Goal: Task Accomplishment & Management: Use online tool/utility

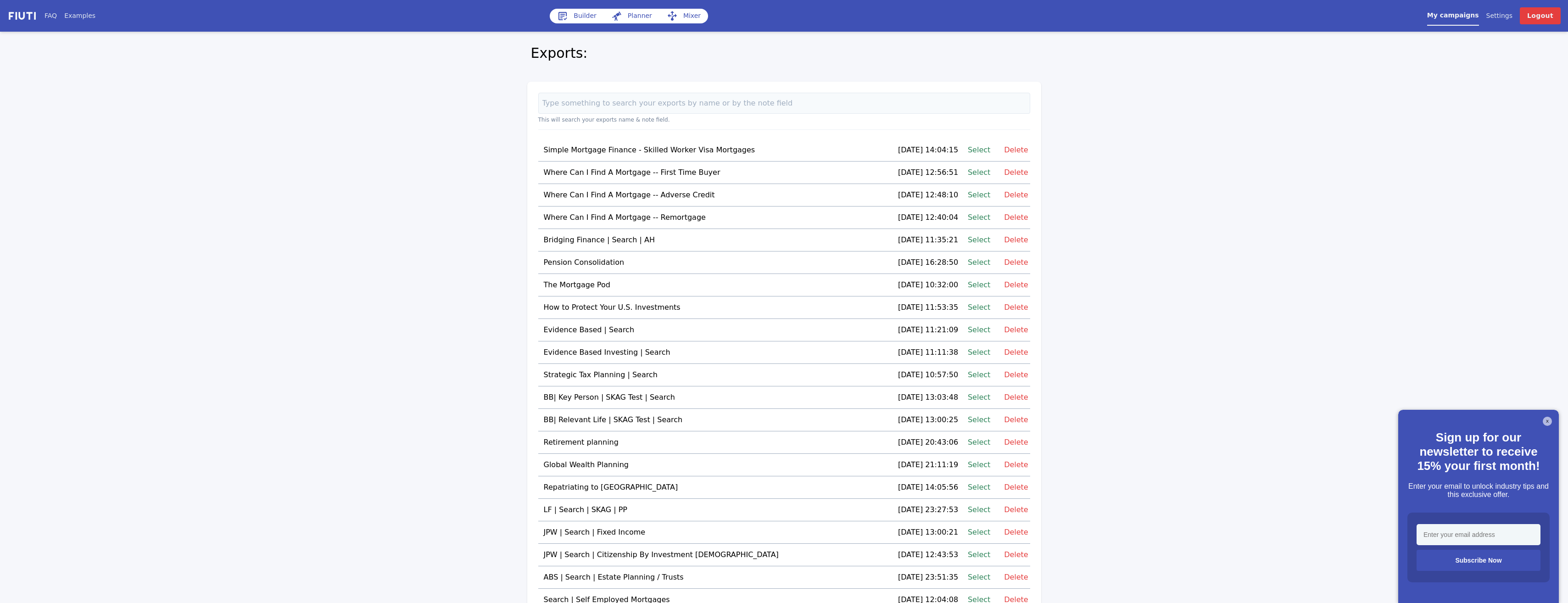
click at [972, 149] on link "Select" at bounding box center [979, 150] width 22 height 12
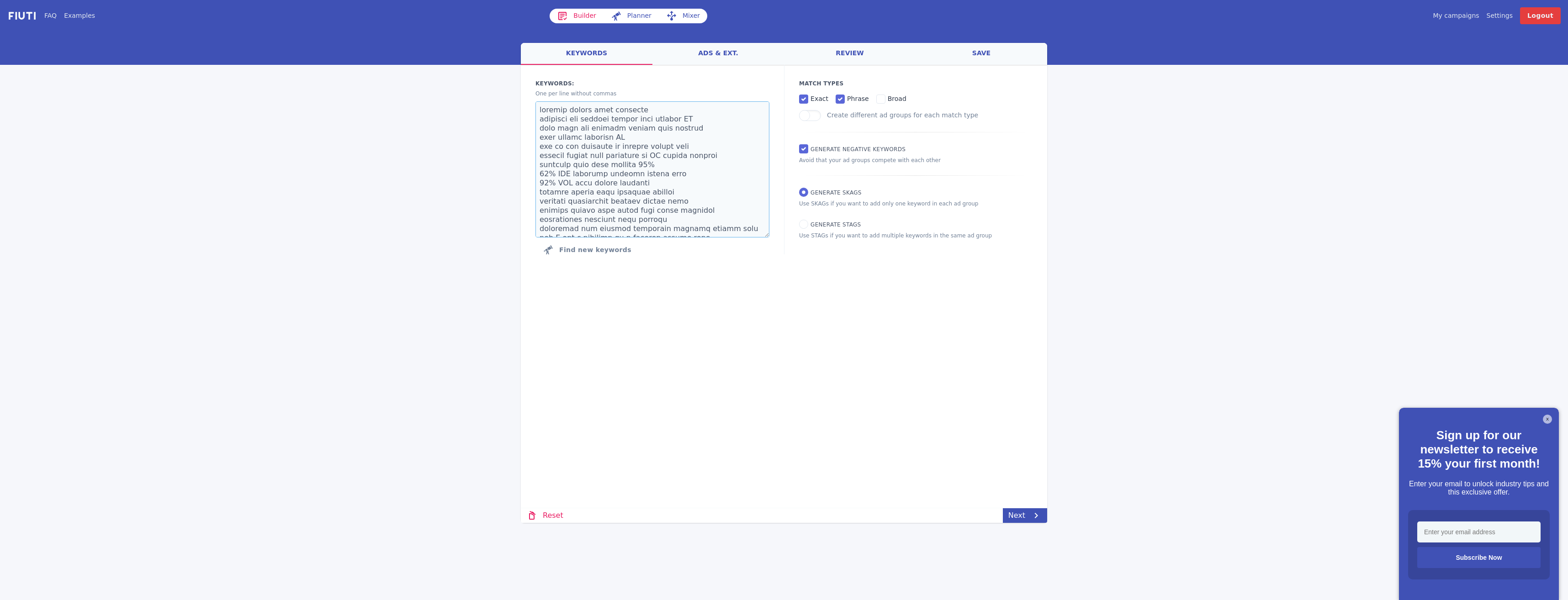
drag, startPoint x: 708, startPoint y: 233, endPoint x: 394, endPoint y: 67, distance: 355.2
click at [394, 67] on div "FAQ Examples Builder Planner Mixer My campaigns Price Settings Login Logout wel…" at bounding box center [784, 261] width 1568 height 523
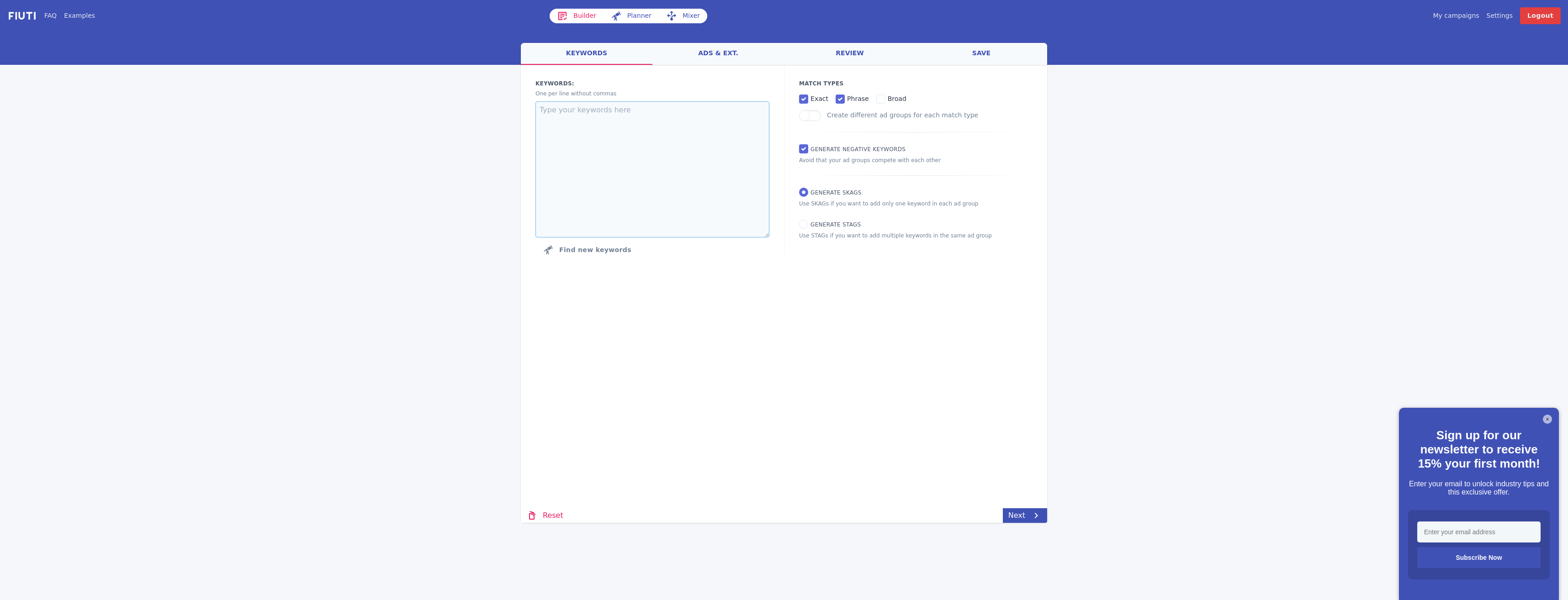
paste textarea ""conveyancing solicitors UK" "conveyancing solicitor near me" "cheap conveyanci…"
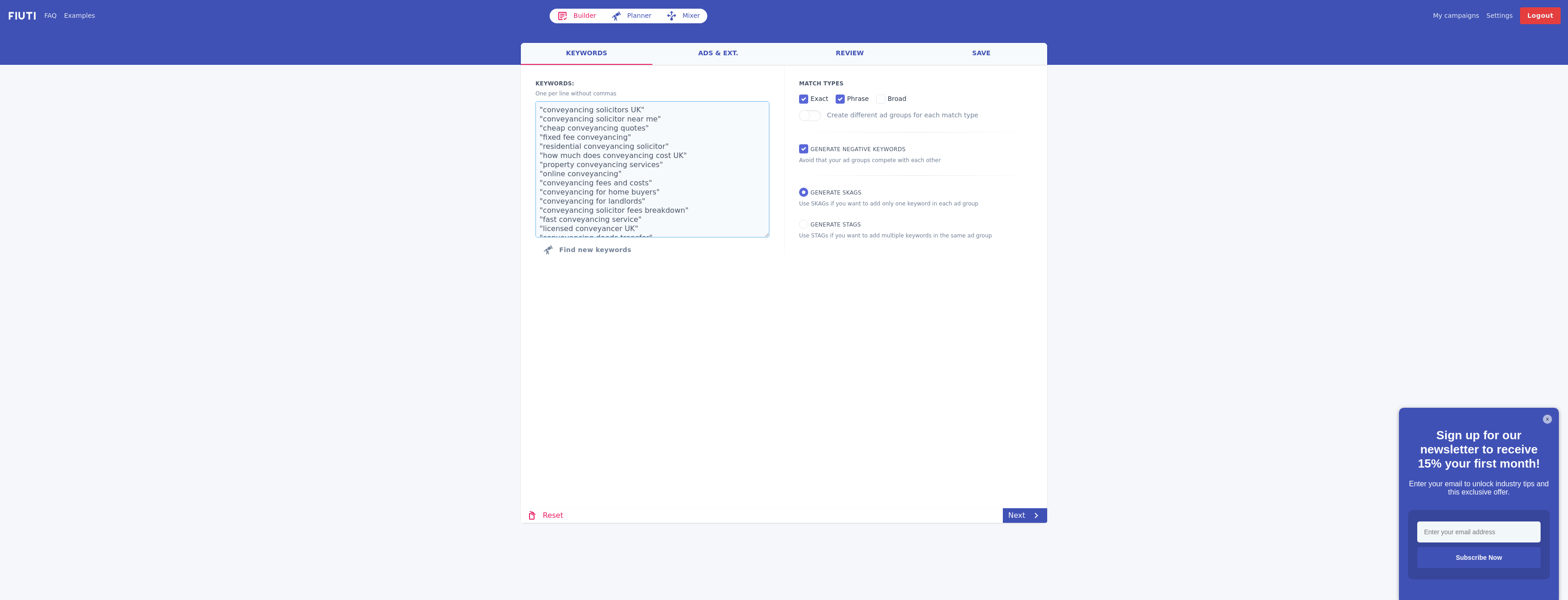
scroll to position [133, 0]
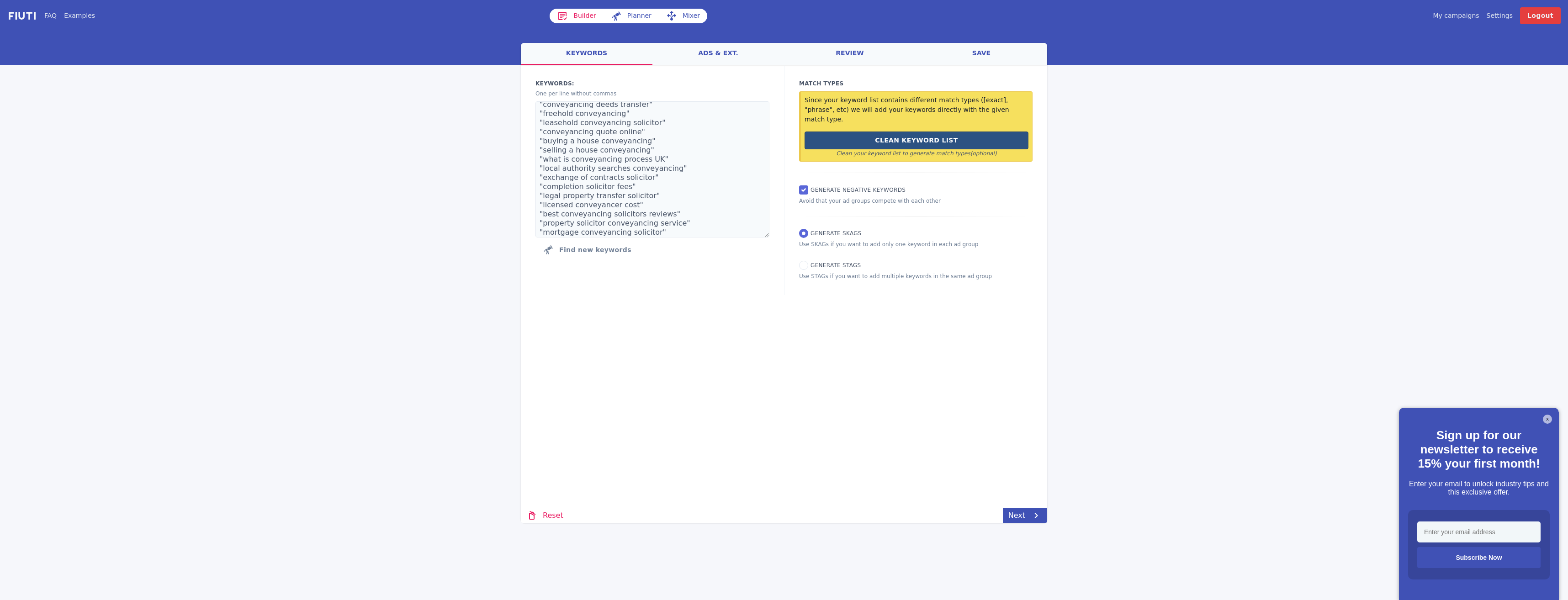
click at [867, 131] on button "Clean Keyword List" at bounding box center [916, 140] width 224 height 18
type textarea "conveyancing solicitors UK conveyancing solicitor near me cheap conveyancing qu…"
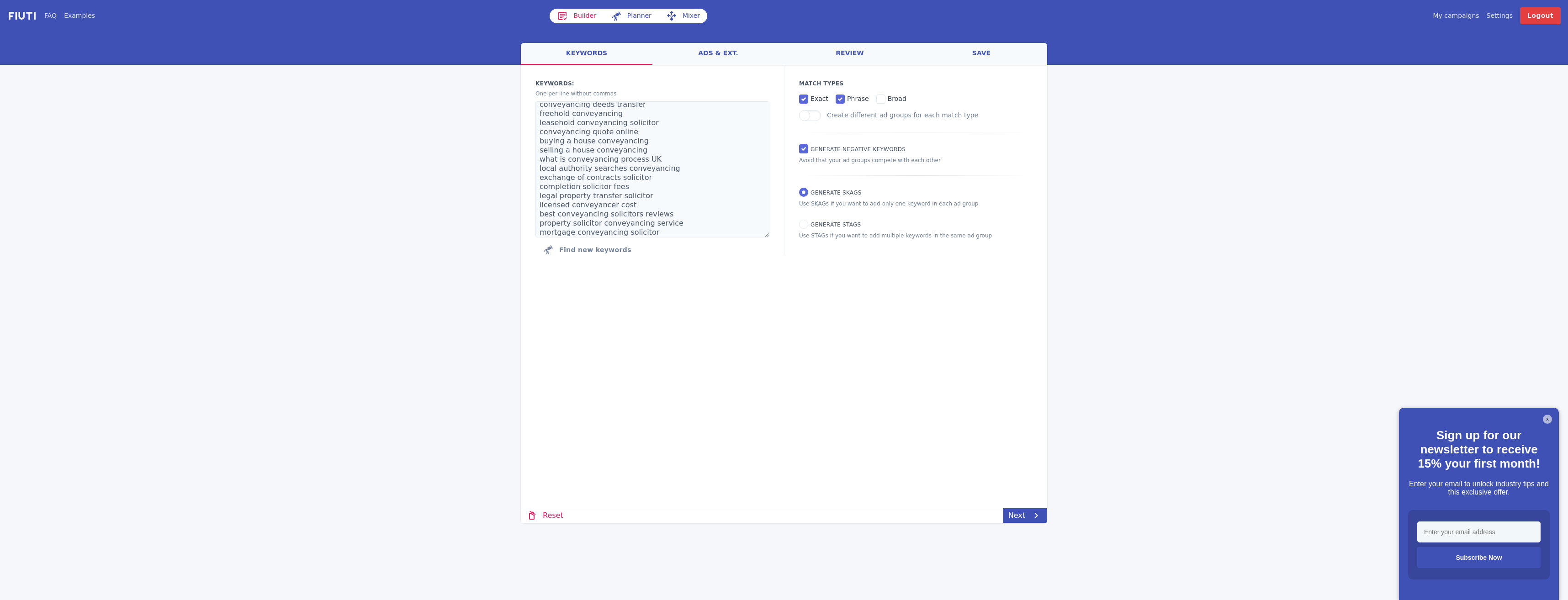
click at [836, 40] on div at bounding box center [784, 47] width 1568 height 36
click at [836, 42] on div at bounding box center [784, 47] width 1568 height 36
click at [720, 54] on link "ads & ext." at bounding box center [718, 54] width 131 height 22
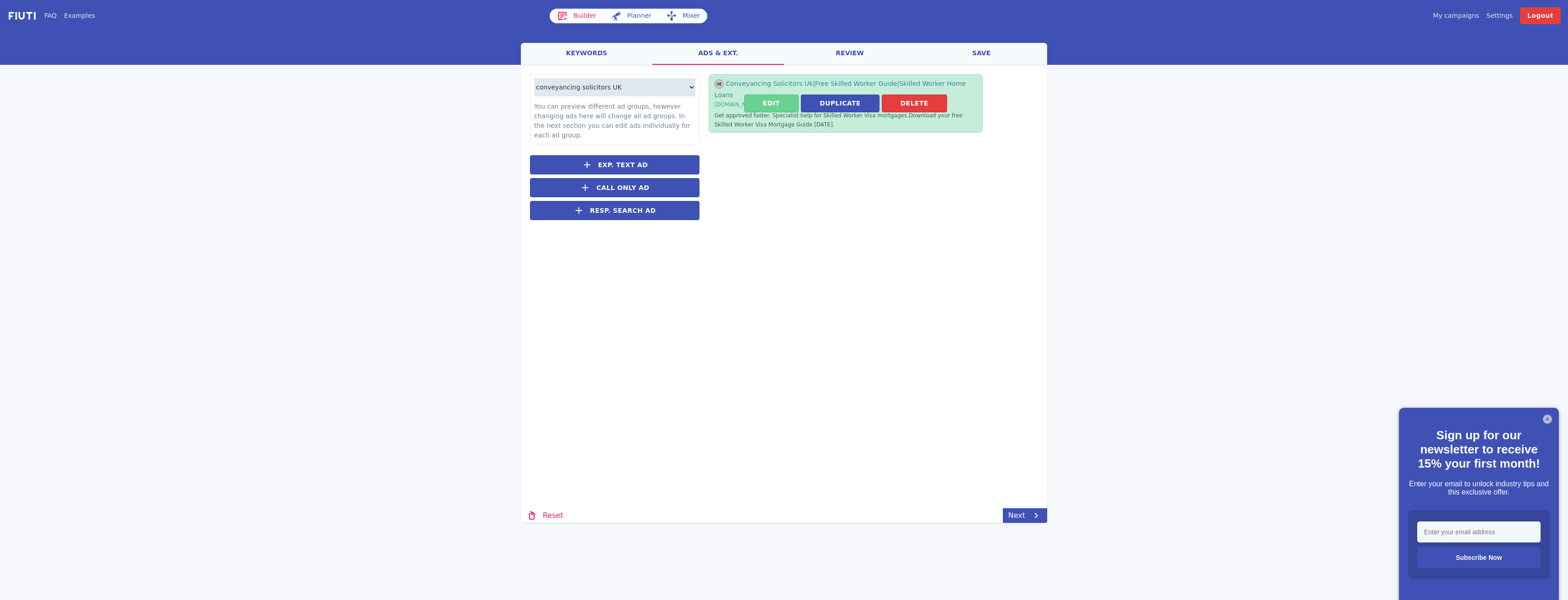
click at [778, 100] on button "Edit" at bounding box center [772, 103] width 54 height 18
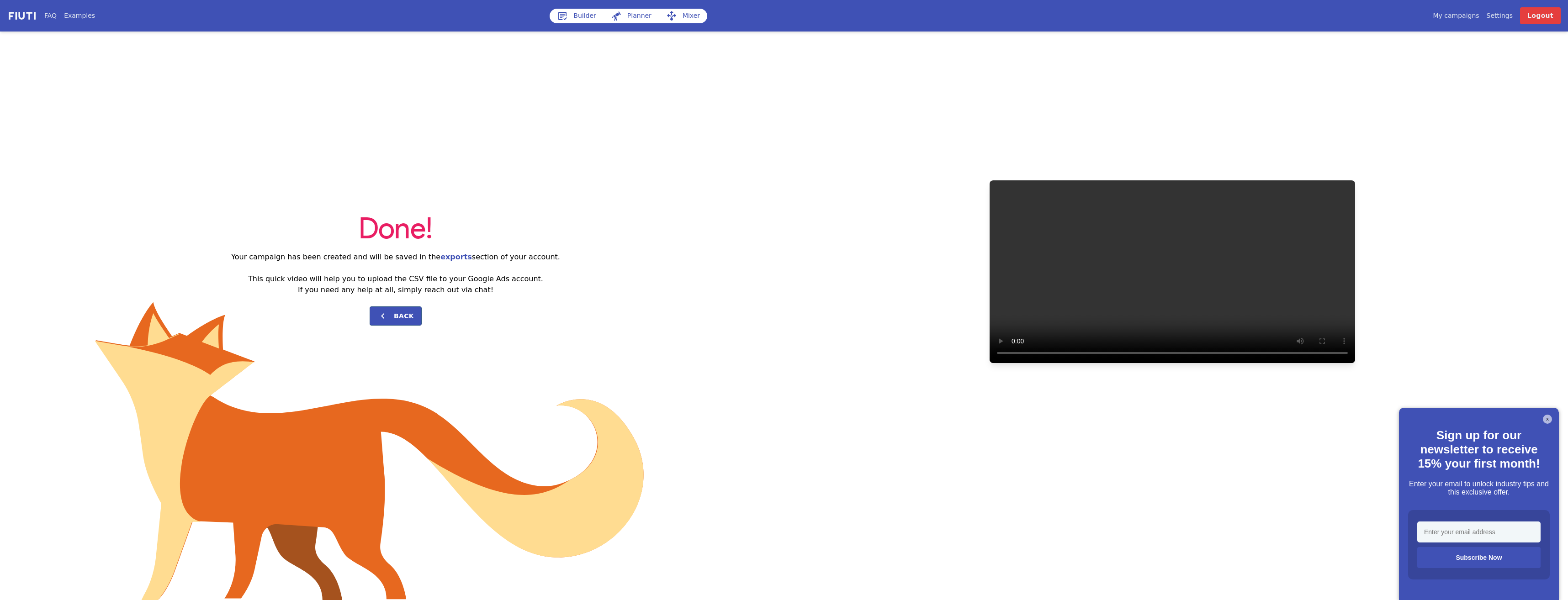
click at [1458, 18] on link "My campaigns" at bounding box center [1456, 16] width 46 height 10
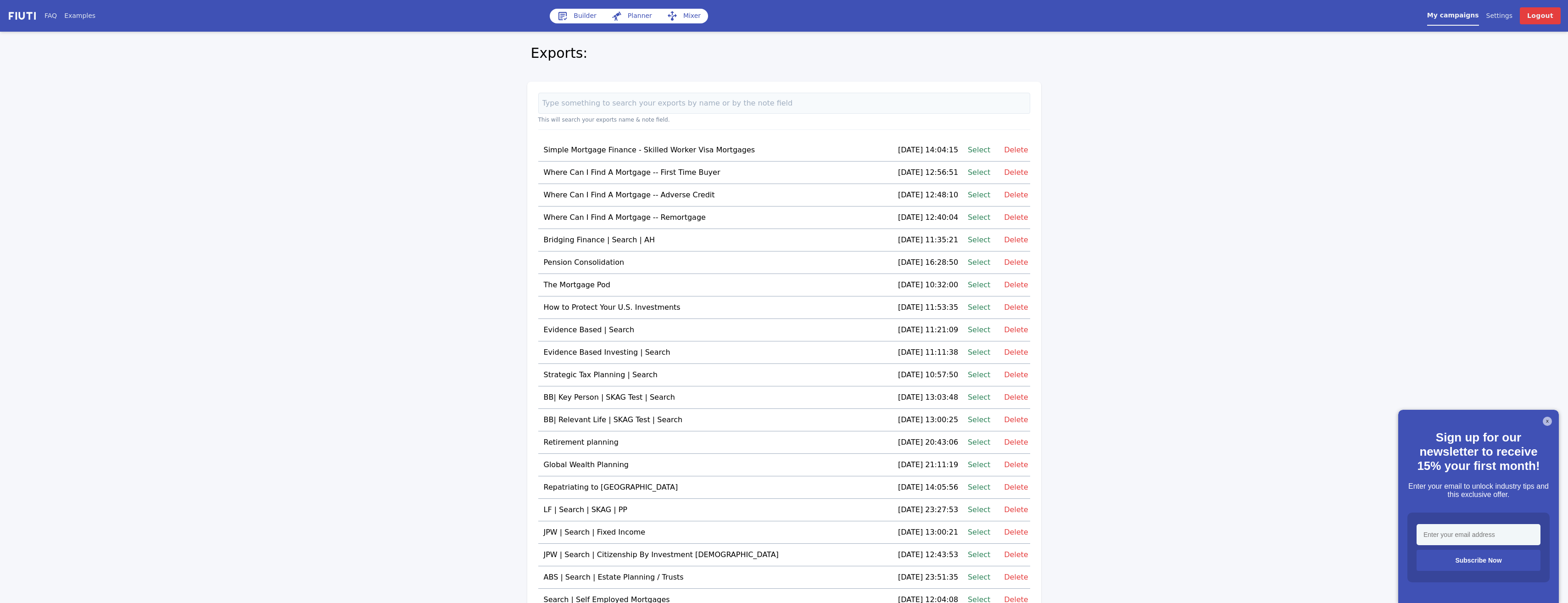
click at [17, 15] on img at bounding box center [22, 15] width 30 height 11
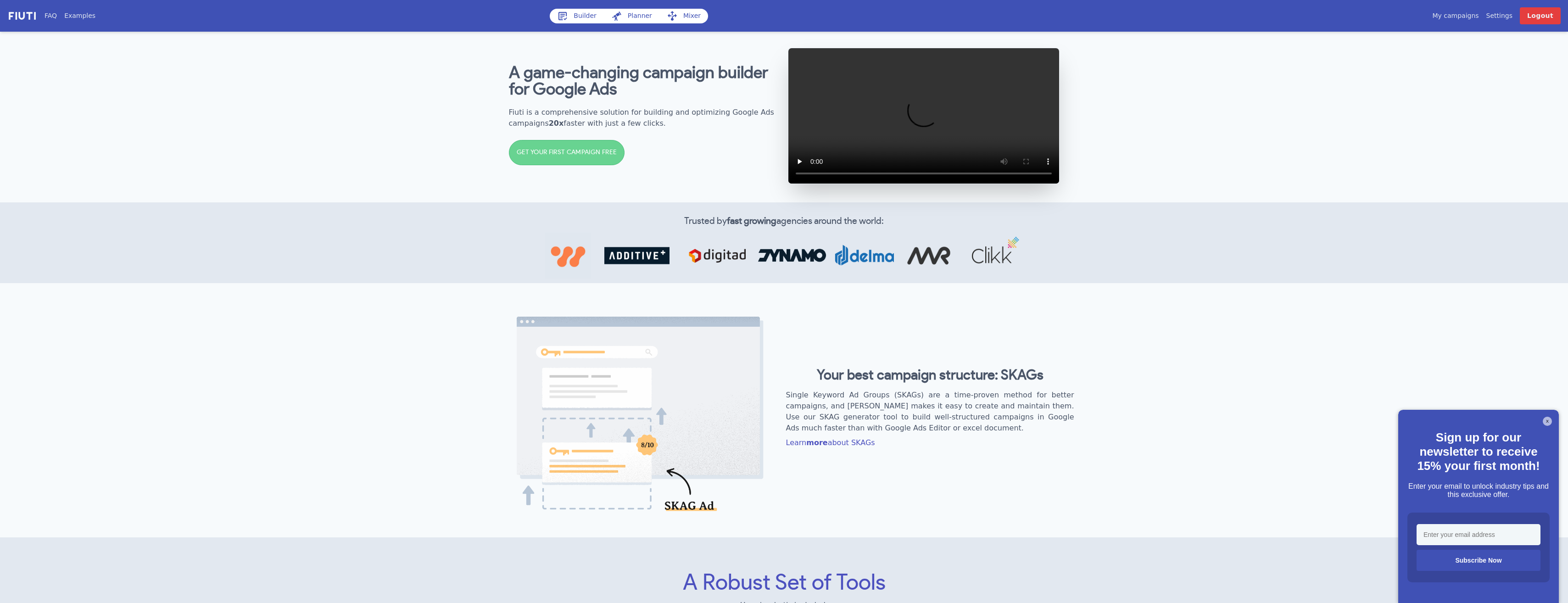
click at [1478, 12] on link "My campaigns" at bounding box center [1455, 16] width 46 height 10
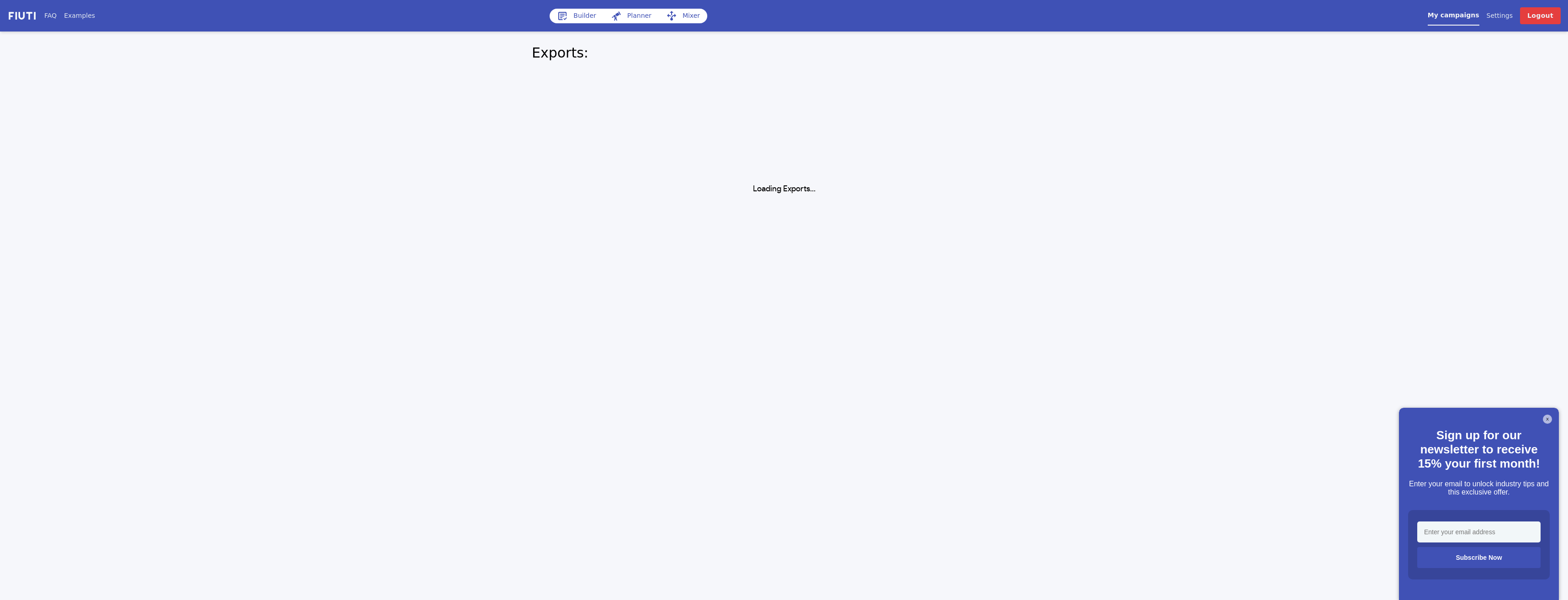
click at [886, 171] on div "Loading Exports..." at bounding box center [783, 157] width 526 height 75
click at [1548, 417] on button "X" at bounding box center [1547, 419] width 9 height 9
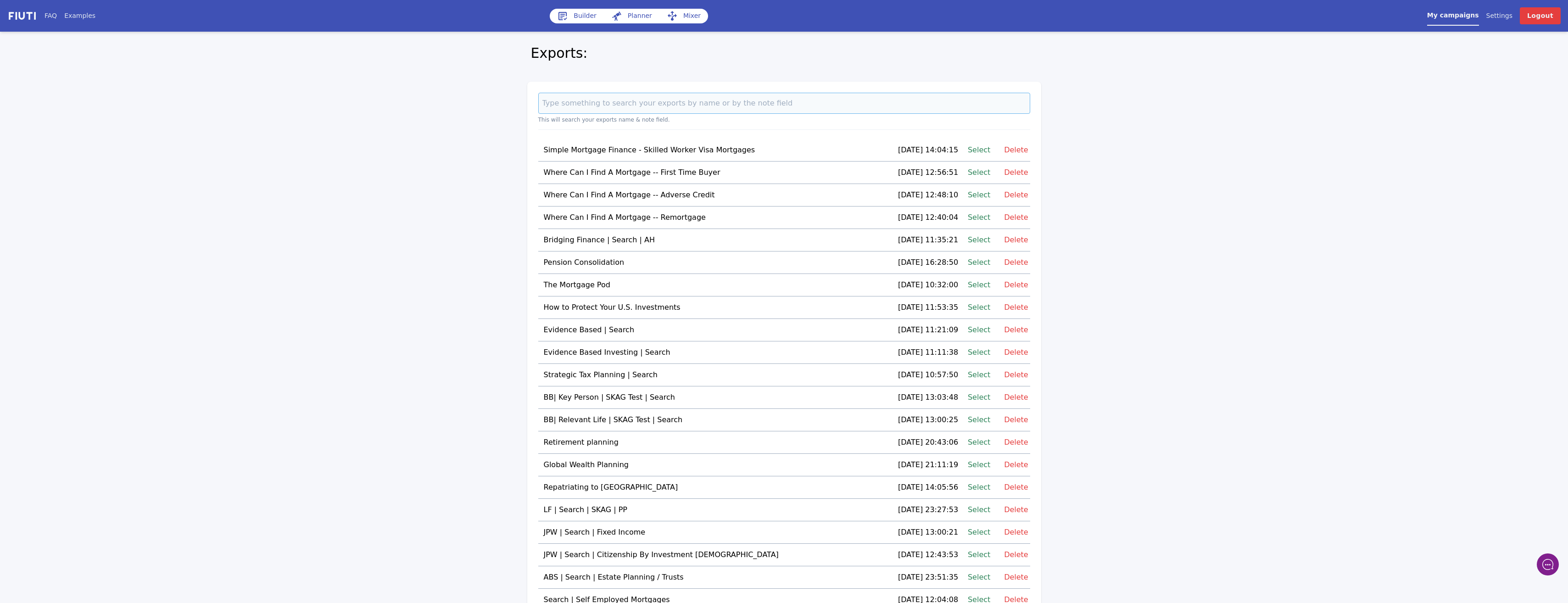
click at [700, 106] on input at bounding box center [784, 103] width 492 height 21
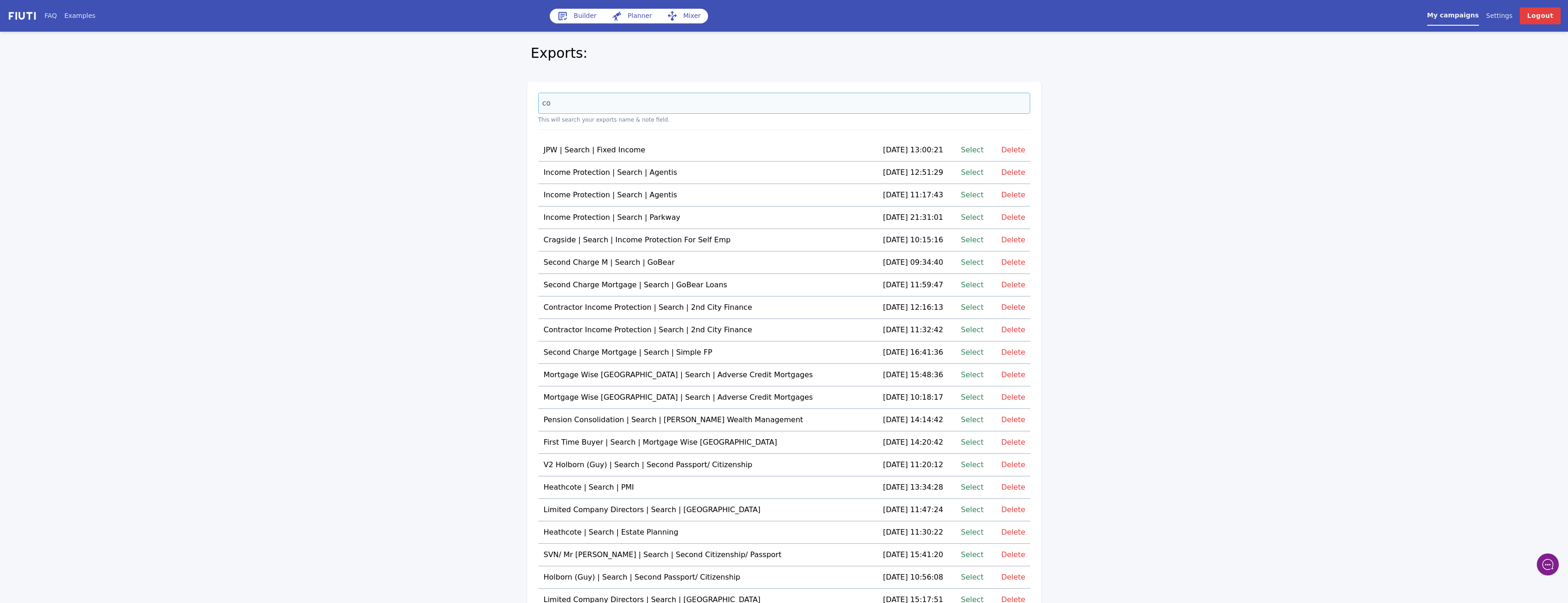
type input "c"
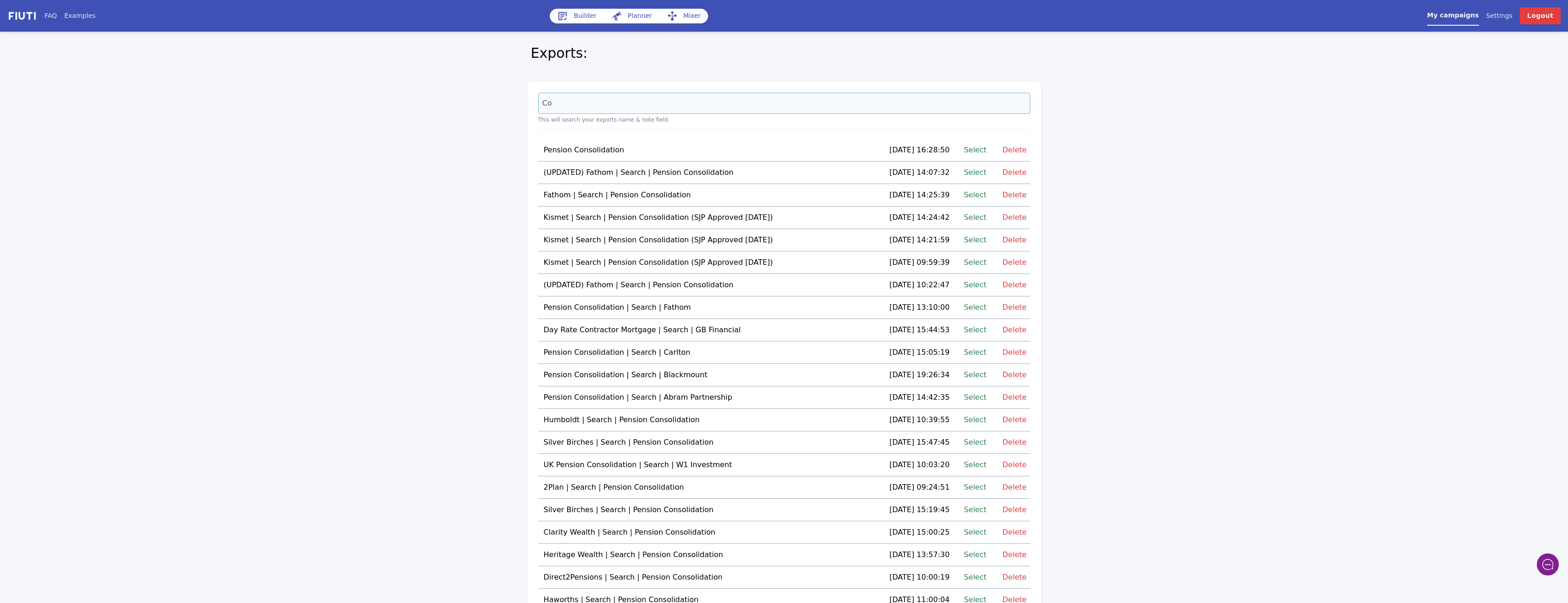
type input "C"
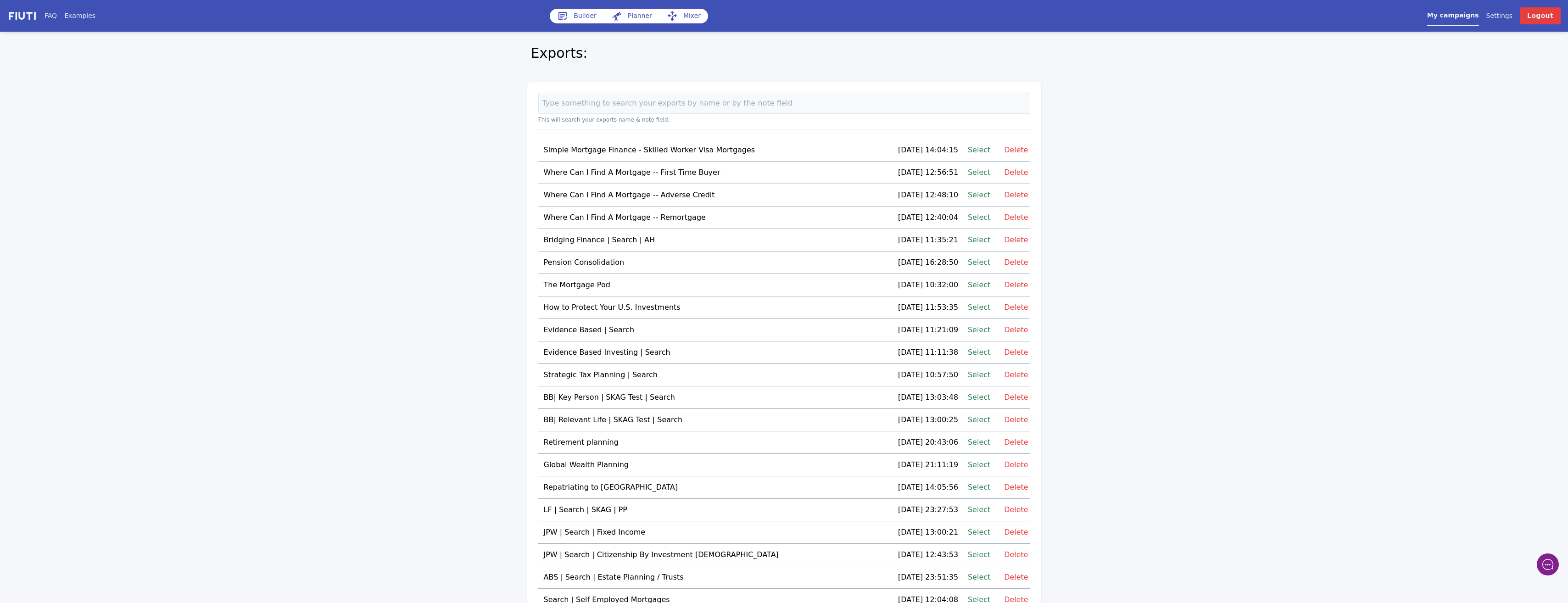
click at [571, 21] on link "Builder" at bounding box center [576, 16] width 54 height 15
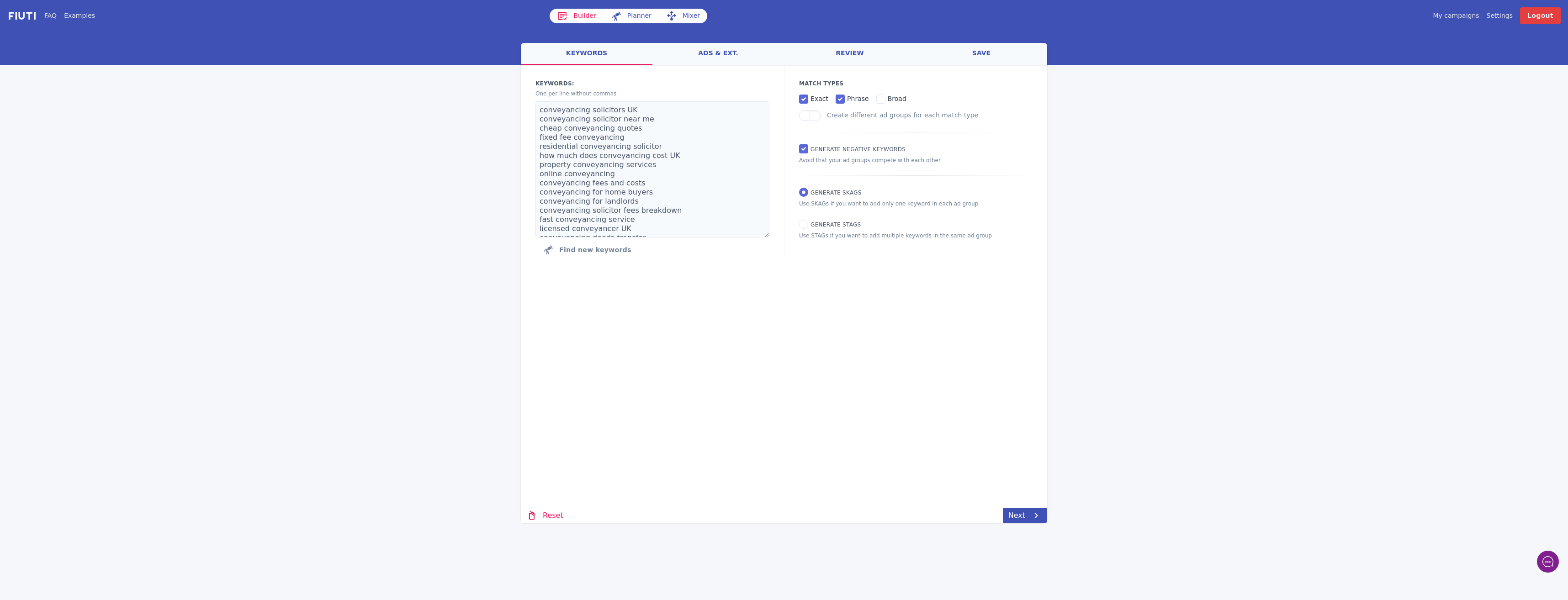
click at [710, 54] on link "ads & ext." at bounding box center [718, 54] width 131 height 22
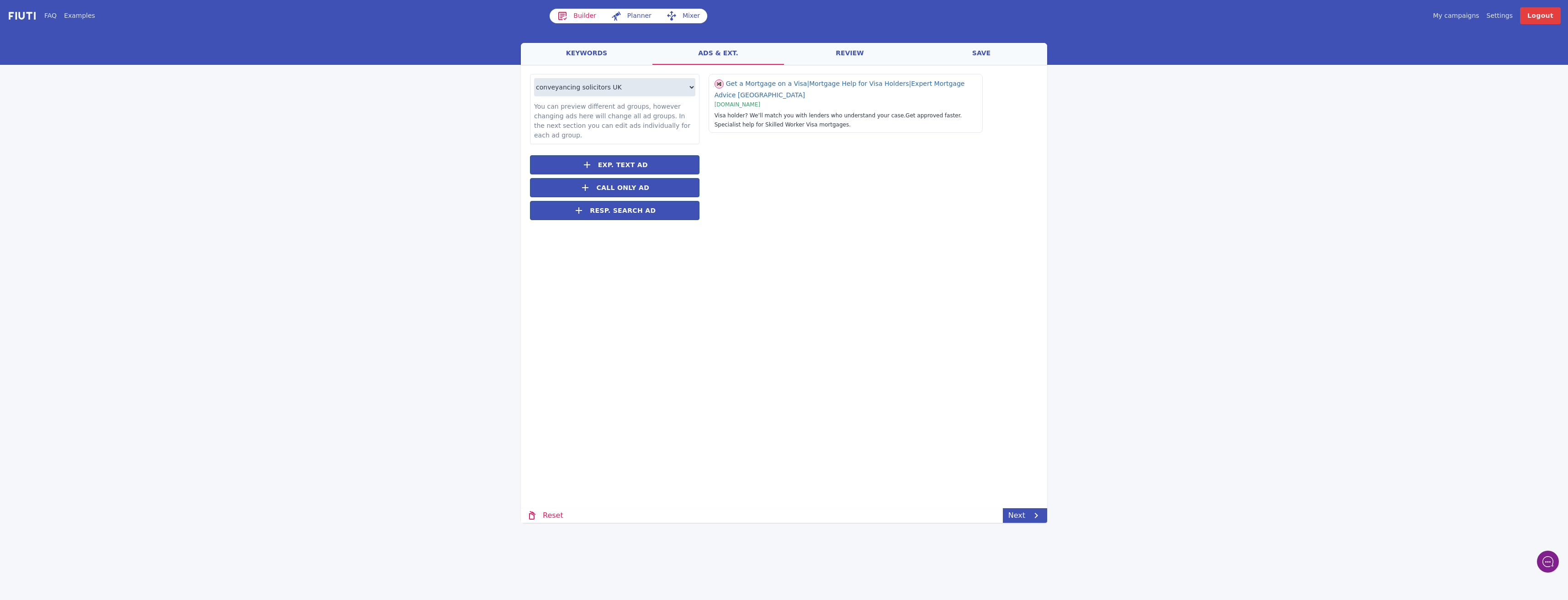
click at [617, 50] on link "keywords" at bounding box center [586, 54] width 131 height 22
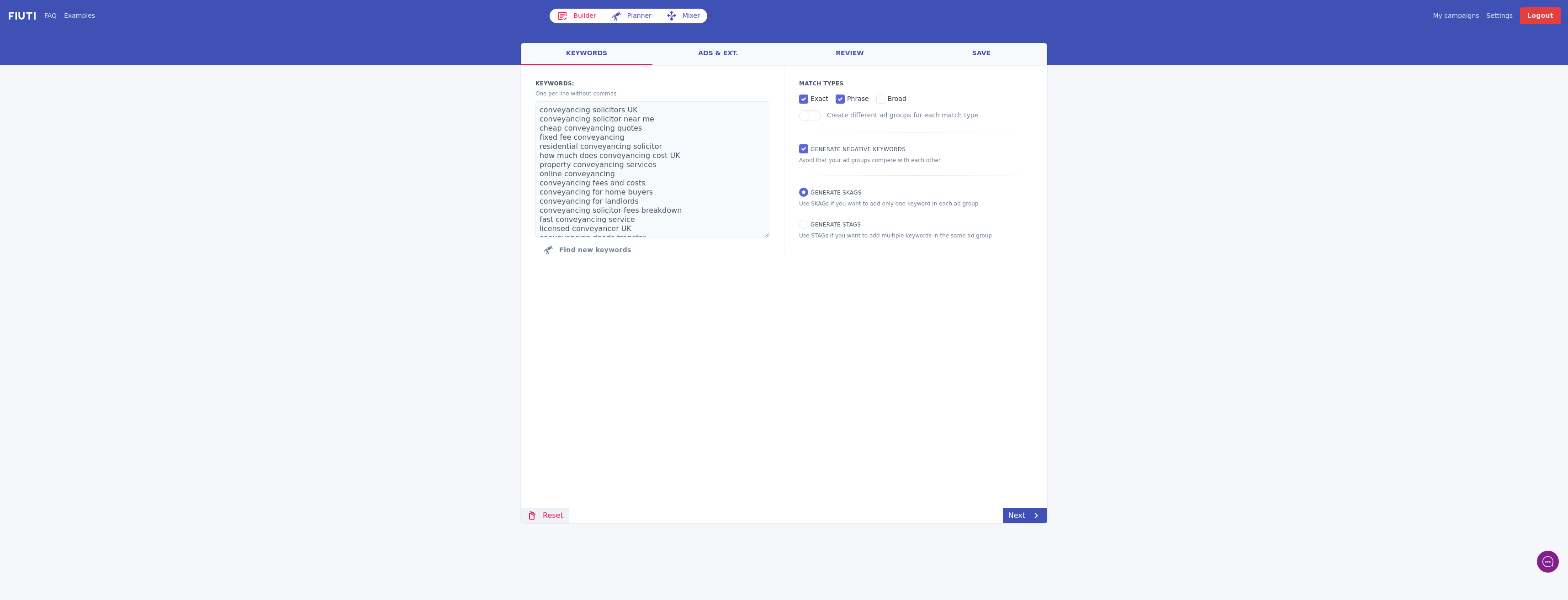
click at [550, 519] on link "Reset" at bounding box center [545, 516] width 48 height 15
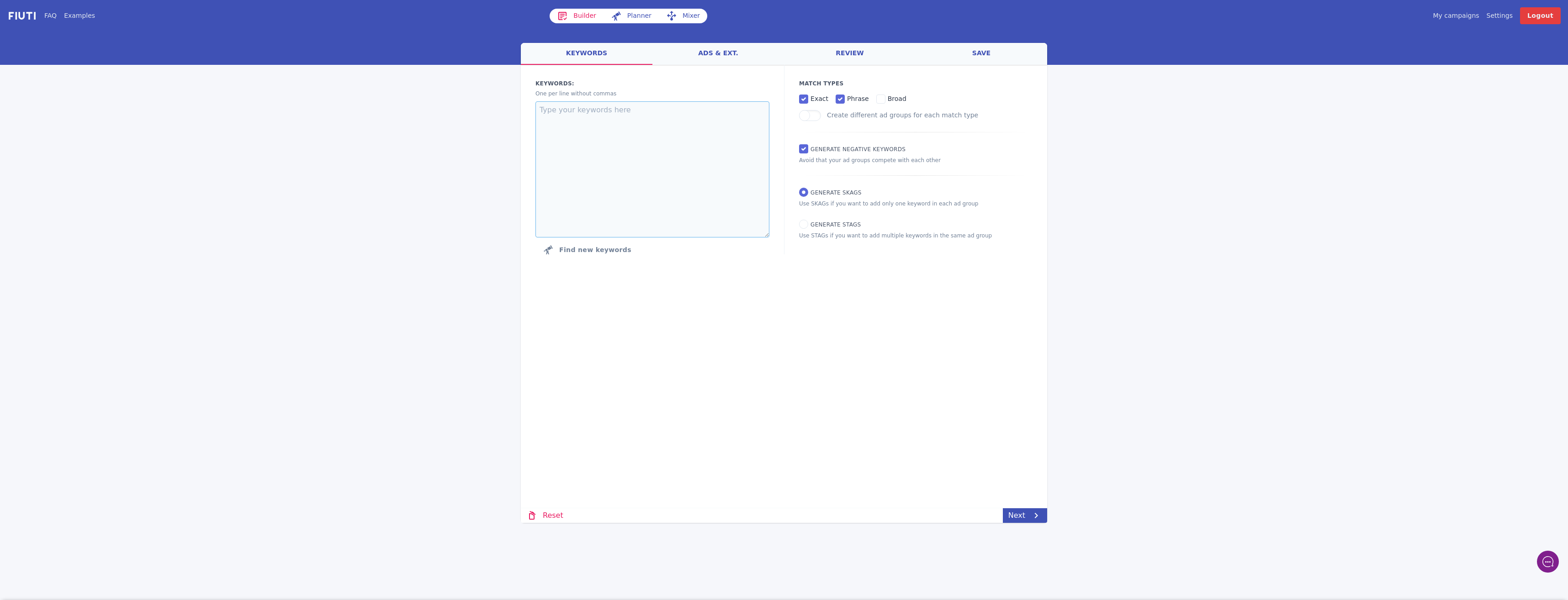
click at [600, 122] on textarea at bounding box center [652, 169] width 234 height 136
paste textarea ""conveyancing solicitors UK" "conveyancing solicitor near me" "cheap conveyanci…"
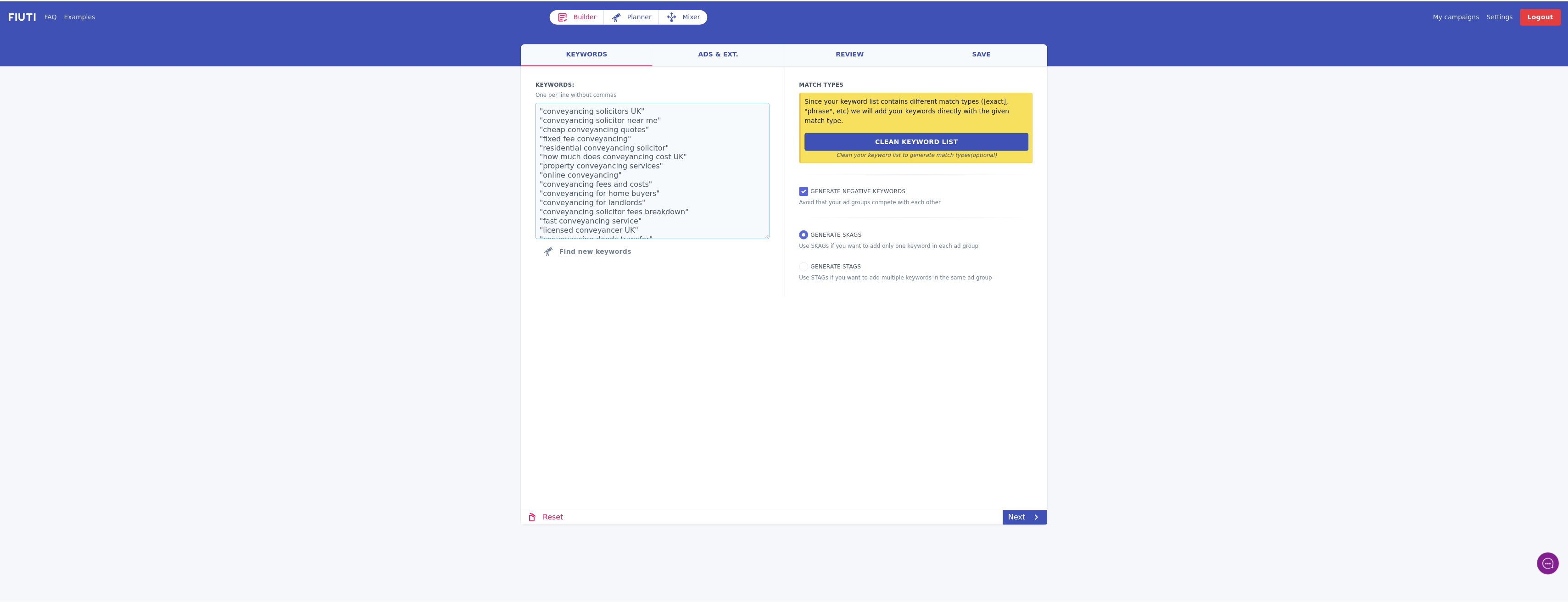
scroll to position [134, 0]
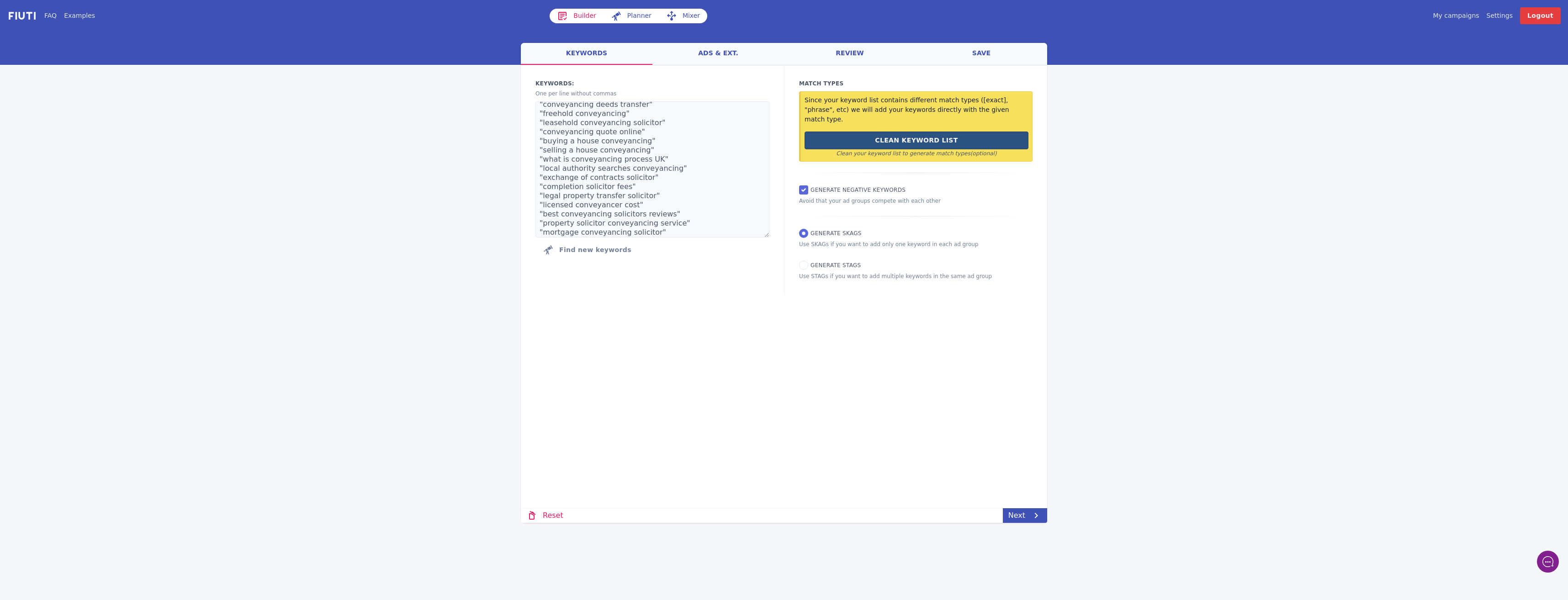
click at [910, 131] on button "Clean Keyword List" at bounding box center [916, 140] width 224 height 18
type textarea "conveyancing solicitors UK conveyancing solicitor near me cheap conveyancing qu…"
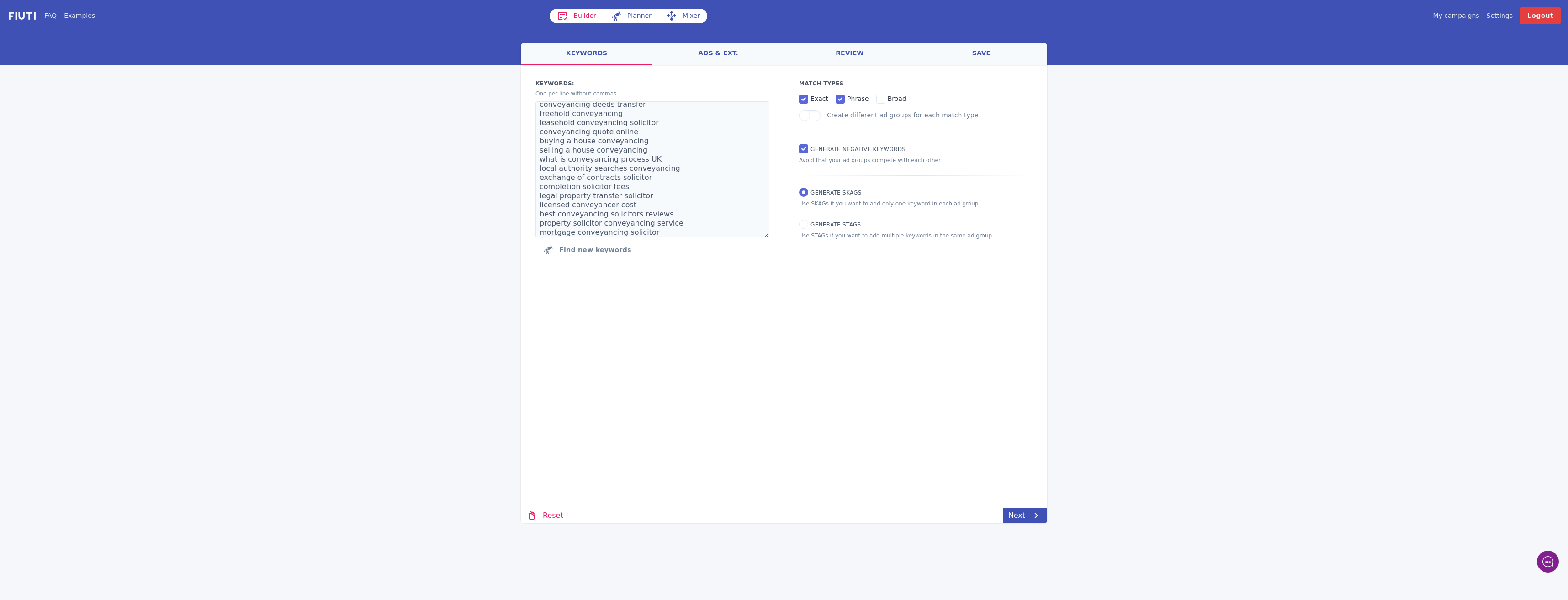
click at [722, 49] on link "ads & ext." at bounding box center [718, 54] width 131 height 22
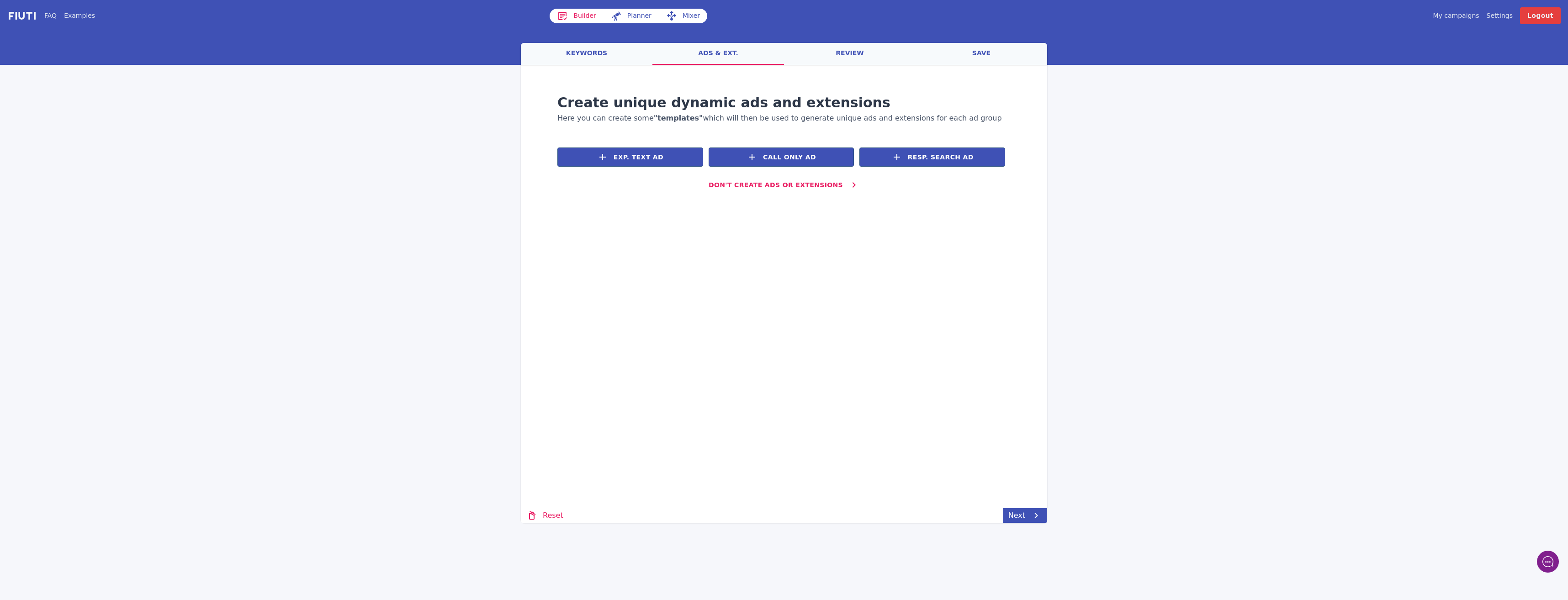
drag, startPoint x: 840, startPoint y: 55, endPoint x: 838, endPoint y: 64, distance: 9.2
click at [838, 60] on link "review" at bounding box center [849, 54] width 131 height 22
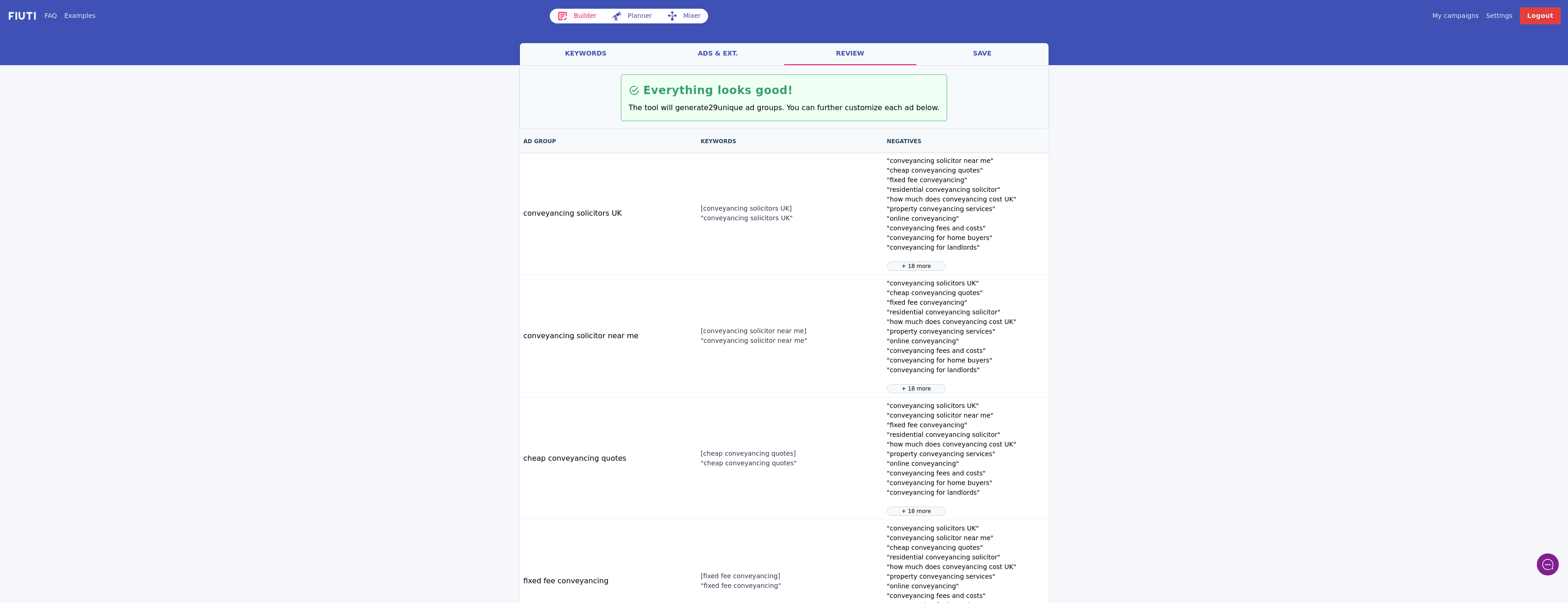
click at [726, 54] on link "ads & ext." at bounding box center [717, 55] width 132 height 22
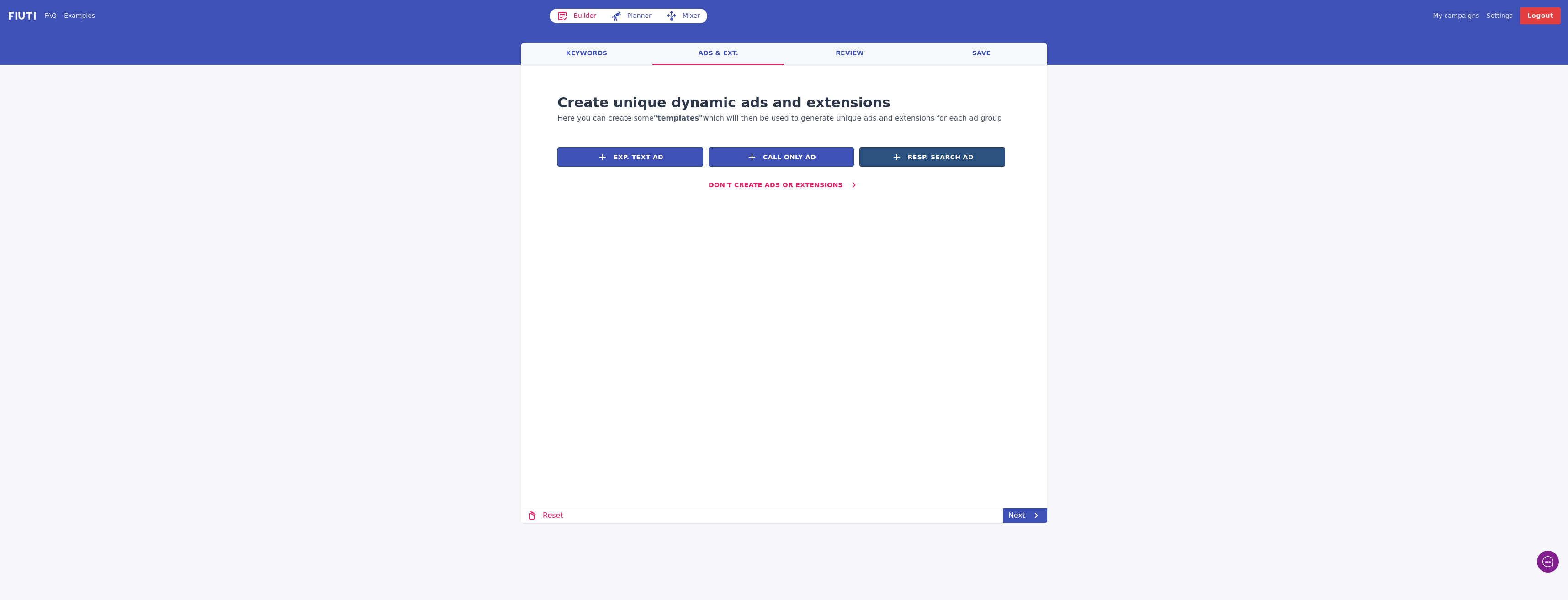
click at [931, 152] on span "Resp. Search Ad" at bounding box center [941, 157] width 66 height 10
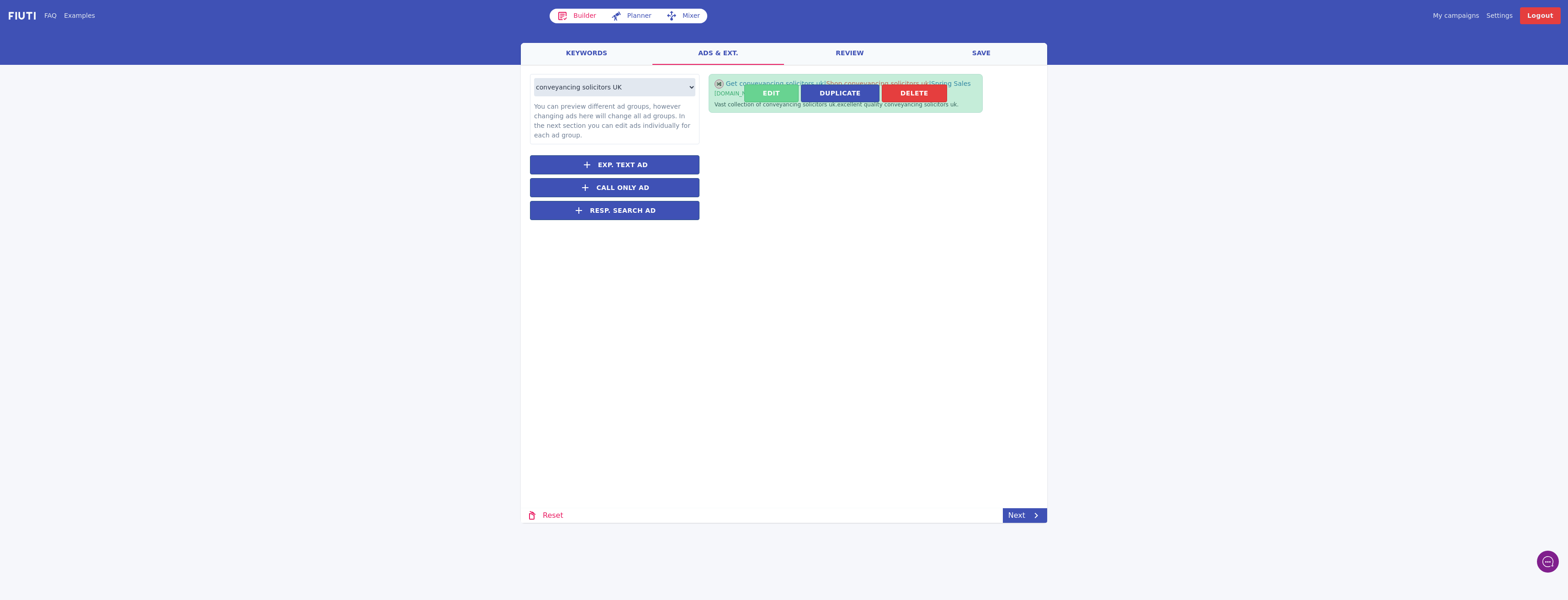
click at [765, 94] on button "Edit" at bounding box center [772, 93] width 54 height 18
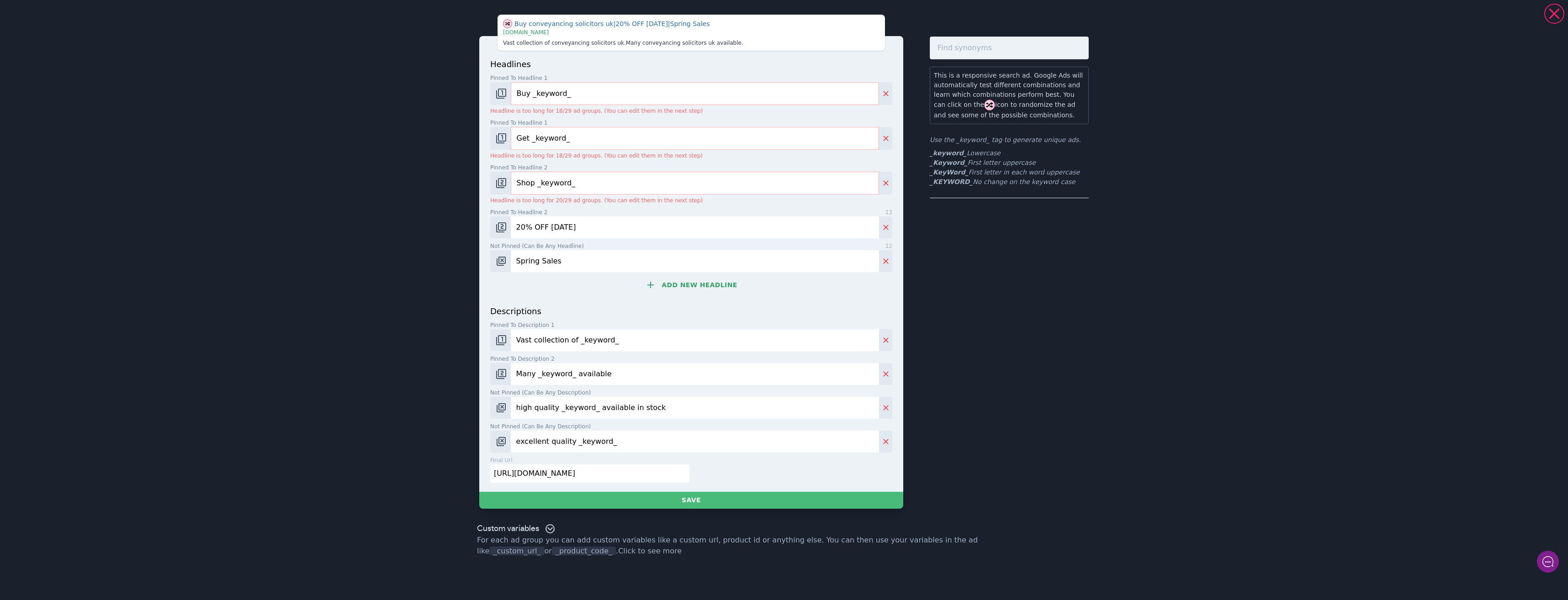
click at [530, 94] on input "Buy _keyword_" at bounding box center [695, 93] width 368 height 23
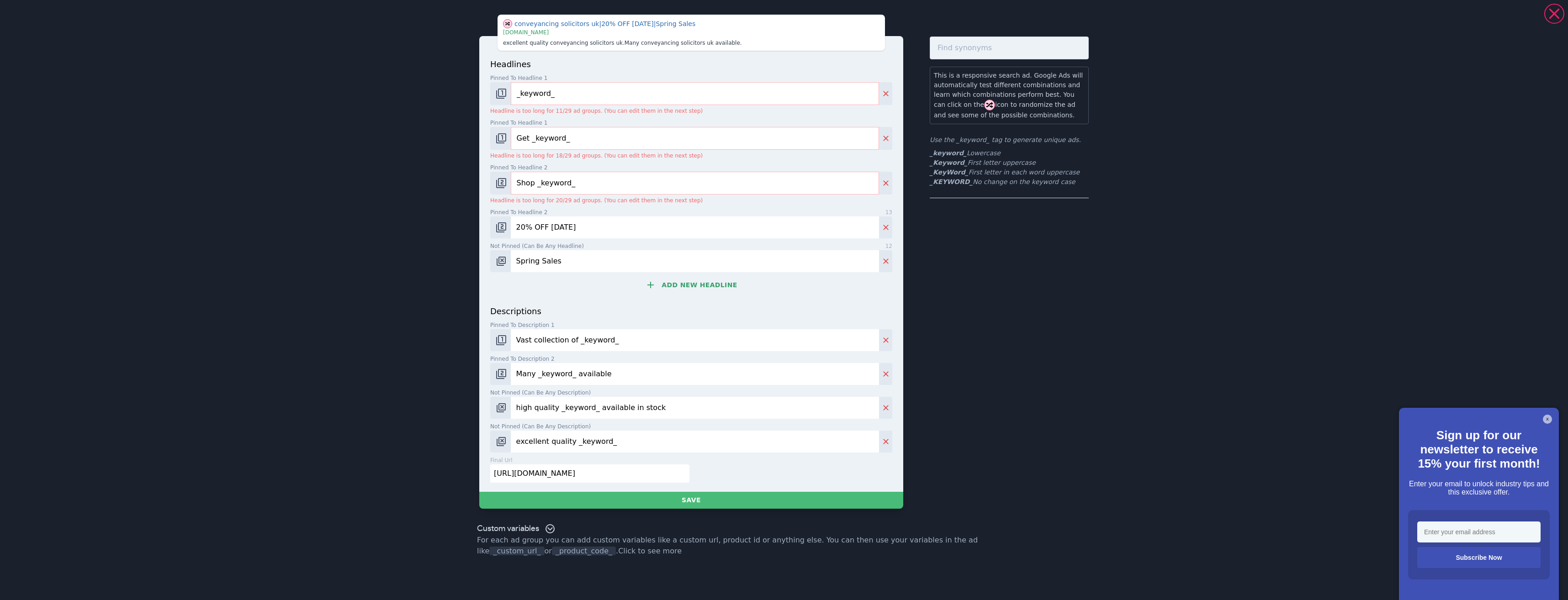
click at [527, 92] on input "_keyword_" at bounding box center [695, 93] width 368 height 23
click at [521, 93] on input "_keyword_" at bounding box center [695, 93] width 368 height 23
click at [522, 94] on input "_keyword_" at bounding box center [695, 93] width 368 height 23
click at [524, 94] on input "_keyword_" at bounding box center [695, 93] width 368 height 23
click at [538, 94] on input "_Keyword_" at bounding box center [695, 93] width 368 height 23
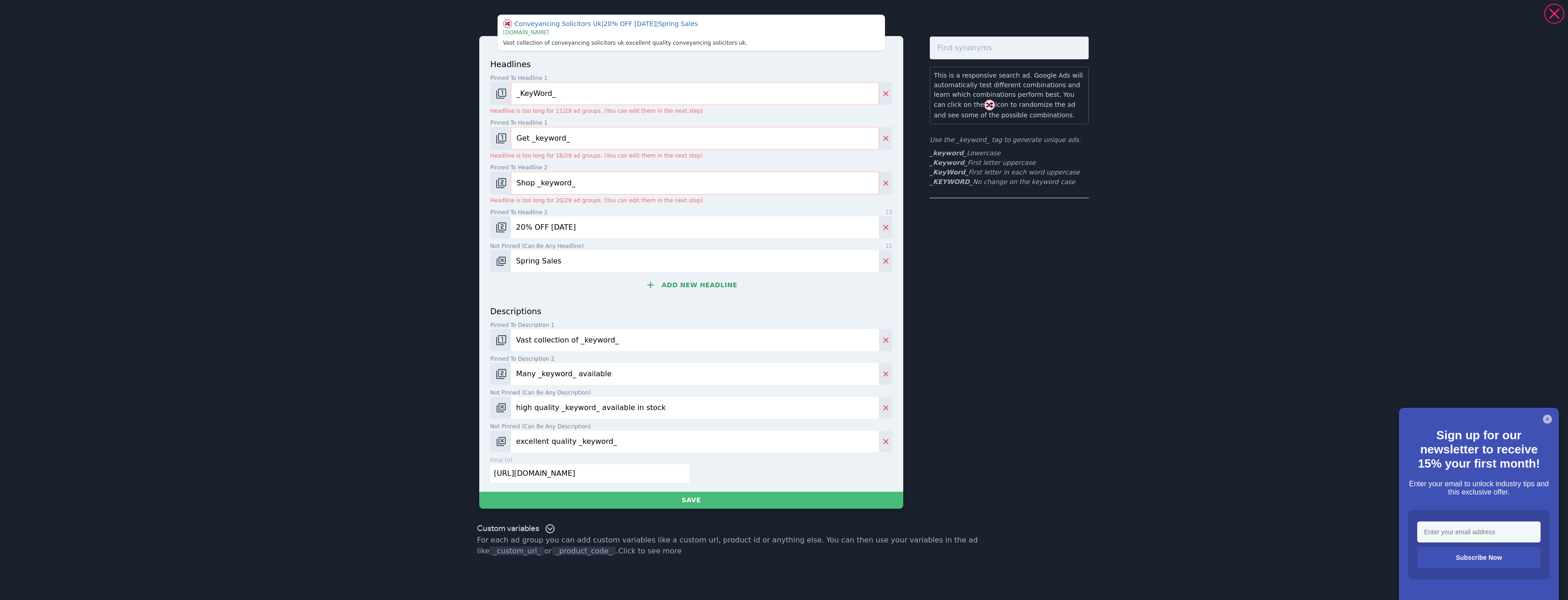
type input "_KeyWord_"
drag, startPoint x: 579, startPoint y: 140, endPoint x: 467, endPoint y: 129, distance: 112.5
click at [471, 133] on div "Conveyancing Solicitors Uk | 20% OFF Today | Spring Sales | www.books.com Vast …" at bounding box center [784, 261] width 658 height 516
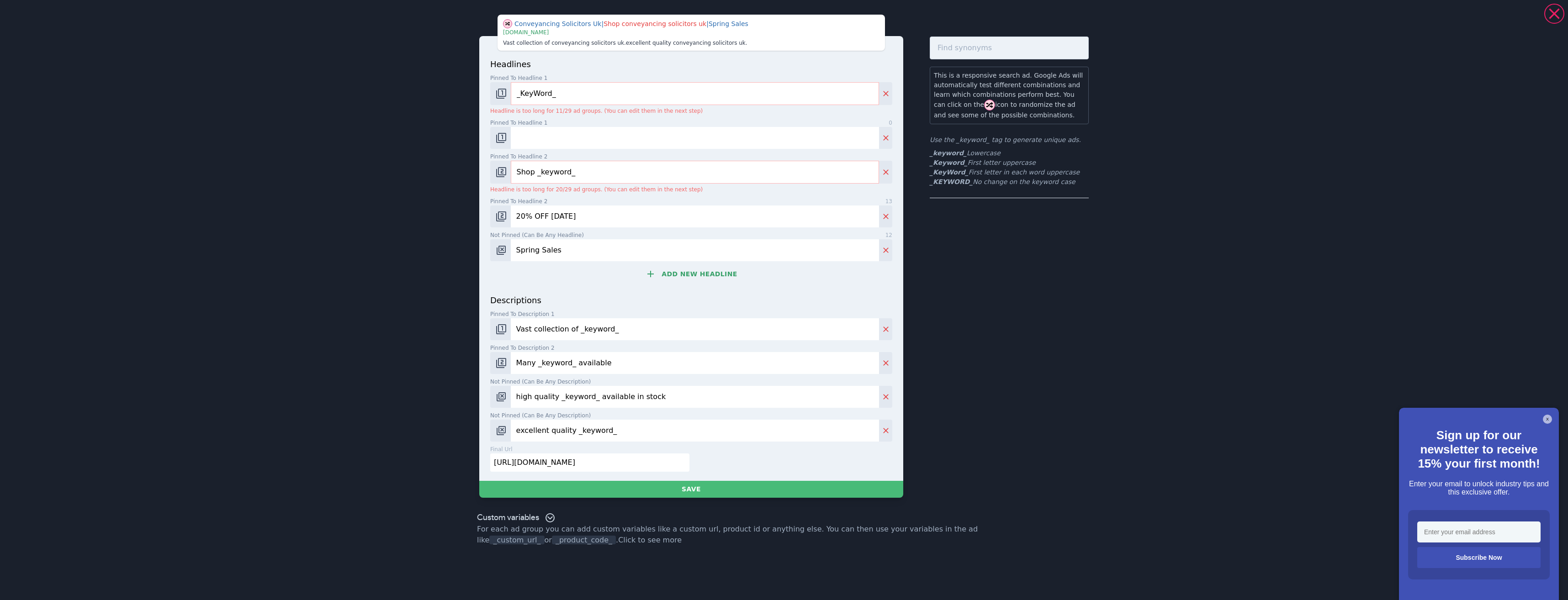
drag, startPoint x: 592, startPoint y: 167, endPoint x: 489, endPoint y: 172, distance: 103.1
click at [468, 164] on div "Conveyancing Solicitors Uk | Shop conveyancing solicitors uk | Spring Sales | w…" at bounding box center [784, 256] width 658 height 505
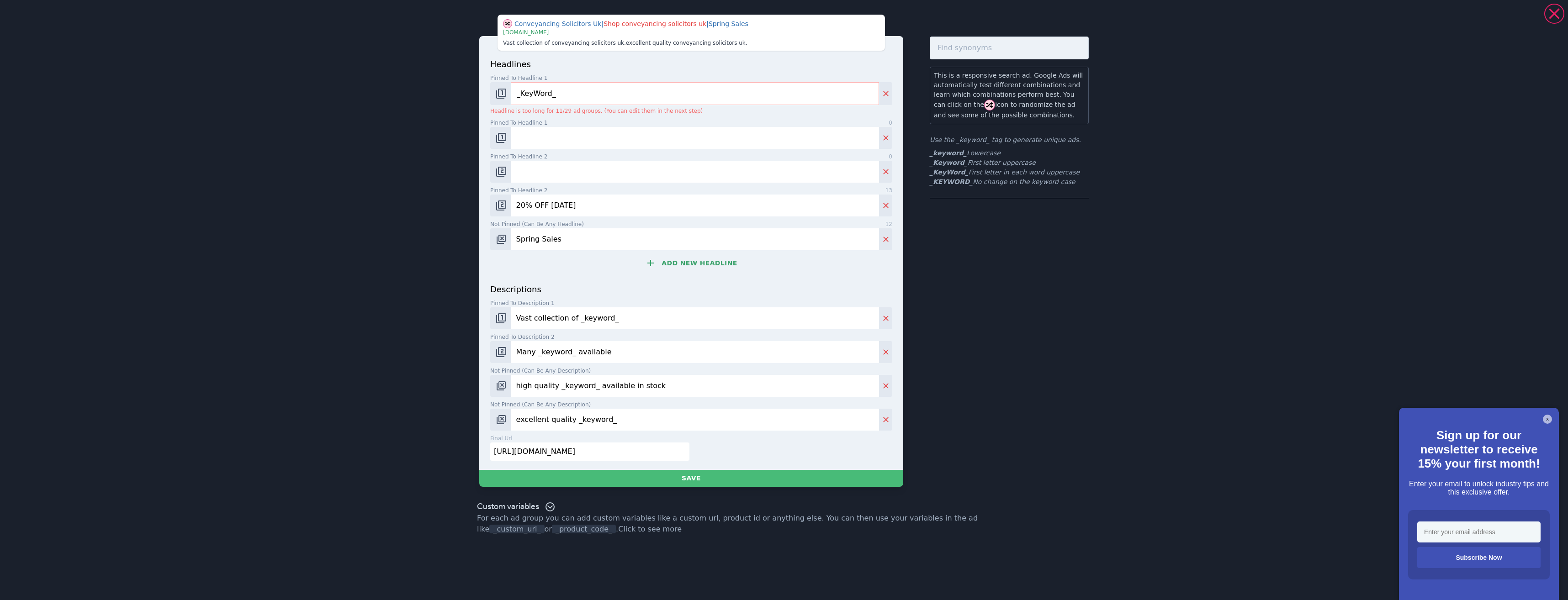
drag, startPoint x: 548, startPoint y: 207, endPoint x: 484, endPoint y: 208, distance: 64.0
click at [466, 205] on div "Conveyancing Solicitors Uk | Shop conveyancing solicitors uk | Spring Sales | w…" at bounding box center [784, 250] width 658 height 494
drag, startPoint x: 567, startPoint y: 244, endPoint x: 492, endPoint y: 243, distance: 75.0
click at [492, 243] on div "Spring Sales" at bounding box center [691, 239] width 402 height 22
click at [504, 203] on img "Change pinned position" at bounding box center [501, 205] width 11 height 11
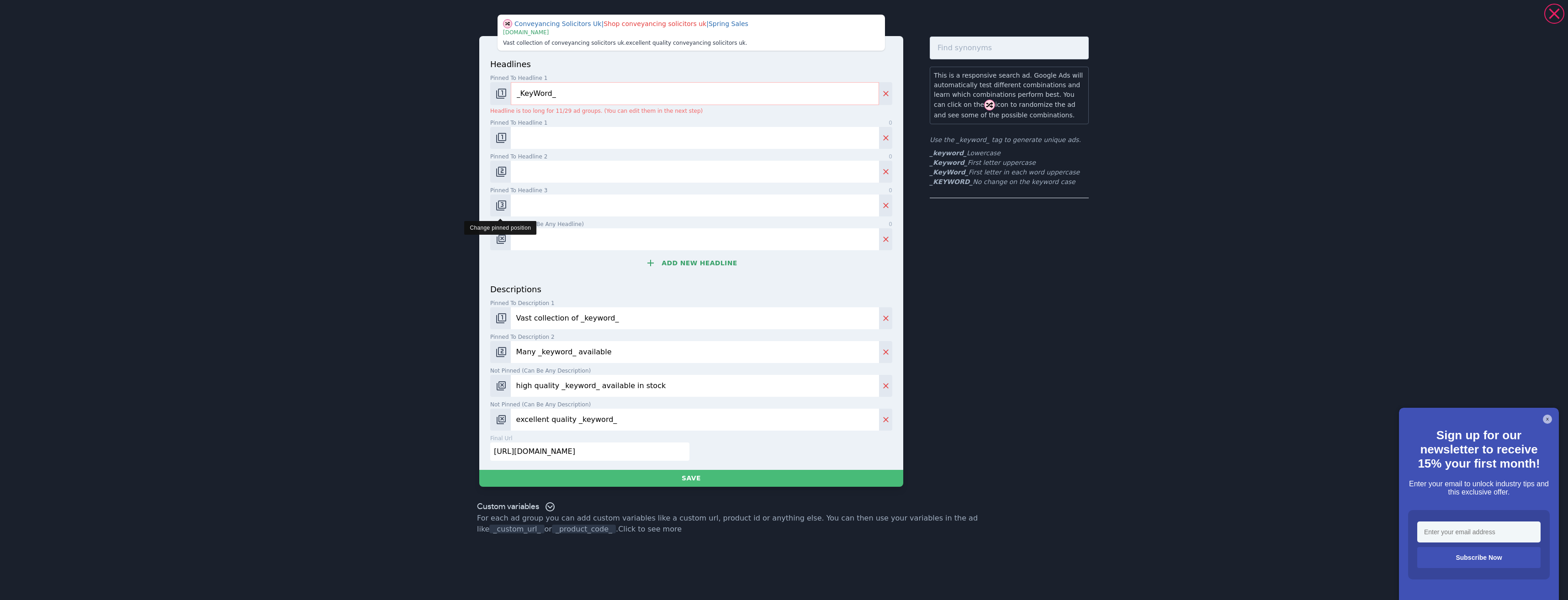
click at [505, 203] on img "Change pinned position" at bounding box center [501, 205] width 11 height 11
click at [498, 173] on img "Change pinned position" at bounding box center [501, 172] width 11 height 11
click at [500, 135] on img "Change pinned position" at bounding box center [501, 138] width 11 height 11
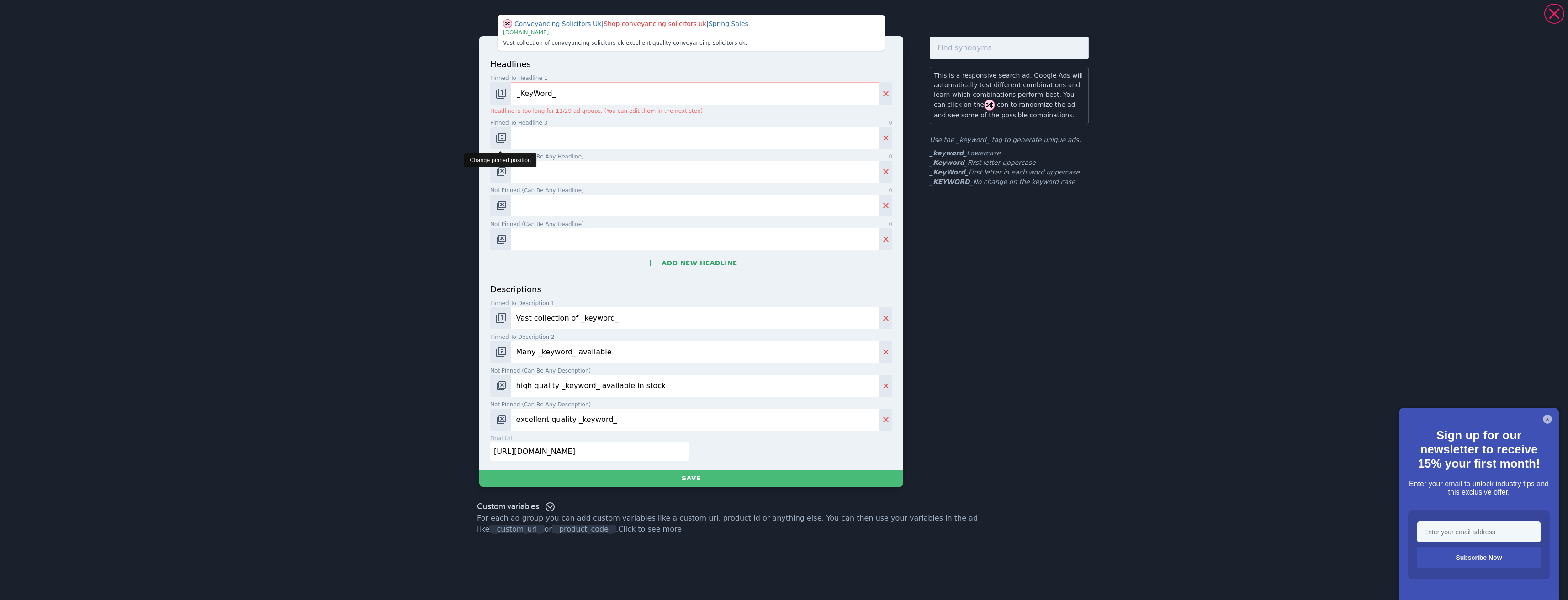
click at [501, 136] on img "Change pinned position" at bounding box center [501, 138] width 11 height 11
click at [508, 324] on button "Change pinned position" at bounding box center [500, 318] width 20 height 22
click at [508, 324] on button "Change pinned position" at bounding box center [500, 318] width 20 height 22
click at [503, 325] on button "Change pinned position" at bounding box center [500, 318] width 20 height 22
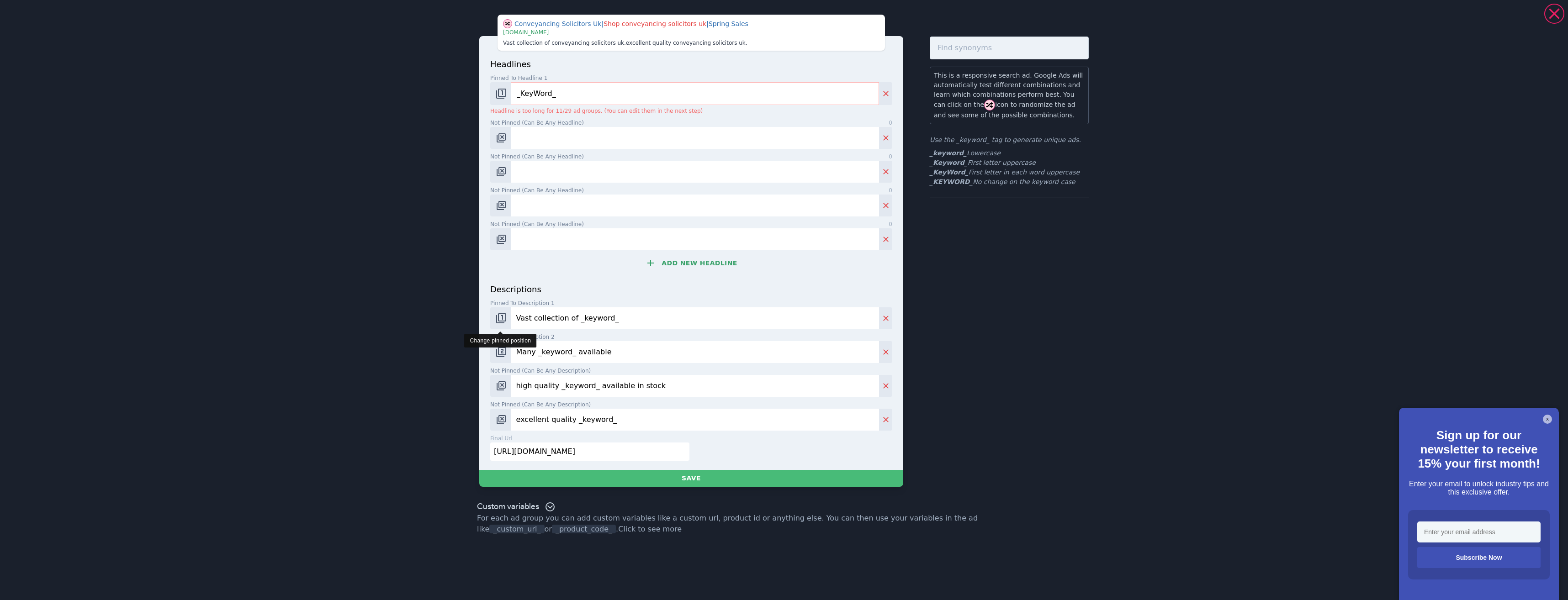
click at [505, 325] on button "Change pinned position" at bounding box center [500, 318] width 20 height 22
click at [501, 360] on button "Change pinned position" at bounding box center [500, 352] width 20 height 22
drag, startPoint x: 608, startPoint y: 452, endPoint x: 456, endPoint y: 436, distance: 152.8
click at [455, 436] on div "Conveyancing Solicitors Uk | Shop conveyancing solicitors uk | Spring Sales | w…" at bounding box center [784, 250] width 658 height 494
drag, startPoint x: 604, startPoint y: 414, endPoint x: 440, endPoint y: 410, distance: 164.0
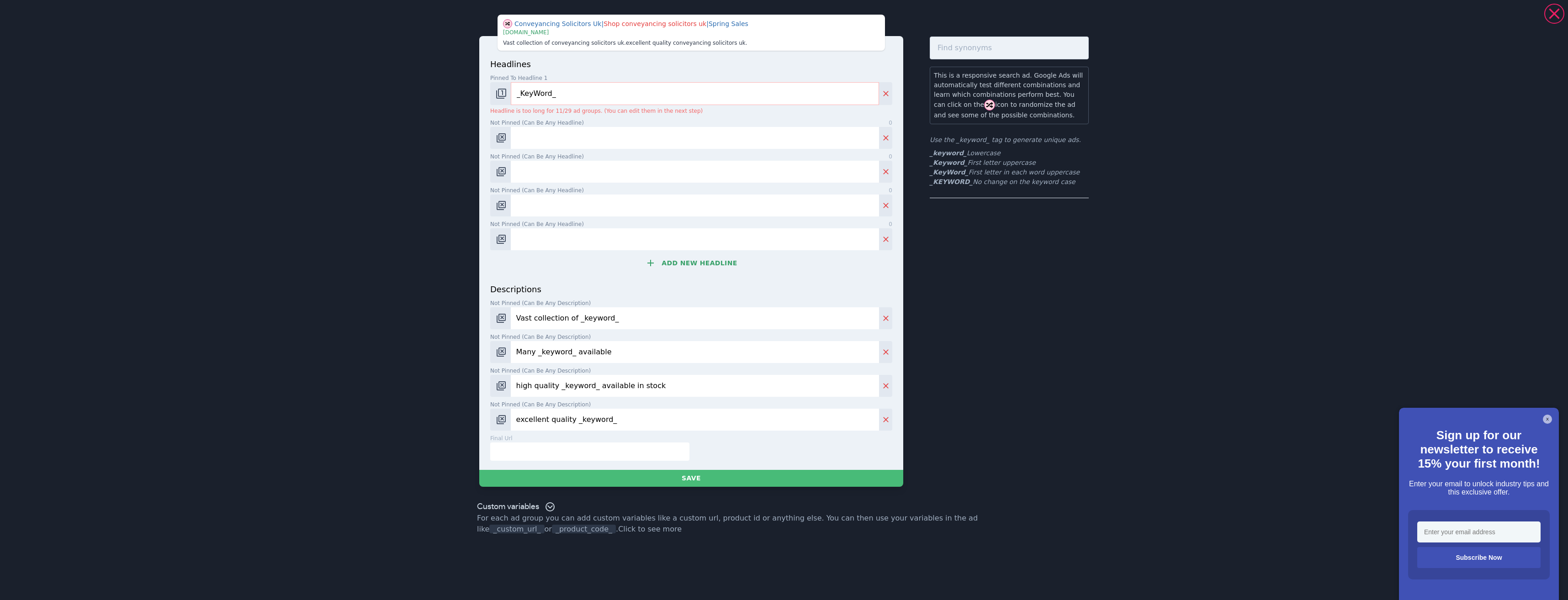
click at [440, 410] on div "Conveyancing Solicitors Uk | Shop conveyancing solicitors uk | Spring Sales | w…" at bounding box center [784, 300] width 1568 height 600
drag, startPoint x: 696, startPoint y: 391, endPoint x: 475, endPoint y: 376, distance: 221.5
click at [464, 382] on div "Conveyancing Solicitors Uk | Shop conveyancing solicitors uk | Spring Sales | w…" at bounding box center [784, 250] width 658 height 494
drag, startPoint x: 576, startPoint y: 353, endPoint x: 449, endPoint y: 352, distance: 127.0
click at [448, 353] on div "Conveyancing Solicitors Uk | Shop conveyancing solicitors uk | Spring Sales | w…" at bounding box center [784, 300] width 1568 height 600
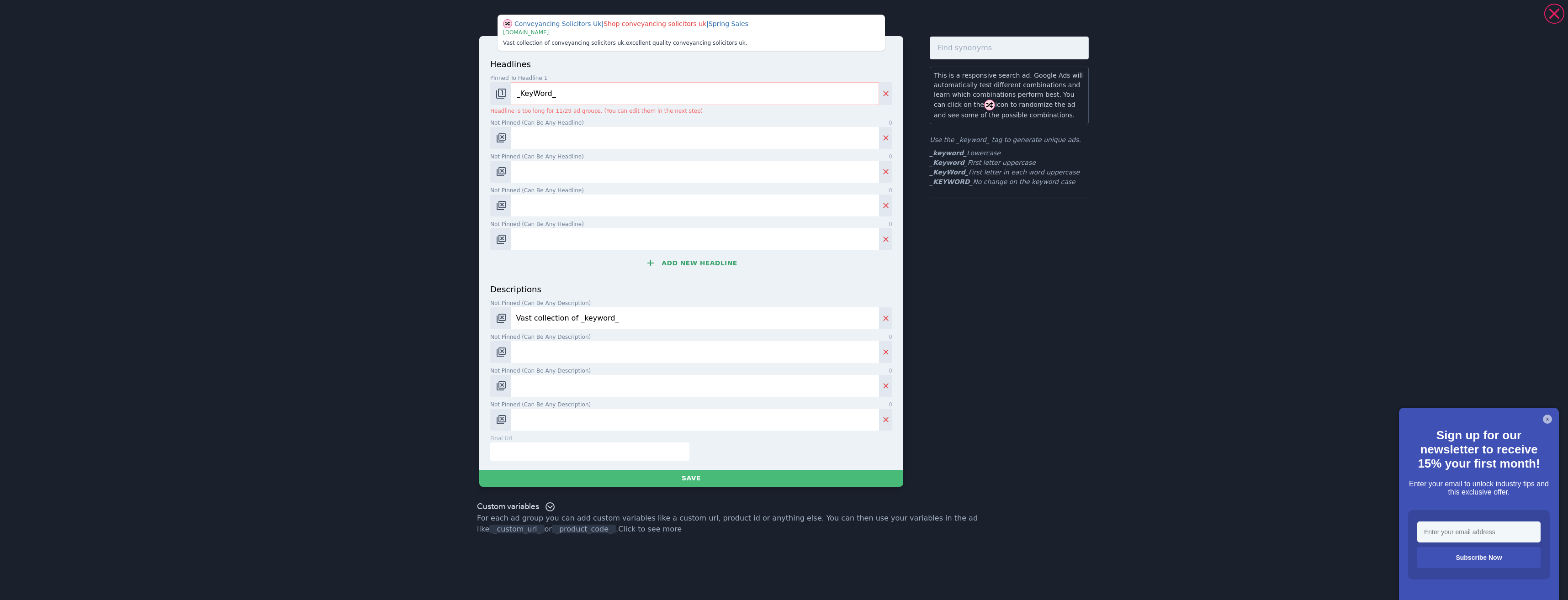
drag, startPoint x: 573, startPoint y: 320, endPoint x: 384, endPoint y: 311, distance: 189.2
click at [381, 312] on div "Conveyancing Solicitors Uk | Shop conveyancing solicitors uk | Spring Sales | w…" at bounding box center [784, 300] width 1568 height 600
click at [544, 131] on input "Not pinned (Can be any headline) 0" at bounding box center [695, 138] width 368 height 22
paste input "Fast UK Conveyancing Quotes"
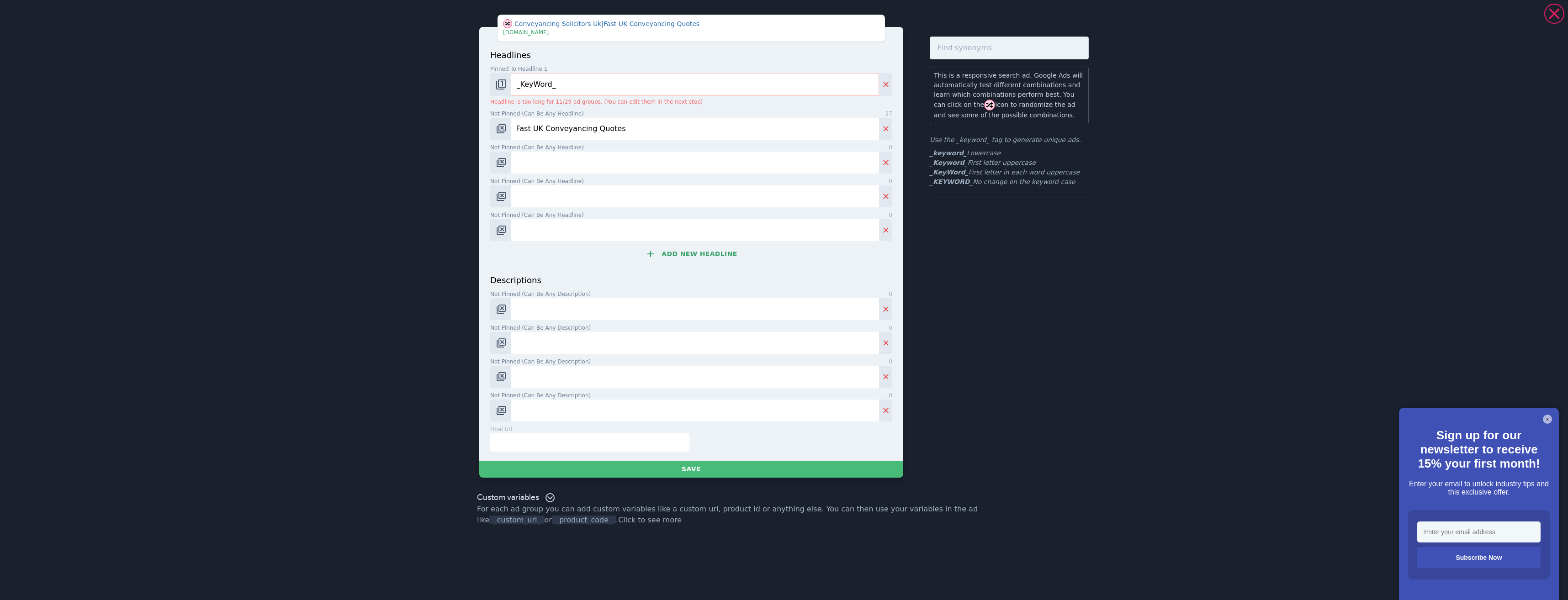
type input "Fast UK Conveyancing Quotes"
drag, startPoint x: 561, startPoint y: 168, endPoint x: 555, endPoint y: 161, distance: 9.2
click at [561, 168] on input "Not pinned (Can be any headline) 0" at bounding box center [695, 163] width 368 height 22
paste input "Trusted Conveyancing Solicitors"
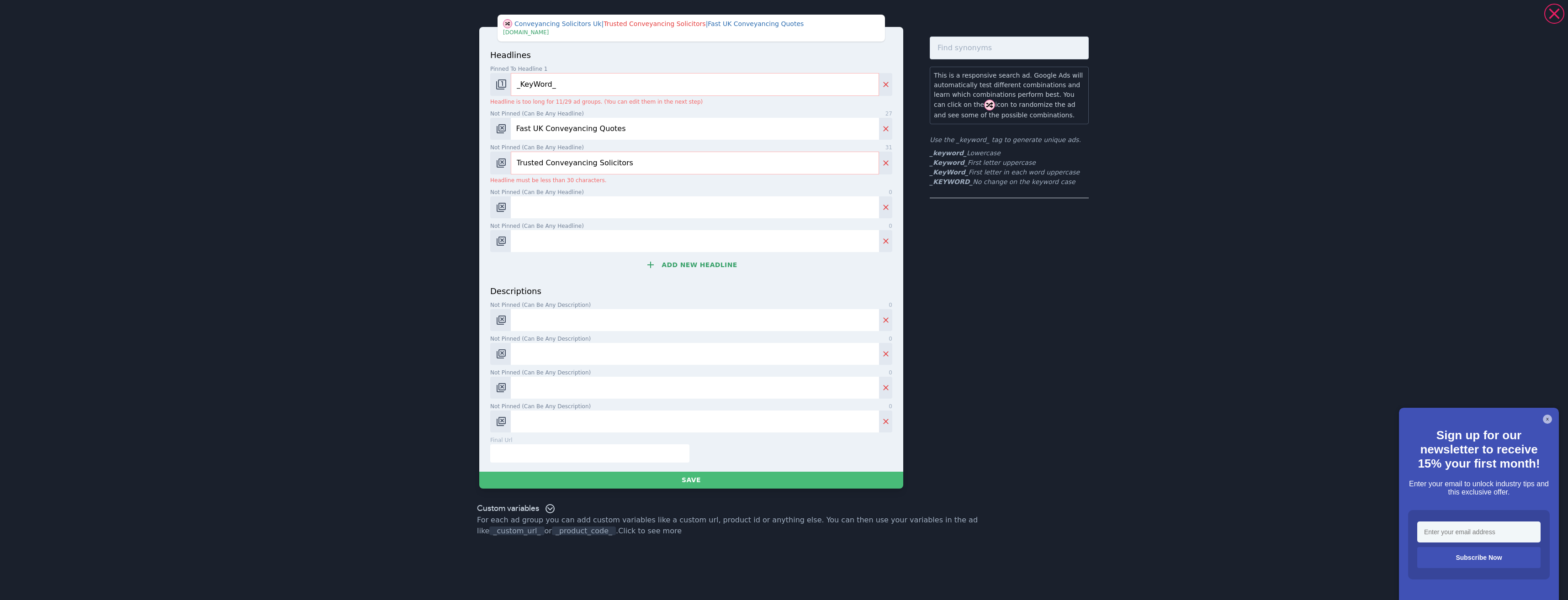
click at [576, 218] on div "headlines Pinned to headline 1 9 _KeyWord_ Headline is too long for 11/29 ad gr…" at bounding box center [691, 166] width 402 height 236
click at [569, 214] on input "Not pinned (Can be any headline) 0" at bounding box center [695, 207] width 368 height 22
click at [645, 158] on input "Trusted Conveyancing Solicitors" at bounding box center [695, 163] width 368 height 23
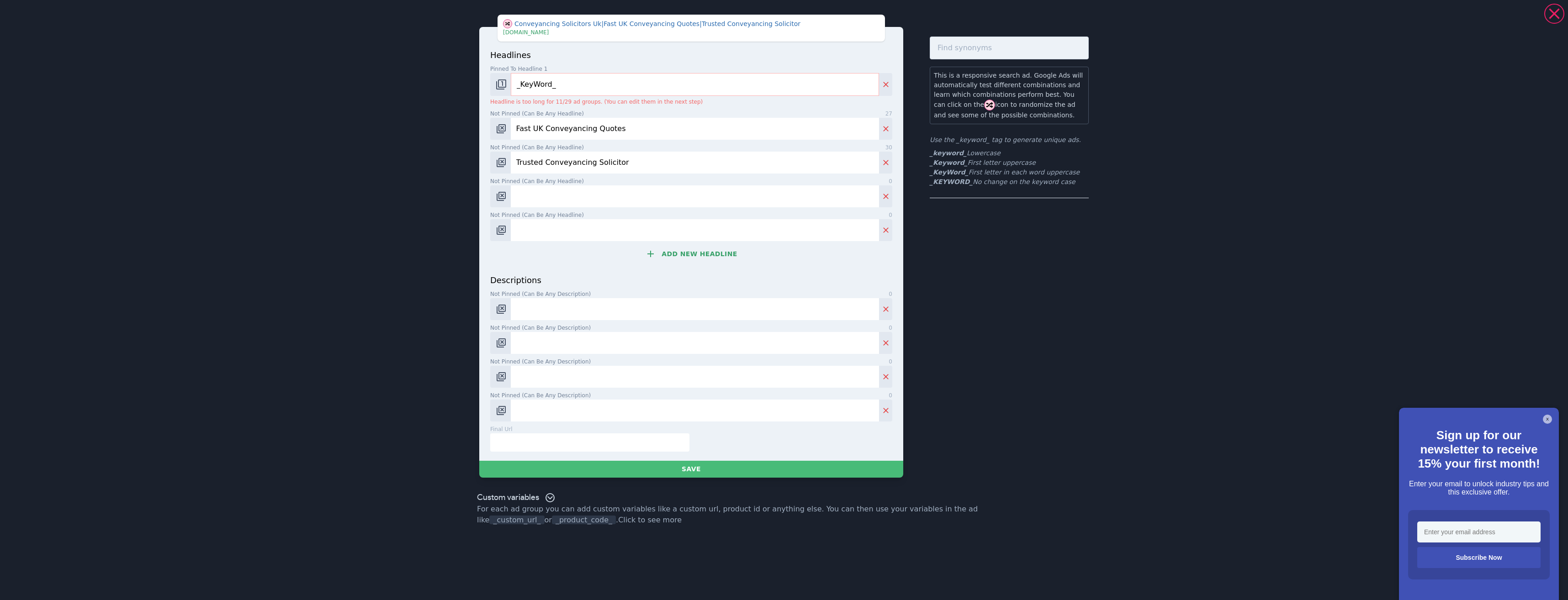
type input "Trusted Conveyancing Solicitor"
click at [556, 198] on input "Not pinned (Can be any headline) 0" at bounding box center [695, 197] width 368 height 22
type input "\"
paste input "Get a Conveyancing Quote"
type input "Get a Conveyancing Quote"
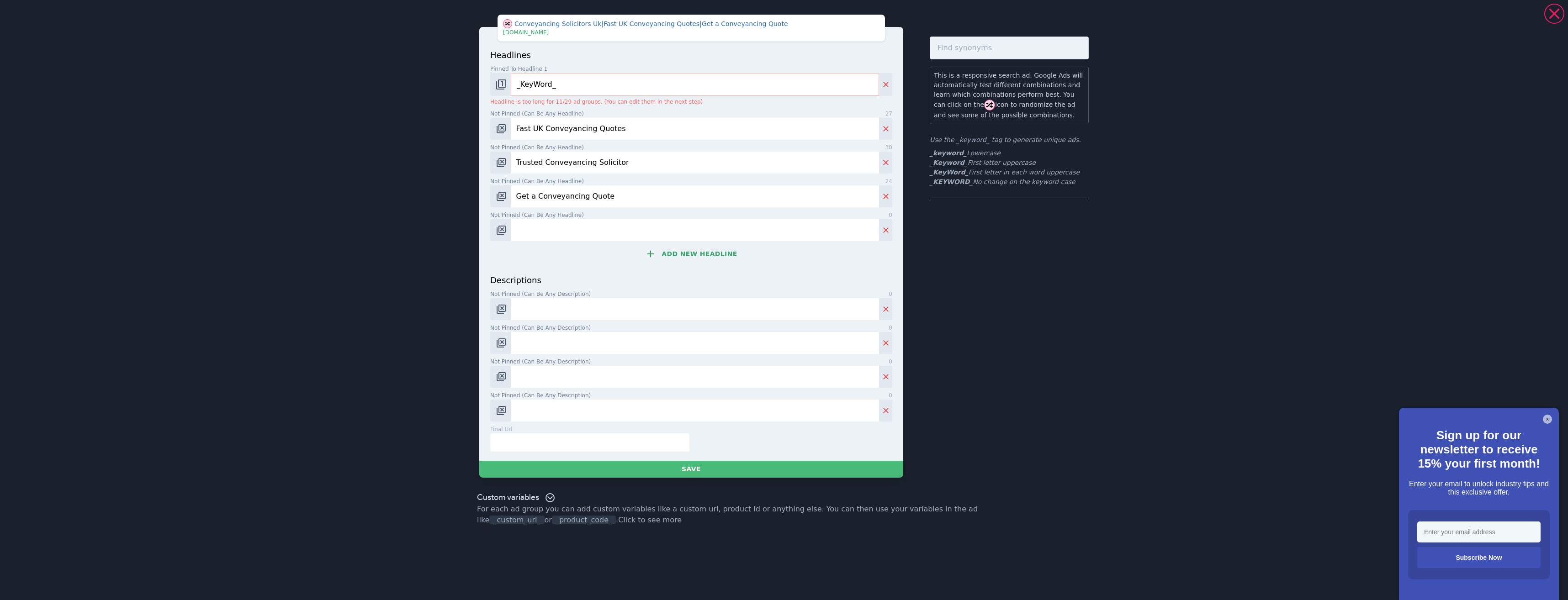
drag, startPoint x: 640, startPoint y: 250, endPoint x: 636, endPoint y: 247, distance: 5.0
click at [636, 247] on button "Add new headline" at bounding box center [691, 254] width 402 height 18
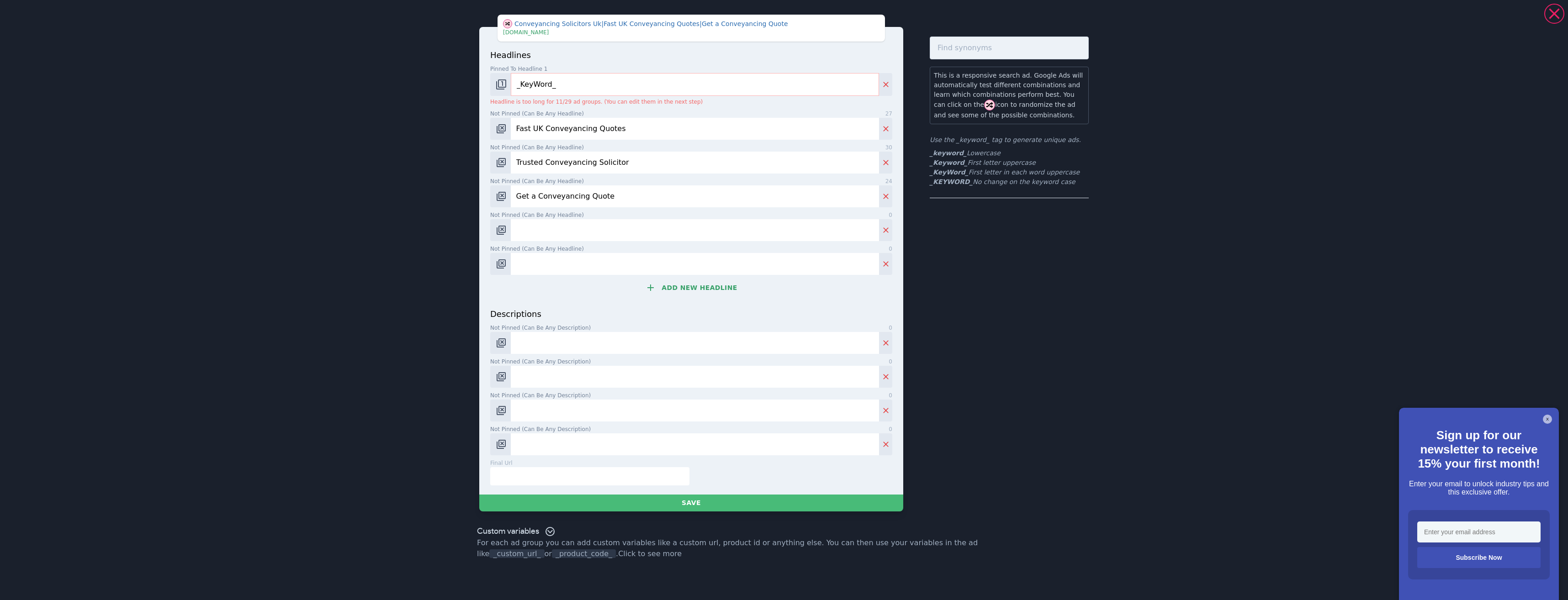
drag, startPoint x: 620, startPoint y: 237, endPoint x: 614, endPoint y: 234, distance: 6.7
click at [615, 234] on input "Not pinned (Can be any headline) 0" at bounding box center [695, 231] width 368 height 22
paste input "Get Expert Legal Conveyancing"
type input "Get Expert Legal Conveyancing"
click at [560, 261] on input "Not pinned (Can be any headline) 0" at bounding box center [695, 264] width 368 height 22
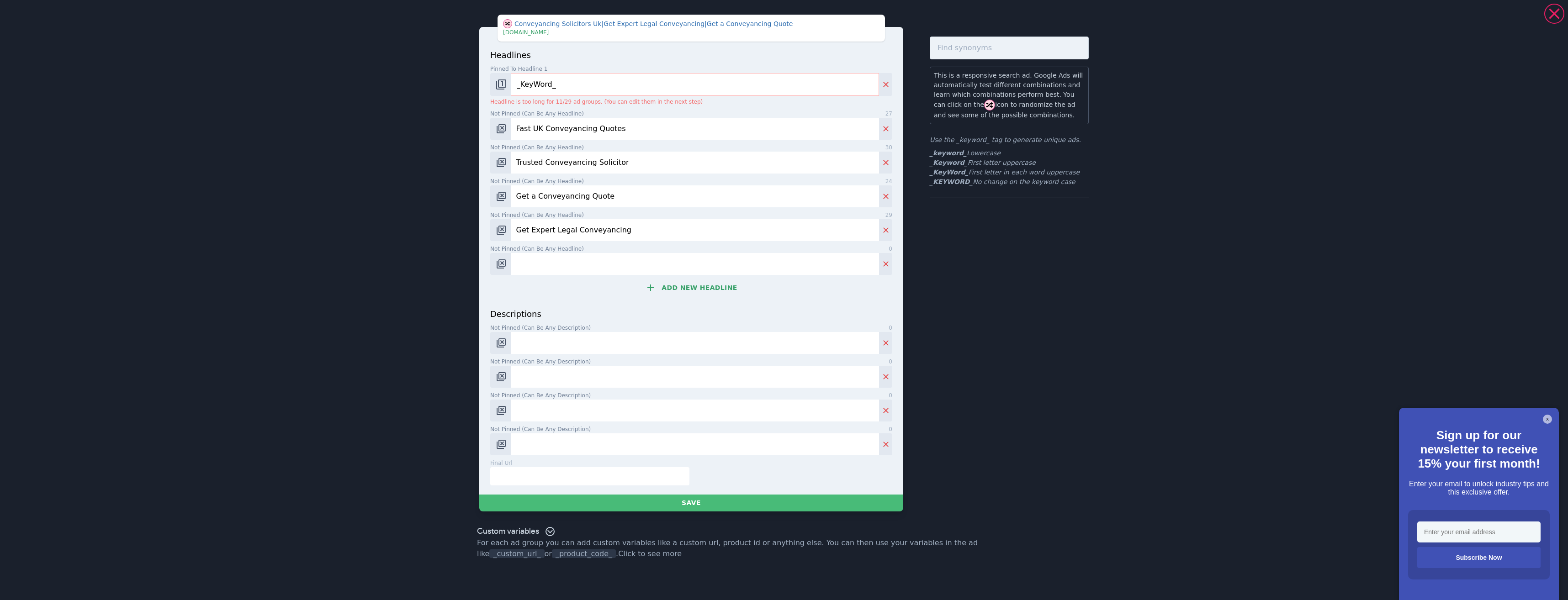
paste input "Online Conveyancing Experts"
type input "Online Conveyancing Experts"
click at [594, 332] on div "Not pinned (Can be any description) 0" at bounding box center [691, 339] width 402 height 30
paste input "Download Our Free Guide – Understand How Conveyancing Works Before You Start."
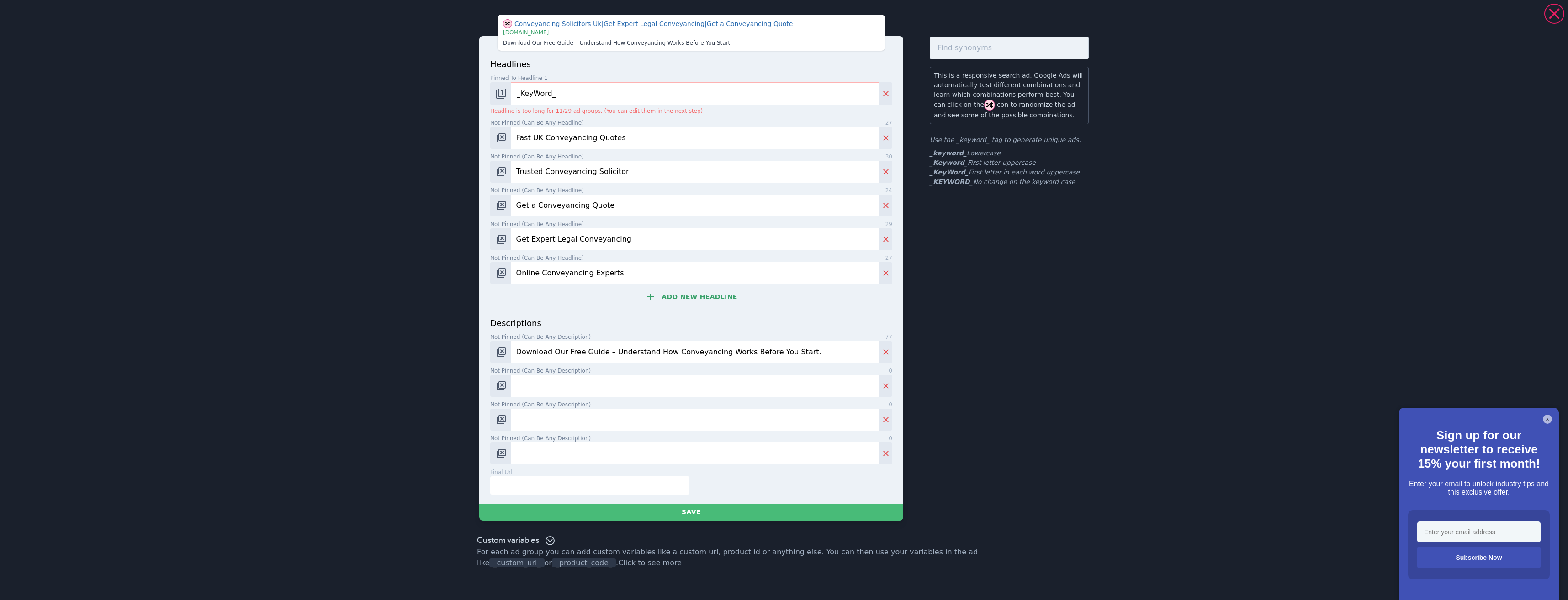
type input "Download Our Free Guide – Understand How Conveyancing Works Before You Start."
drag, startPoint x: 583, startPoint y: 392, endPoint x: 588, endPoint y: 385, distance: 8.6
click at [586, 389] on input "Not pinned (Can be any description) 0" at bounding box center [695, 386] width 368 height 22
paste input "Need Help with Conveyancing? Get Your Free Step-by-Step Guide Instantly."
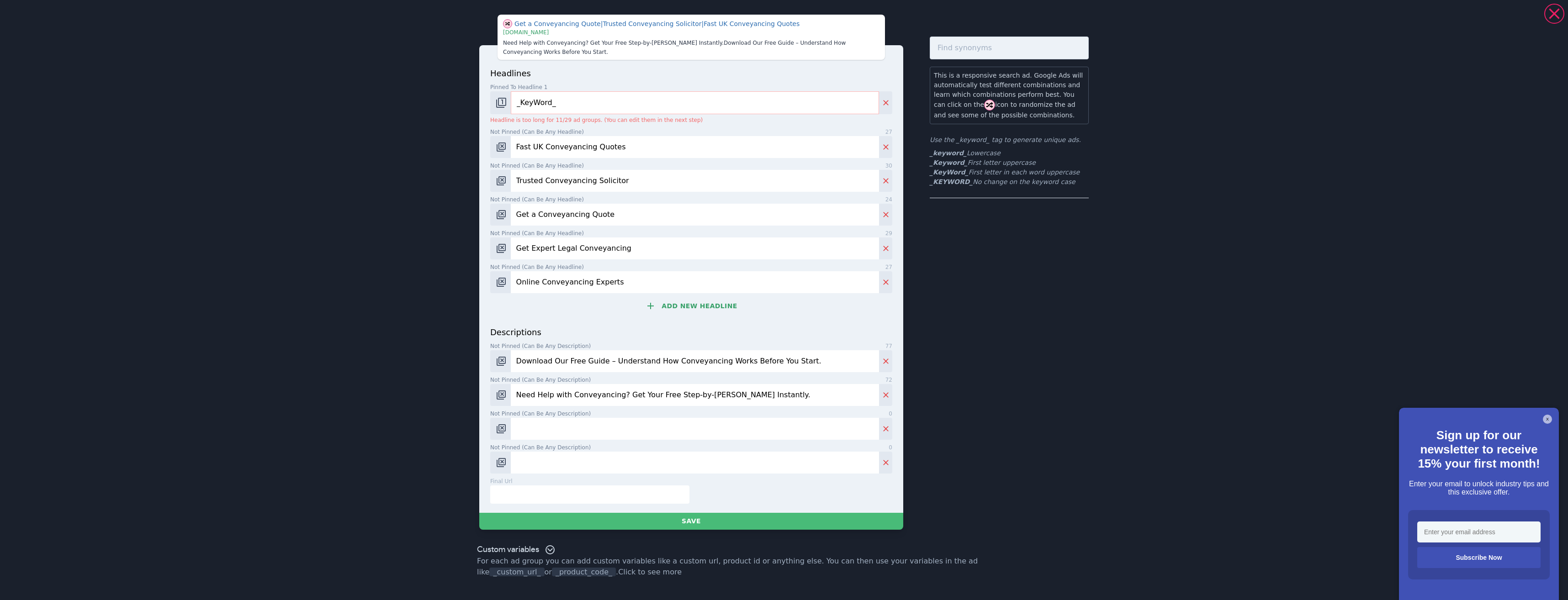
type input "Need Help with Conveyancing? Get Your Free Step-by-Step Guide Instantly."
click at [592, 430] on input "Not pinned (Can be any description) 0" at bounding box center [695, 429] width 368 height 22
paste input "Free Homebuyer’s Conveyancing Guide – Everything You Need to Know, in One PDF."
type input "Free Homebuyer’s Conveyancing Guide – Everything You Need to Know, in One PDF."
click at [603, 480] on div "final url 0" at bounding box center [590, 481] width 199 height 8
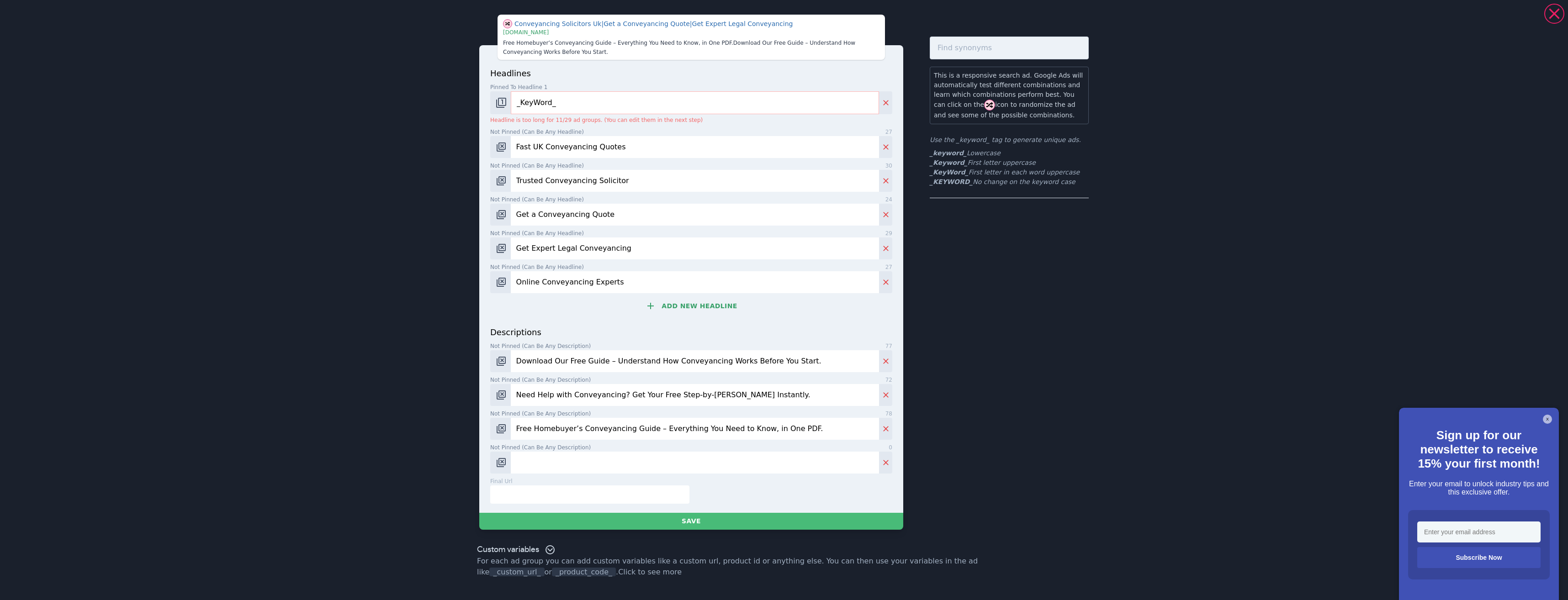
click at [591, 451] on label "Not pinned (Can be any description) 0" at bounding box center [691, 447] width 402 height 8
click at [591, 452] on input "Not pinned (Can be any description) 0" at bounding box center [695, 463] width 368 height 22
paste input "Free Conveyancing Guide – What to Expect When Buying or Selling a Property."
type input "Free Conveyancing Guide – What to Expect When Buying or Selling a Property."
click at [651, 487] on input "text" at bounding box center [590, 495] width 199 height 18
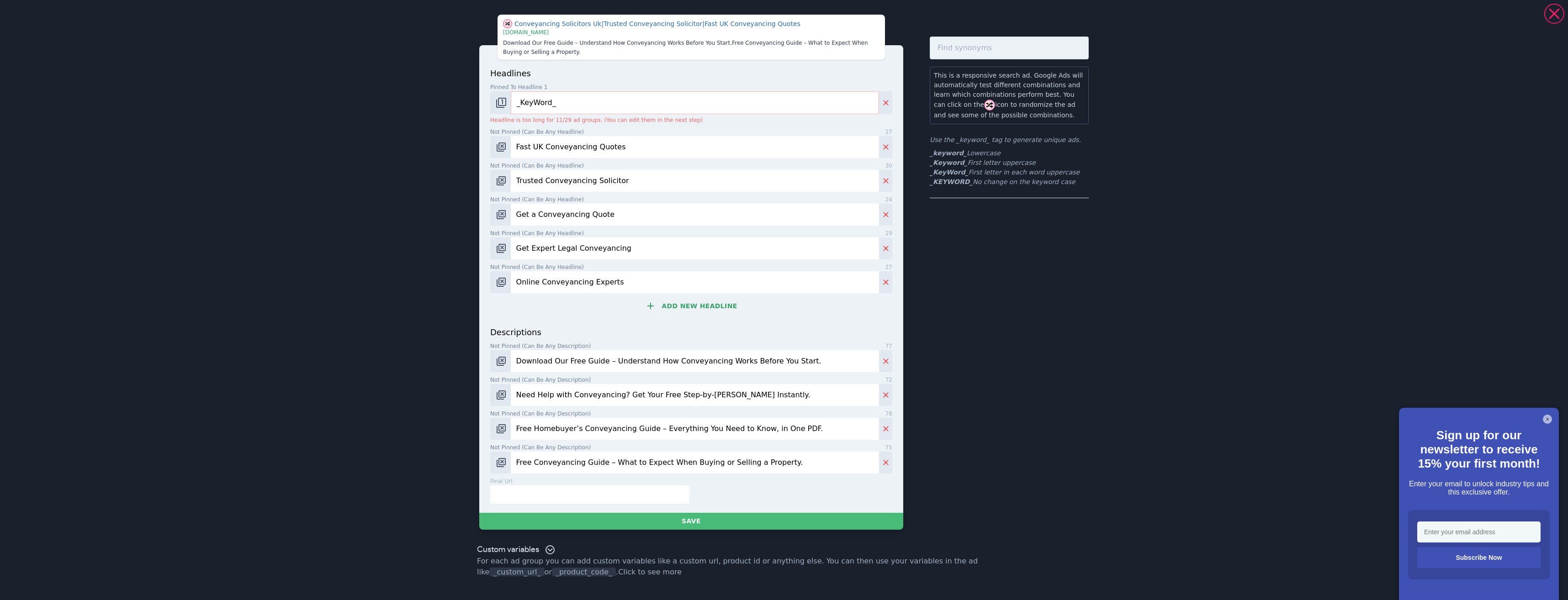
type input "https://simple-mortgage-finance.ubpages.com/skilled-worker-visa-mortgages/"
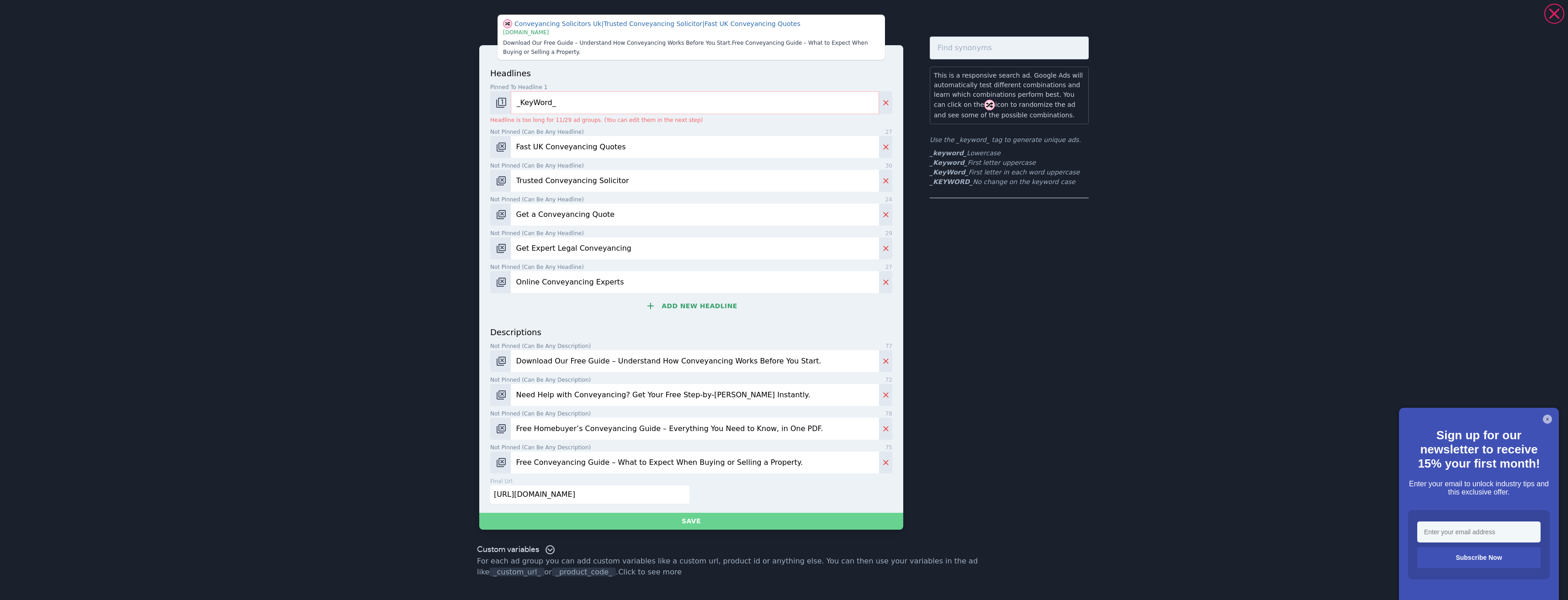
click at [705, 513] on button "Save" at bounding box center [691, 521] width 424 height 17
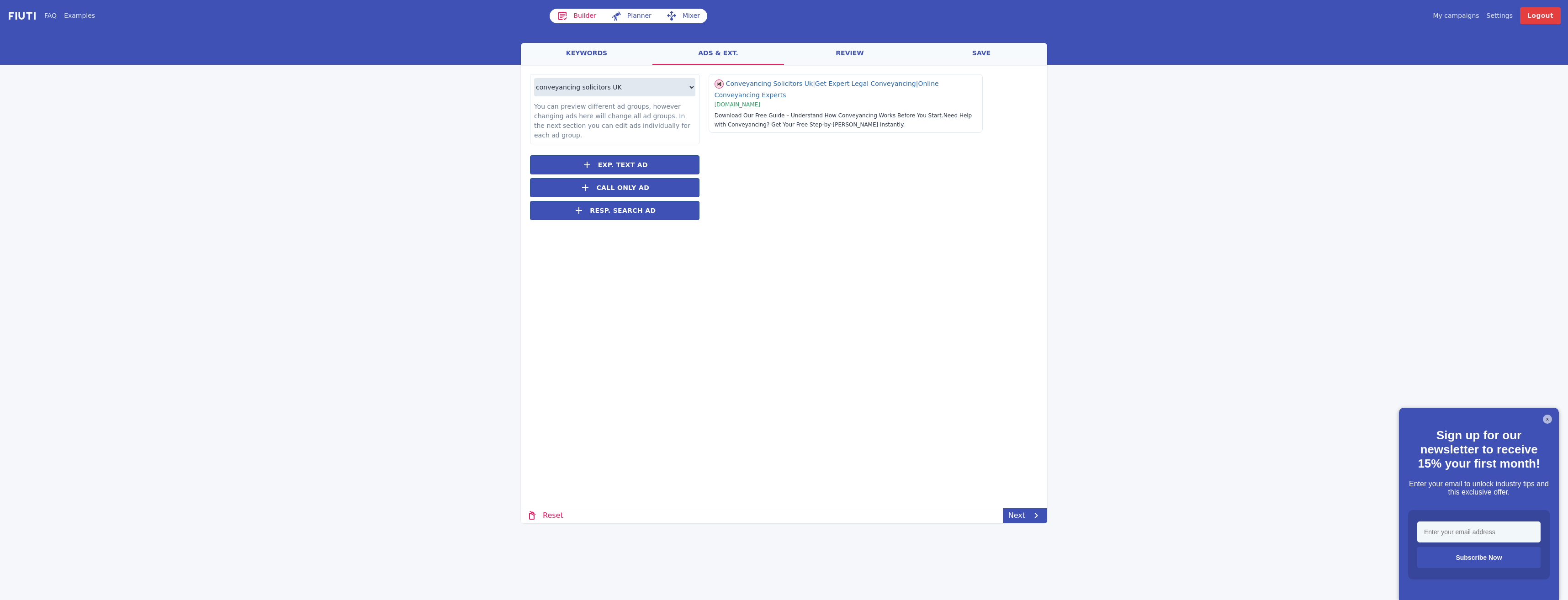
click at [852, 52] on link "review" at bounding box center [849, 54] width 131 height 22
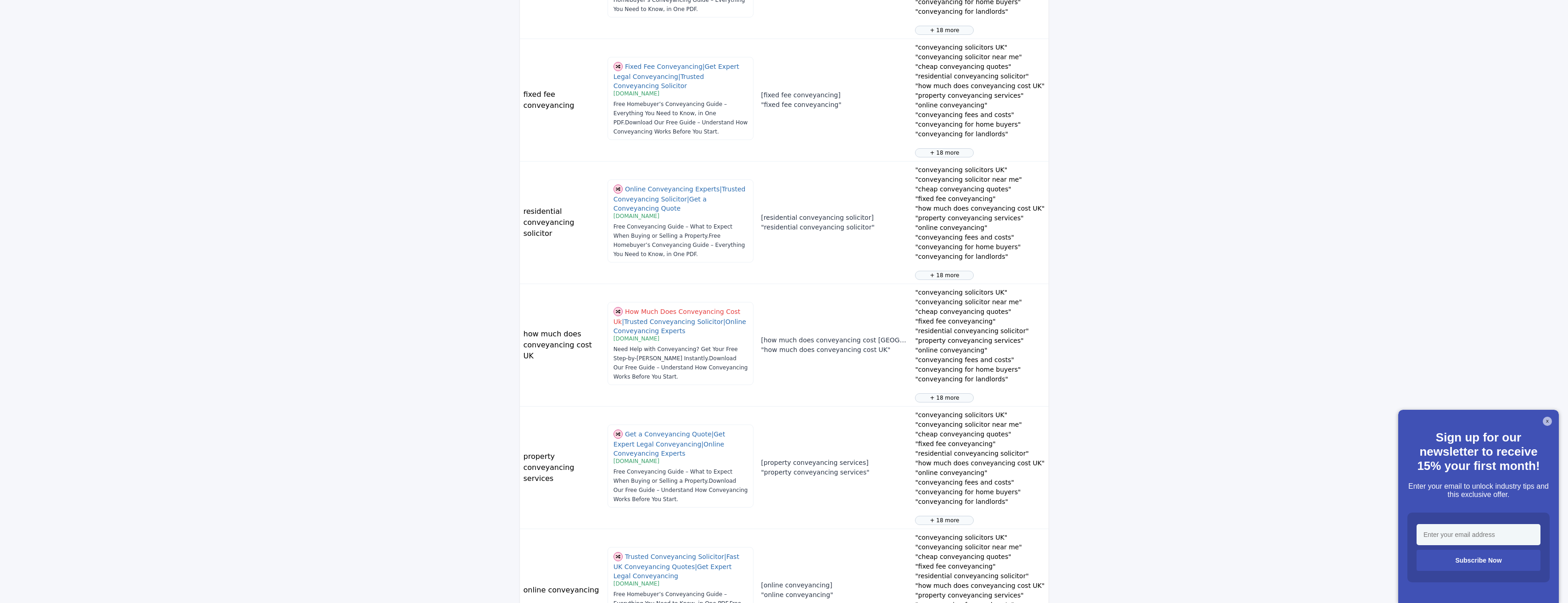
scroll to position [551, 0]
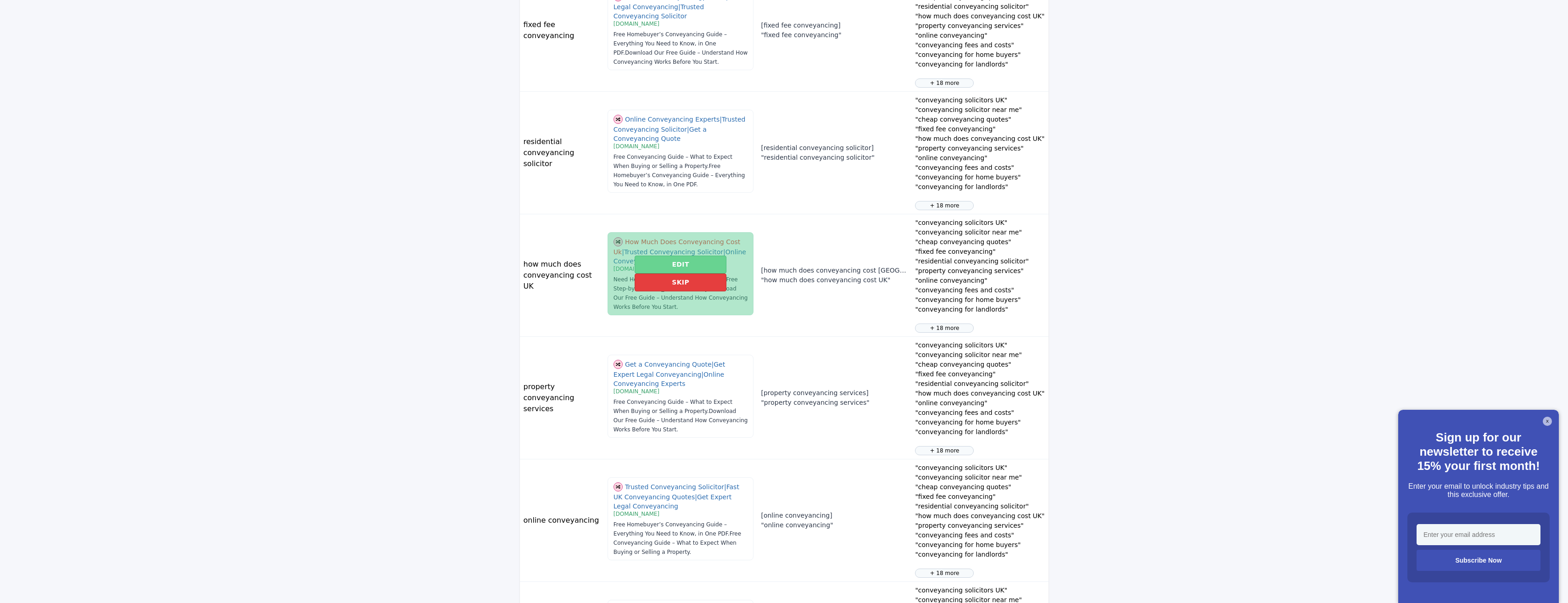
click at [684, 266] on button "Edit" at bounding box center [680, 265] width 91 height 18
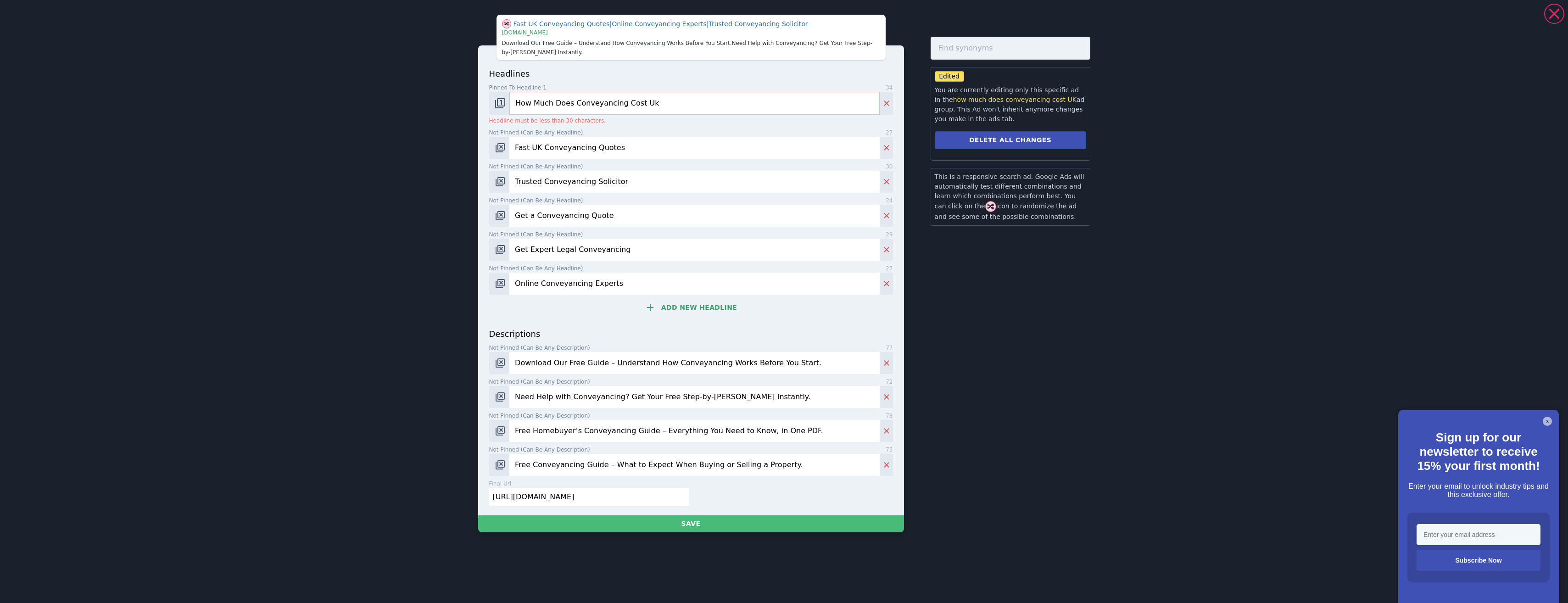
click at [653, 102] on input "How Much Does Conveyancing Cost Uk" at bounding box center [694, 103] width 370 height 23
click at [523, 98] on input "How Much Does Conveyancing Cost" at bounding box center [694, 103] width 370 height 23
click at [521, 97] on input "How Much Does Conveyancing Cost" at bounding box center [694, 103] width 370 height 23
click at [561, 102] on input "How Much Does Conveyancing Cost" at bounding box center [694, 103] width 370 height 23
click at [562, 102] on input "How Much Does Conveyancing Cost" at bounding box center [694, 103] width 370 height 23
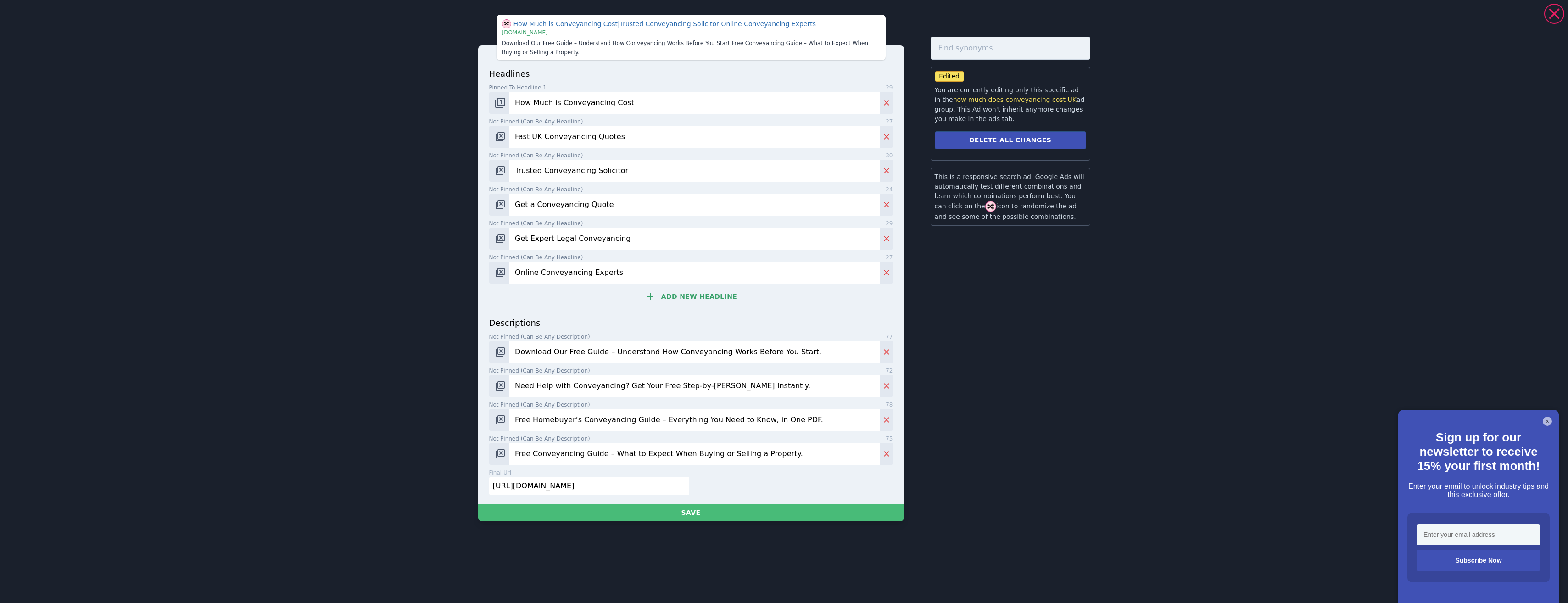
click at [615, 101] on input "How Much is Conveyancing Cost" at bounding box center [694, 103] width 370 height 22
click at [615, 102] on input "How Much is Conveyancing Cost" at bounding box center [694, 103] width 370 height 22
type input "How Much is Conveyancing"
click at [703, 513] on button "Save" at bounding box center [691, 513] width 426 height 17
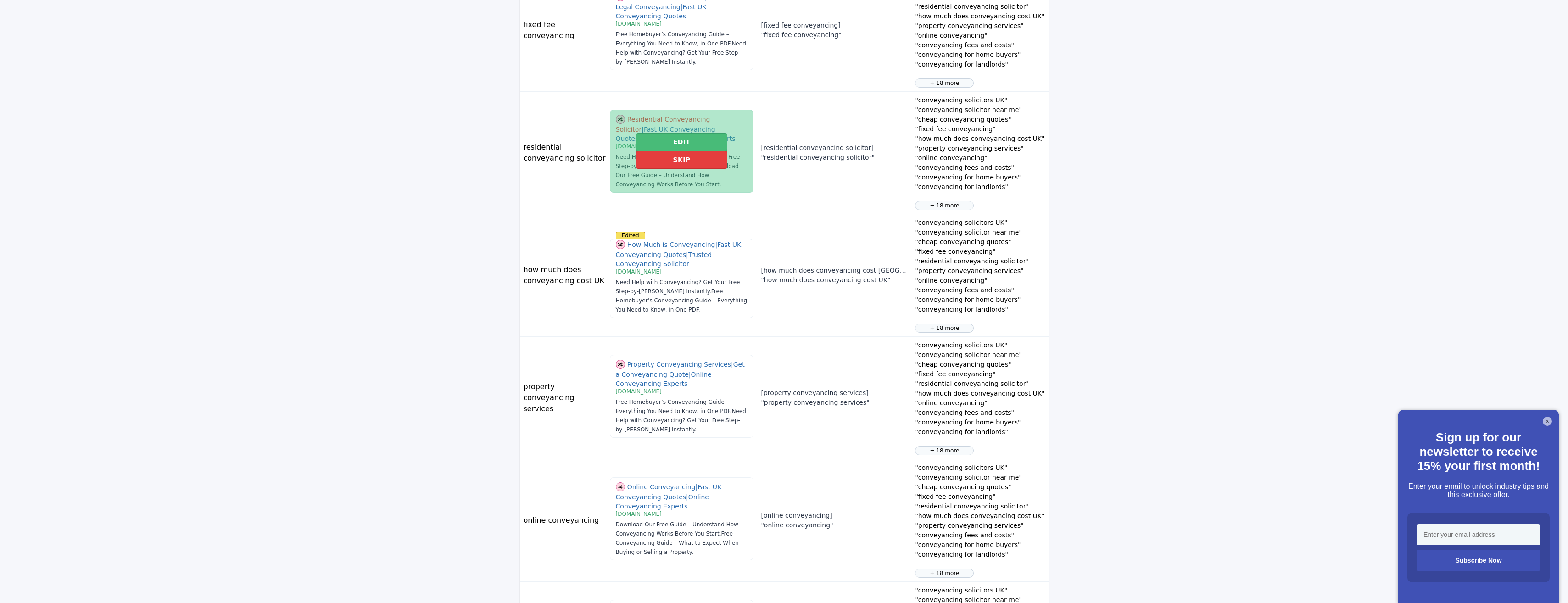
drag, startPoint x: 670, startPoint y: 147, endPoint x: 673, endPoint y: 136, distance: 11.4
click at [673, 136] on div "Edit Skip" at bounding box center [681, 151] width 144 height 83
click at [673, 151] on button "Edit" at bounding box center [681, 142] width 91 height 18
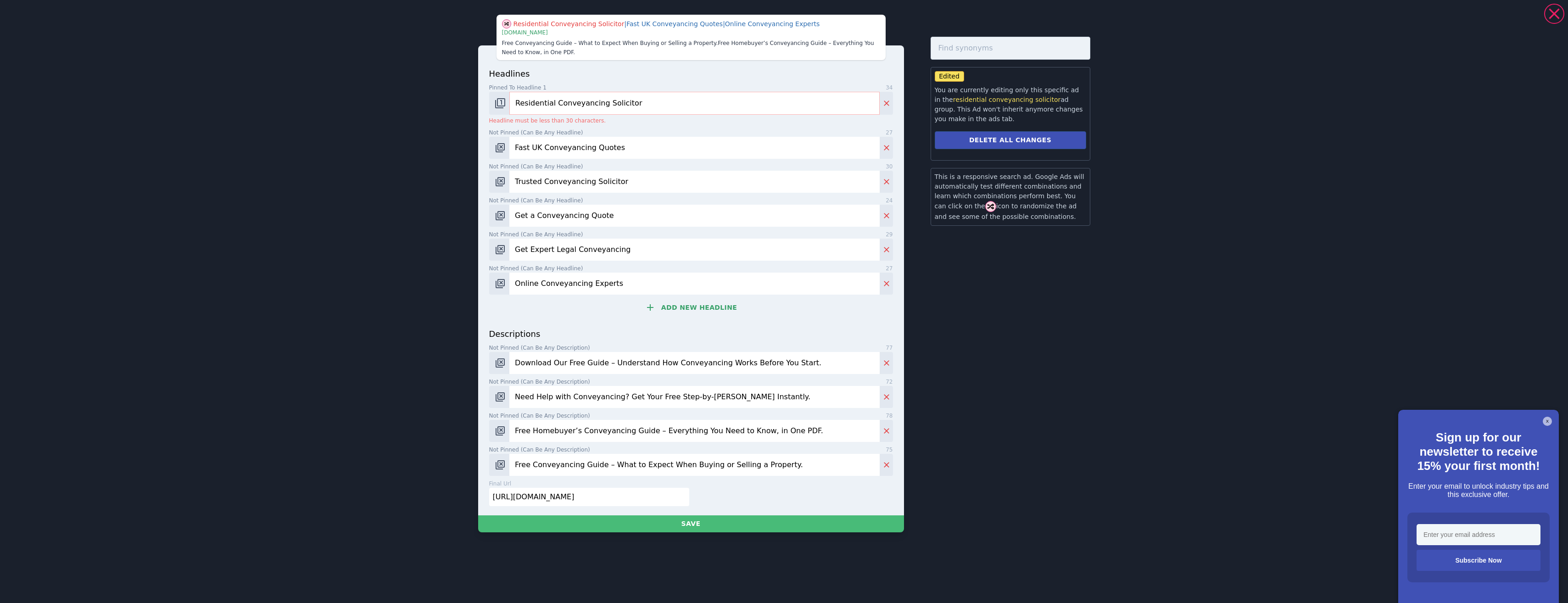
drag, startPoint x: 636, startPoint y: 106, endPoint x: 484, endPoint y: 102, distance: 152.1
click at [486, 99] on div "headlines Pinned to headline 1 34 Residential Conveyancing Solicitor Headline m…" at bounding box center [691, 280] width 426 height 470
paste input "e"
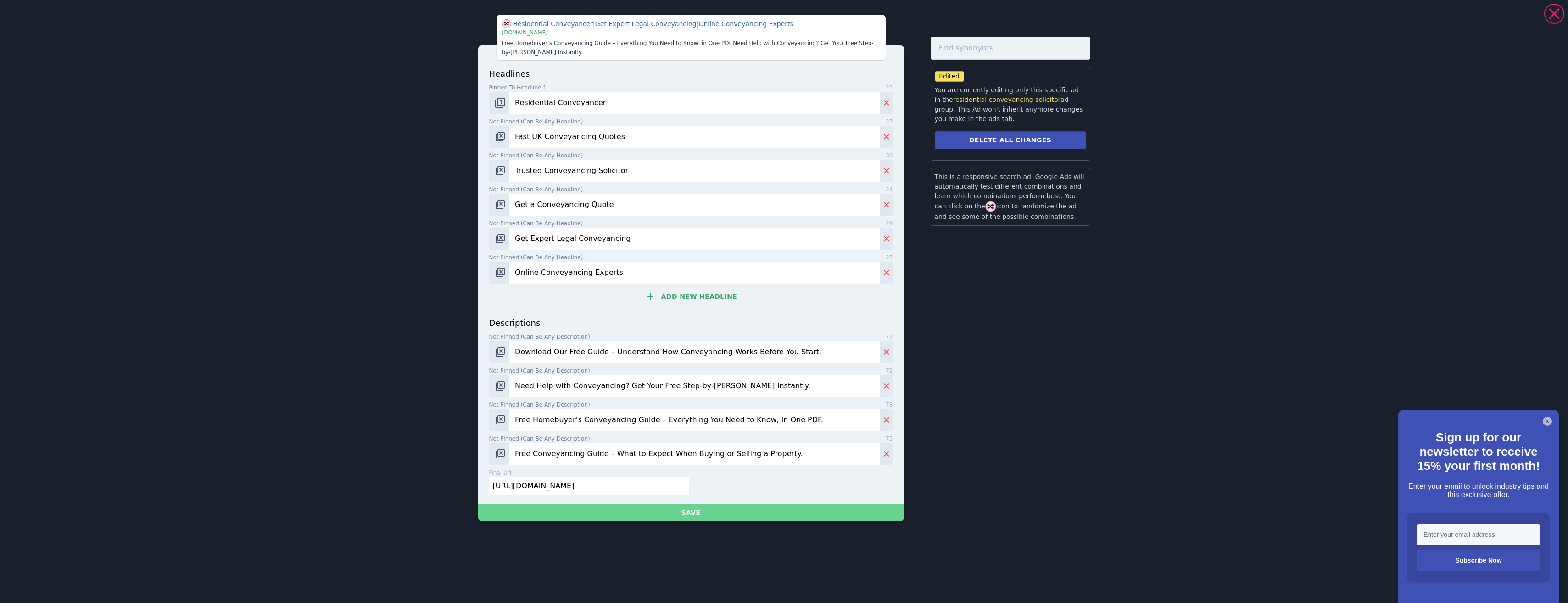
type input "Residential Conveyancer"
click at [703, 513] on button "Save" at bounding box center [691, 513] width 426 height 17
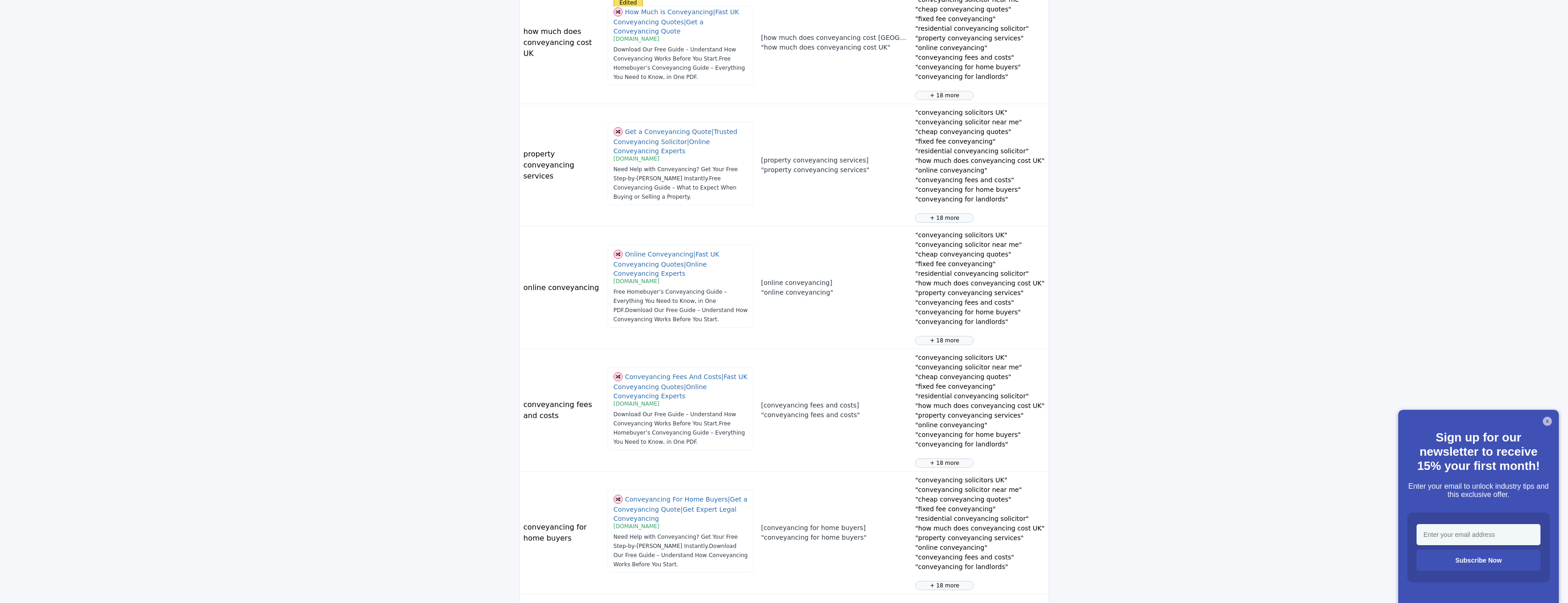
scroll to position [834, 0]
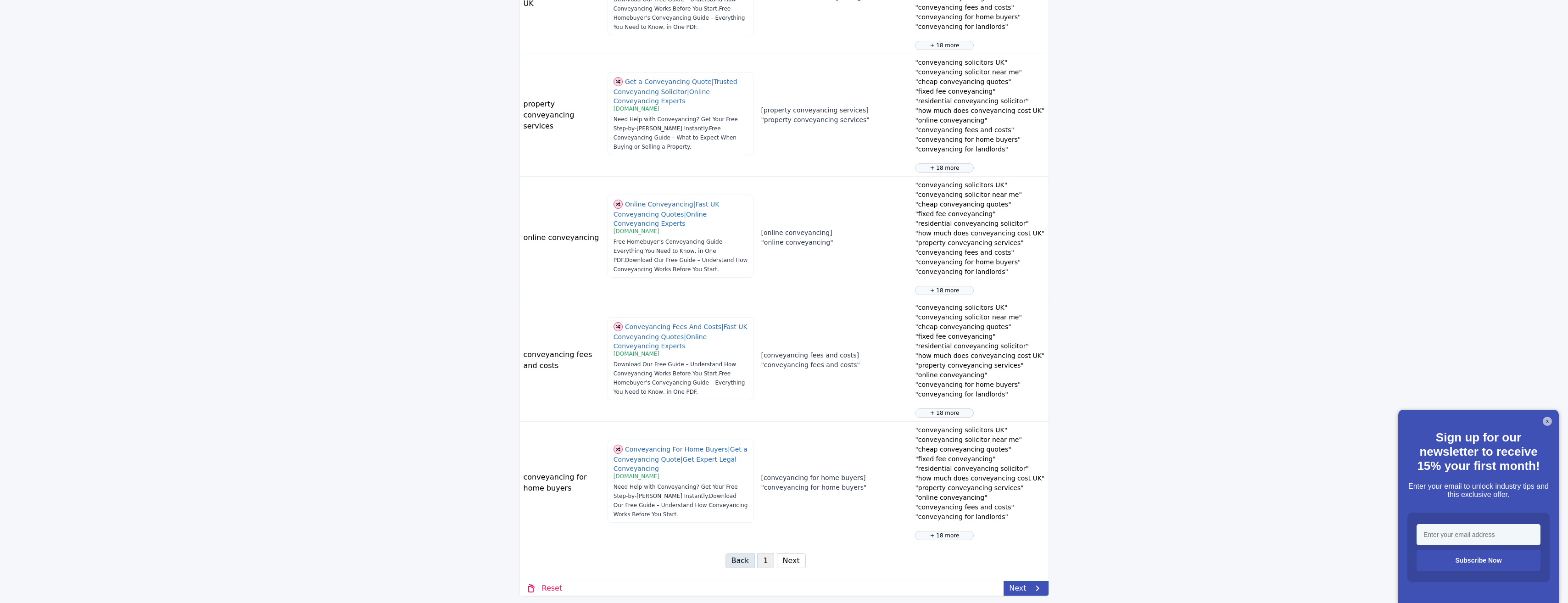
click at [782, 563] on button "Next" at bounding box center [791, 561] width 29 height 15
click at [779, 555] on button "Next" at bounding box center [791, 561] width 29 height 15
select select "3"
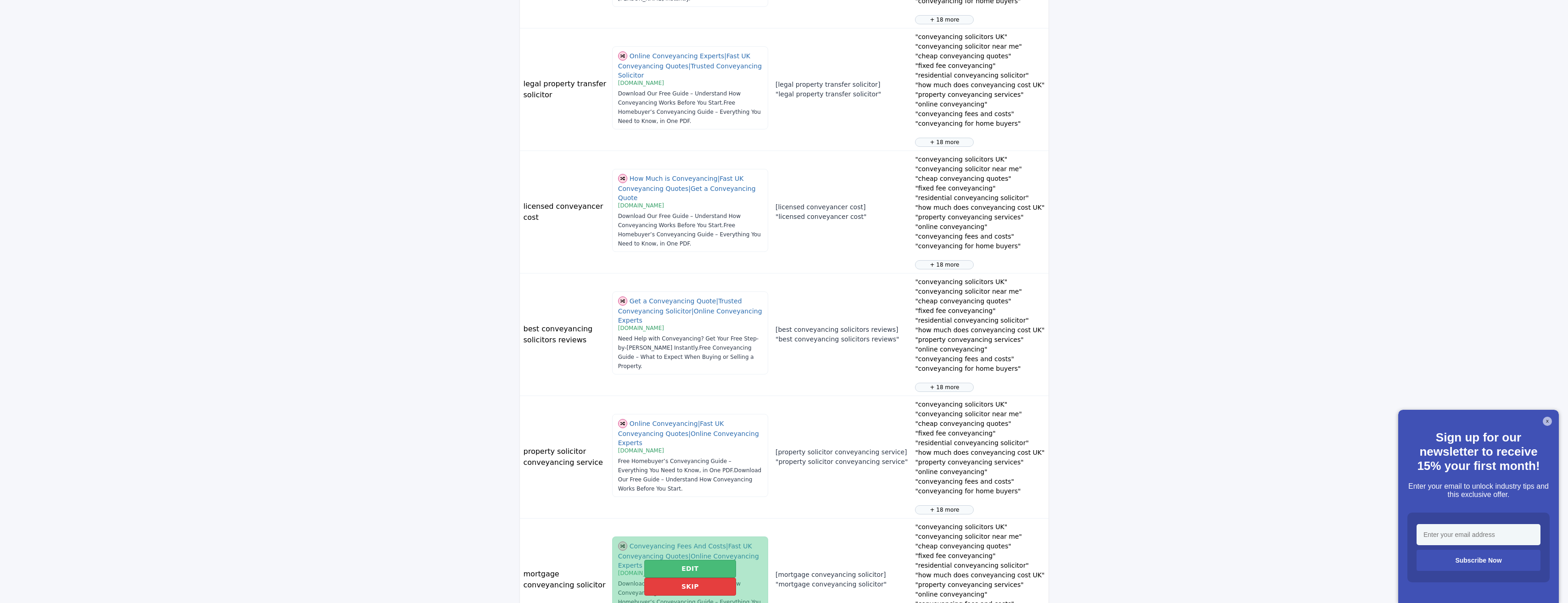
scroll to position [711, 0]
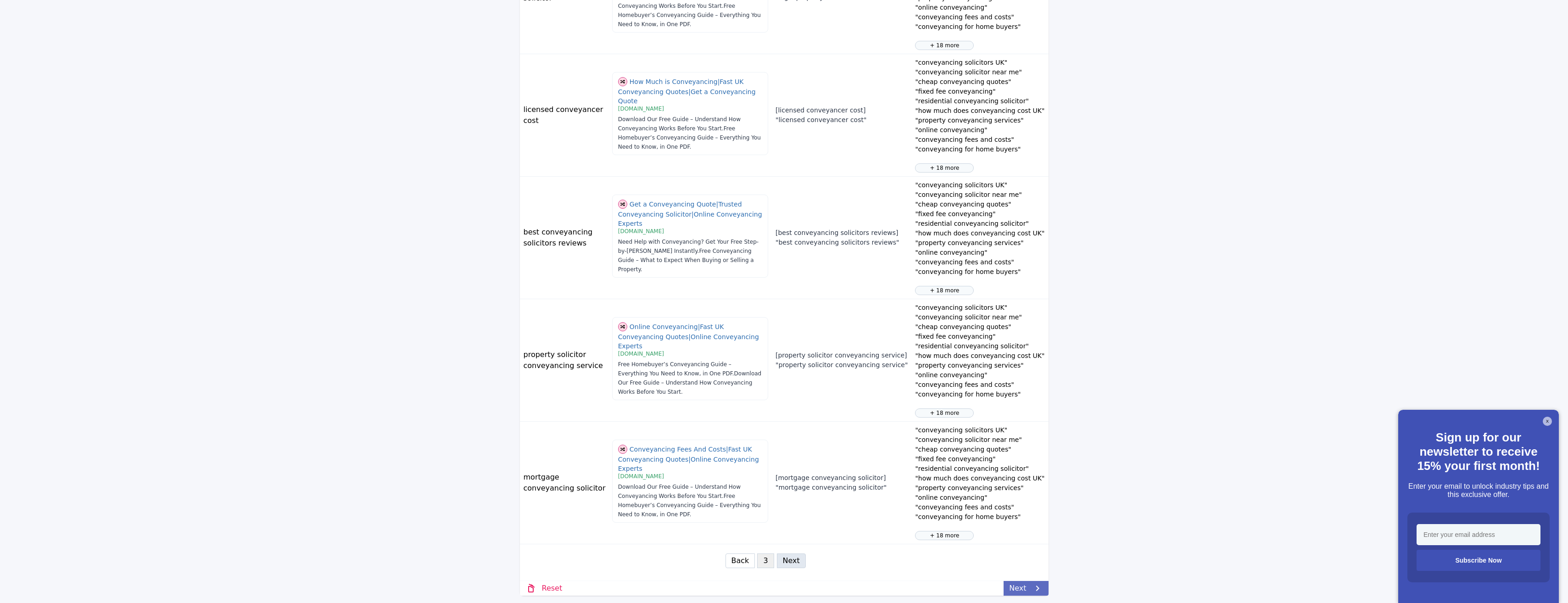
click at [1029, 592] on link "Next" at bounding box center [1026, 589] width 45 height 15
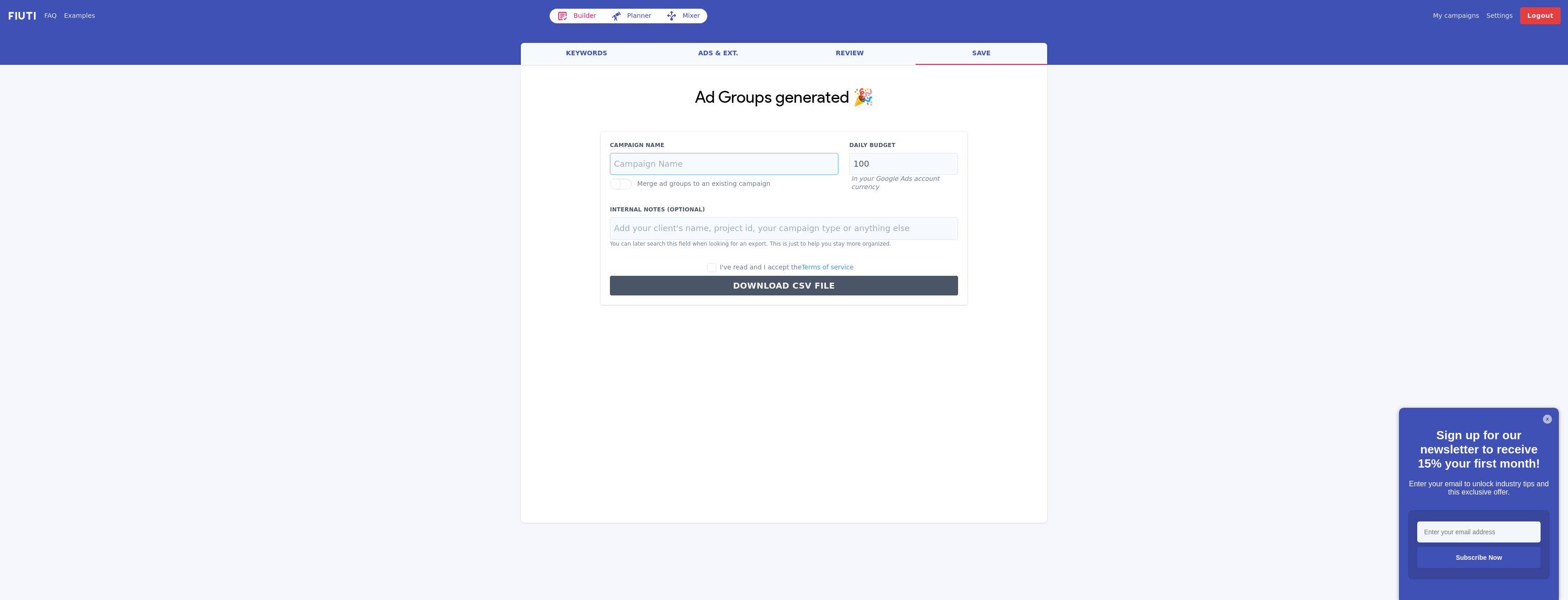
click at [656, 166] on input "Campaign Name" at bounding box center [724, 164] width 228 height 22
drag, startPoint x: 716, startPoint y: 166, endPoint x: 843, endPoint y: 161, distance: 127.1
click at [843, 161] on div "Campaign Name Simple Mortgage Finance - Skilled Worker Visa Mortgages" at bounding box center [724, 158] width 239 height 35
paste input "Residential Conveyancer"
click at [731, 162] on input "Simple Mortgage Finance - Residential Conveyancer" at bounding box center [724, 164] width 228 height 22
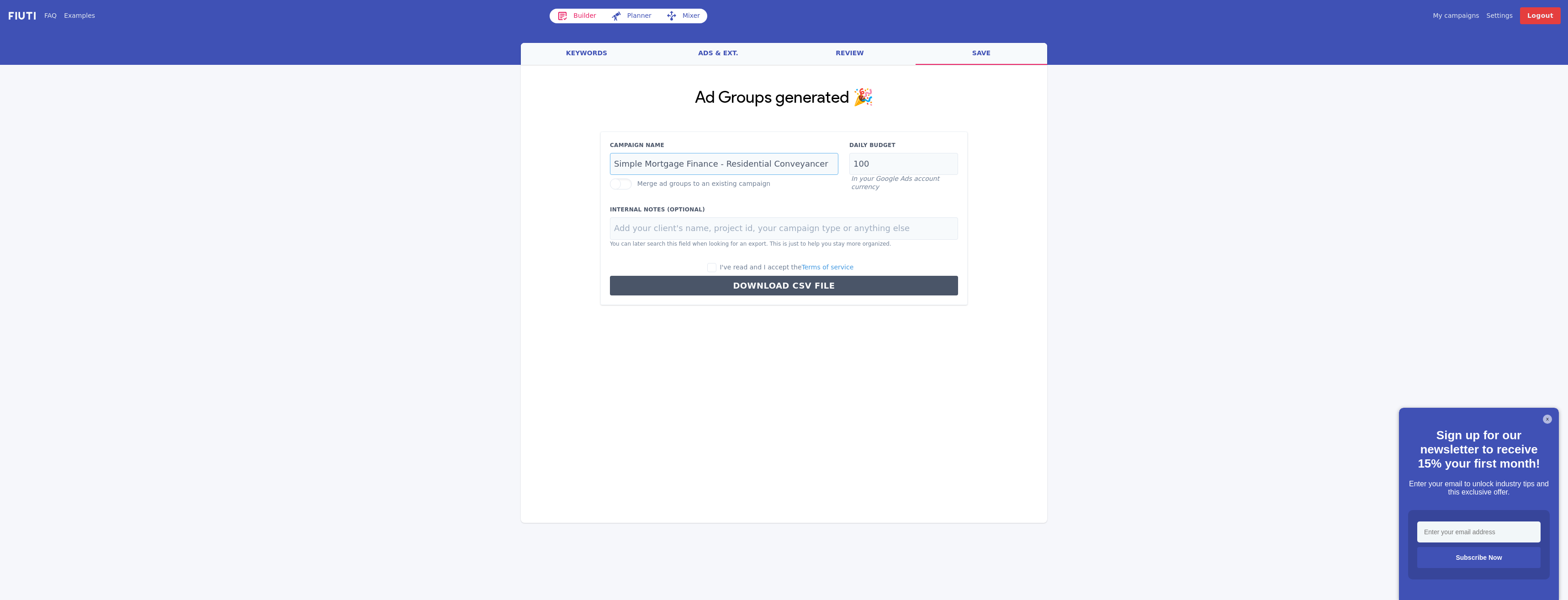
click at [733, 162] on input "Simple Mortgage Finance - Residential Conveyancer" at bounding box center [724, 164] width 228 height 22
click at [737, 163] on input "Simple Mortgage Finance - Residential Conveyancer" at bounding box center [724, 164] width 228 height 22
click at [737, 160] on input "Simple Mortgage Finance - Residential Conveyancer" at bounding box center [724, 164] width 228 height 22
click at [741, 160] on input "Simple Mortgage Finance - Residential Conveyancer" at bounding box center [724, 164] width 228 height 22
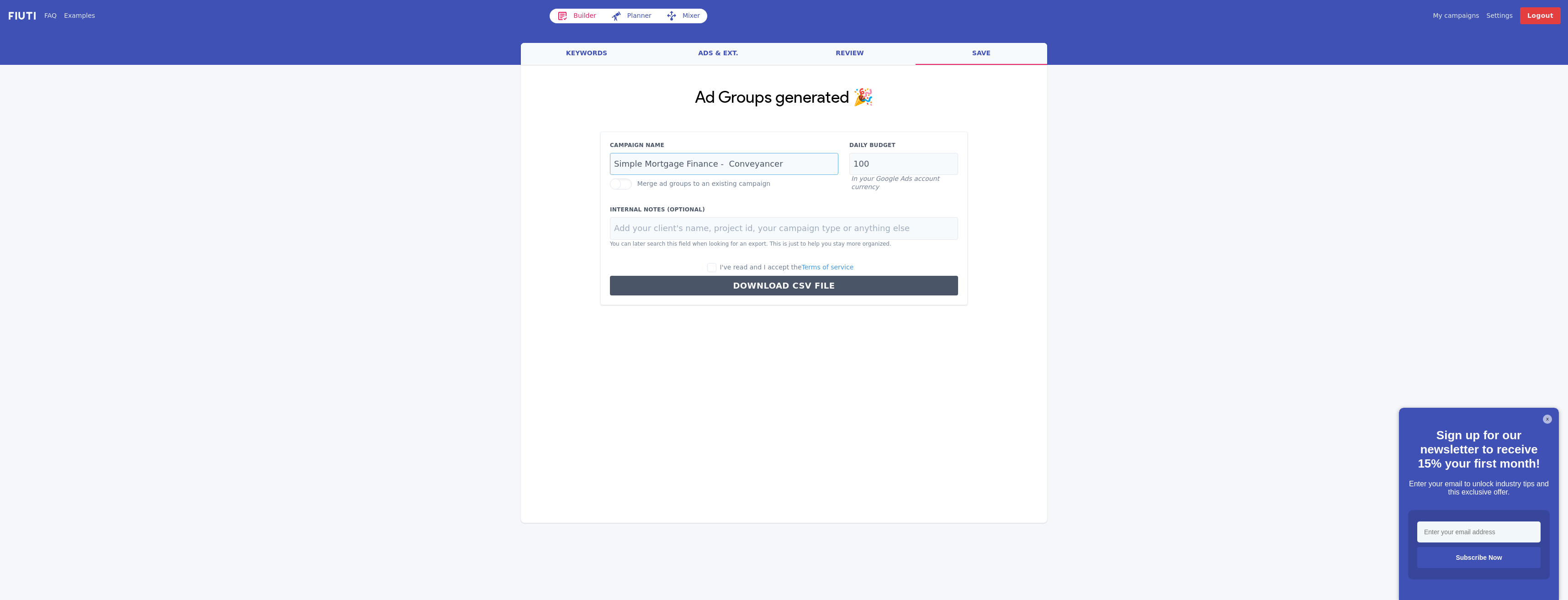
type input "Simple Mortgage Finance - Conveyancer"
drag, startPoint x: 834, startPoint y: 157, endPoint x: 786, endPoint y: 156, distance: 48.0
click at [780, 154] on div "Campaign Name Simple Mortgage Finance - Conveyancer Merge ad groups to an exist…" at bounding box center [784, 166] width 359 height 50
type input "25"
drag, startPoint x: 720, startPoint y: 267, endPoint x: 725, endPoint y: 268, distance: 5.1
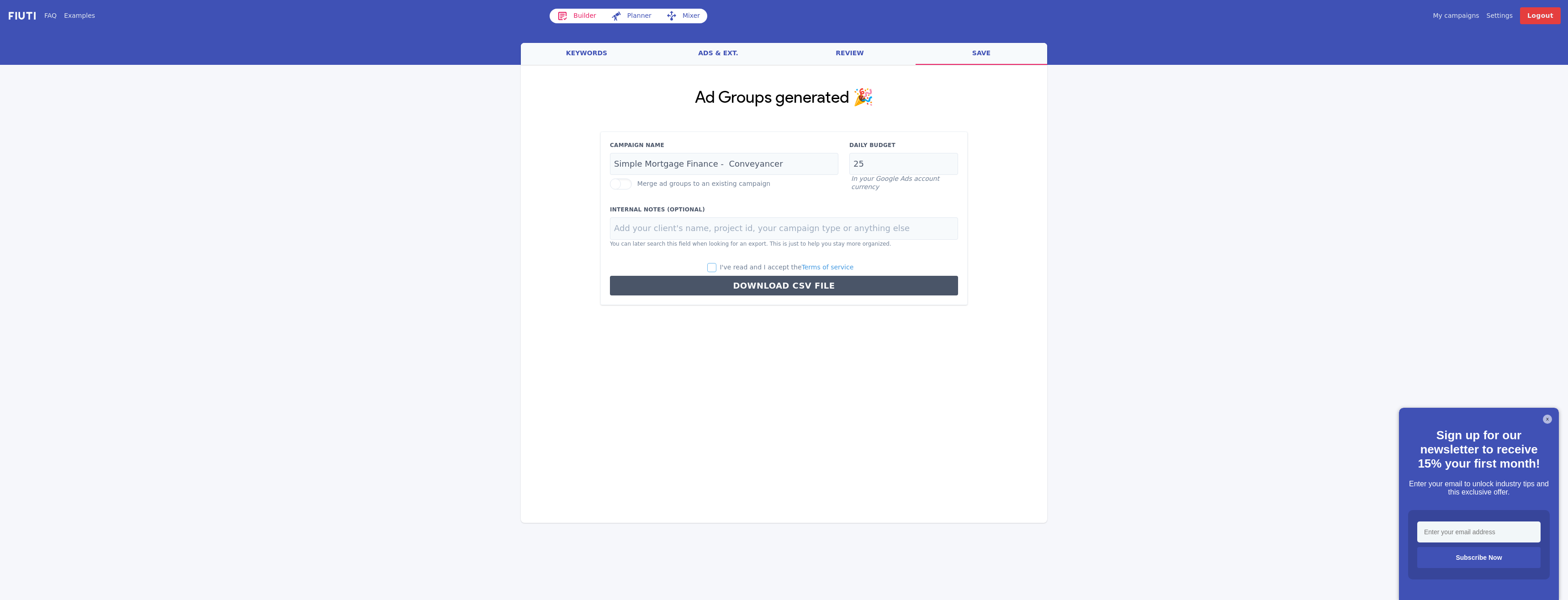
click at [716, 267] on input "I've read and I accept the Terms of service" at bounding box center [712, 268] width 9 height 9
checkbox input "true"
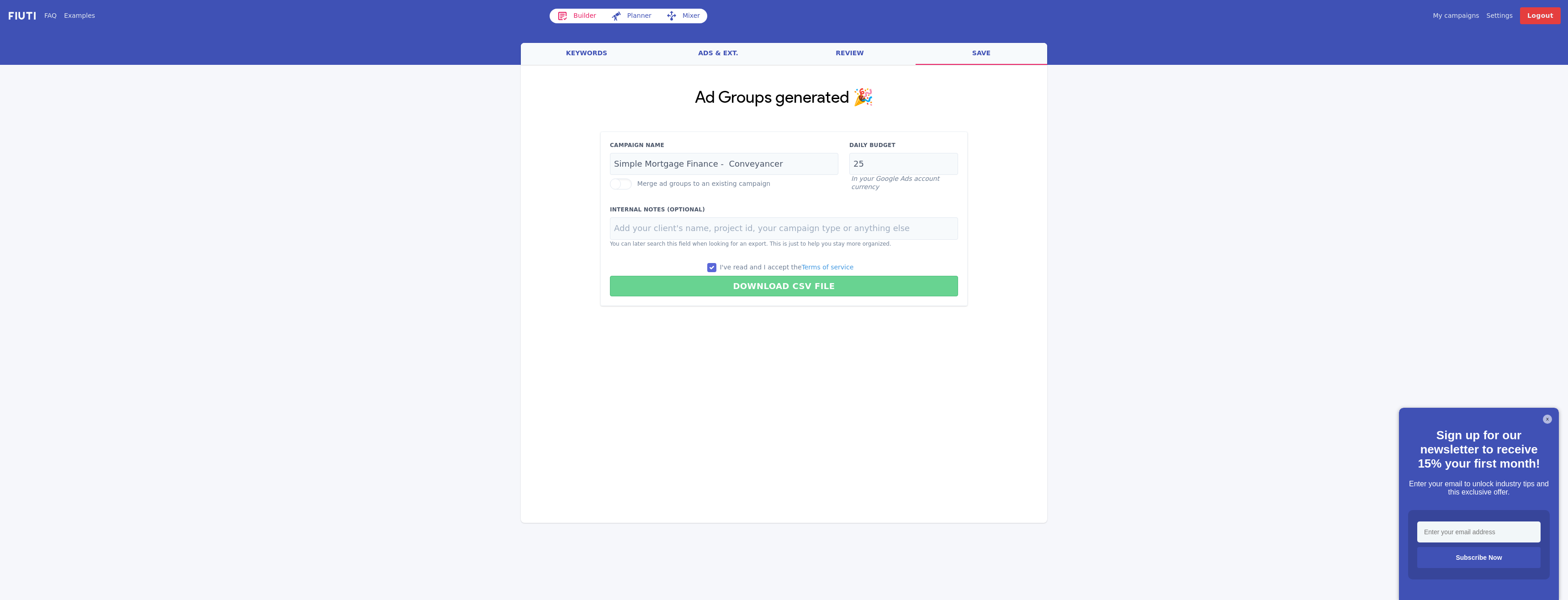
click at [754, 294] on button "Download CSV File" at bounding box center [784, 286] width 348 height 20
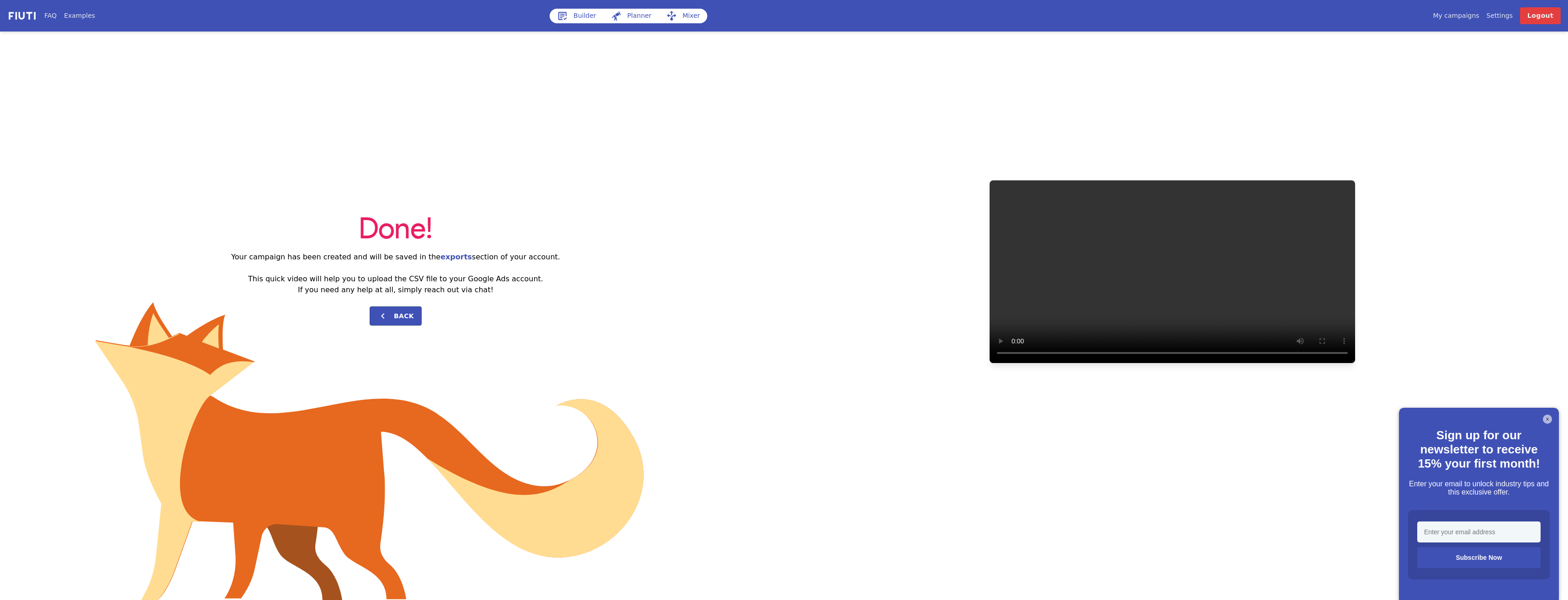
click at [1444, 17] on div "My campaigns Price Settings Login Logout" at bounding box center [1308, 15] width 505 height 17
click at [1453, 10] on div "My campaigns Price Settings Login Logout" at bounding box center [1308, 15] width 505 height 17
click at [1455, 12] on link "My campaigns" at bounding box center [1456, 16] width 46 height 10
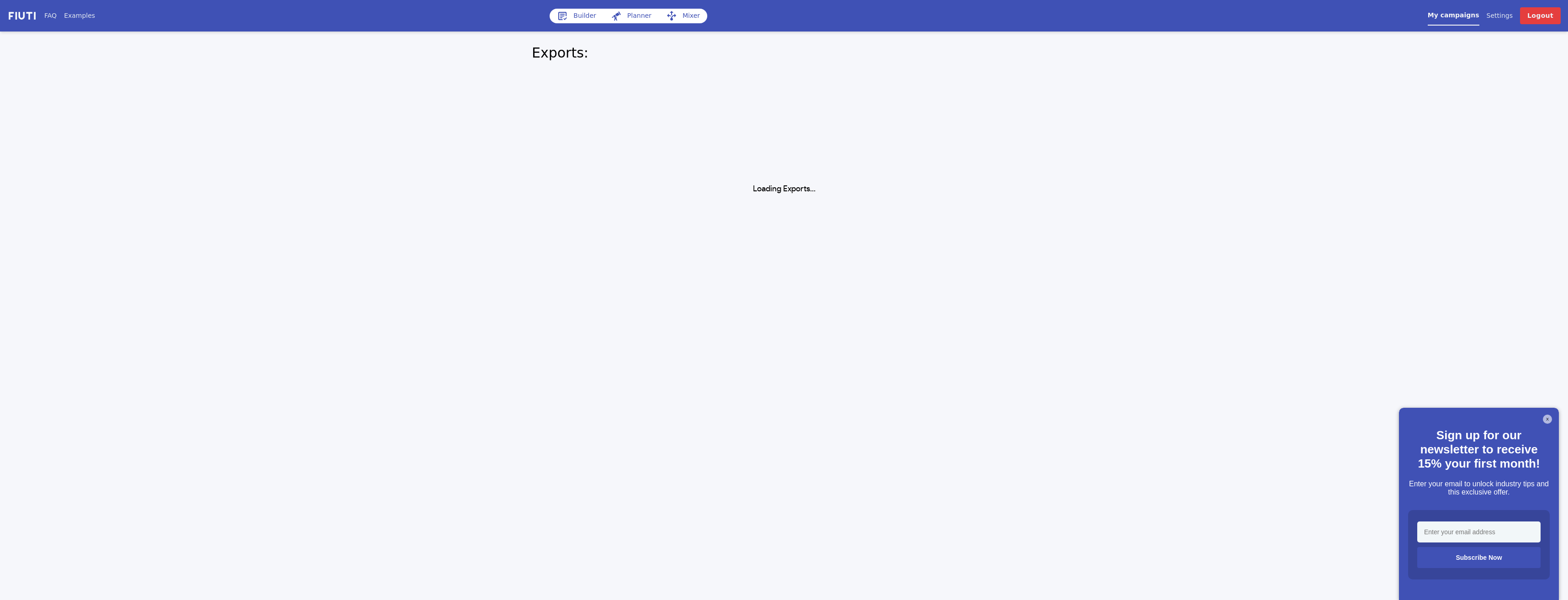
click at [1548, 410] on div "X Sign up for our newsletter to receive 15% your first month! Enter your email …" at bounding box center [1479, 504] width 160 height 192
click at [1549, 415] on button "X" at bounding box center [1547, 419] width 9 height 9
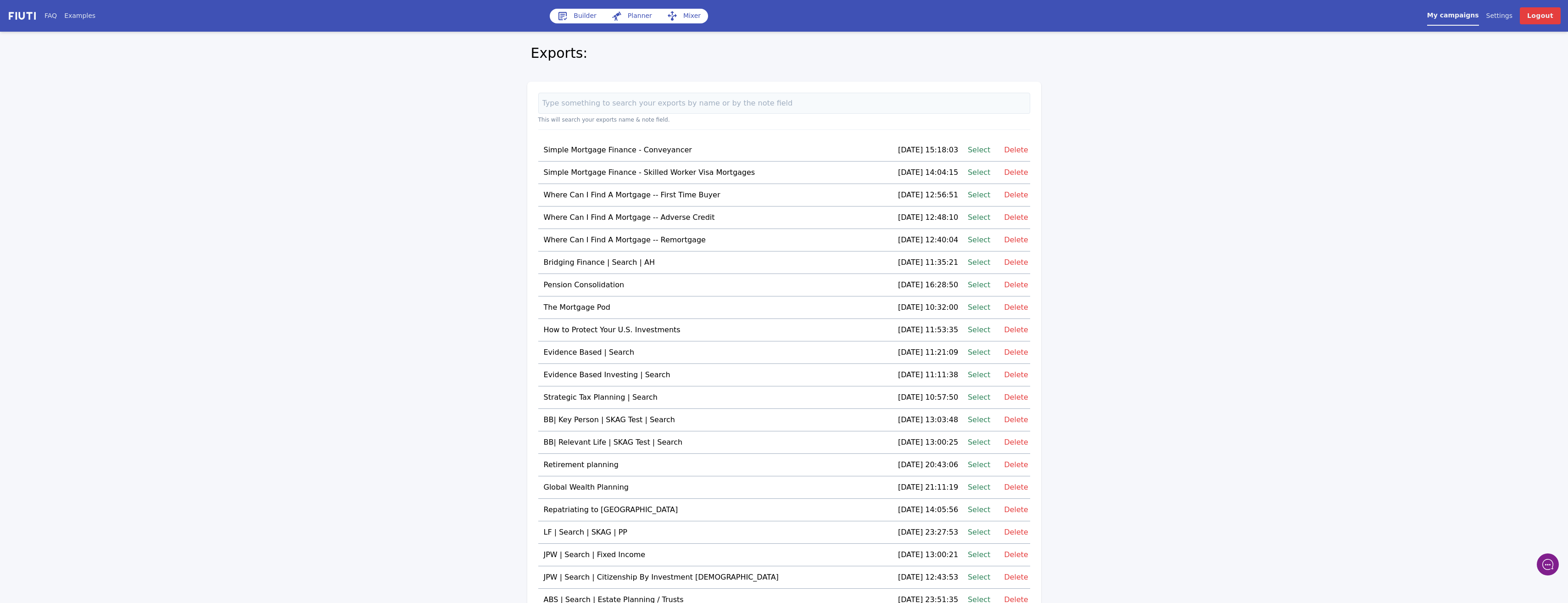
click at [854, 153] on td "Simple Mortgage Finance - Conveyancer" at bounding box center [709, 150] width 343 height 22
click at [975, 149] on link "Select" at bounding box center [979, 150] width 22 height 12
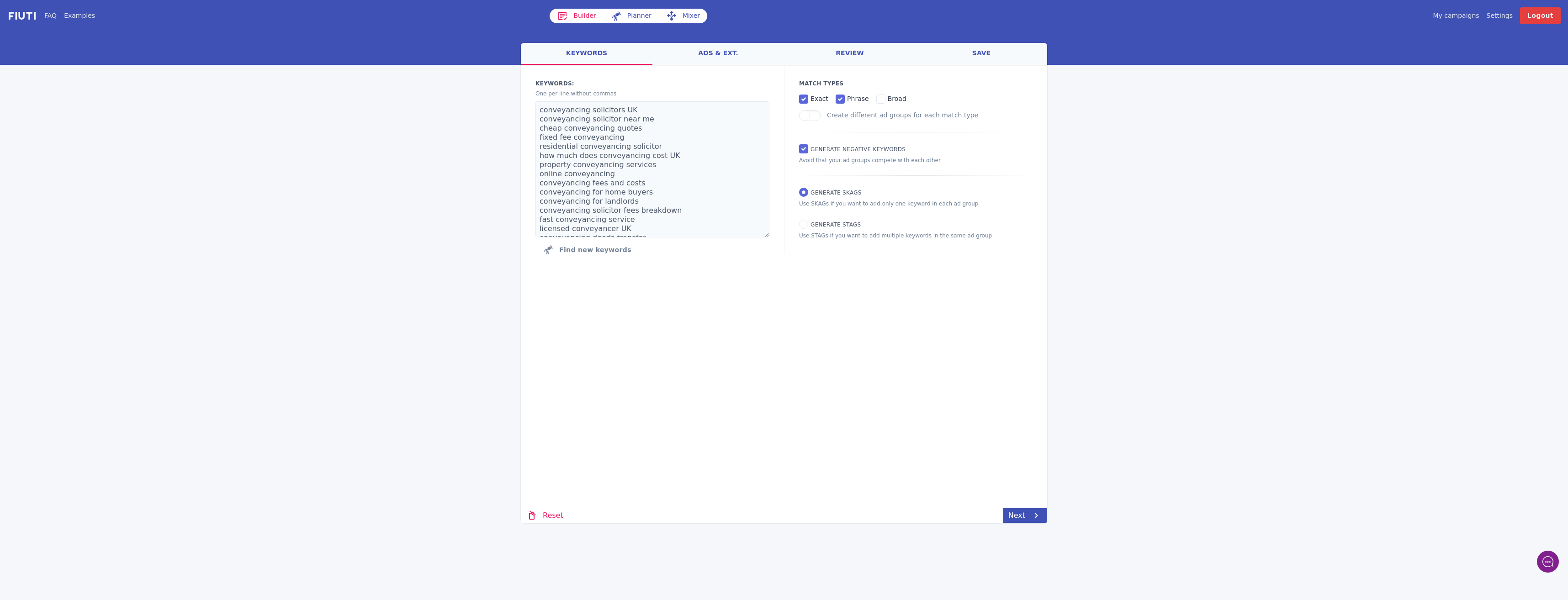
click at [703, 57] on link "ads & ext." at bounding box center [718, 54] width 131 height 22
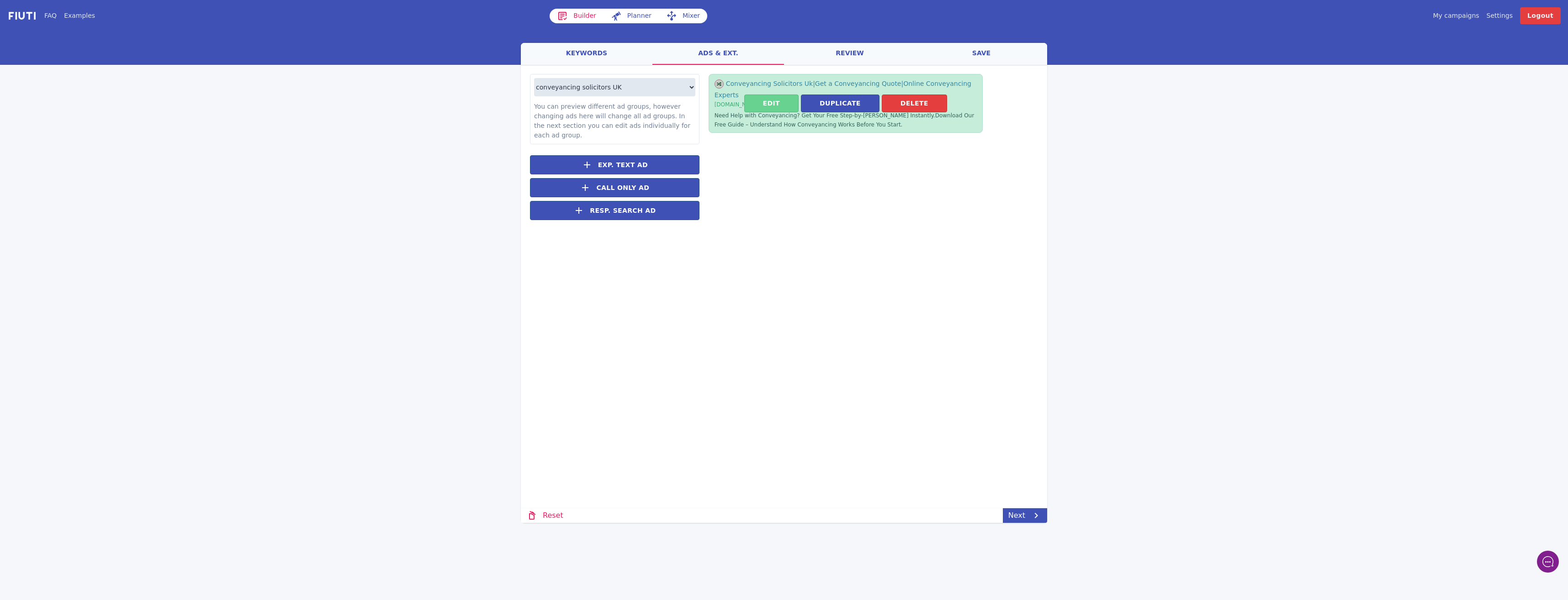
click at [786, 99] on button "Edit" at bounding box center [772, 103] width 54 height 18
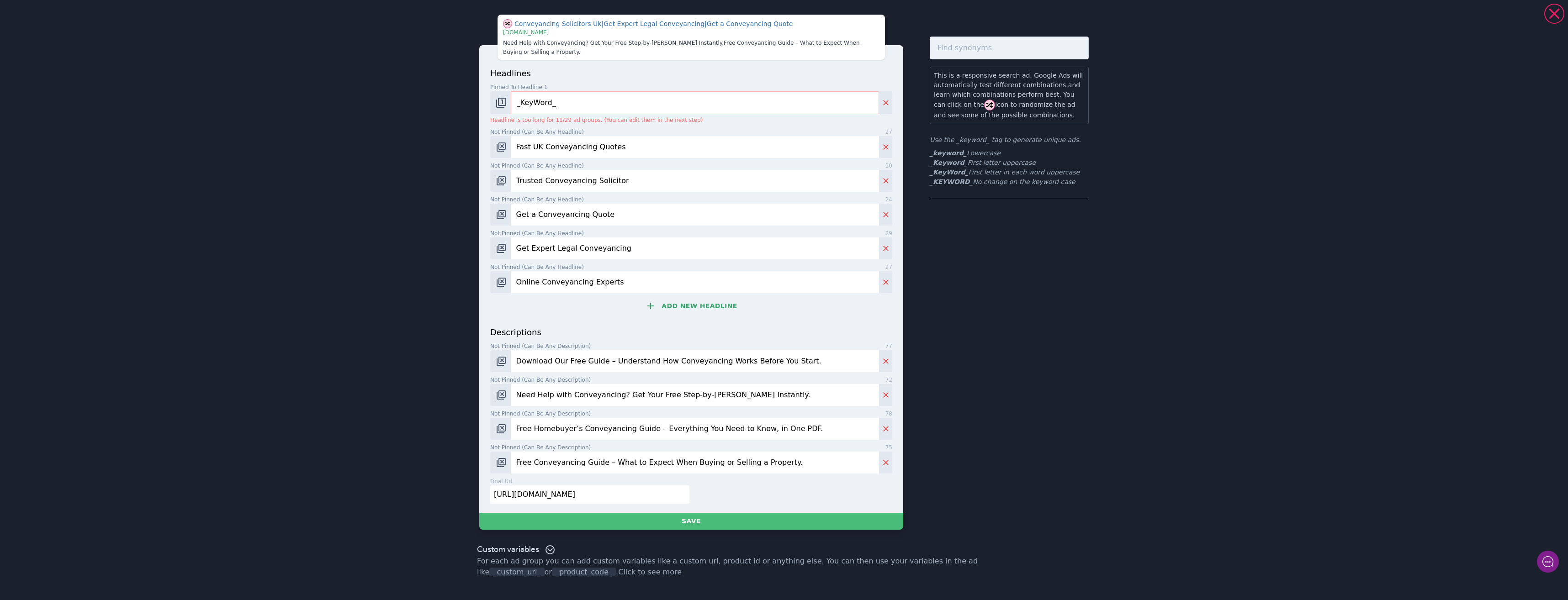
click at [679, 288] on div "headlines Pinned to headline 1 9 _KeyWord_ Headline is too long for 11/29 ad gr…" at bounding box center [691, 197] width 402 height 259
click at [680, 297] on button "Add new headline" at bounding box center [691, 306] width 402 height 18
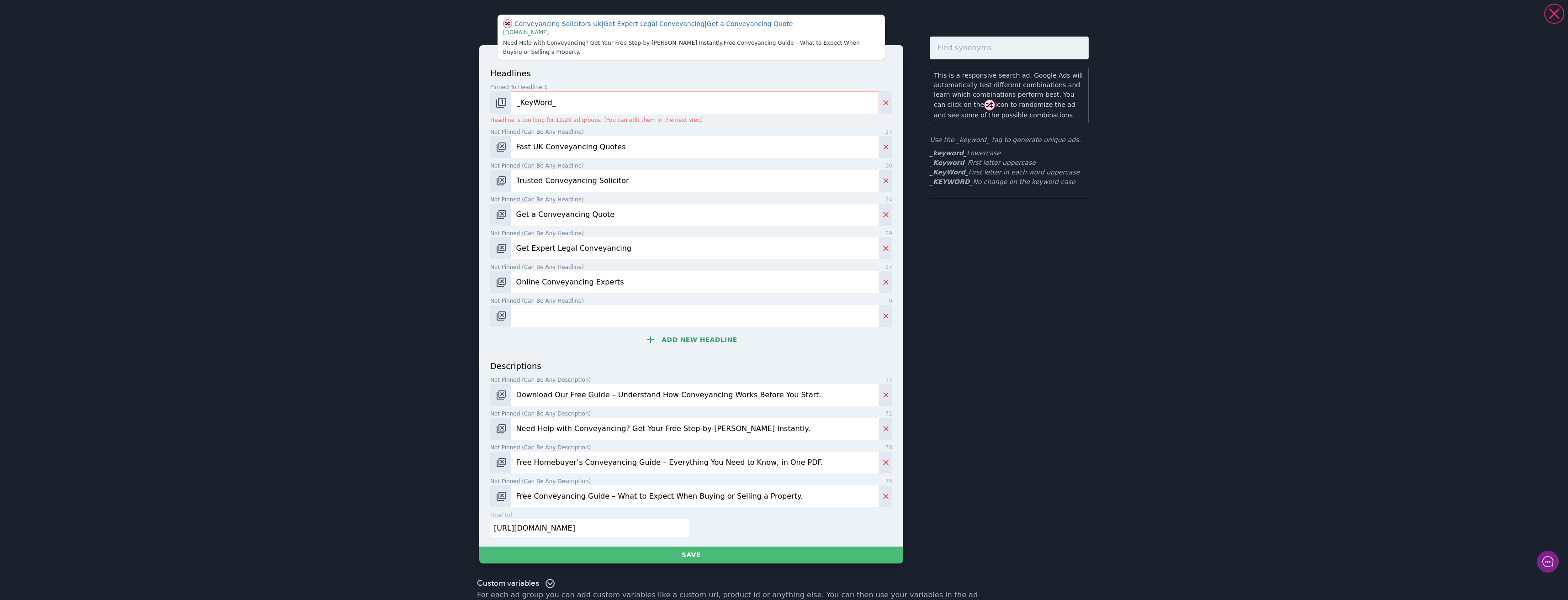
click at [671, 335] on button "Add new headline" at bounding box center [691, 340] width 402 height 18
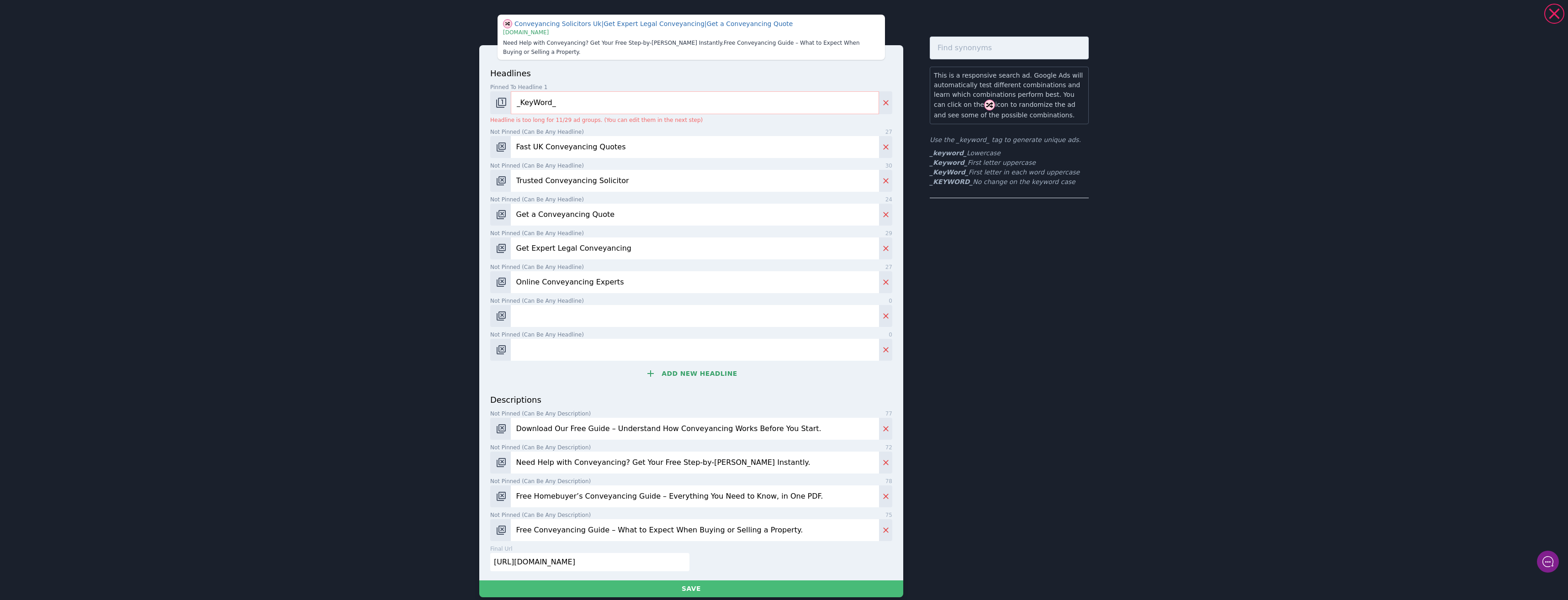
click at [669, 364] on button "Add new headline" at bounding box center [691, 374] width 402 height 18
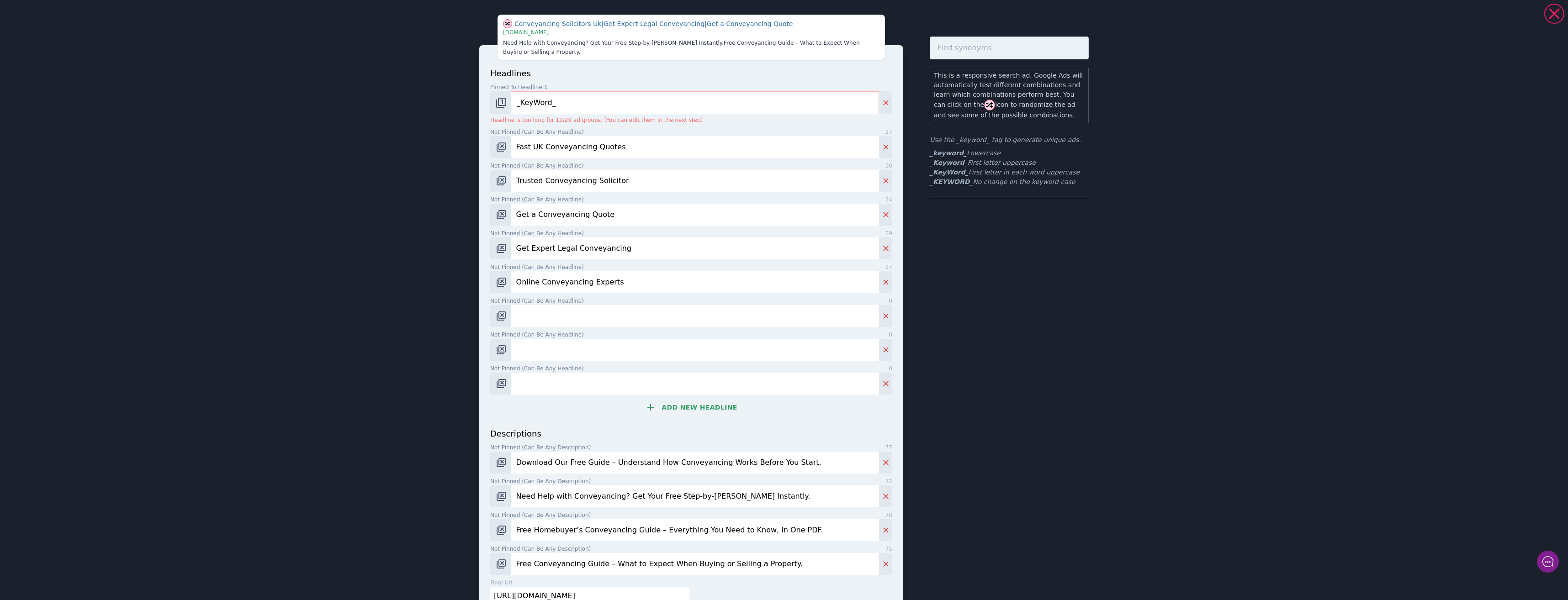
click at [667, 398] on button "Add new headline" at bounding box center [691, 408] width 402 height 18
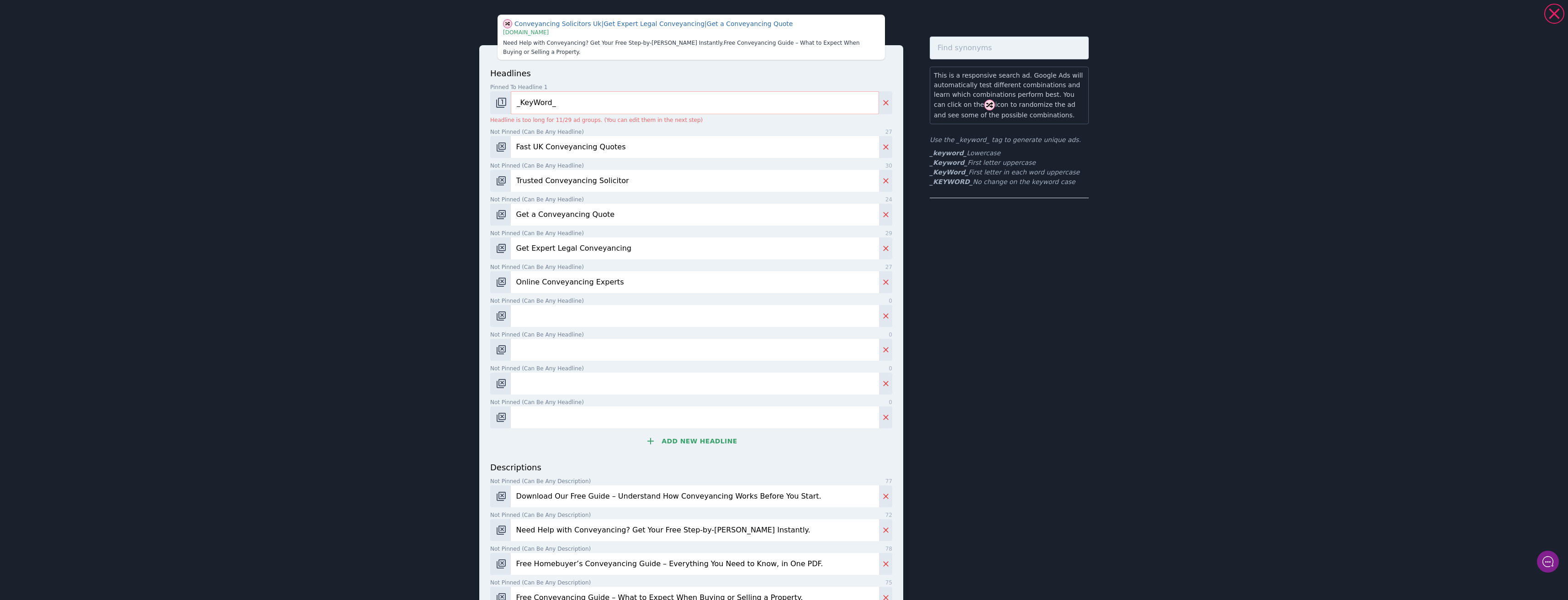
click at [674, 422] on div "headlines Pinned to headline 1 9 _KeyWord_ Headline is too long for 11/29 ad gr…" at bounding box center [691, 264] width 402 height 394
click at [677, 435] on button "Add new headline" at bounding box center [691, 442] width 402 height 18
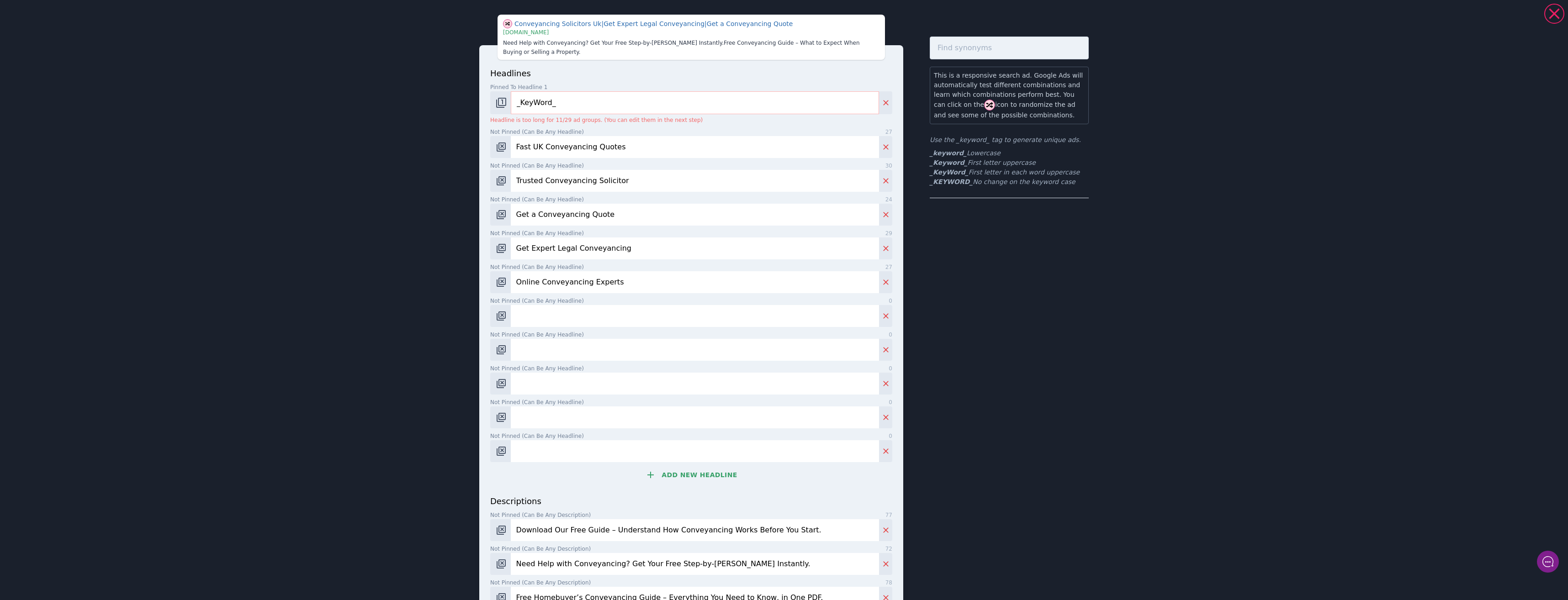
click at [588, 311] on input "Not pinned (Can be any headline) 0" at bounding box center [695, 316] width 368 height 22
paste input "Conveyancing Without Hassle"
type input "Conveyancing Without Hassle"
click at [535, 353] on input "Not pinned (Can be any headline) 0" at bounding box center [695, 350] width 368 height 22
paste input "Clear & Fast Conveyancing"
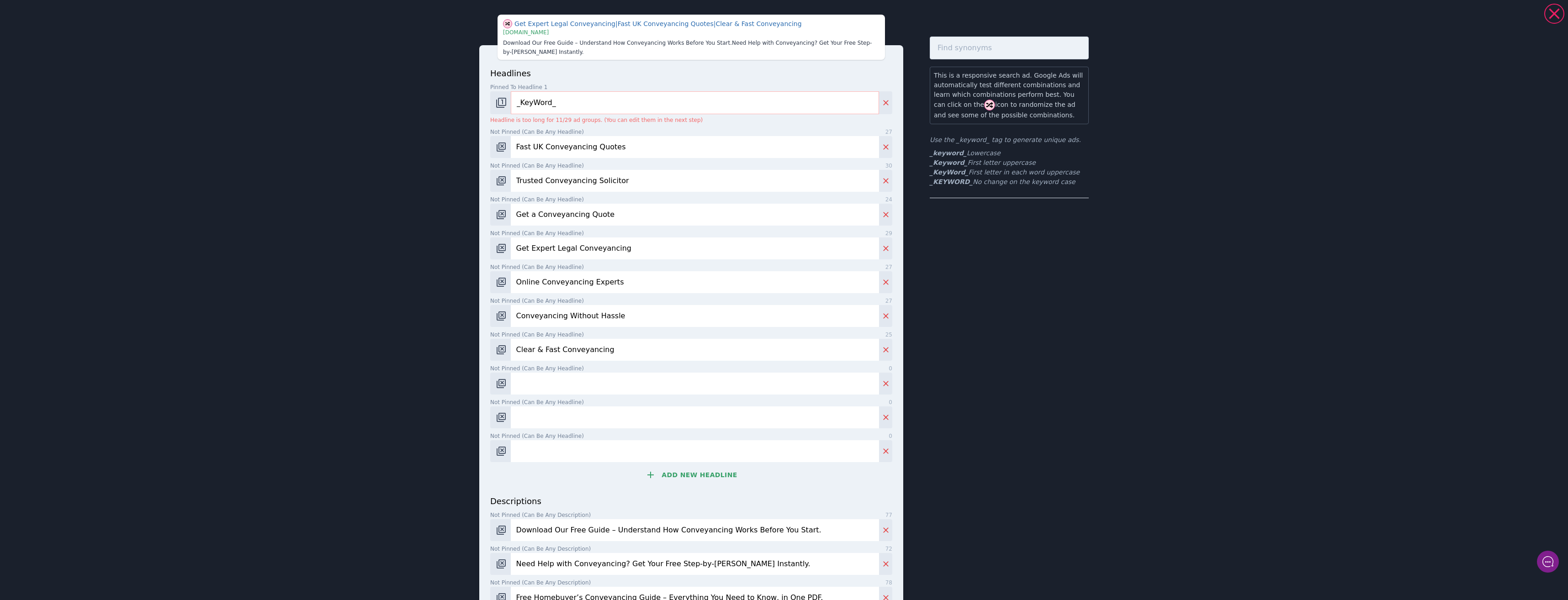
type input "Clear & Fast Conveyancing"
click at [616, 396] on div "headlines Pinned to headline 1 9 _KeyWord_ Headline is too long for 11/29 ad gr…" at bounding box center [691, 281] width 402 height 428
click at [557, 383] on input "Not pinned (Can be any headline) 0" at bounding box center [695, 384] width 368 height 22
paste input "Start Your Conveyancing Now"
type input "Start Your Conveyancing Now"
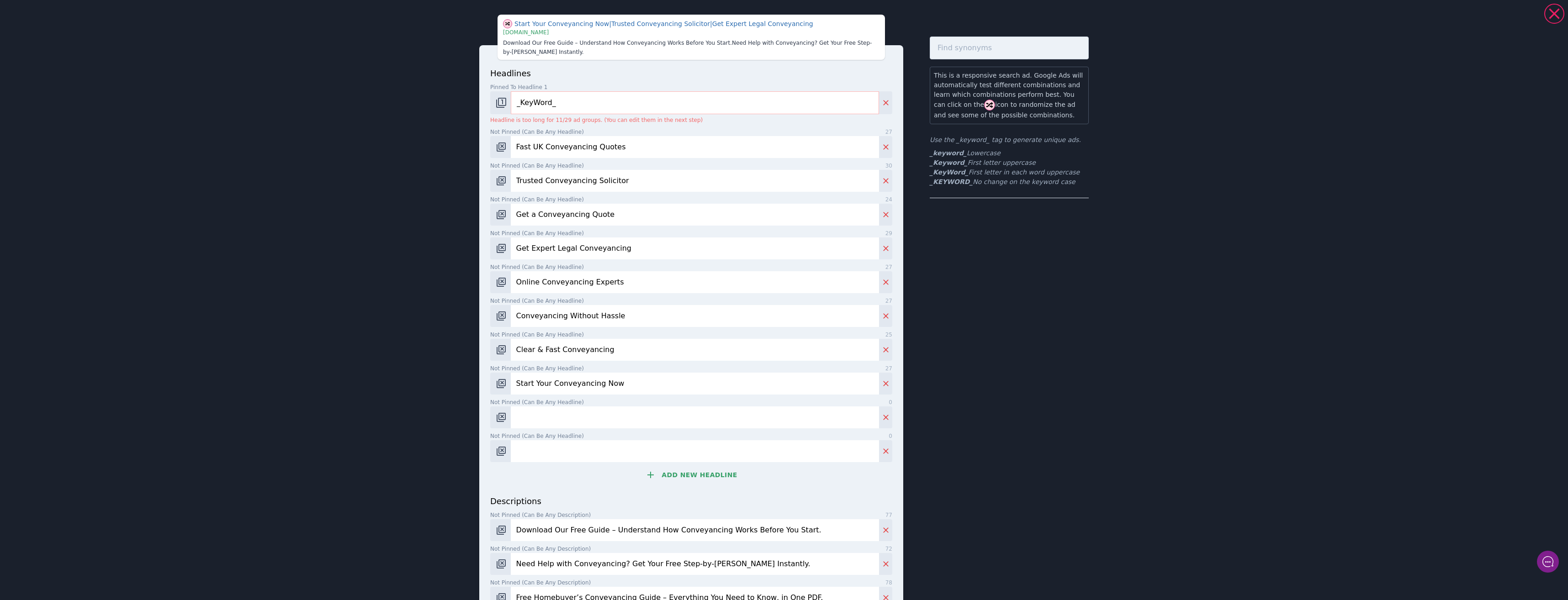
click at [543, 411] on input "Not pinned (Can be any headline) 0" at bounding box center [695, 417] width 368 height 22
paste input "Trusted UK Conveyancers"
type input "Trusted UK Conveyancers"
drag, startPoint x: 584, startPoint y: 448, endPoint x: 577, endPoint y: 448, distance: 7.0
click at [582, 449] on input "Not pinned (Can be any headline) 0" at bounding box center [695, 451] width 368 height 22
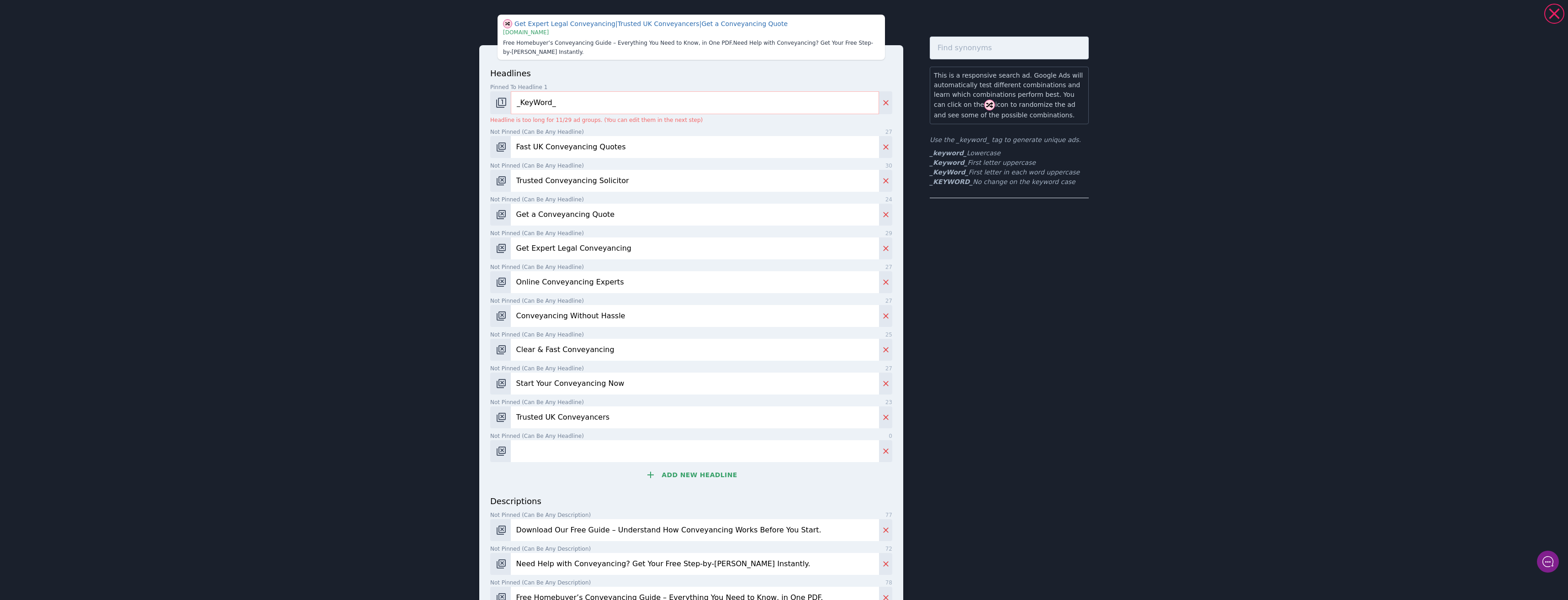
paste input "Buy/Sell Conveyancing Help"
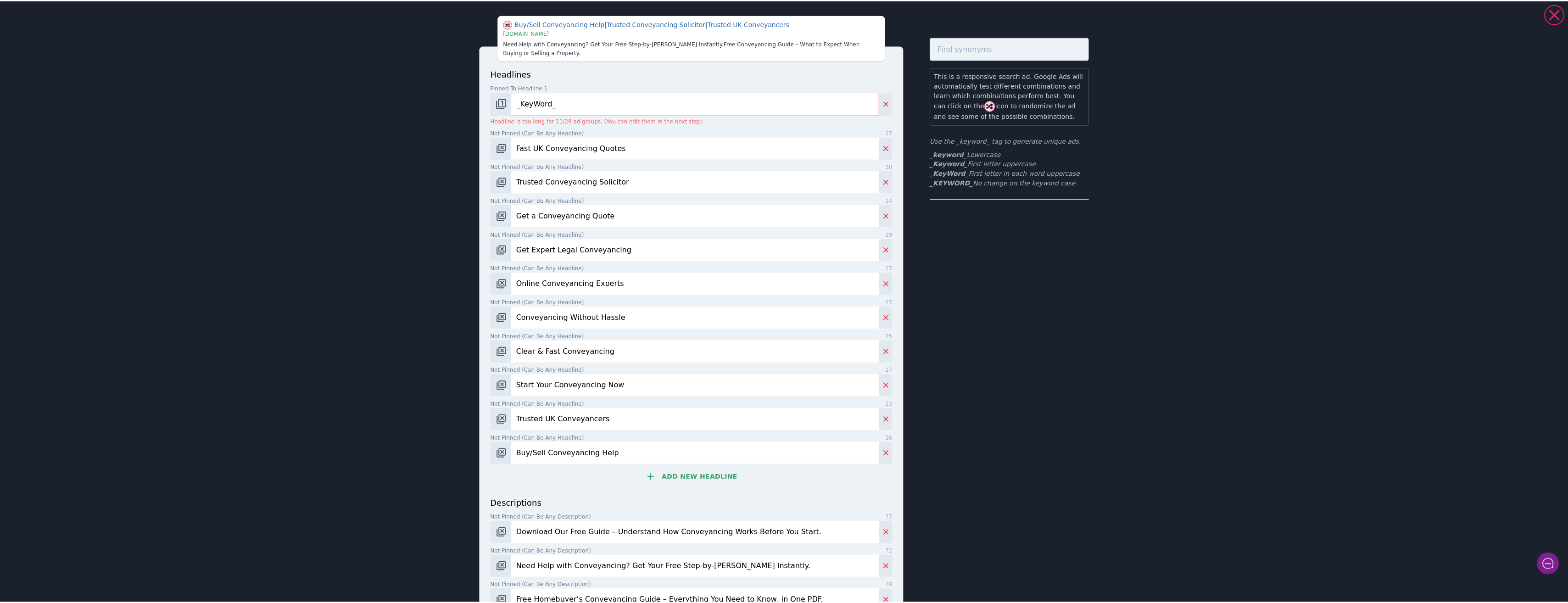
scroll to position [149, 0]
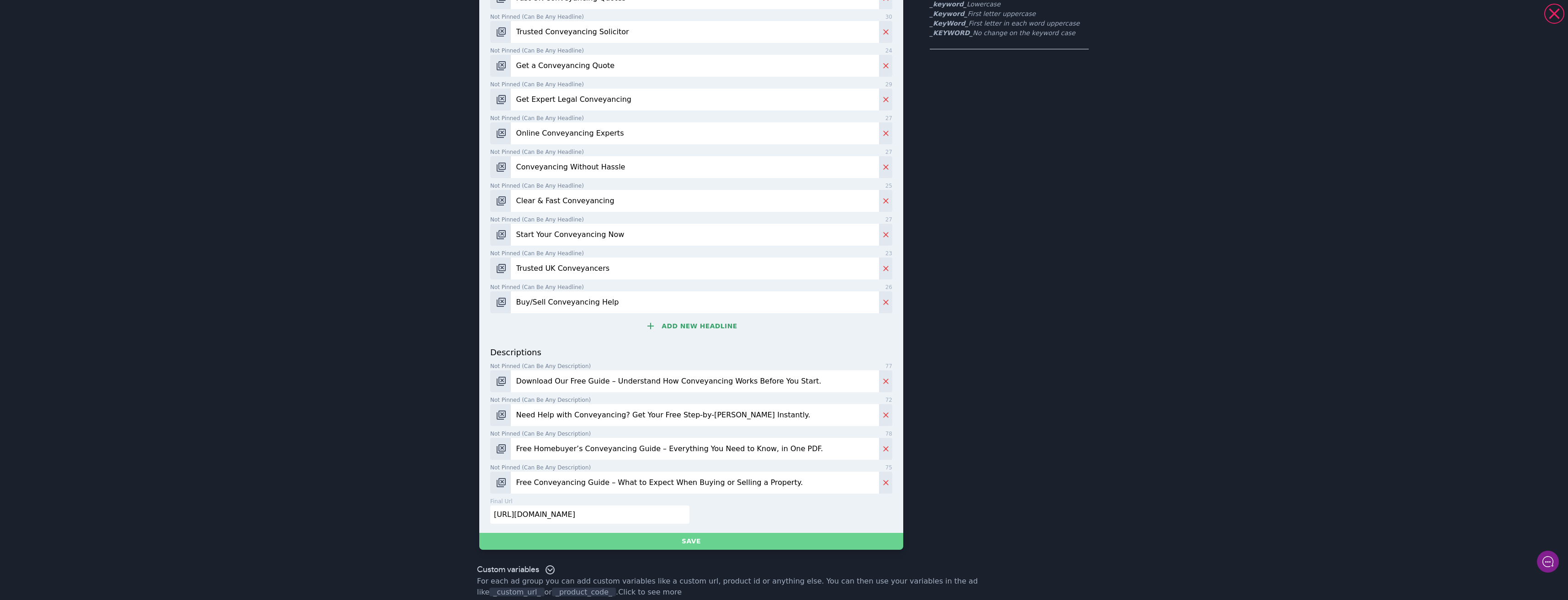
type input "Buy/Sell Conveyancing Help"
click at [728, 533] on button "Save" at bounding box center [691, 541] width 424 height 17
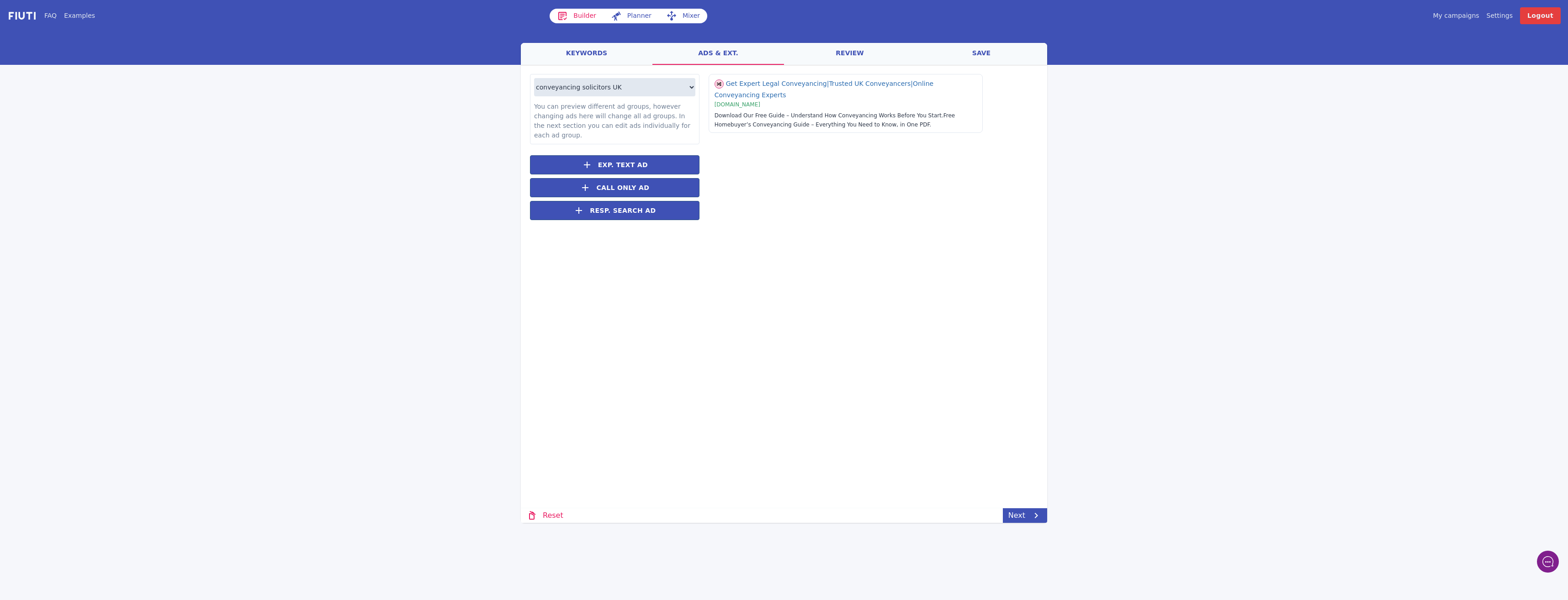
click at [857, 55] on link "review" at bounding box center [849, 54] width 131 height 22
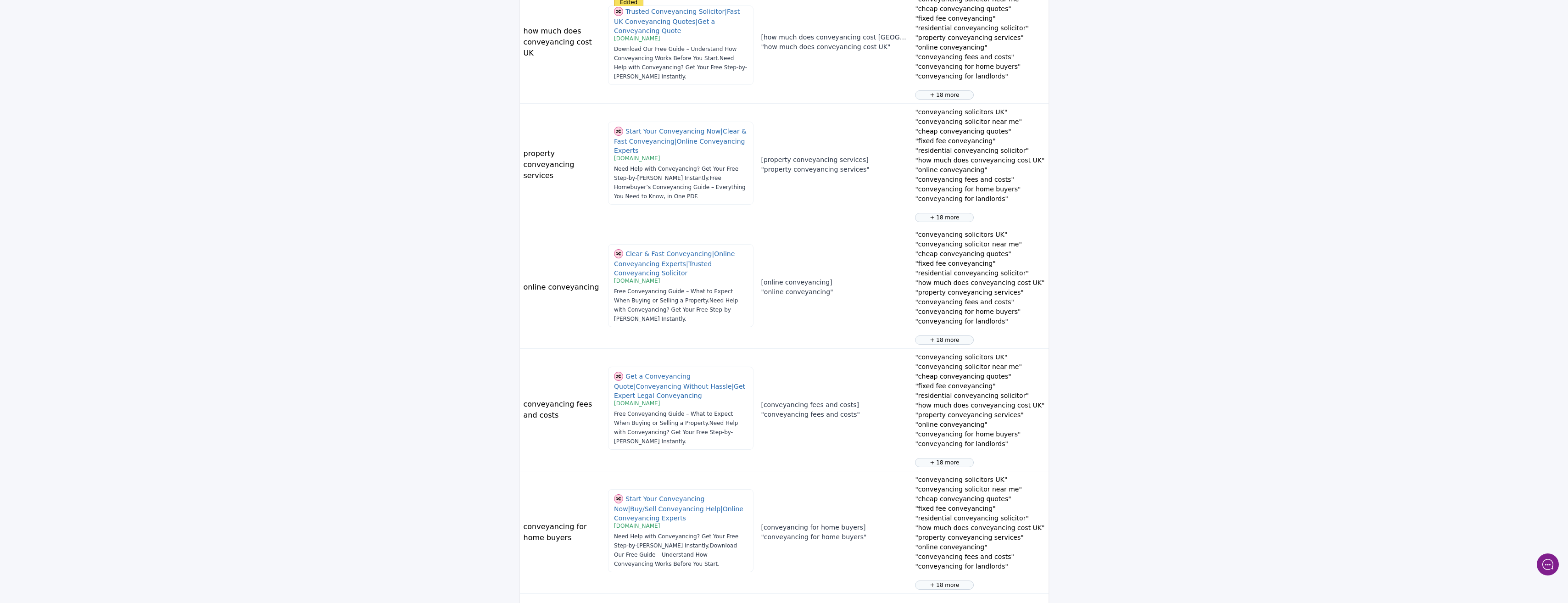
scroll to position [834, 0]
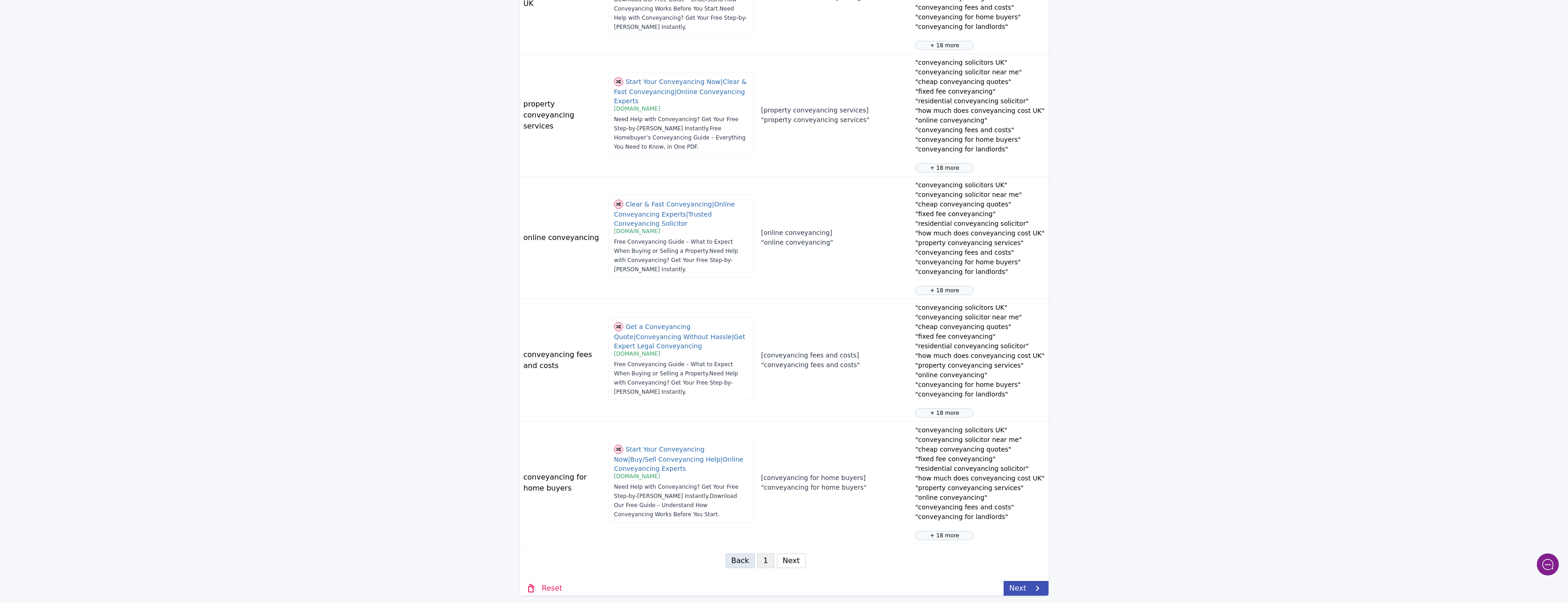
click at [789, 562] on button "Next" at bounding box center [791, 561] width 29 height 15
click at [788, 565] on button "Next" at bounding box center [791, 561] width 29 height 15
select select "3"
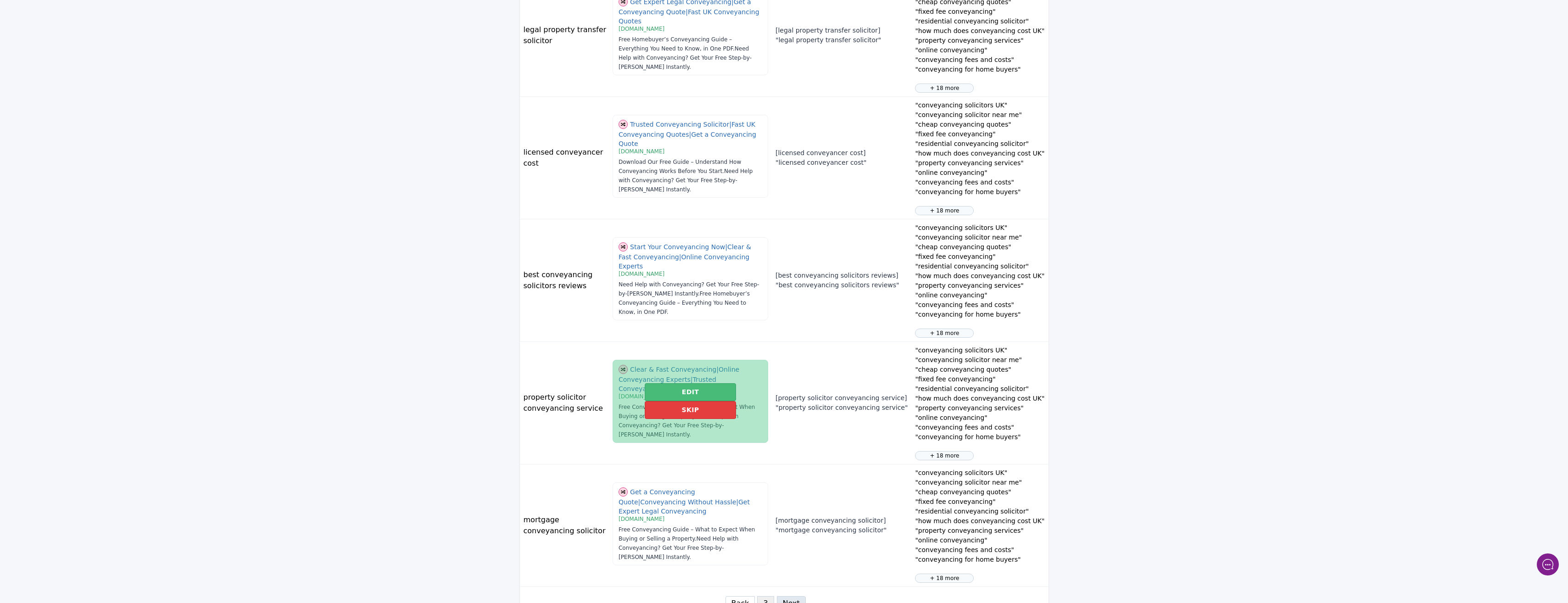
scroll to position [711, 0]
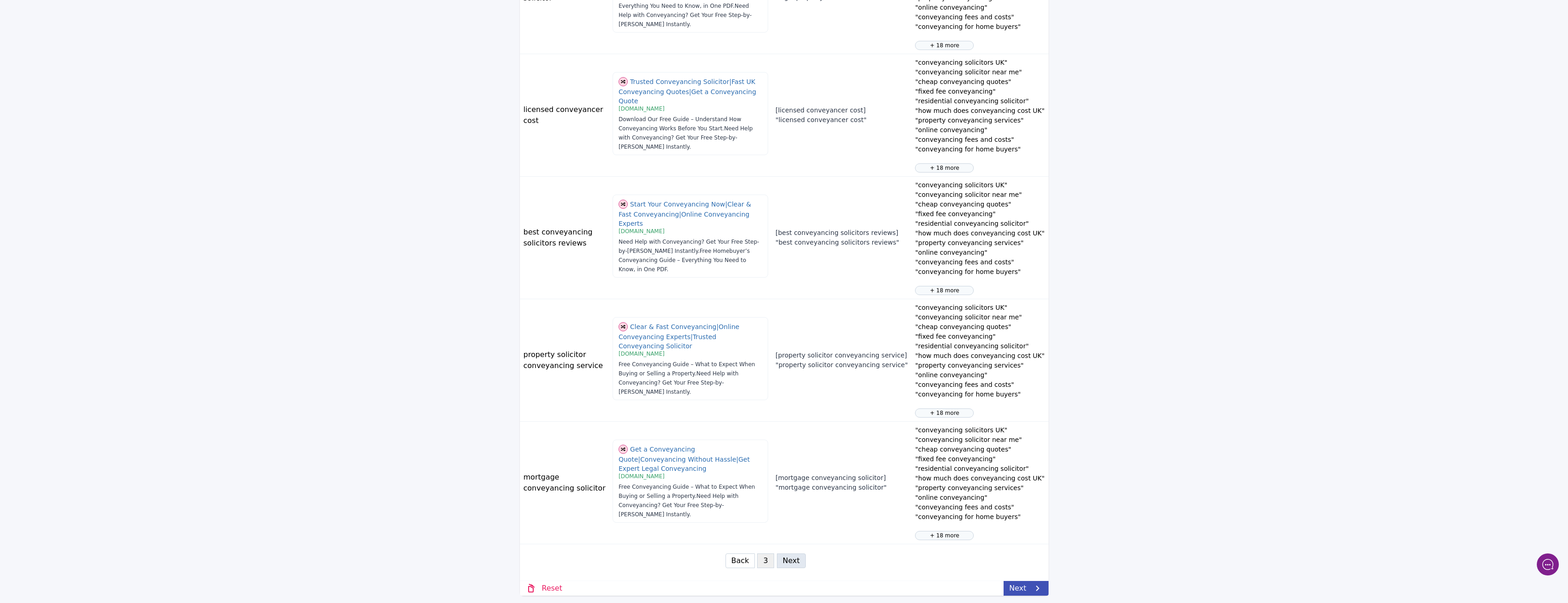
click at [1034, 584] on icon at bounding box center [1038, 589] width 11 height 11
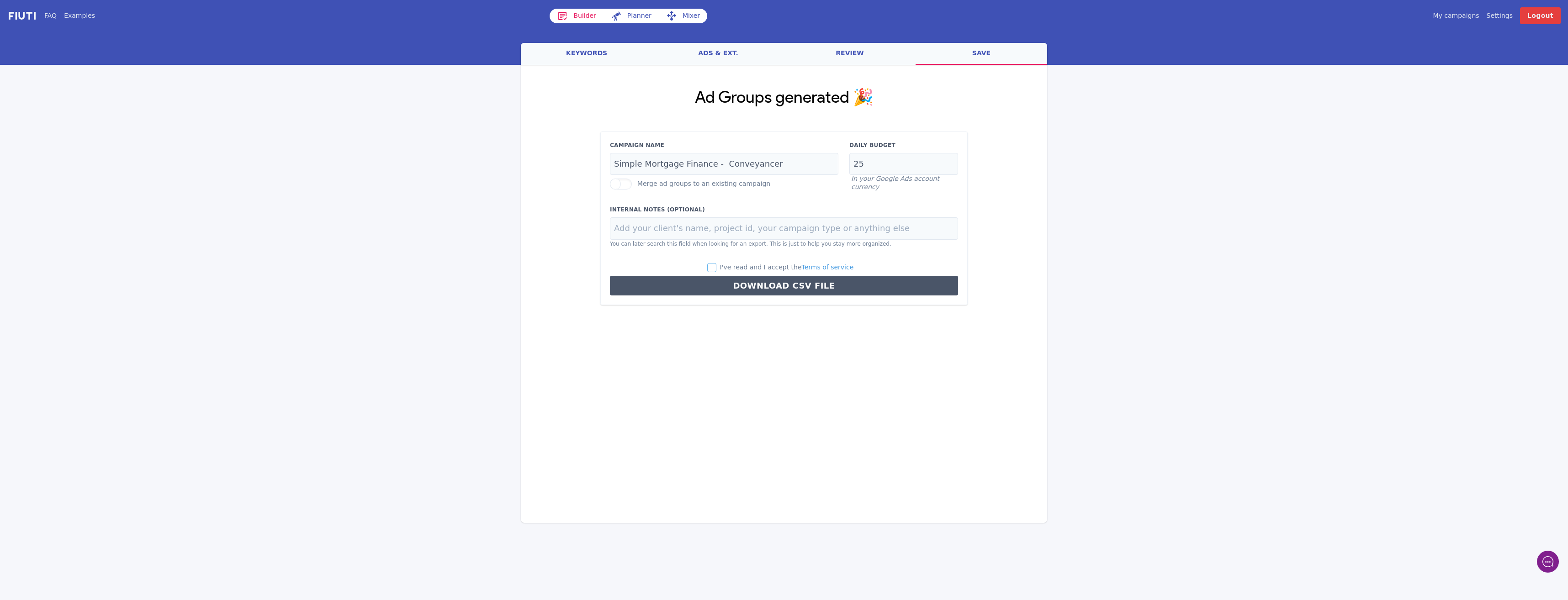
drag, startPoint x: 719, startPoint y: 265, endPoint x: 732, endPoint y: 269, distance: 13.6
click at [716, 267] on input "I've read and I accept the Terms of service" at bounding box center [712, 268] width 9 height 9
checkbox input "true"
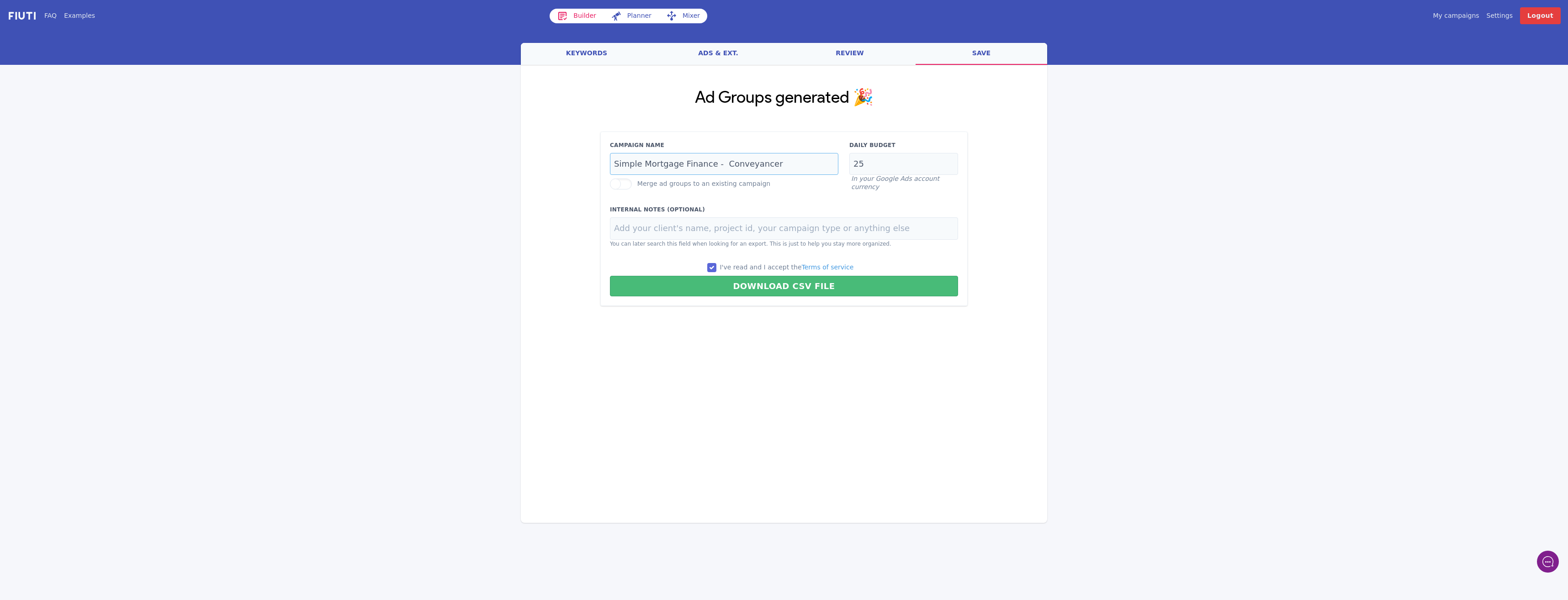
click at [787, 164] on input "Simple Mortgage Finance - Conveyancer" at bounding box center [724, 164] width 228 height 22
type input "Simple Mortgage Finance - Conveyancer updated"
drag, startPoint x: 814, startPoint y: 288, endPoint x: 819, endPoint y: 291, distance: 5.8
click at [817, 290] on button "Download CSV File" at bounding box center [784, 286] width 348 height 20
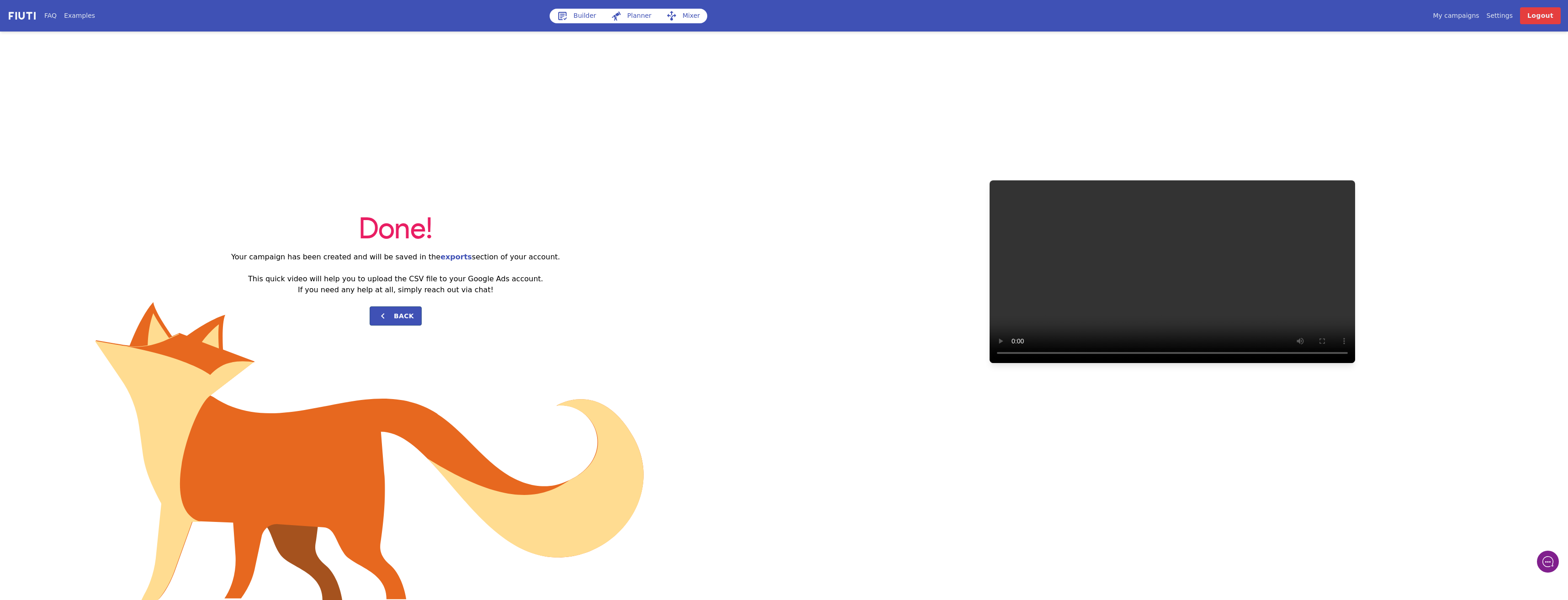
click at [576, 12] on link "Builder" at bounding box center [576, 16] width 54 height 15
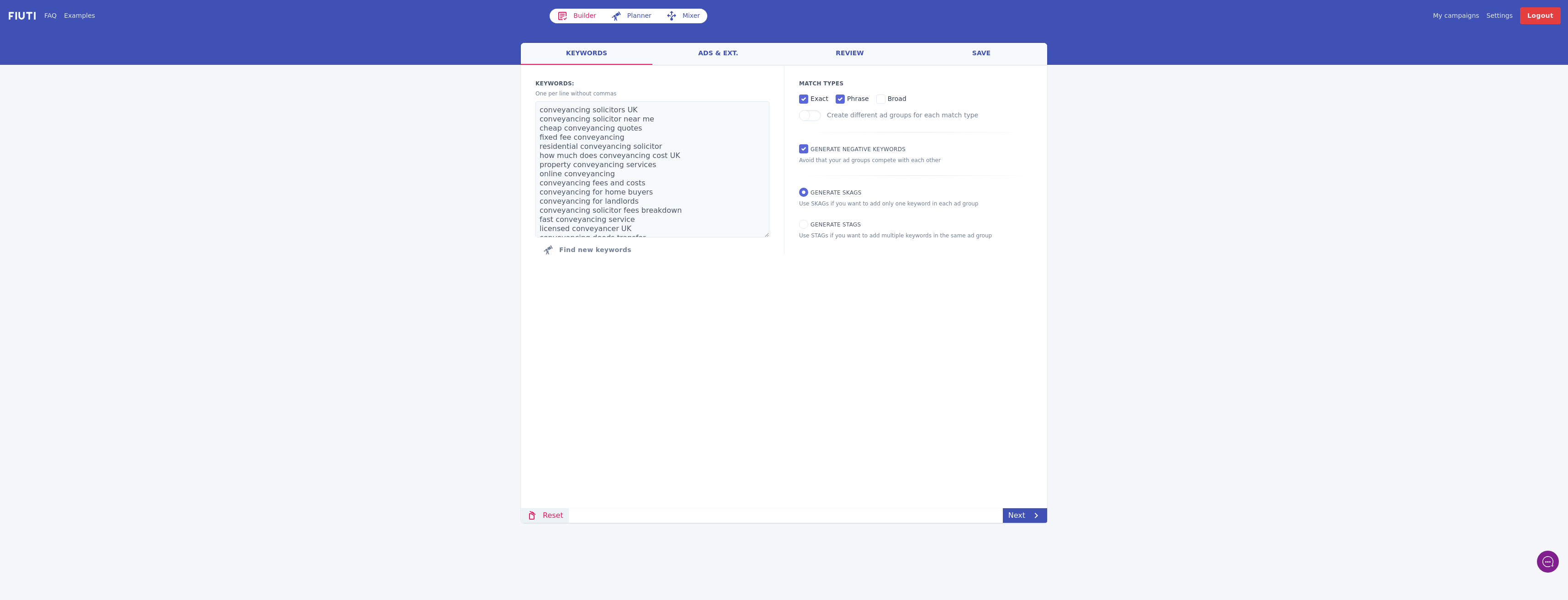
click at [547, 512] on link "Reset" at bounding box center [545, 516] width 48 height 15
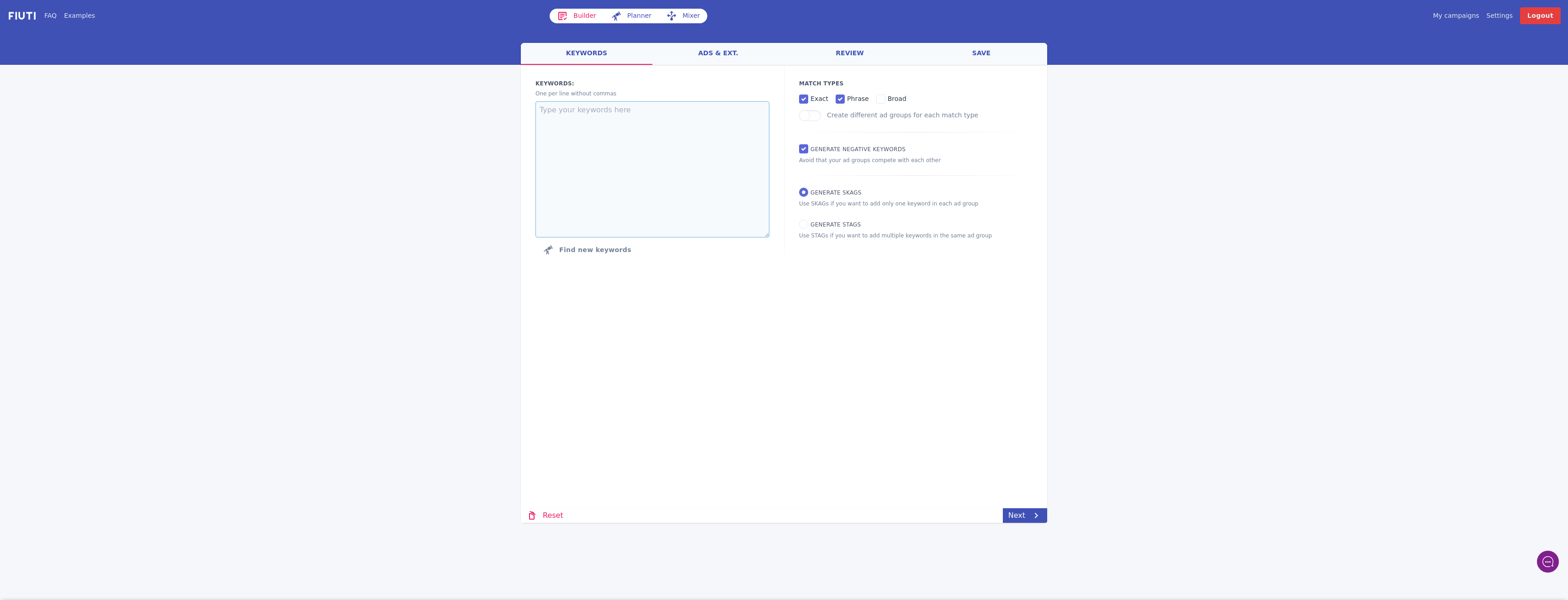
click at [609, 143] on textarea at bounding box center [652, 169] width 234 height 136
paste textarea ""equity release UK" "release equity from home" "equity release calculator" "bes…"
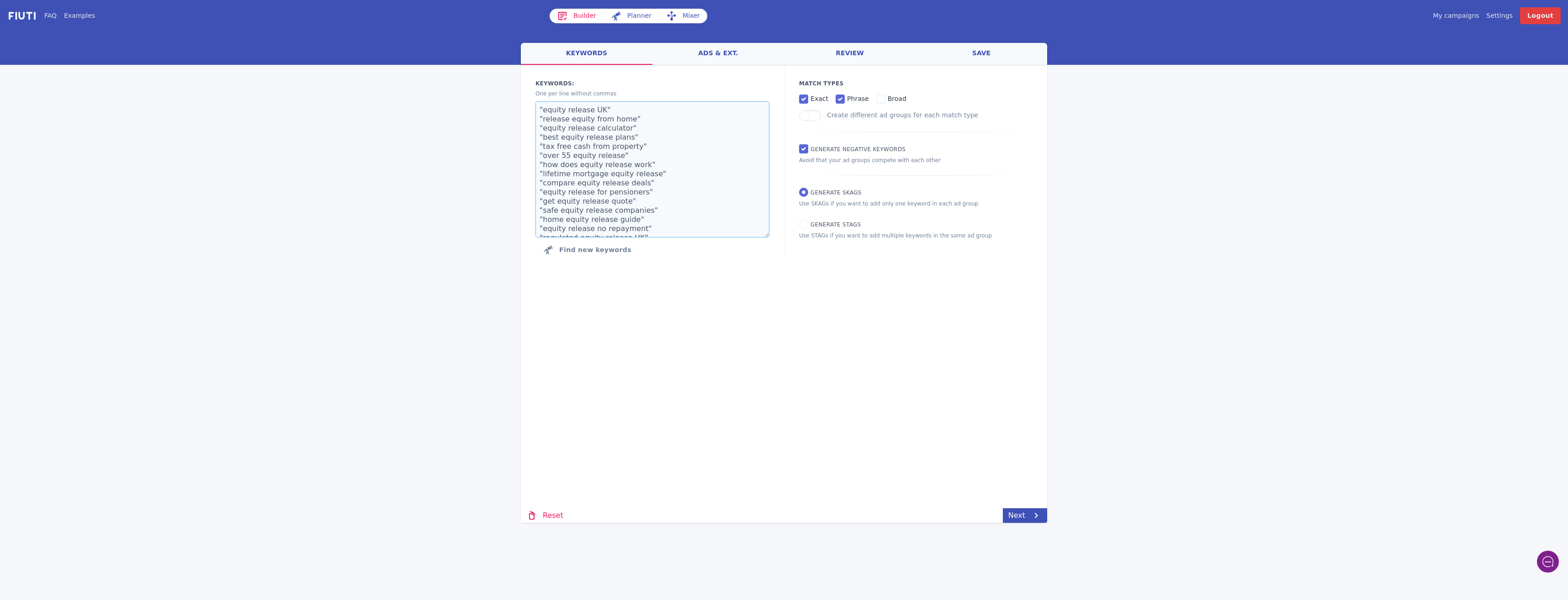
scroll to position [33, 0]
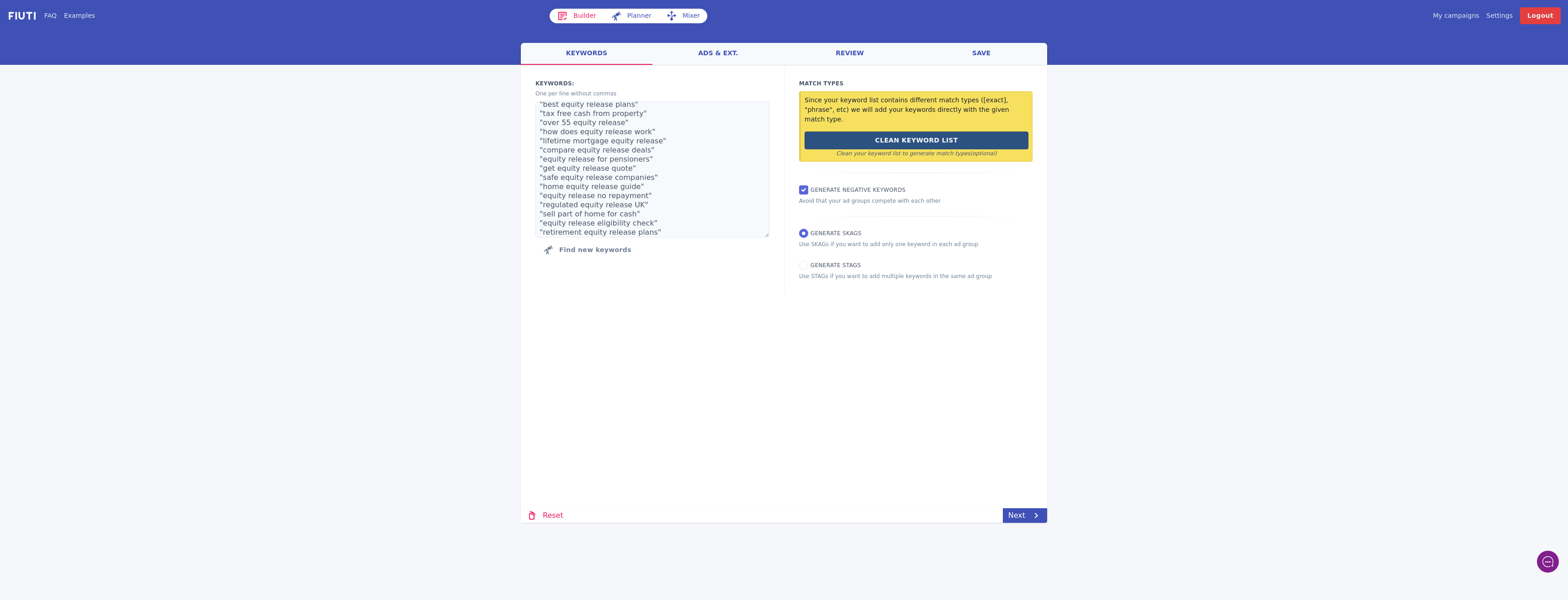
click at [955, 136] on button "Clean Keyword List" at bounding box center [916, 140] width 224 height 18
type textarea "equity release UK release equity from home equity release calculator best equit…"
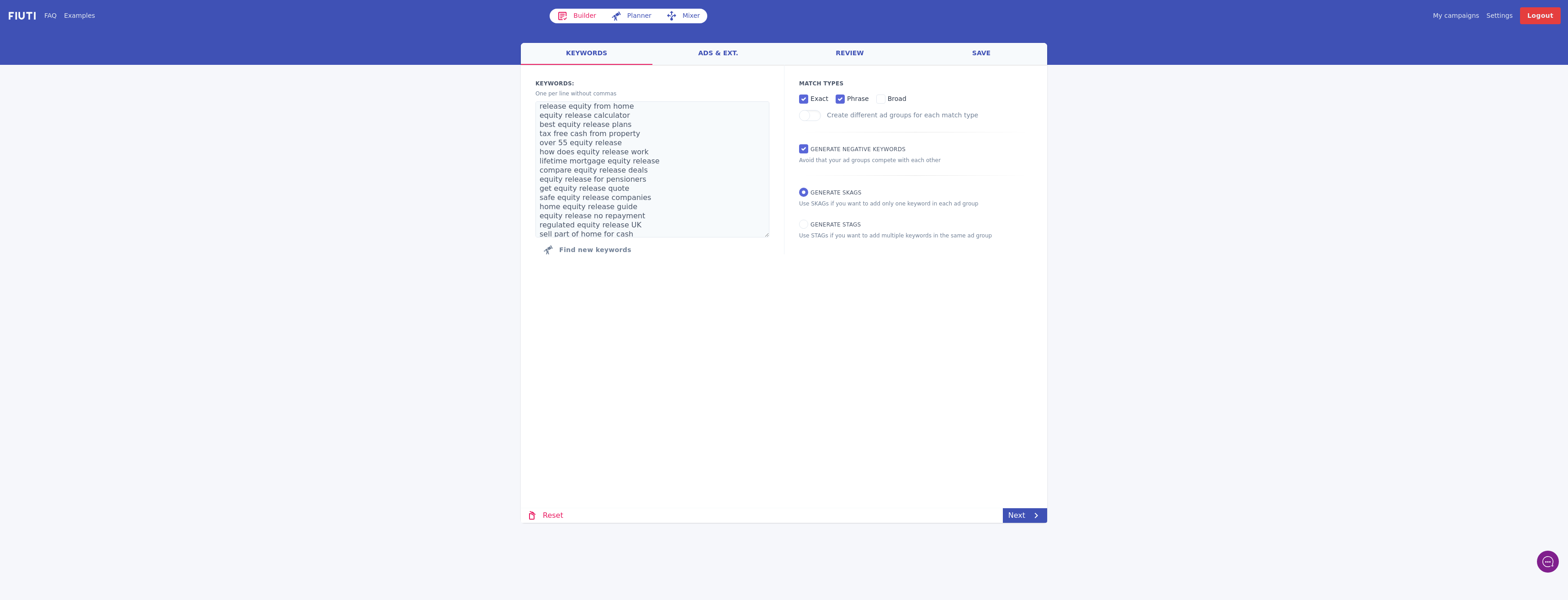
scroll to position [0, 0]
click at [708, 57] on link "ads & ext." at bounding box center [718, 54] width 131 height 22
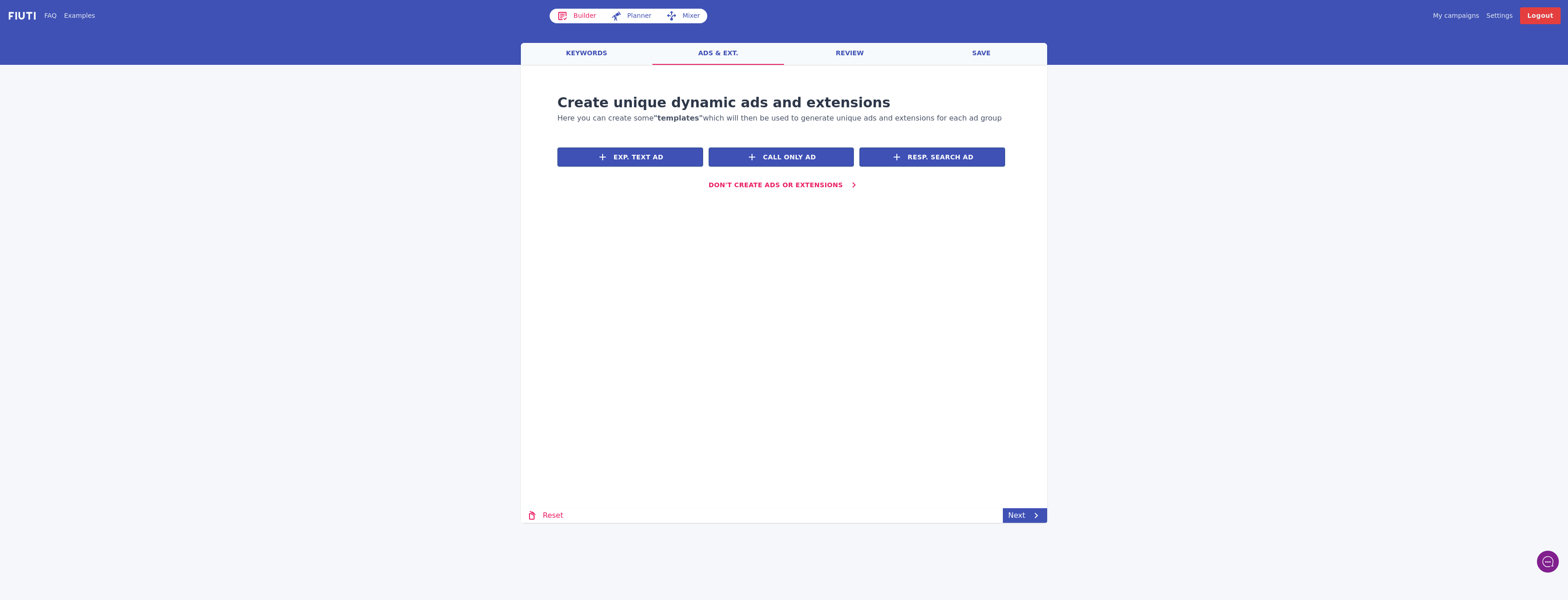
click at [829, 47] on link "review" at bounding box center [849, 54] width 131 height 22
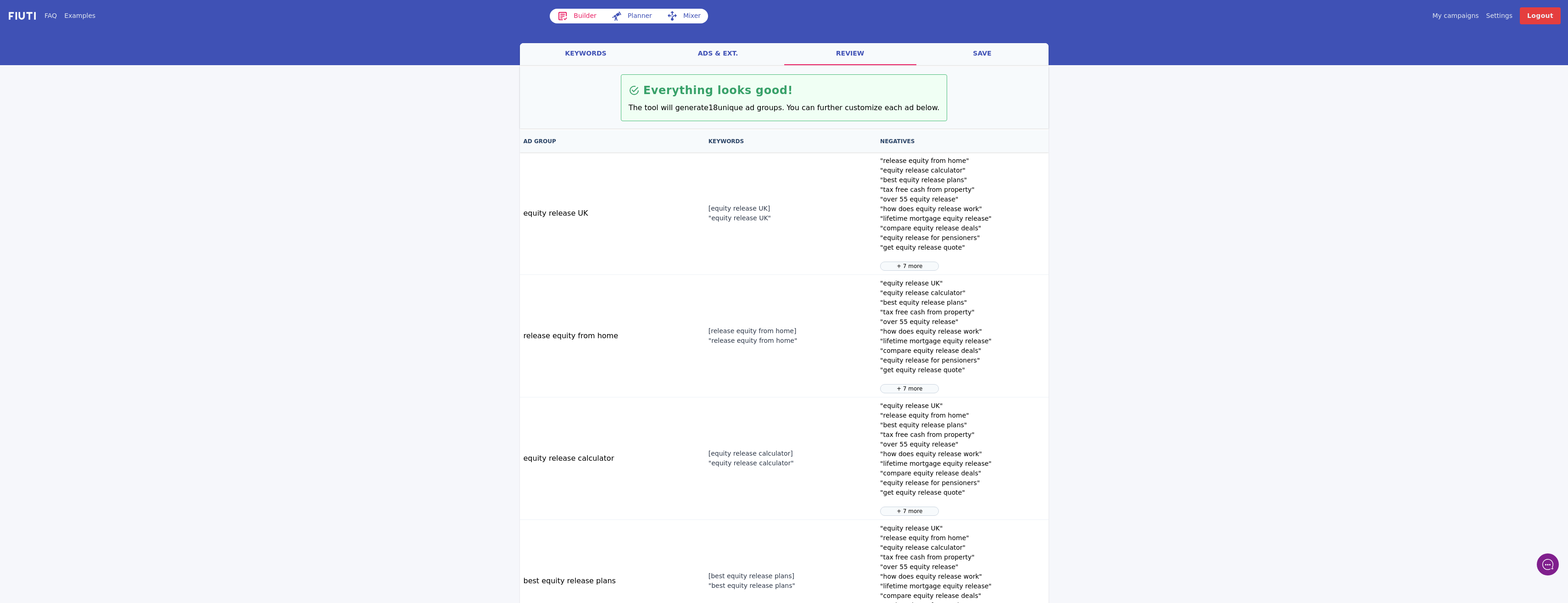
click at [709, 53] on link "ads & ext." at bounding box center [717, 55] width 132 height 22
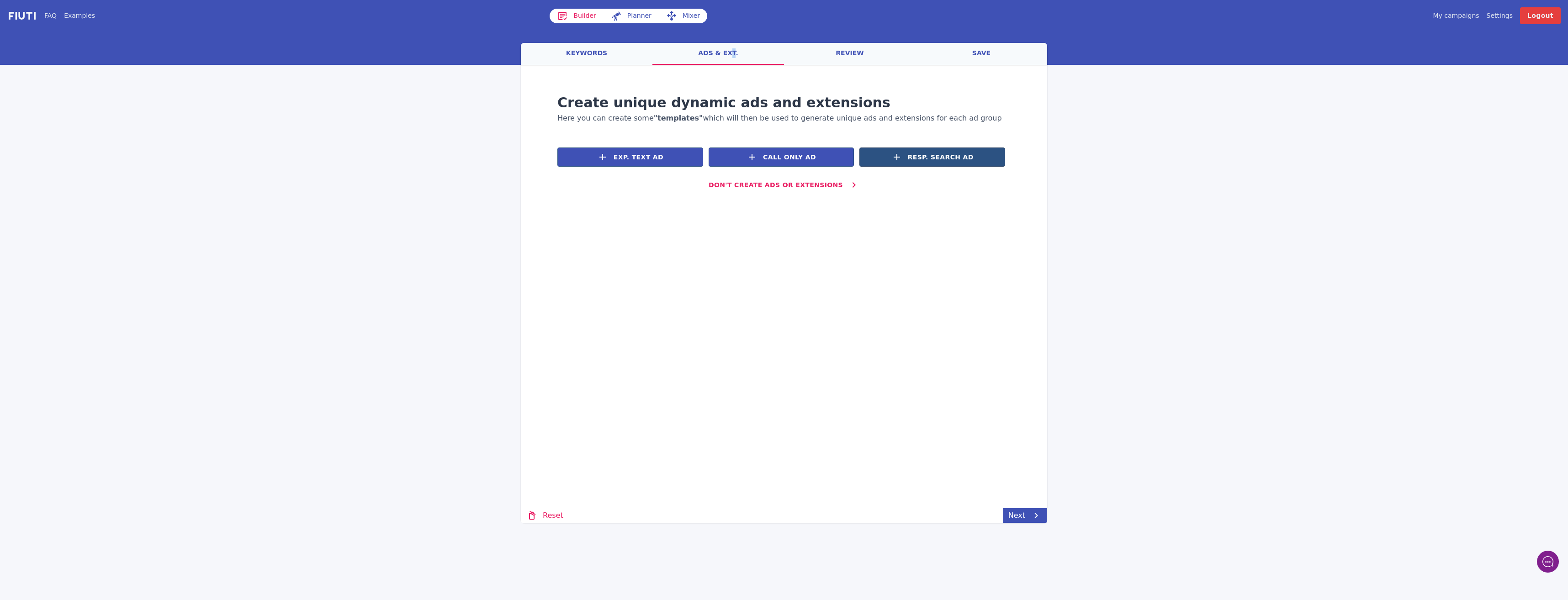
click at [922, 159] on span "Resp. Search Ad" at bounding box center [941, 157] width 66 height 10
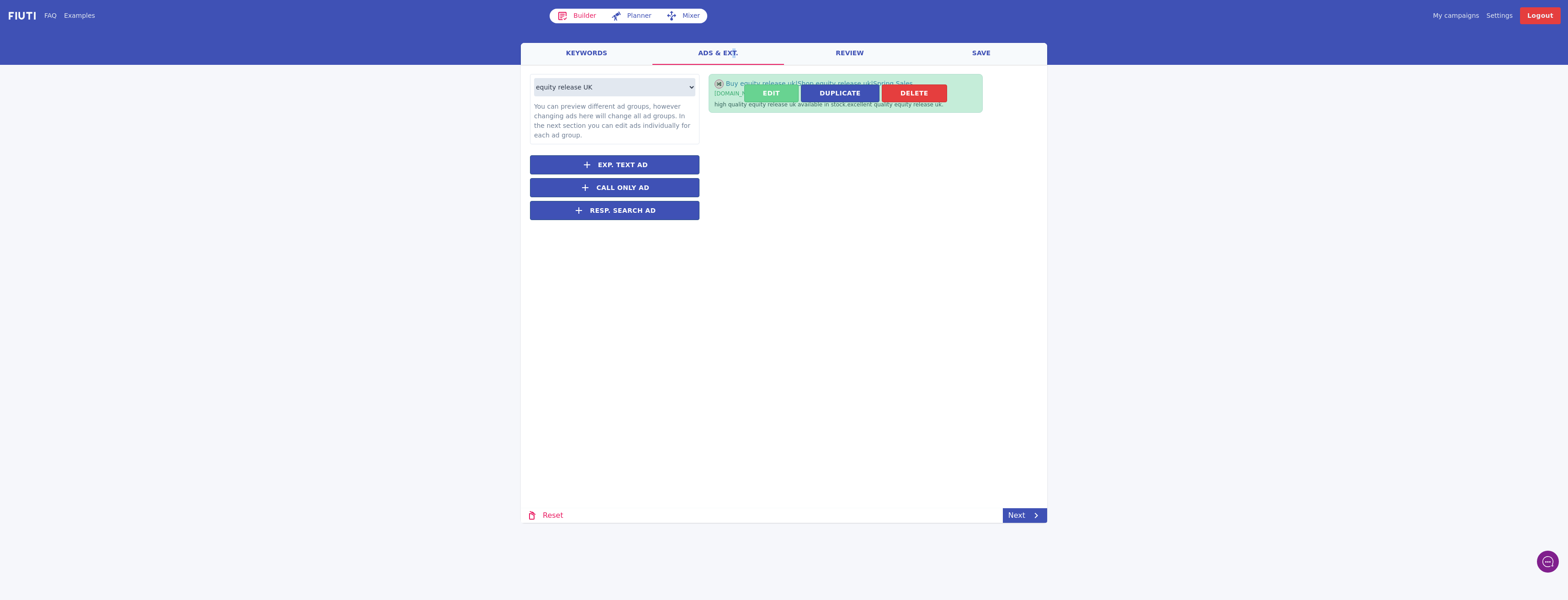
click at [762, 92] on button "Edit" at bounding box center [772, 93] width 54 height 18
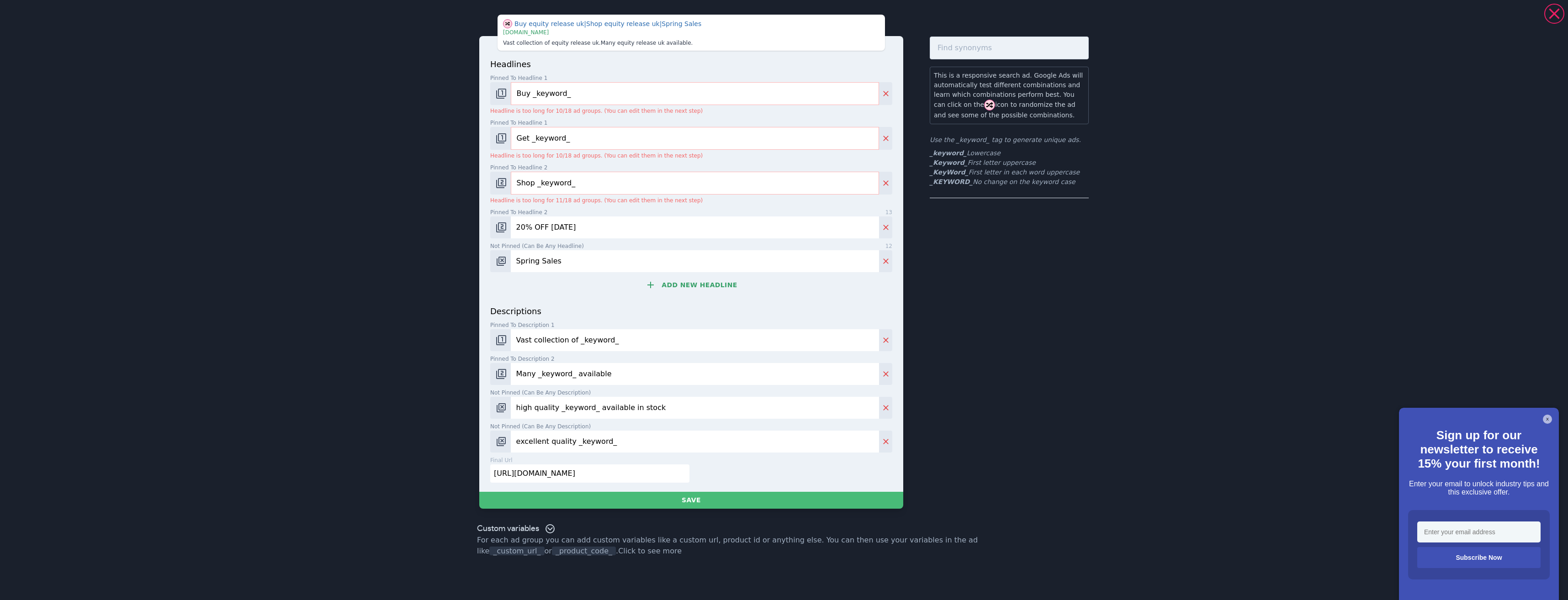
click at [530, 91] on input "Buy _keyword_" at bounding box center [695, 93] width 368 height 23
type input "_KeyWord_"
drag, startPoint x: 533, startPoint y: 129, endPoint x: 410, endPoint y: 117, distance: 123.6
click at [408, 118] on div "Equity Release Uk | 20% OFF [DATE] | Spring Sales | [DOMAIN_NAME] excellent qua…" at bounding box center [784, 300] width 1568 height 600
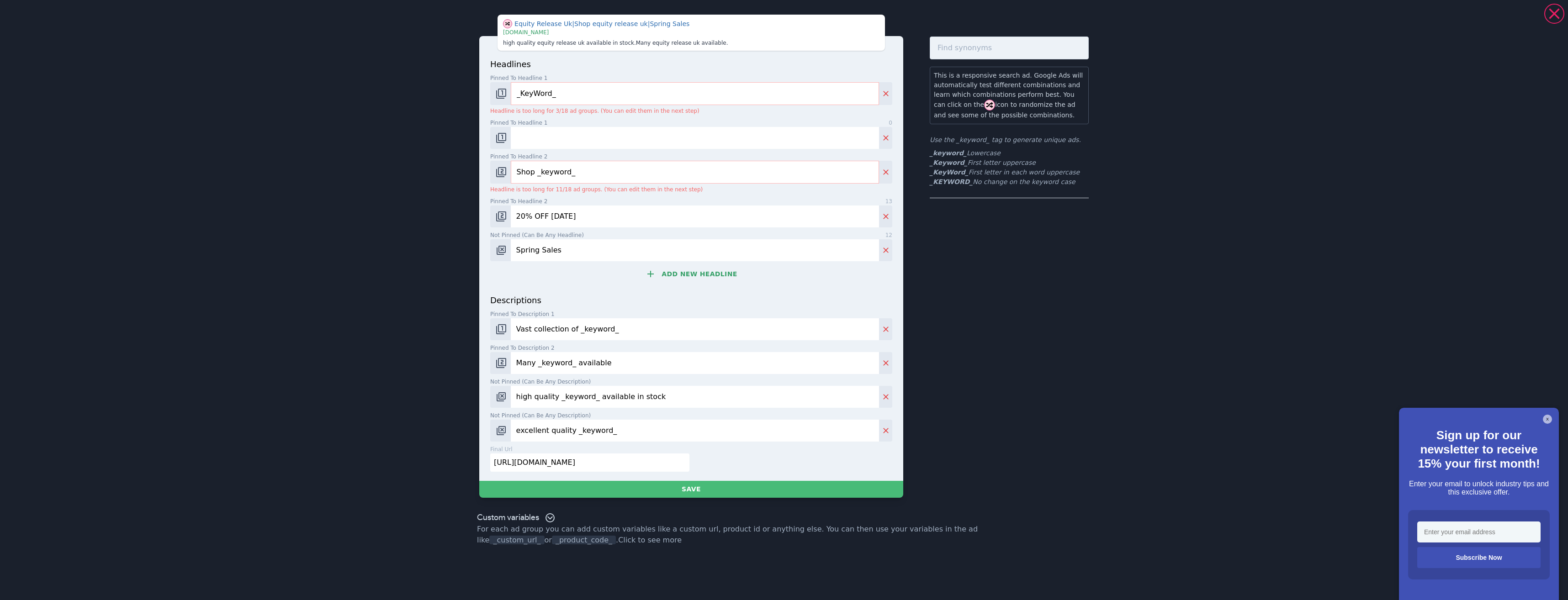
drag, startPoint x: 574, startPoint y: 167, endPoint x: 447, endPoint y: 159, distance: 127.3
click at [400, 147] on div "Equity Release Uk | Shop equity release uk | Spring Sales | [DOMAIN_NAME] high …" at bounding box center [784, 300] width 1568 height 600
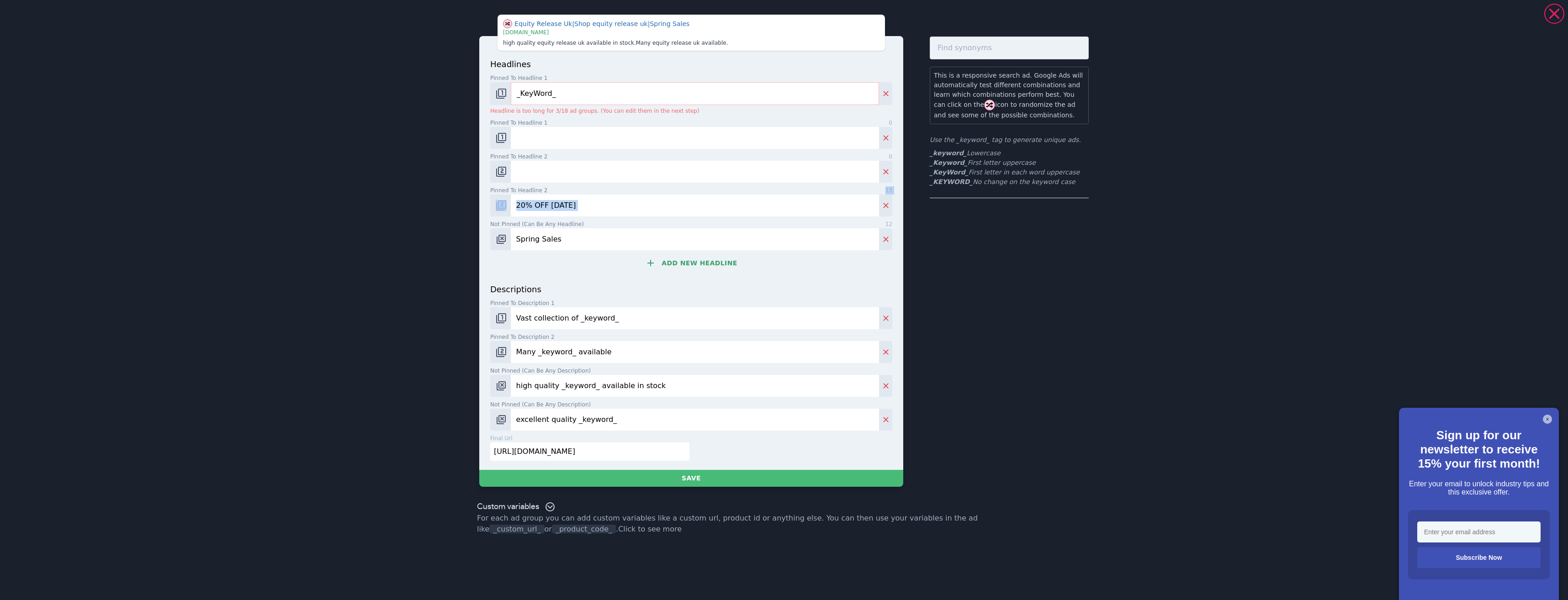
drag, startPoint x: 577, startPoint y: 198, endPoint x: 483, endPoint y: 218, distance: 96.1
click at [483, 218] on div "headlines Pinned to headline 1 9 _KeyWord_ Headline is too long for 3/18 ad gro…" at bounding box center [691, 253] width 424 height 434
drag, startPoint x: 483, startPoint y: 218, endPoint x: 577, endPoint y: 240, distance: 96.5
click at [577, 240] on input "Spring Sales" at bounding box center [695, 239] width 368 height 22
drag, startPoint x: 577, startPoint y: 240, endPoint x: 487, endPoint y: 235, distance: 90.1
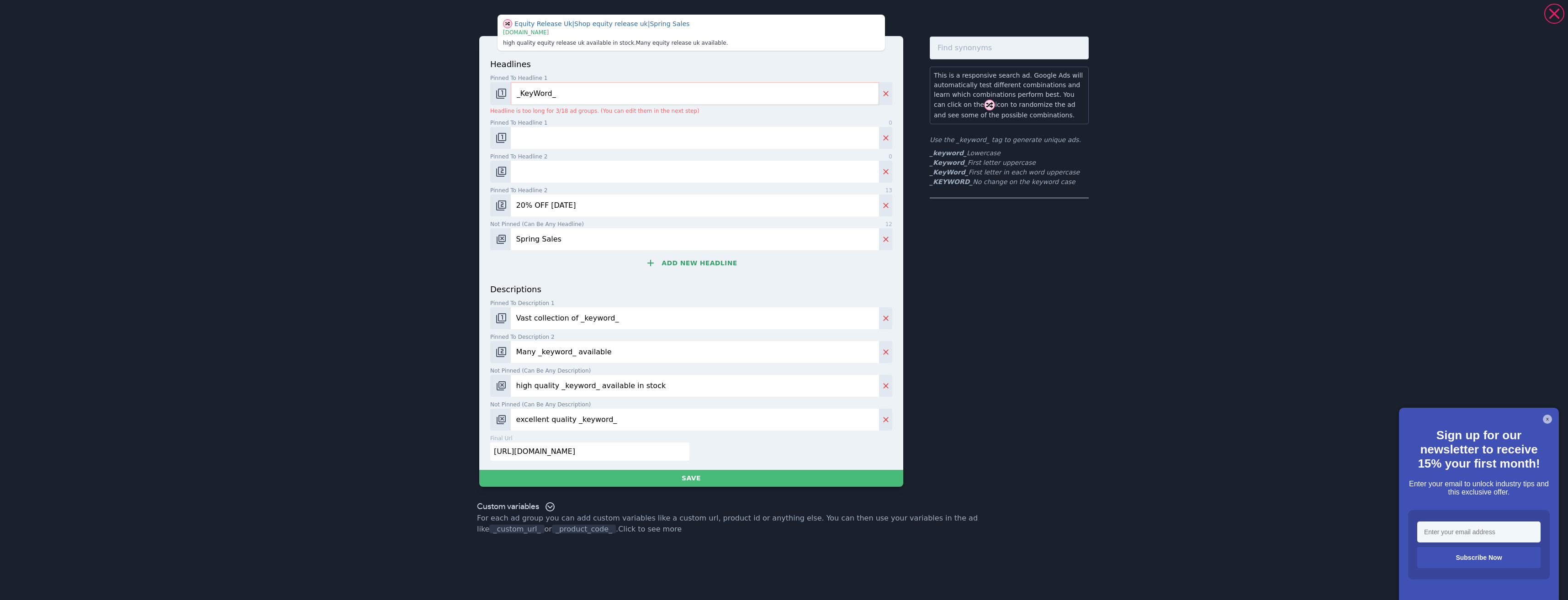
click at [482, 236] on div "headlines Pinned to headline 1 9 _KeyWord_ Headline is too long for 3/18 ad gro…" at bounding box center [691, 253] width 424 height 434
click at [573, 199] on input "20% OFF [DATE]" at bounding box center [695, 206] width 368 height 22
click at [573, 200] on input "20% OFF [DATE]" at bounding box center [695, 206] width 368 height 22
click at [572, 200] on input "20% OFF [DATE]" at bounding box center [695, 206] width 368 height 22
click at [572, 205] on input "20% OFF [DATE]" at bounding box center [695, 206] width 368 height 22
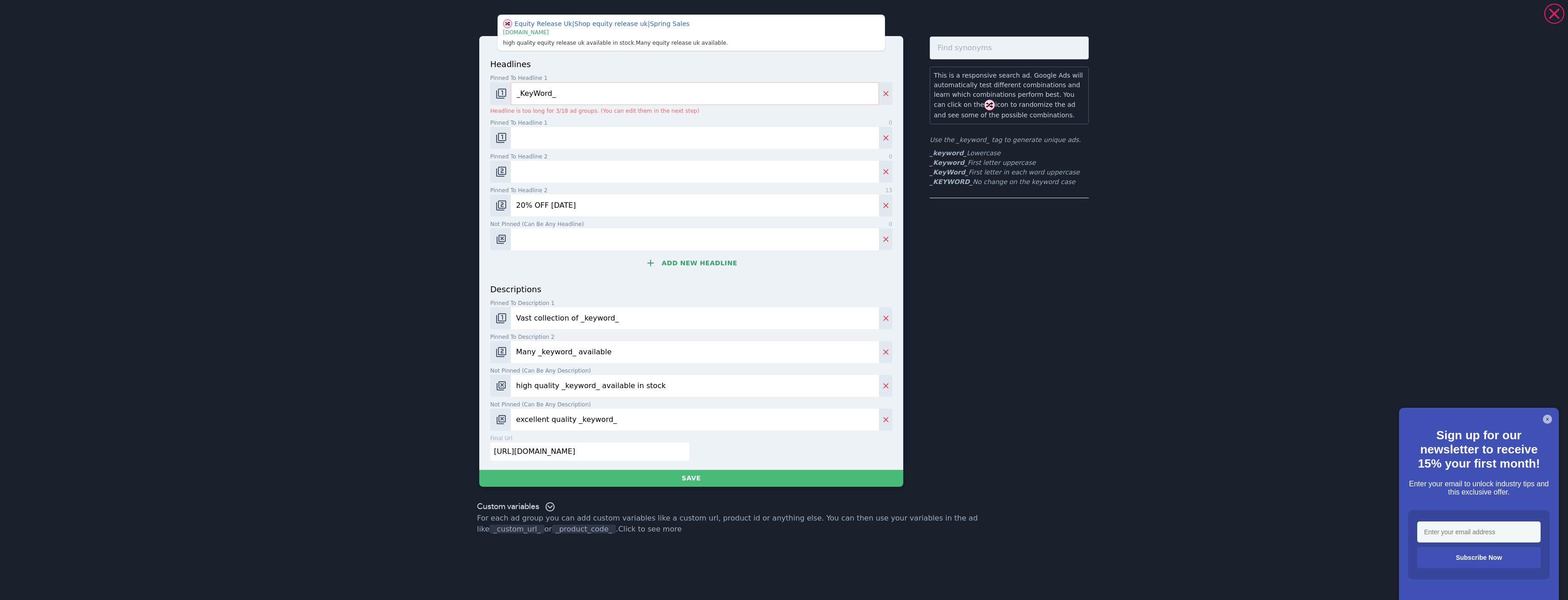
click at [572, 206] on input "20% OFF [DATE]" at bounding box center [695, 206] width 368 height 22
click at [501, 212] on button "Change pinned position" at bounding box center [500, 206] width 20 height 22
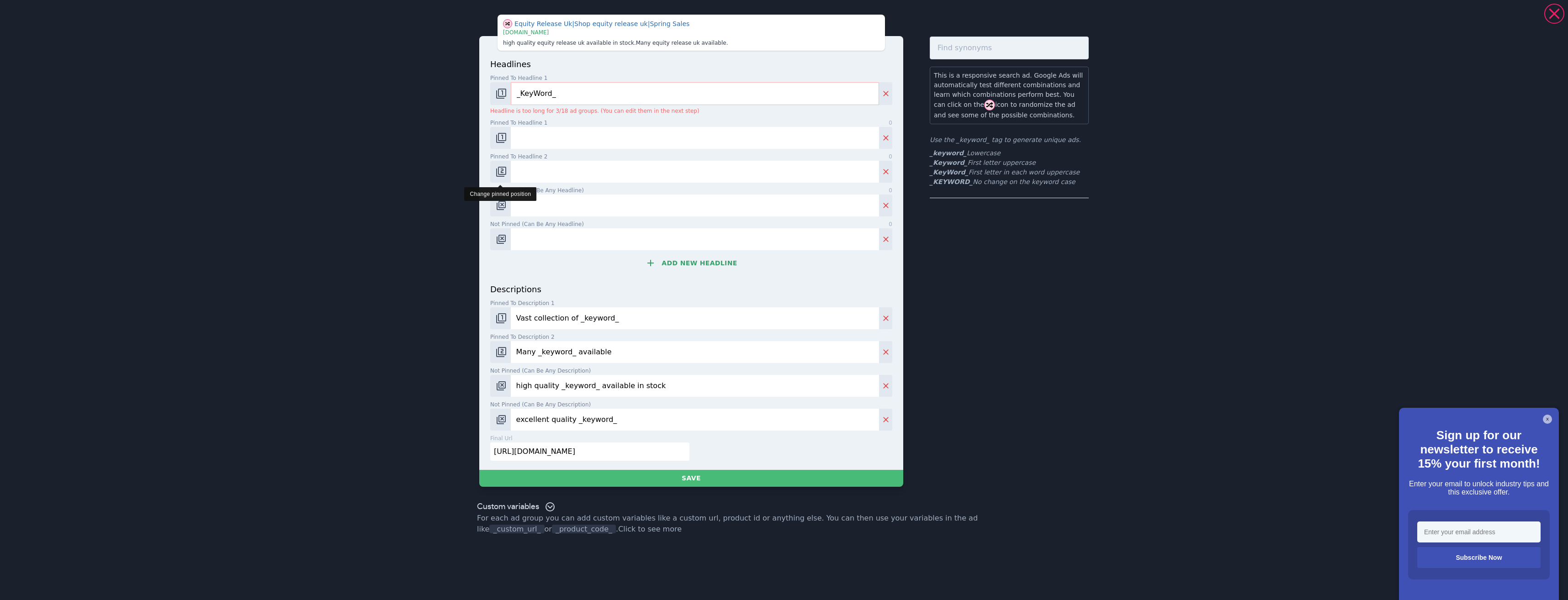
click at [498, 176] on img "Change pinned position" at bounding box center [501, 172] width 11 height 11
click at [506, 146] on button "Change pinned position" at bounding box center [500, 138] width 20 height 22
click at [500, 143] on img "Change pinned position" at bounding box center [501, 138] width 11 height 11
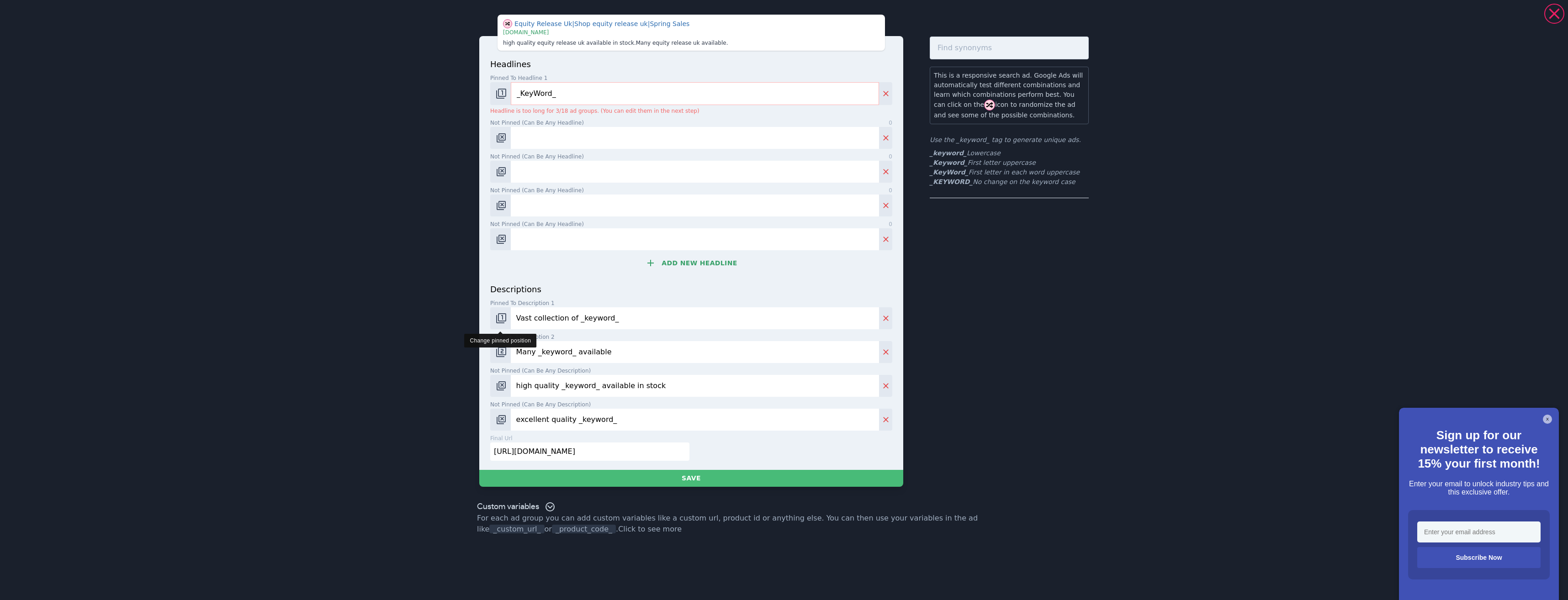
click at [505, 311] on button "Change pinned position" at bounding box center [500, 318] width 20 height 22
click at [497, 313] on button "Change pinned position" at bounding box center [500, 318] width 20 height 22
click at [500, 349] on img "Change pinned position" at bounding box center [501, 352] width 11 height 11
drag, startPoint x: 565, startPoint y: 408, endPoint x: 476, endPoint y: 392, distance: 90.4
click at [474, 392] on div "Equity Release Uk | Shop equity release uk | Spring Sales | [DOMAIN_NAME] high …" at bounding box center [784, 250] width 658 height 494
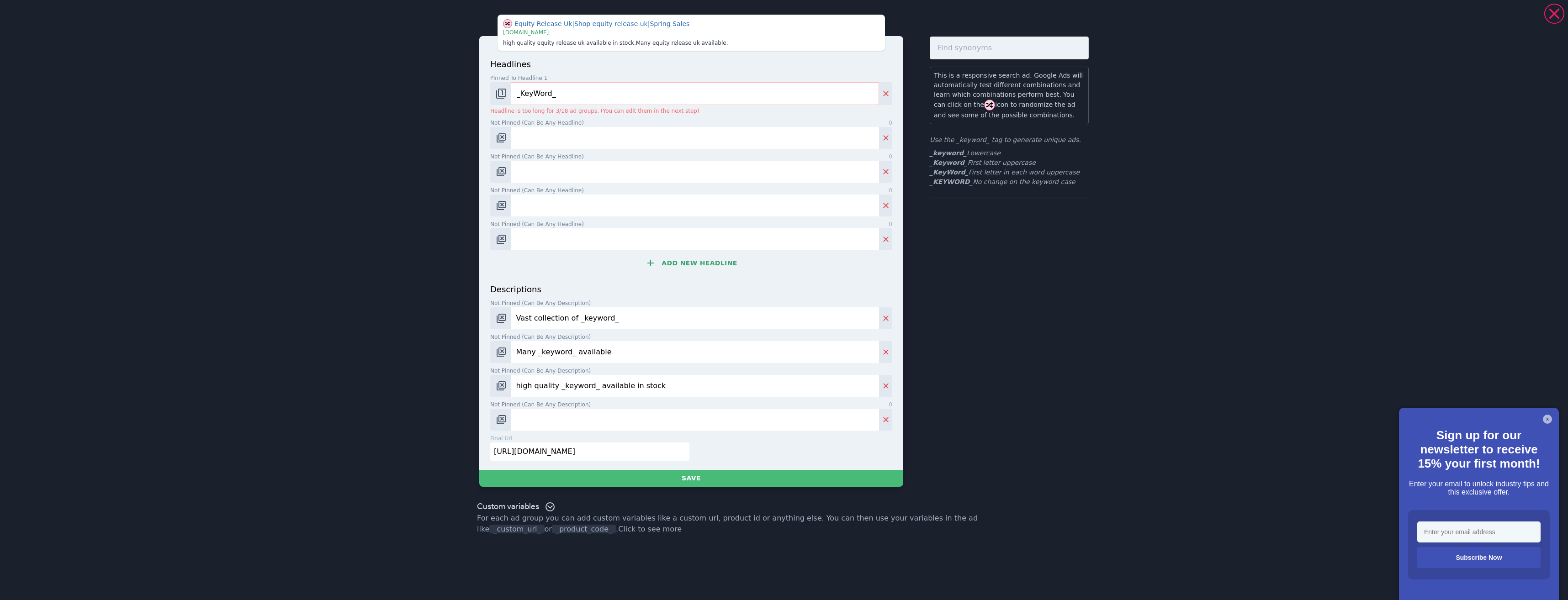
drag, startPoint x: 658, startPoint y: 390, endPoint x: 495, endPoint y: 371, distance: 164.1
click at [489, 379] on div "headlines Pinned to headline 1 9 _KeyWord_ Headline is too long for 3/18 ad gro…" at bounding box center [691, 253] width 424 height 434
drag, startPoint x: 601, startPoint y: 352, endPoint x: 454, endPoint y: 344, distance: 147.2
click at [454, 344] on div "Equity Release Uk | Shop equity release uk | Spring Sales | [DOMAIN_NAME] high …" at bounding box center [784, 300] width 1568 height 600
drag, startPoint x: 613, startPoint y: 319, endPoint x: 485, endPoint y: 325, distance: 128.1
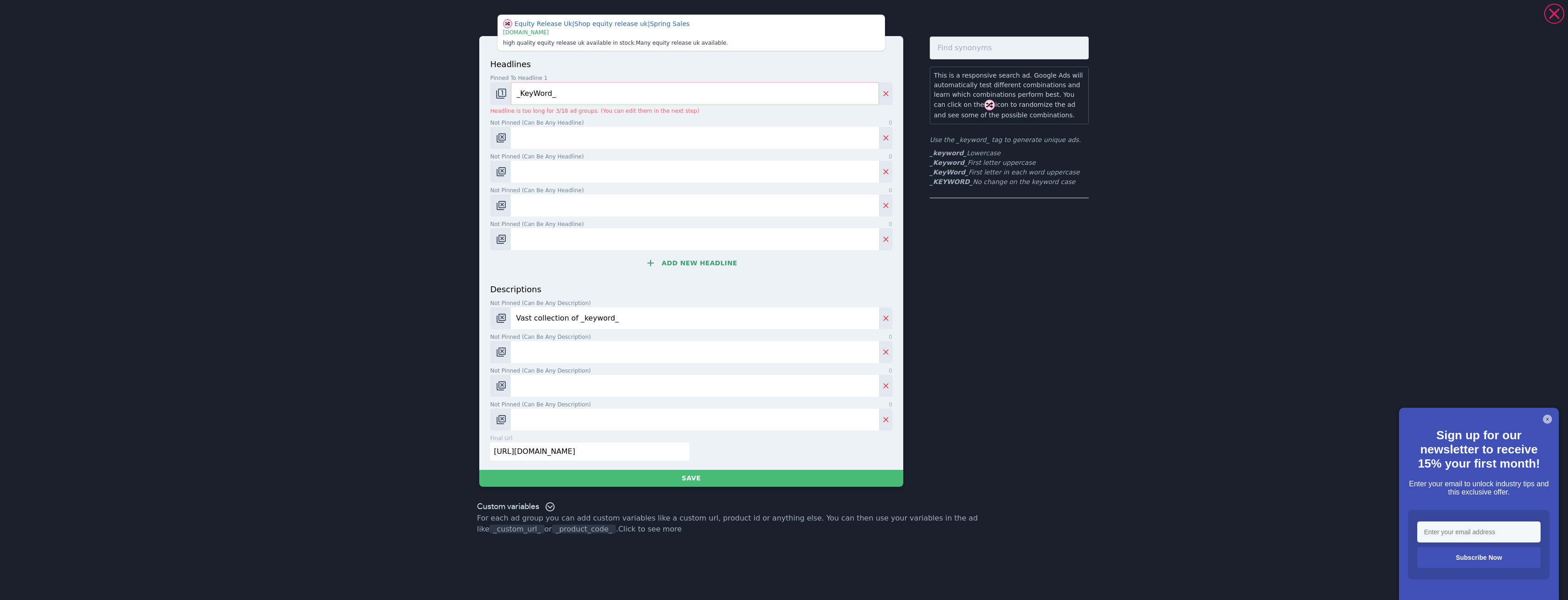
click at [466, 306] on div "Equity Release Uk | Shop equity release uk | Spring Sales | [DOMAIN_NAME] high …" at bounding box center [784, 250] width 658 height 494
drag, startPoint x: 614, startPoint y: 450, endPoint x: 459, endPoint y: 432, distance: 156.0
click at [461, 432] on div "Equity Release Uk | Shop equity release uk | Spring Sales | [DOMAIN_NAME] high …" at bounding box center [784, 250] width 658 height 494
click at [560, 143] on input "Not pinned (Can be any headline) 0" at bounding box center [695, 138] width 368 height 22
paste input "Free Equity Release Quotes"
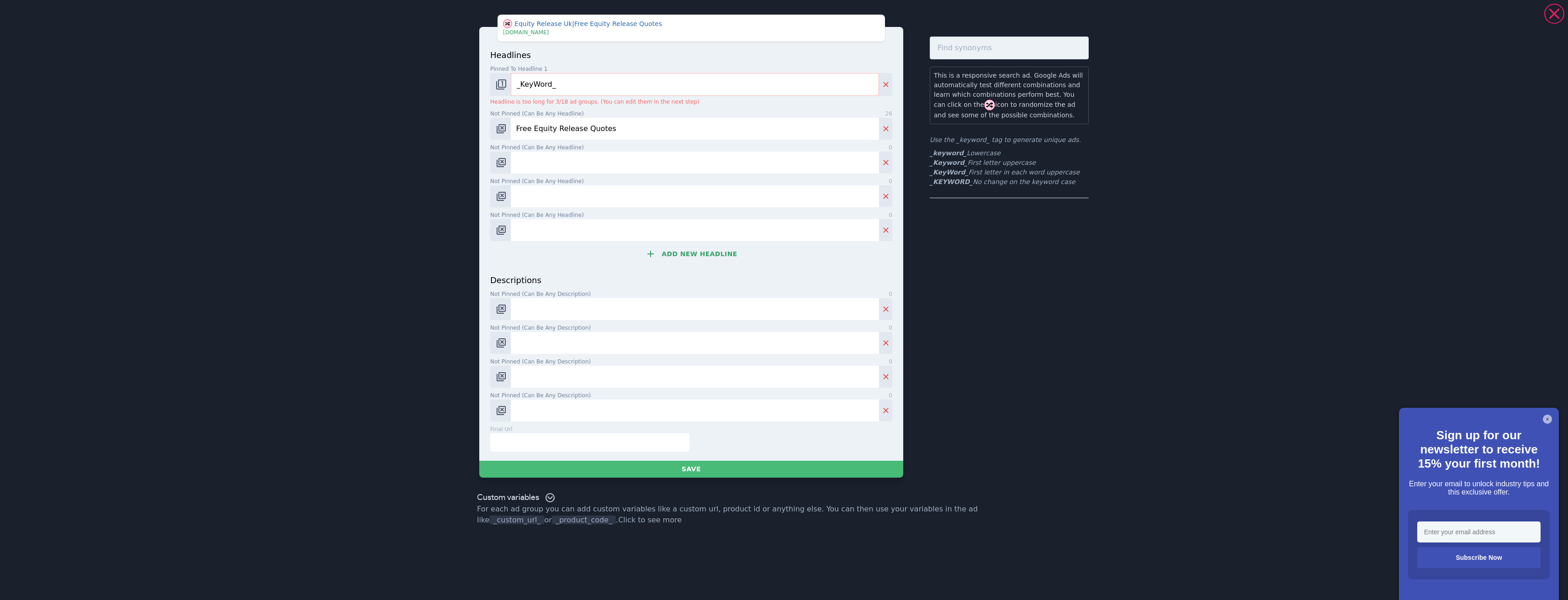
click at [587, 158] on input "Not pinned (Can be any headline) 0" at bounding box center [695, 163] width 368 height 22
click at [712, 254] on button "Add new headline" at bounding box center [691, 254] width 402 height 18
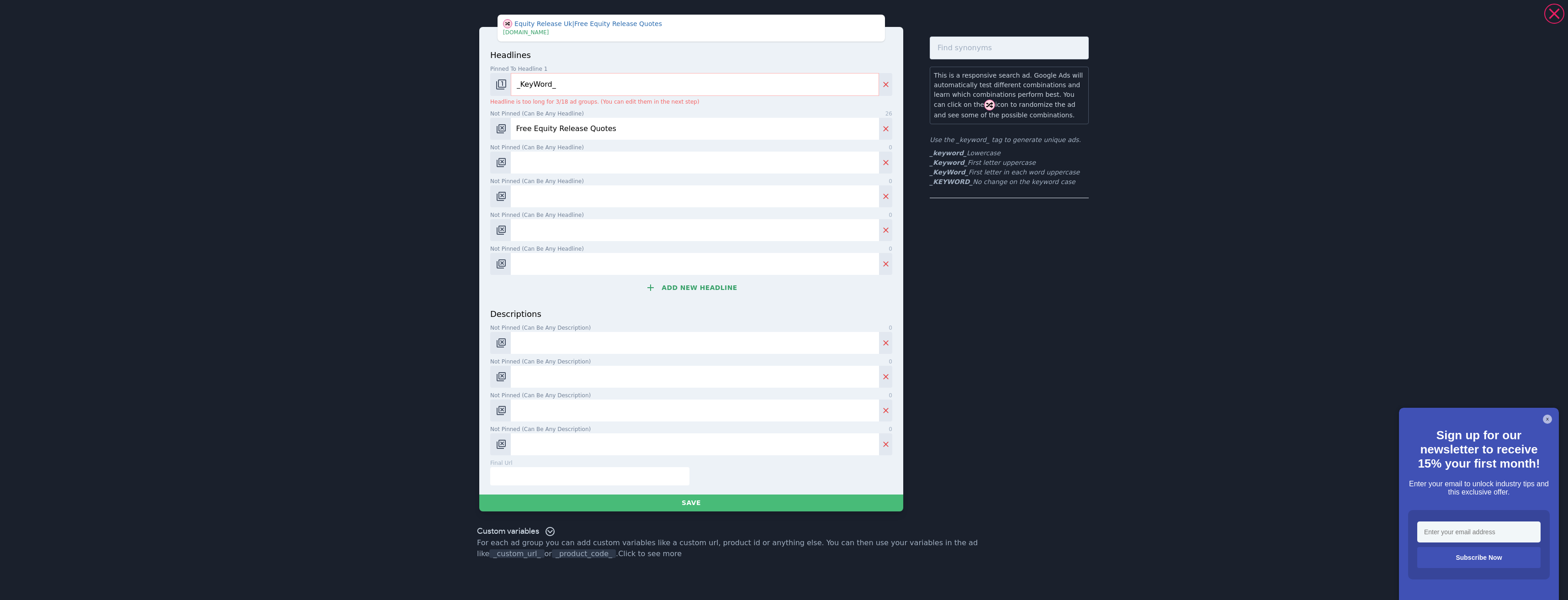
click at [707, 279] on button "Add new headline" at bounding box center [691, 288] width 402 height 18
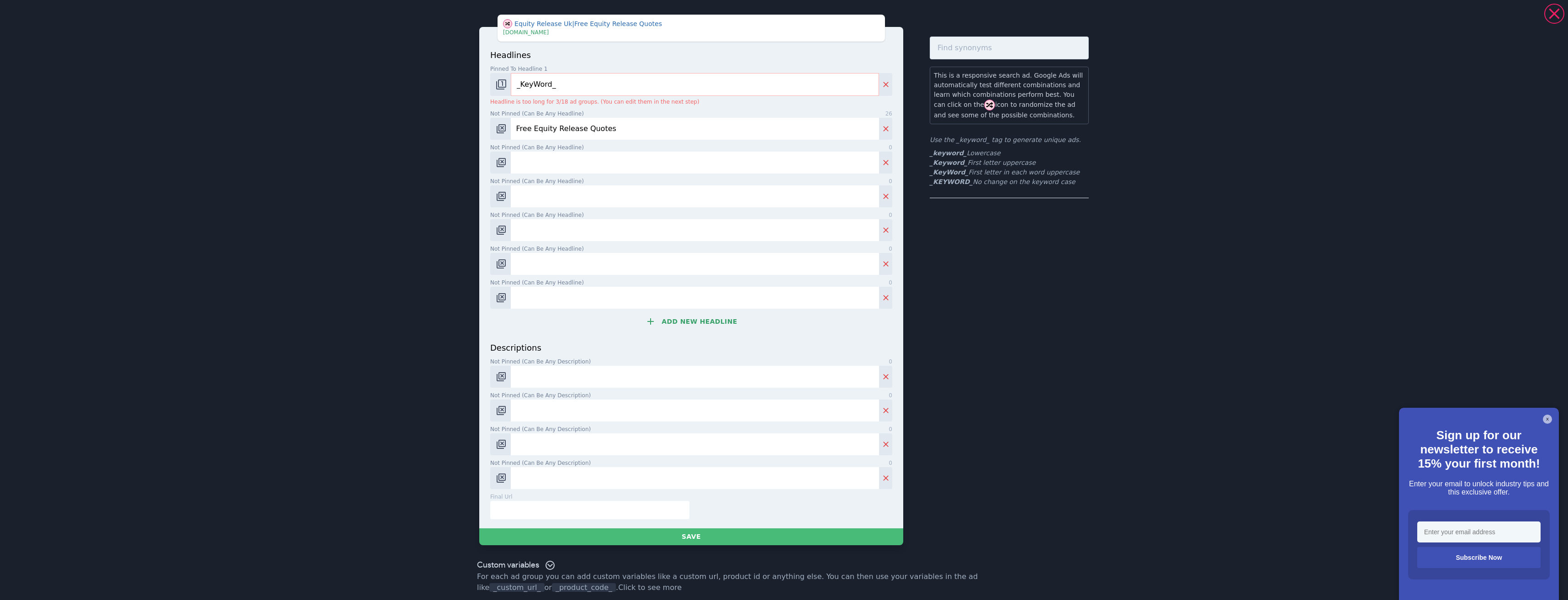
click at [701, 314] on button "Add new headline" at bounding box center [691, 322] width 402 height 18
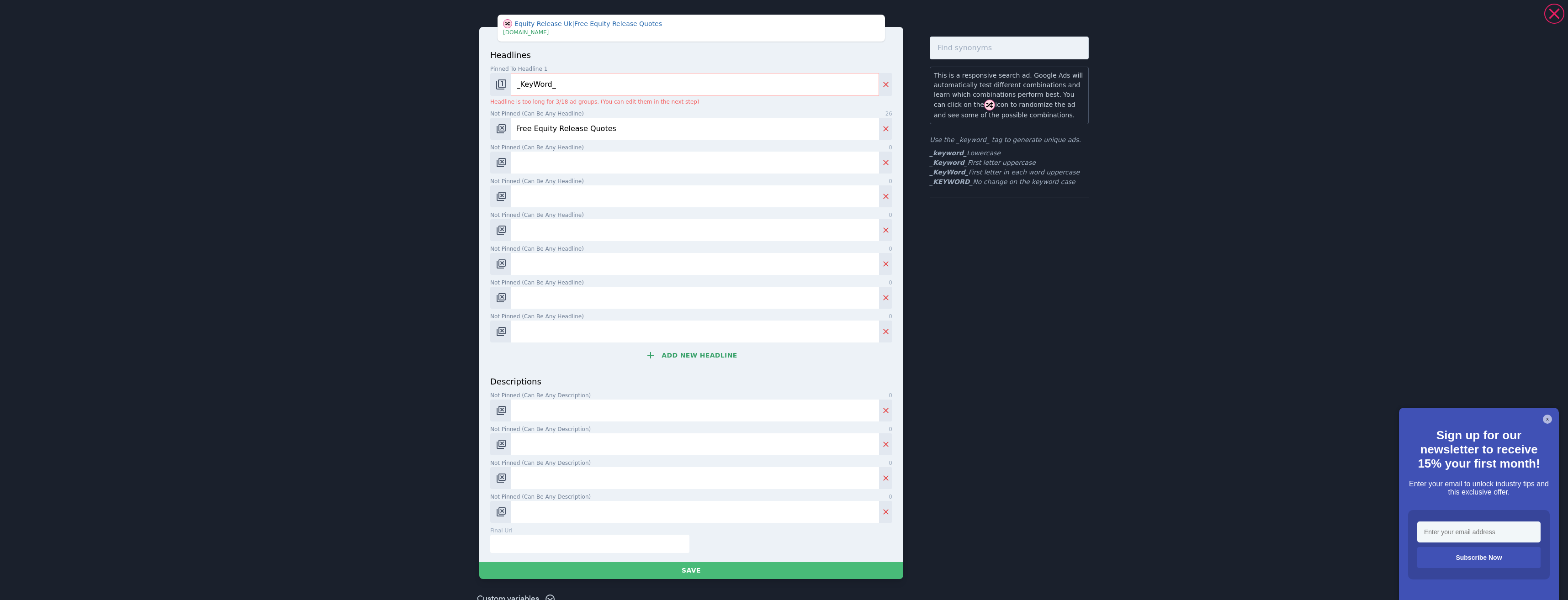
drag, startPoint x: 711, startPoint y: 344, endPoint x: 708, endPoint y: 351, distance: 7.6
click at [709, 347] on div "headlines Pinned to headline 1 9 _KeyWord_ Headline is too long for 3/18 ad gro…" at bounding box center [691, 212] width 402 height 327
click at [708, 351] on button "Add new headline" at bounding box center [691, 355] width 402 height 18
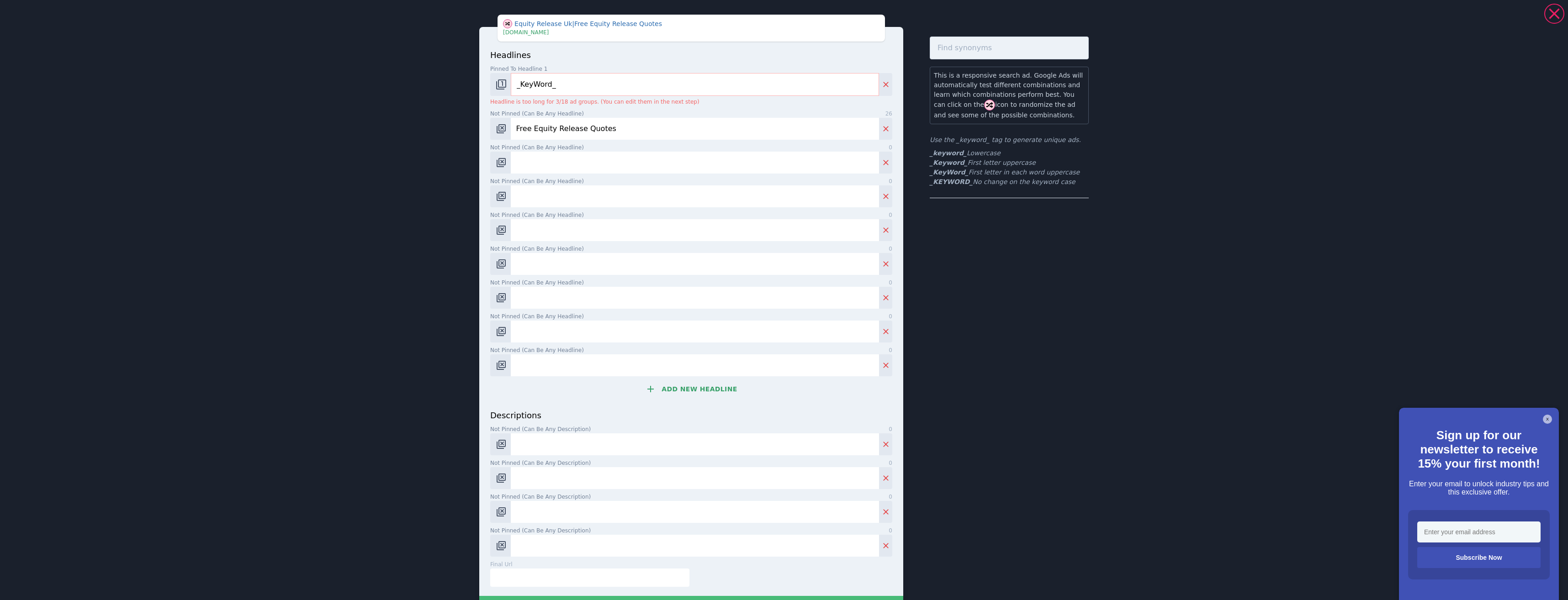
drag, startPoint x: 621, startPoint y: 129, endPoint x: 424, endPoint y: 111, distance: 197.8
click at [424, 111] on div "Equity Release Uk | Free Equity Release Quotes | | [DOMAIN_NAME] headlines Pinn…" at bounding box center [784, 300] width 1568 height 600
paste input "Download Our Free Guide"
type input "Download Our Free Guide"
click at [561, 163] on input "Not pinned (Can be any headline) 0" at bounding box center [695, 163] width 368 height 22
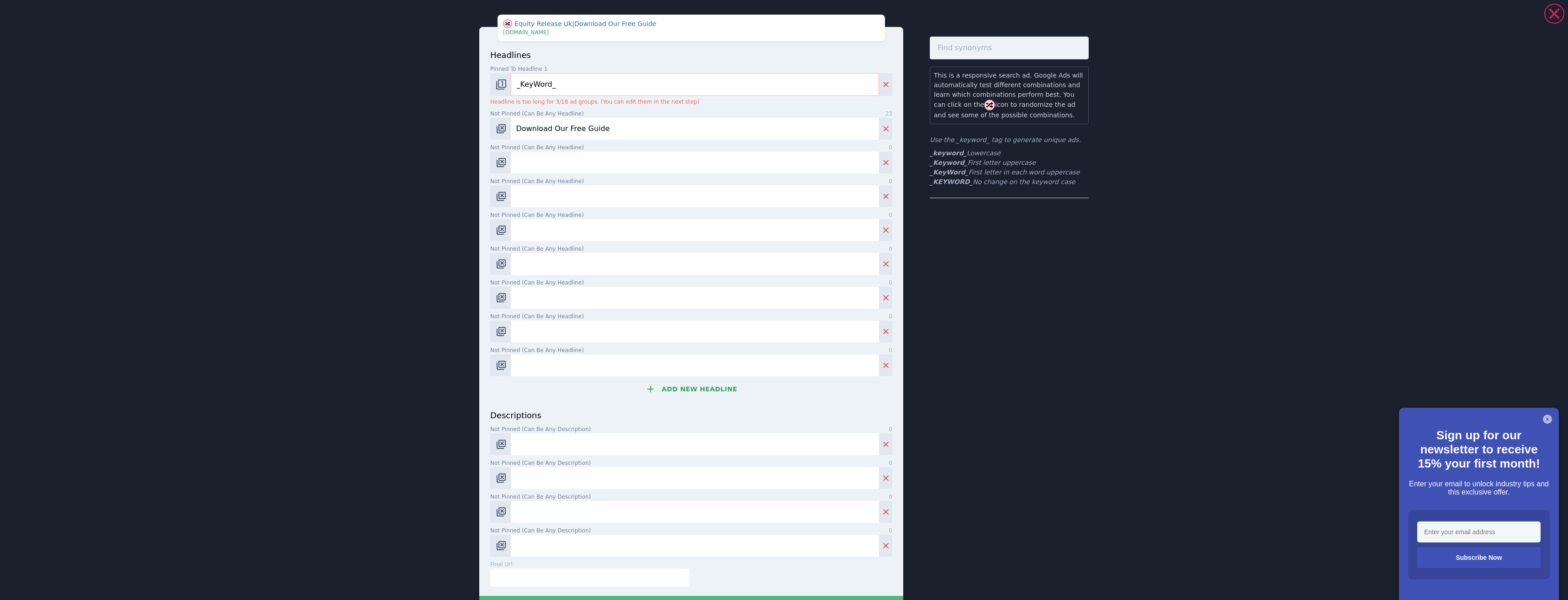
paste input "Book a Free Consultation"
type input "Book a Free Consultation"
drag, startPoint x: 589, startPoint y: 198, endPoint x: 584, endPoint y: 198, distance: 5.0
click at [588, 198] on input "Not pinned (Can be any headline) 0" at bounding box center [695, 197] width 368 height 22
paste input "Equity Release Explained"
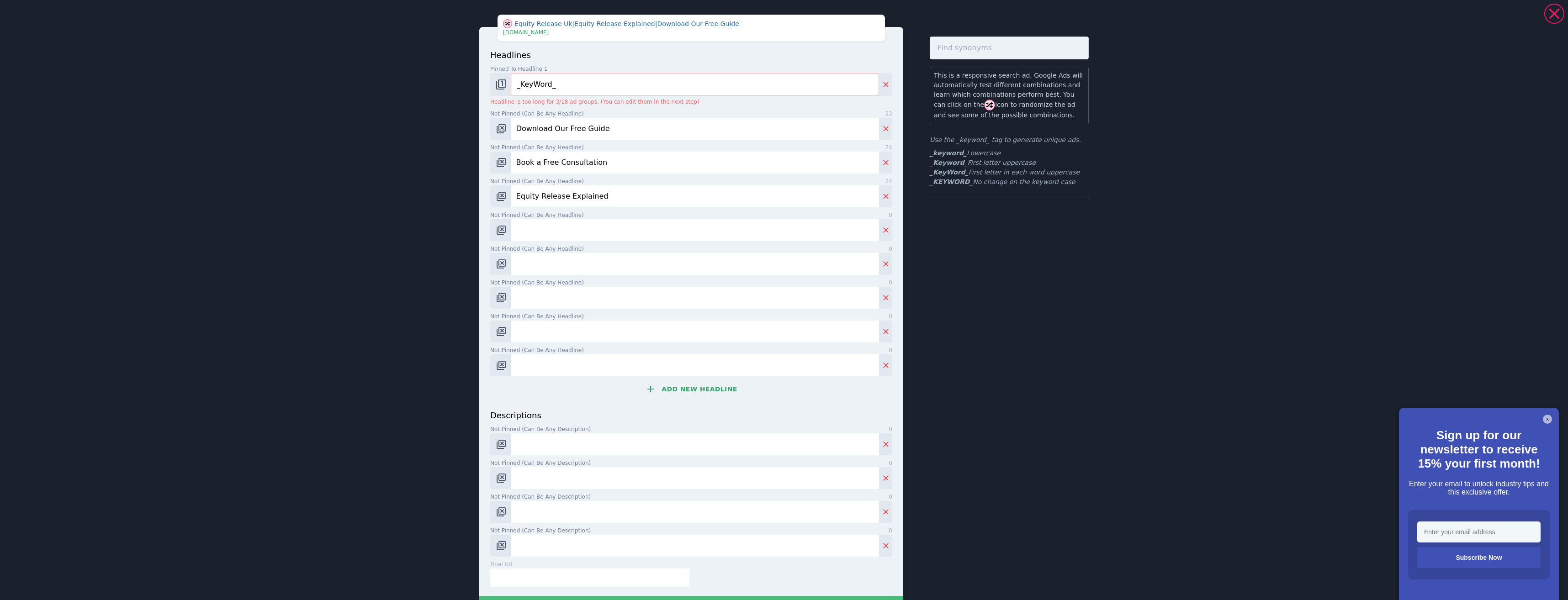
type input "Equity Release Explained"
drag, startPoint x: 595, startPoint y: 244, endPoint x: 588, endPoint y: 242, distance: 7.3
click at [593, 244] on div "headlines Pinned to headline 1 9 _KeyWord_ Headline is too long for 3/18 ad gro…" at bounding box center [691, 229] width 402 height 360
click at [578, 236] on input "Not pinned (Can be any headline) 0" at bounding box center [695, 231] width 368 height 22
paste input "Tax-Free Cash From Home"
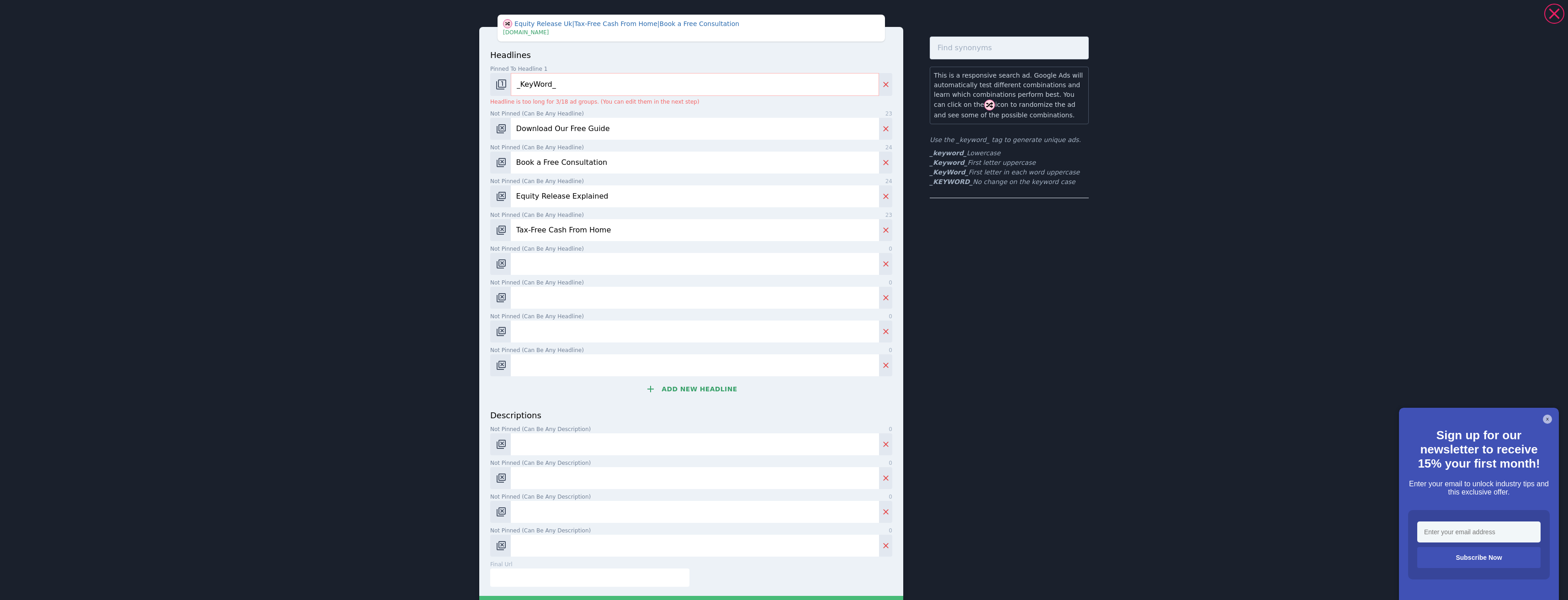
type input "Tax-Free Cash From Home"
drag, startPoint x: 561, startPoint y: 251, endPoint x: 565, endPoint y: 265, distance: 14.6
click at [561, 253] on div "Not pinned (Can be any headline) 0" at bounding box center [691, 260] width 402 height 30
click at [568, 267] on input "Not pinned (Can be any headline) 0" at bounding box center [695, 264] width 368 height 22
paste input "Over 55? Unlock Equity"
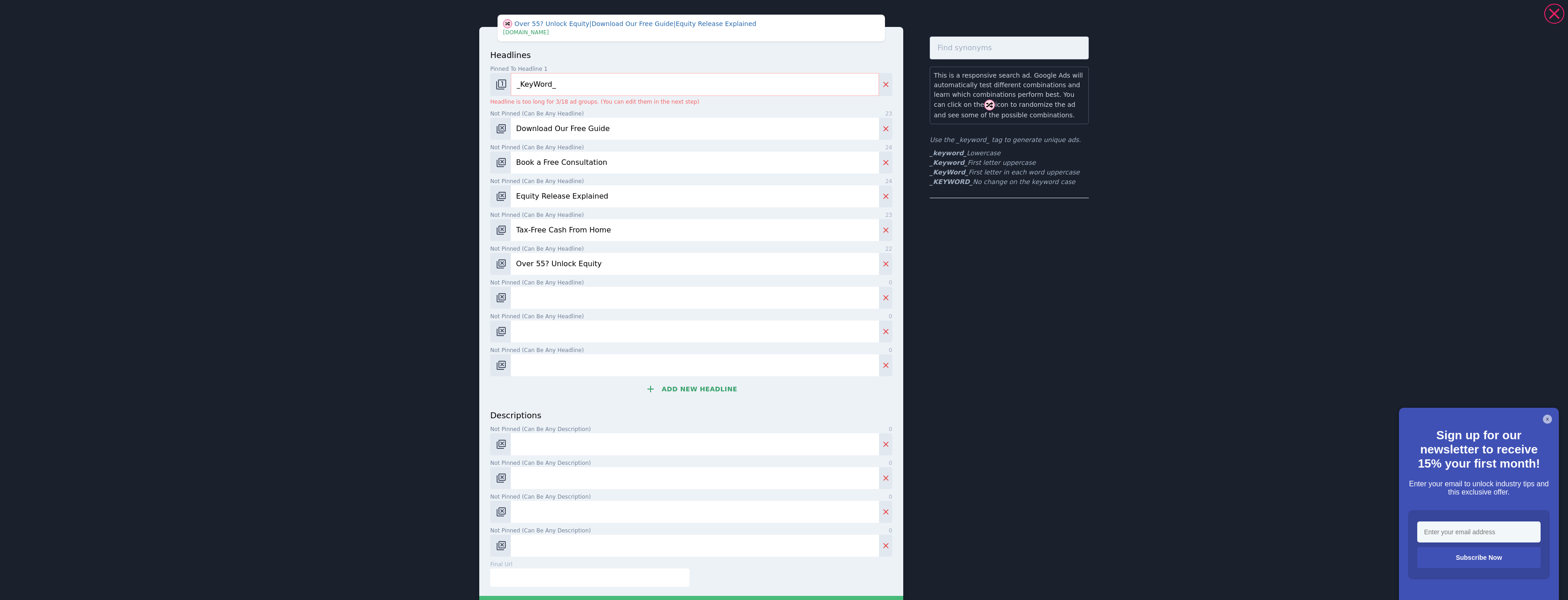
type input "Over 55? Unlock Equity"
drag, startPoint x: 569, startPoint y: 295, endPoint x: 579, endPoint y: 305, distance: 14.1
click at [571, 297] on input "Not pinned (Can be any headline) 0" at bounding box center [695, 298] width 368 height 22
paste input "Stay in Your Home for Life"
type input "Stay in Your Home for Life"
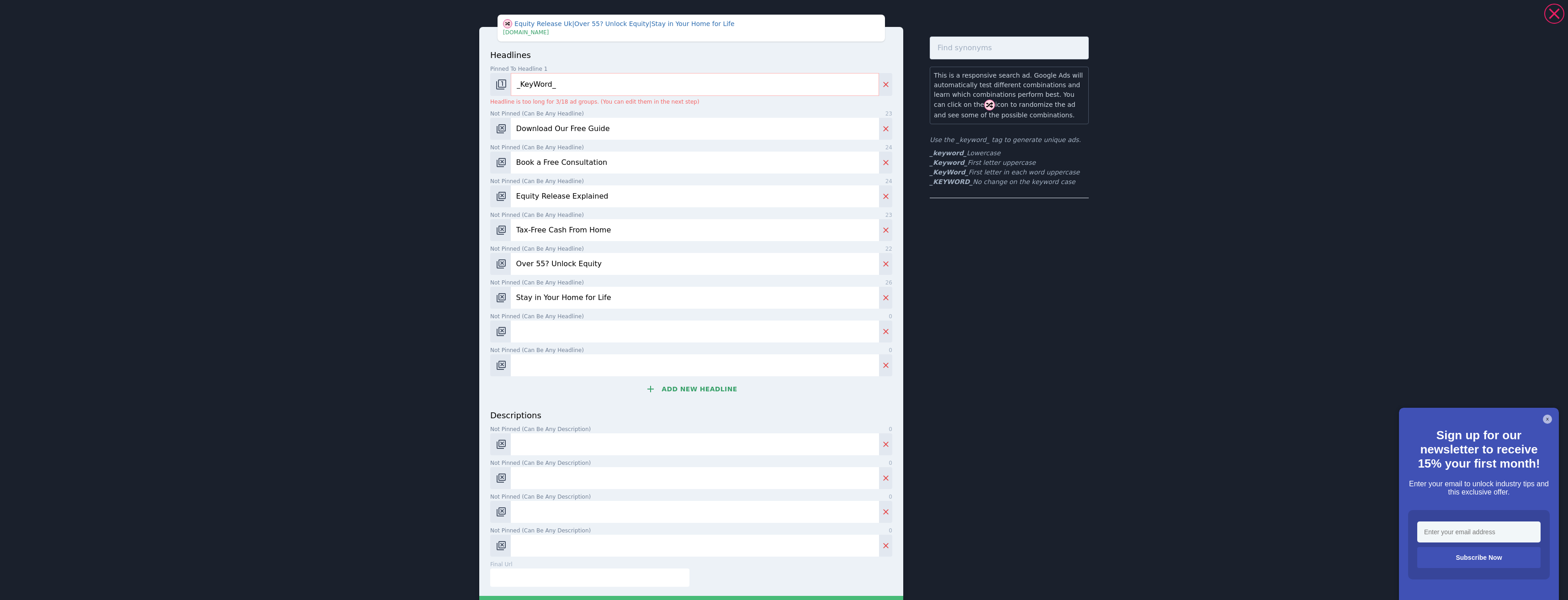
drag, startPoint x: 572, startPoint y: 323, endPoint x: 575, endPoint y: 327, distance: 5.0
click at [574, 325] on input "Not pinned (Can be any headline) 0" at bounding box center [695, 332] width 368 height 22
paste input "Get Expert Equity Advice"
type input "Get Expert Equity Advice"
drag, startPoint x: 595, startPoint y: 367, endPoint x: 569, endPoint y: 355, distance: 28.6
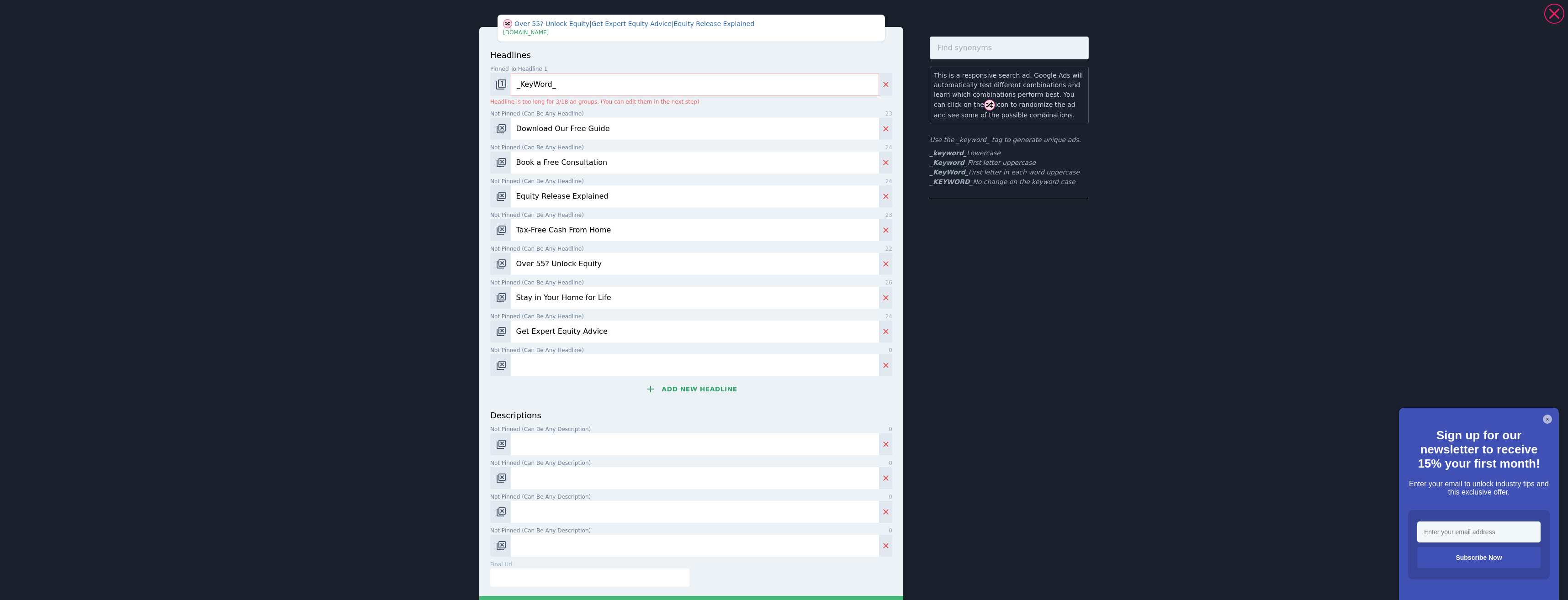
click at [589, 364] on input "Not pinned (Can be any headline) 0" at bounding box center [695, 366] width 368 height 22
paste input "Plan Your Retirement Income"
type input "Plan Your Retirement Income"
click at [617, 438] on input "Not pinned (Can be any description) 0" at bounding box center [695, 445] width 368 height 22
paste input "Understand your options with our free Equity Release guide."
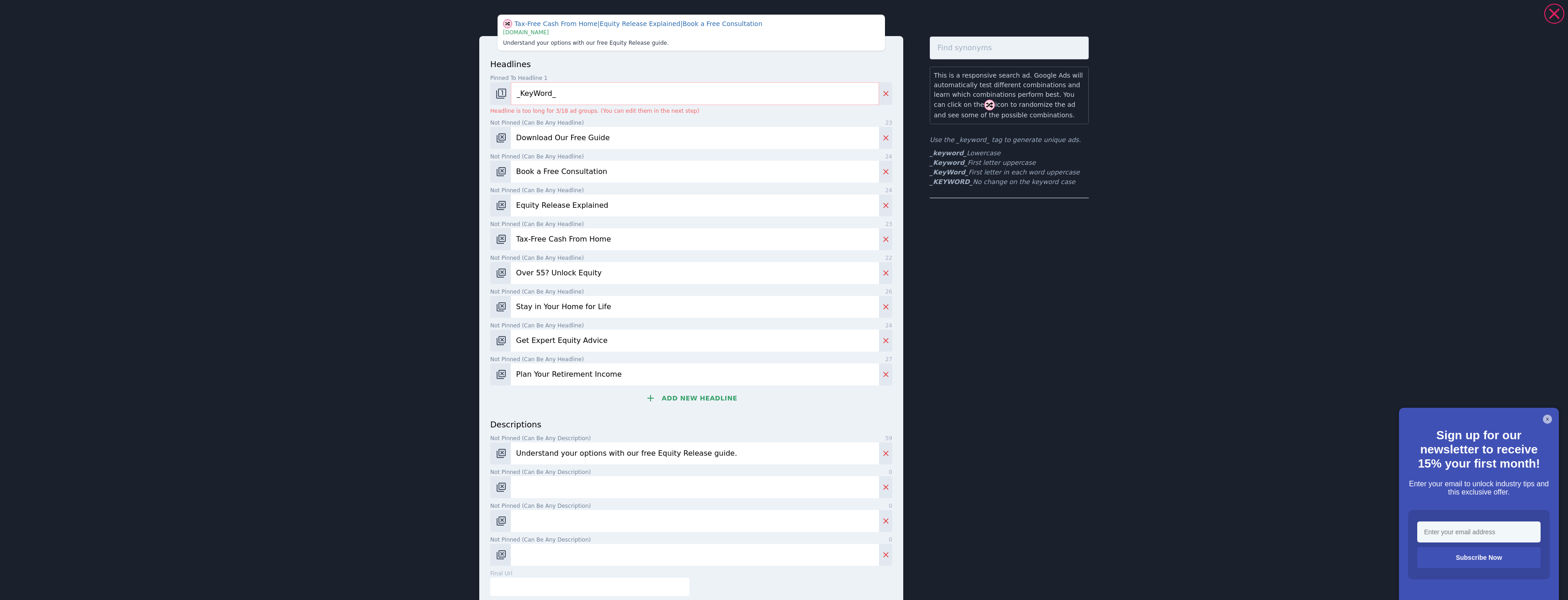
type input "Understand your options with our free Equity Release guide."
click at [593, 487] on input "Not pinned (Can be any description) 0" at bounding box center [695, 488] width 368 height 22
click at [598, 488] on input "Not pinned (Can be any description) 0" at bounding box center [695, 488] width 368 height 22
paste input "Unlock tax-free cash from your home - honest, plain-speaking advice."
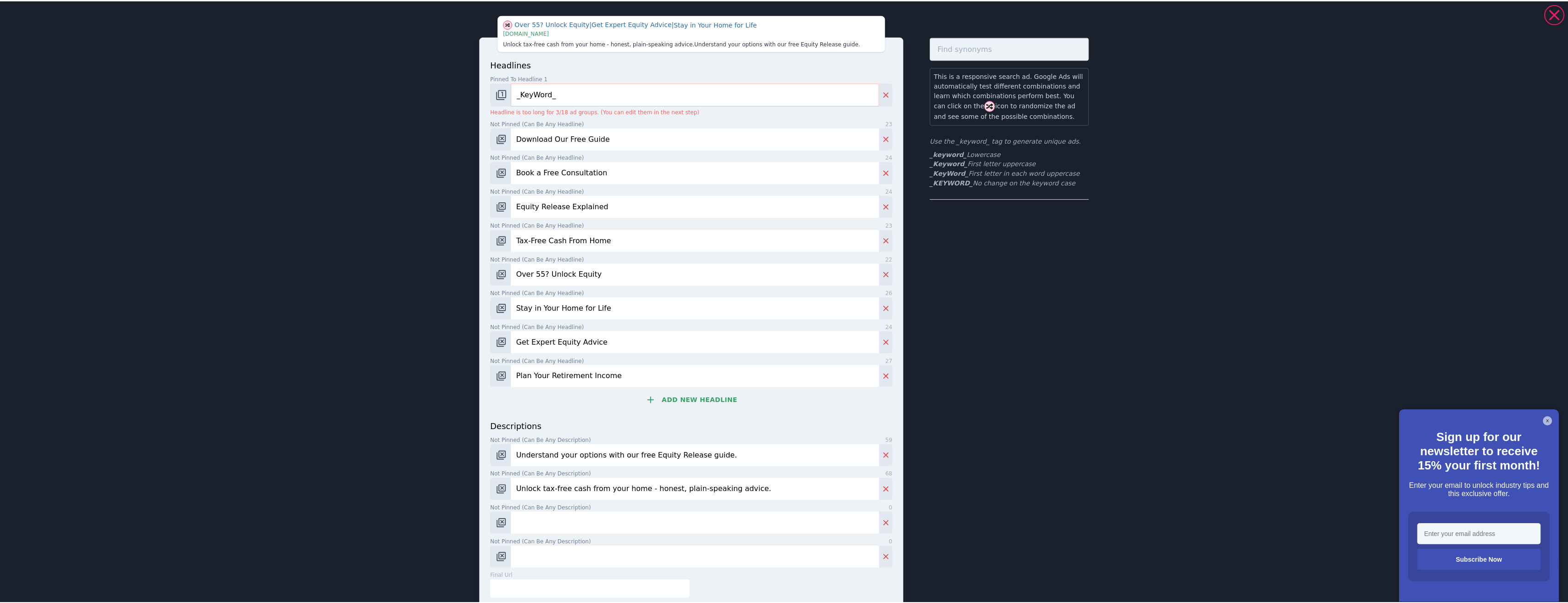
scroll to position [82, 0]
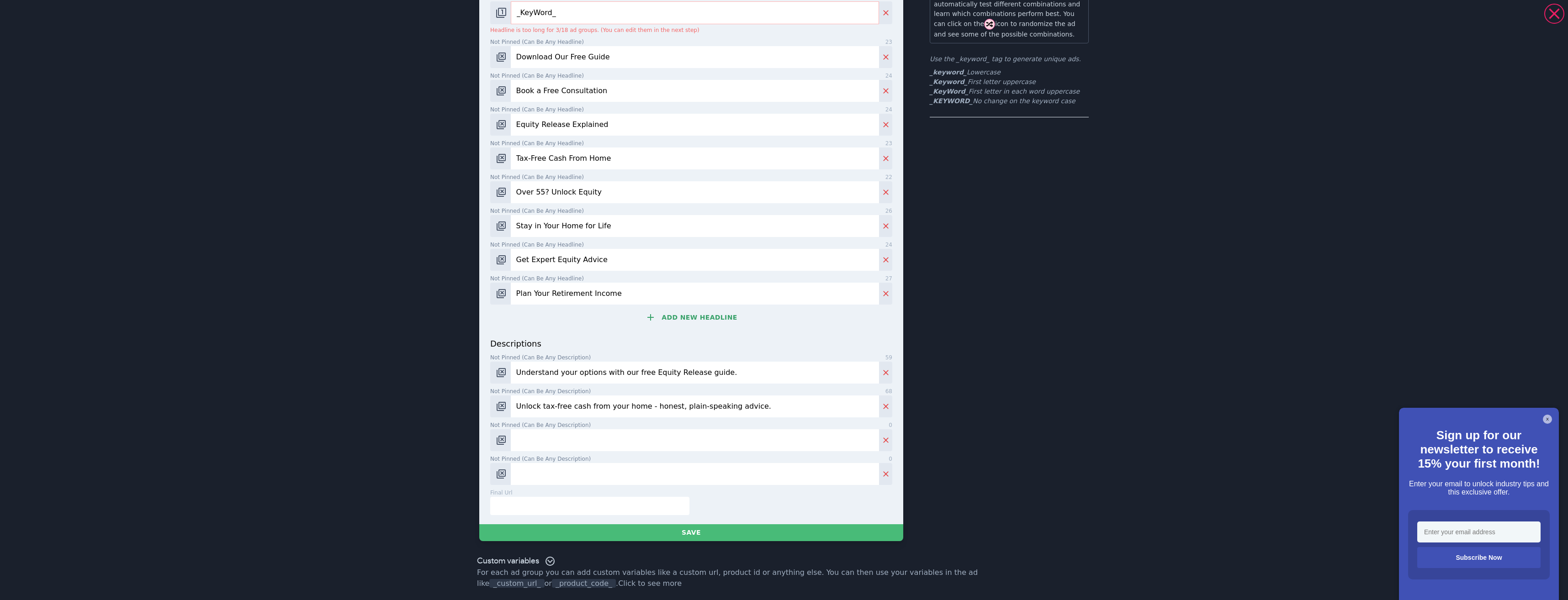
type input "Unlock tax-free cash from your home - honest, plain-speaking advice."
click at [612, 449] on input "Not pinned (Can be any description) 0" at bounding box center [695, 440] width 368 height 22
paste input "Over 55? See how much equity you could release. Book a free consultation."
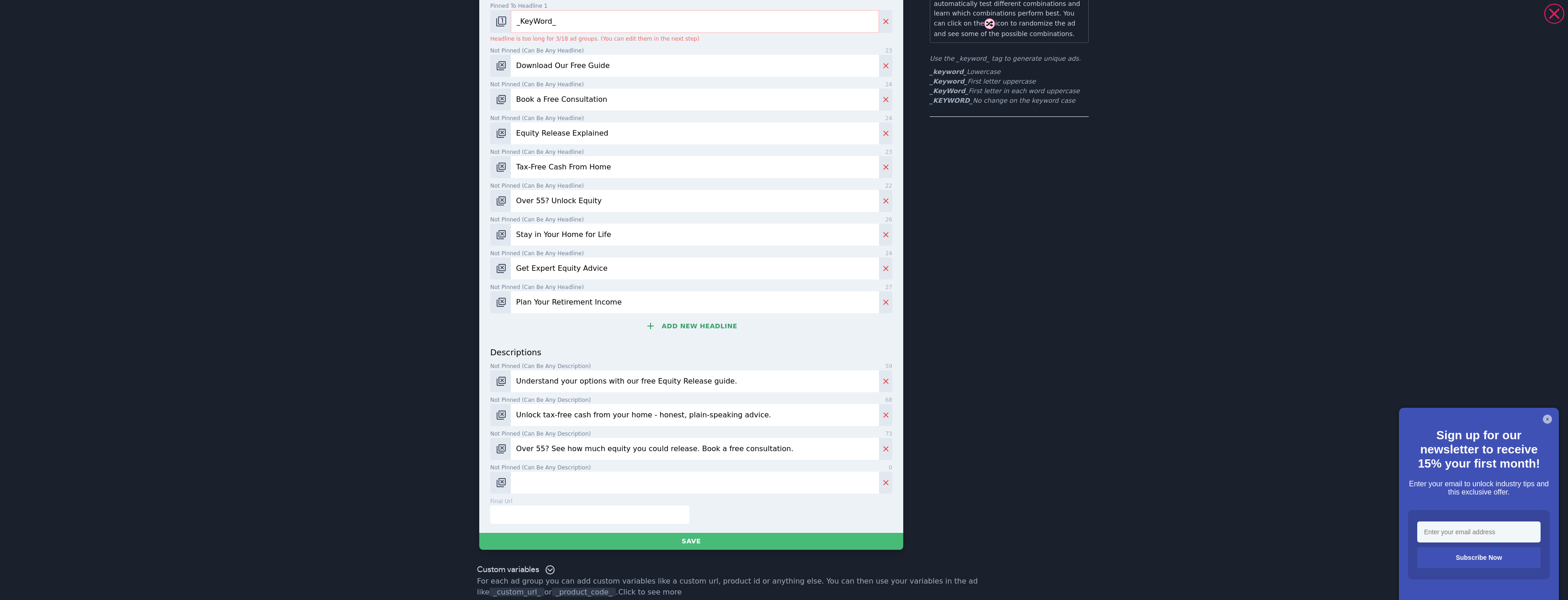
type input "Over 55? See how much equity you could release. Book a free consultation."
drag, startPoint x: 596, startPoint y: 475, endPoint x: 590, endPoint y: 474, distance: 6.1
click at [594, 475] on input "Not pinned (Can be any description) 0" at bounding box center [695, 483] width 368 height 22
paste input "Learn the pros, cons & process of Equity Release – with no jargon or pressure."
type input "Learn the pros, cons & process of Equity Release – with no jargon or pressure."
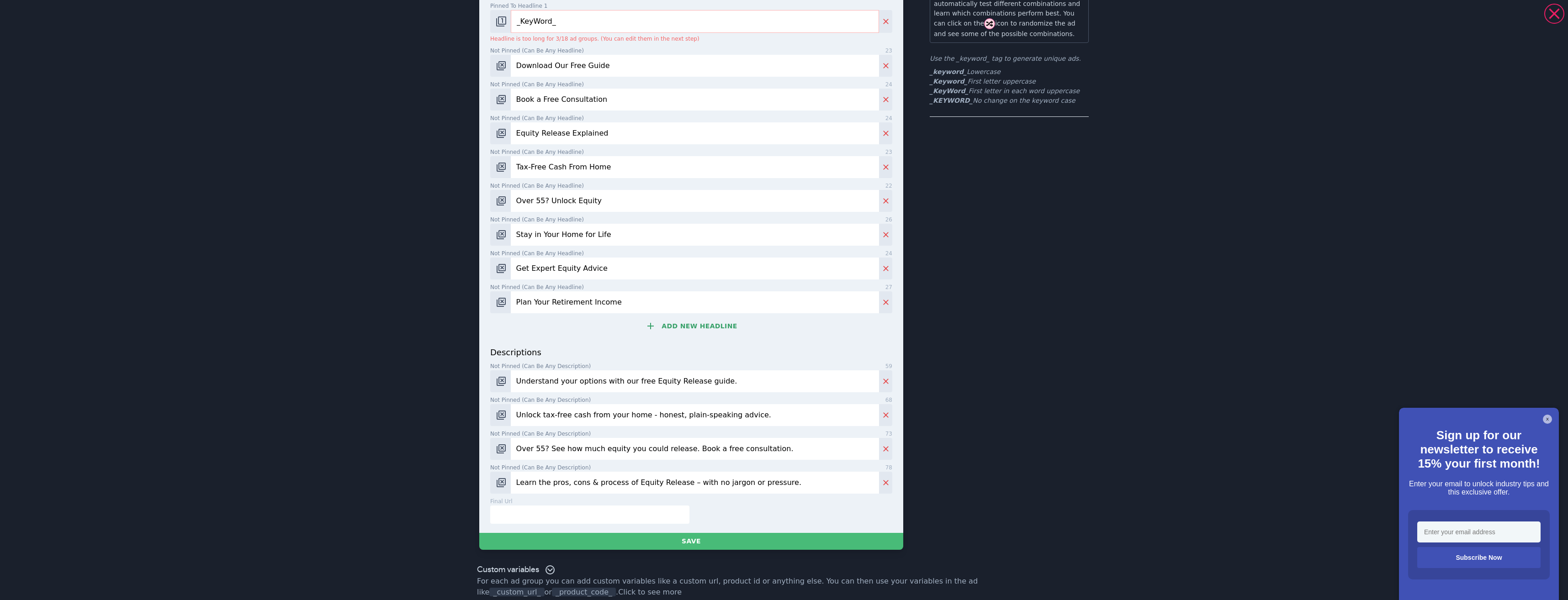
click at [620, 506] on input "text" at bounding box center [590, 515] width 199 height 18
click at [644, 533] on button "Save" at bounding box center [691, 541] width 424 height 17
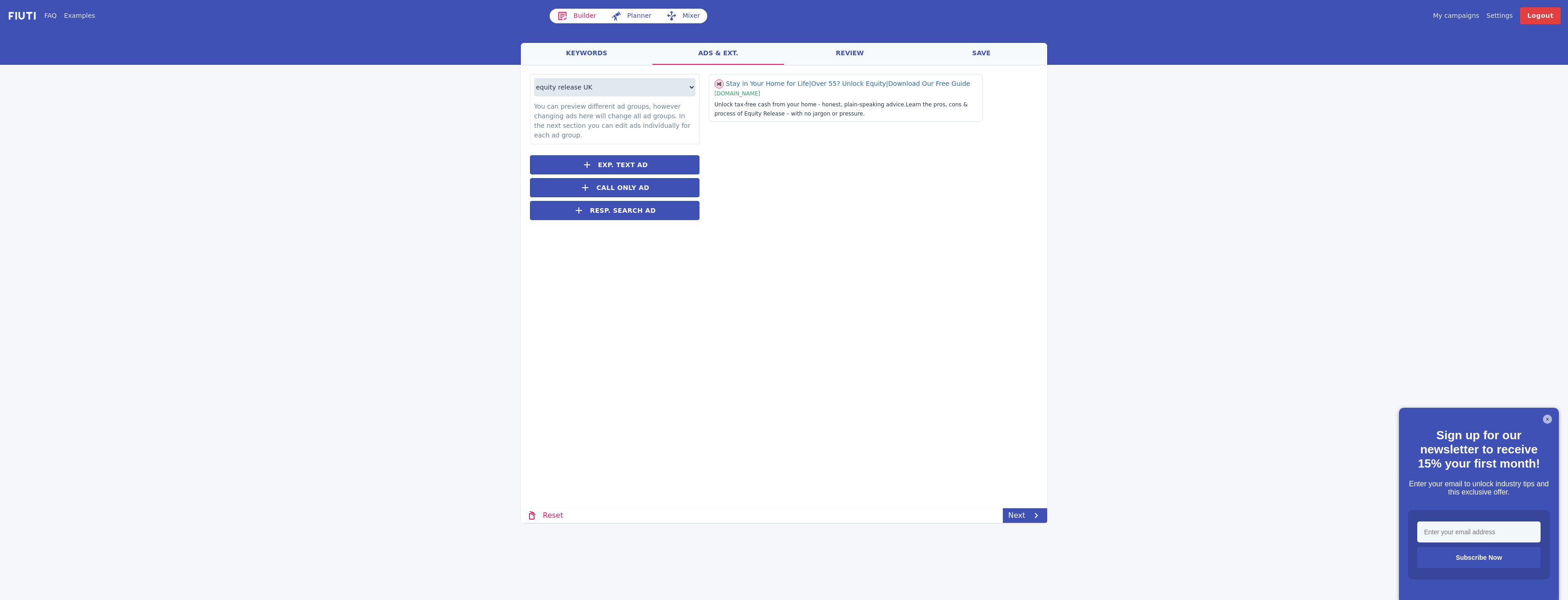
click at [850, 62] on link "review" at bounding box center [849, 54] width 131 height 22
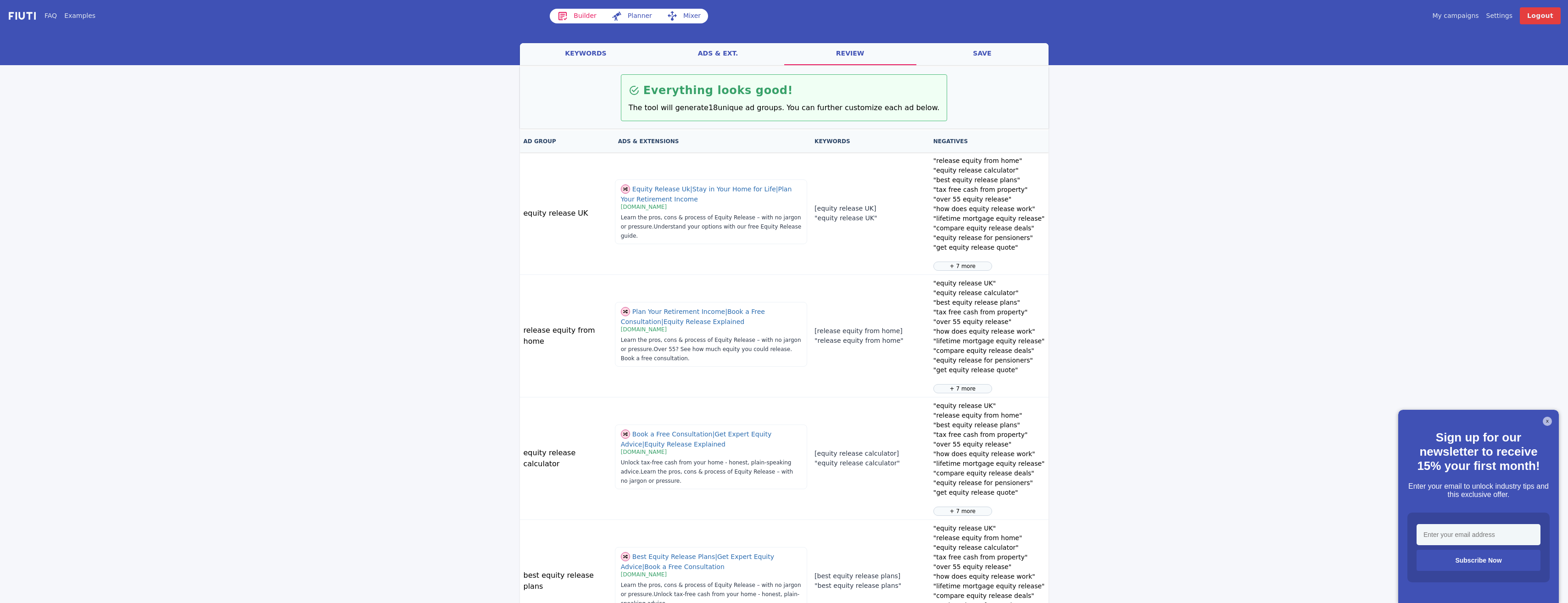
drag, startPoint x: 744, startPoint y: 53, endPoint x: 753, endPoint y: 53, distance: 9.0
click at [744, 53] on link "ads & ext." at bounding box center [717, 55] width 132 height 22
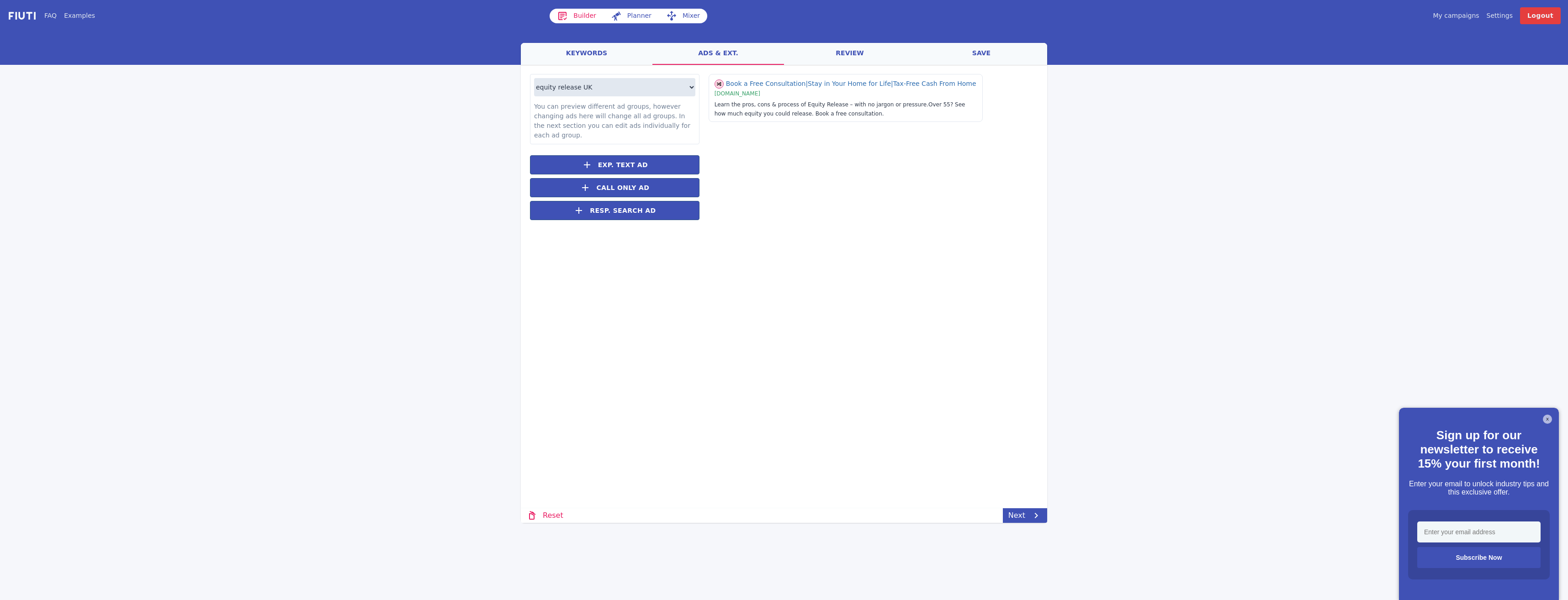
drag, startPoint x: 824, startPoint y: 52, endPoint x: 821, endPoint y: 63, distance: 11.4
click at [823, 53] on link "review" at bounding box center [849, 54] width 131 height 22
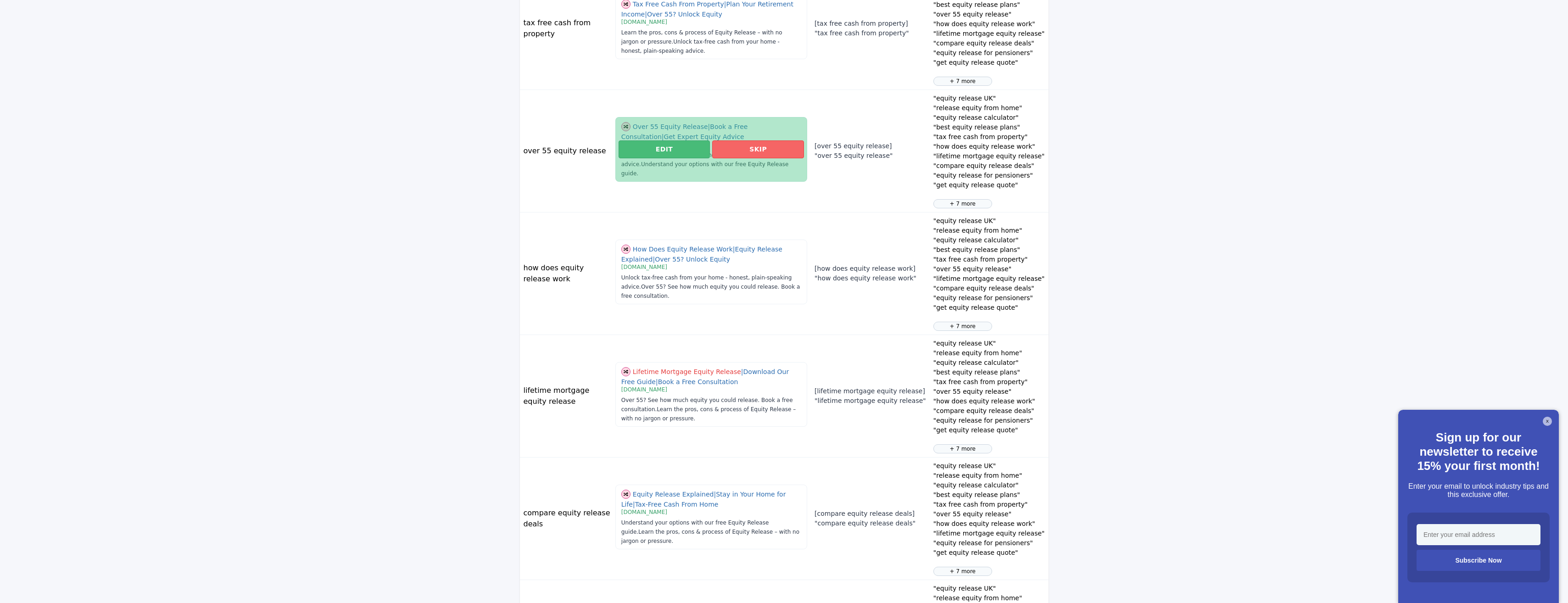
scroll to position [689, 0]
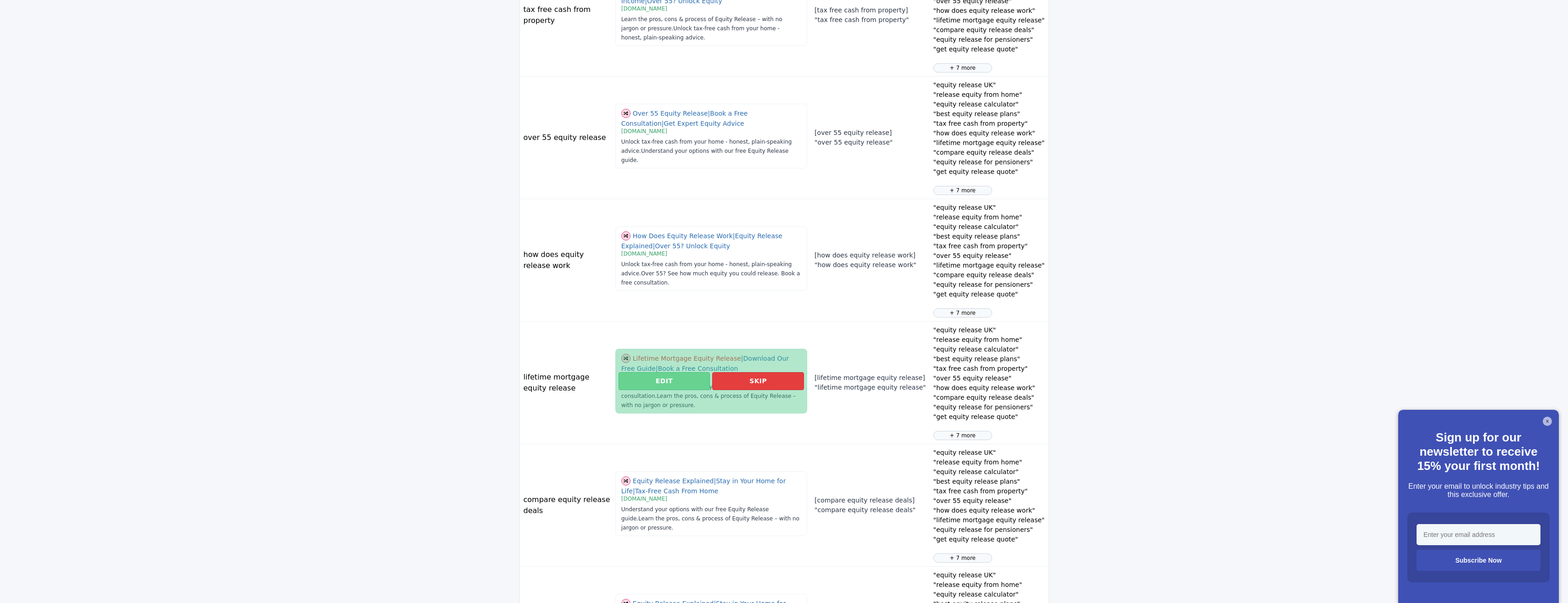
click at [663, 375] on button "Edit" at bounding box center [664, 381] width 91 height 18
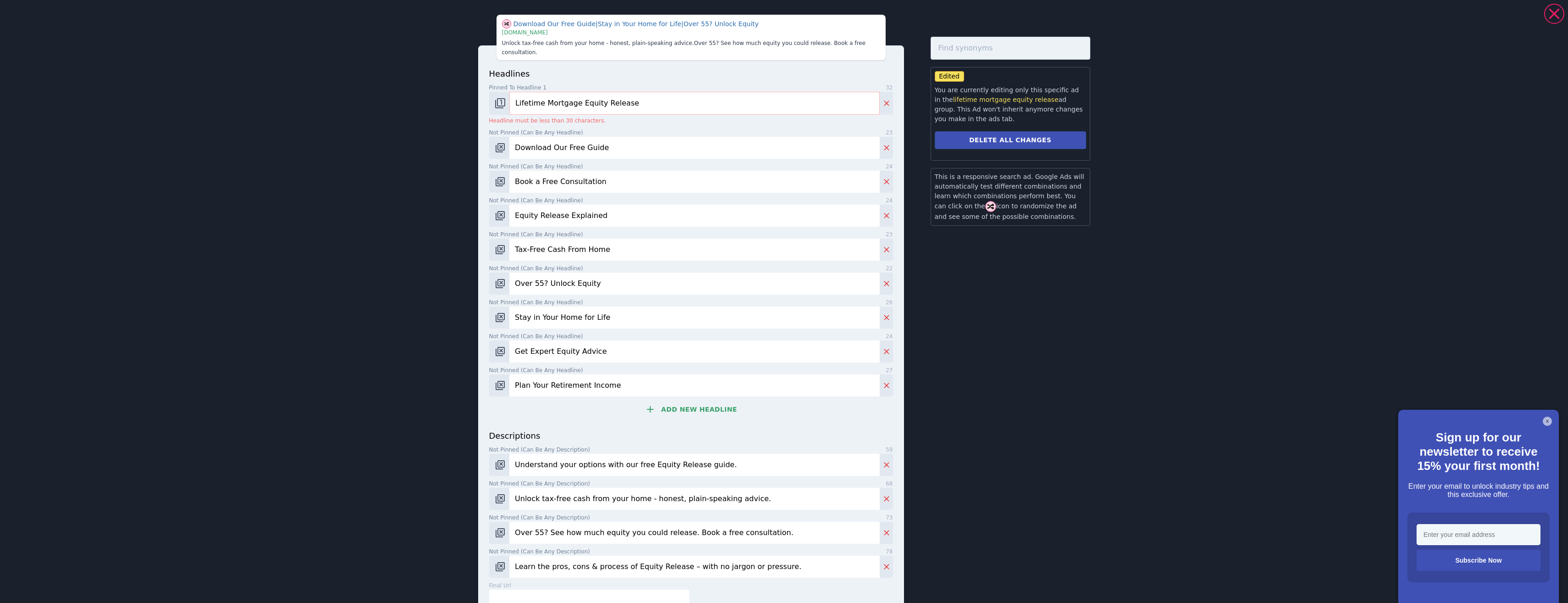
scroll to position [694, 0]
click at [618, 94] on input "Lifetime Mortgage Equity Release" at bounding box center [694, 103] width 370 height 23
click at [647, 97] on input "Lifetime Mortgage Equity Release" at bounding box center [694, 103] width 370 height 23
drag, startPoint x: 639, startPoint y: 91, endPoint x: 601, endPoint y: 91, distance: 38.0
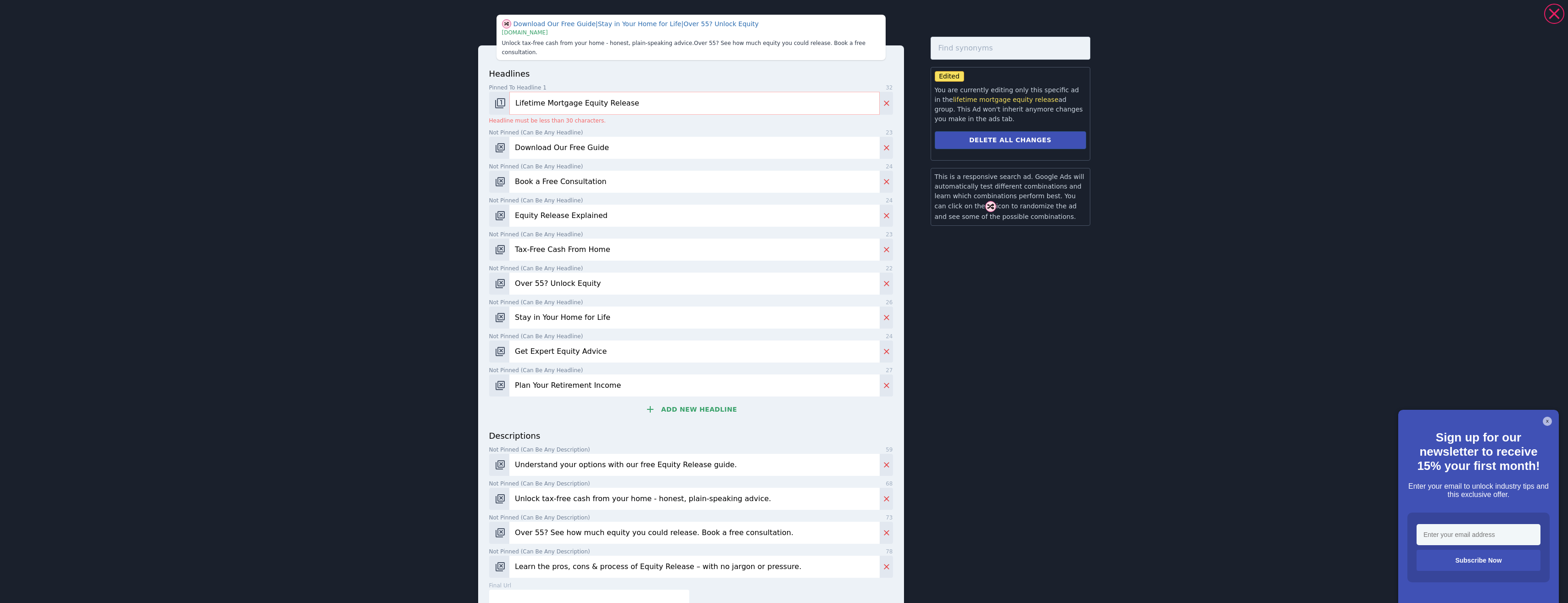
click at [601, 92] on input "Lifetime Mortgage Equity Release" at bounding box center [694, 103] width 370 height 23
click at [639, 118] on div "headlines Pinned to headline 1 32 Lifetime Mortgage Equity Release Headline mus…" at bounding box center [691, 249] width 404 height 362
click at [521, 92] on input "Lifetime Mortgage Equity Release" at bounding box center [694, 103] width 370 height 23
click at [519, 92] on input "Lifetime Mortgage Equity Release" at bounding box center [694, 103] width 370 height 23
drag, startPoint x: 634, startPoint y: 94, endPoint x: 629, endPoint y: 92, distance: 5.4
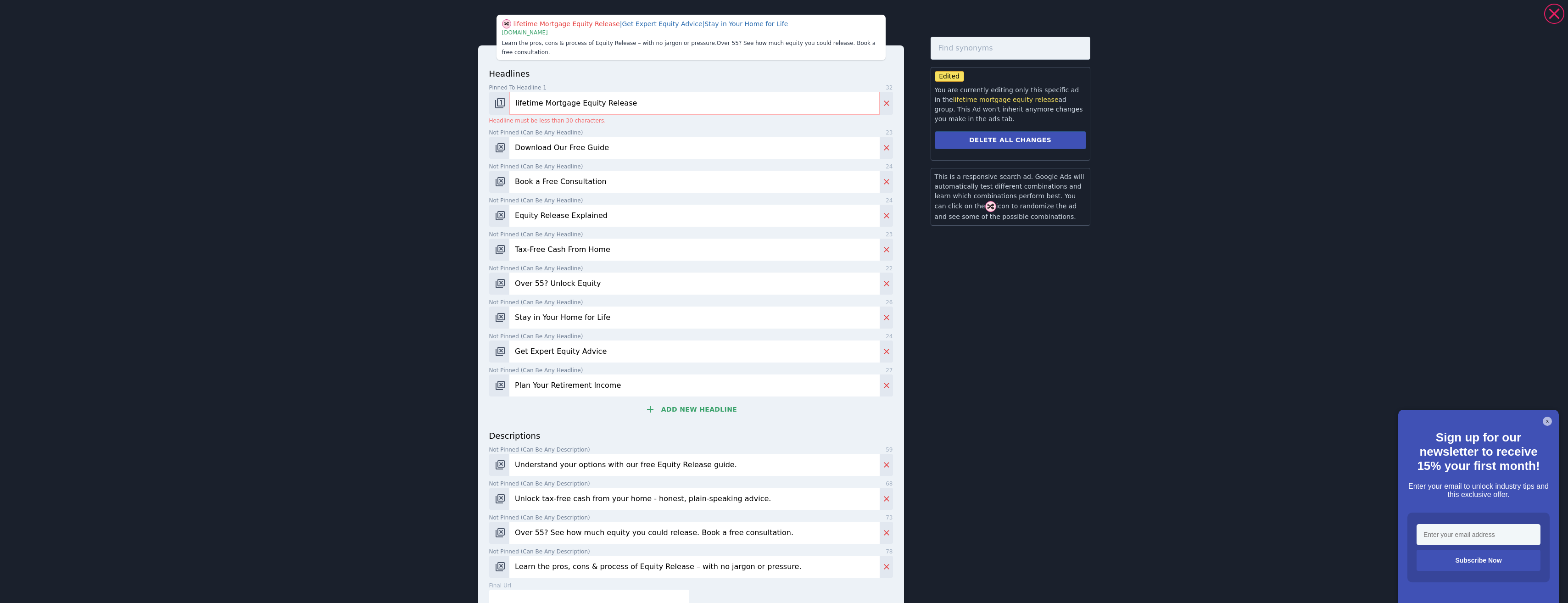
click at [629, 92] on input "lifetime Mortgage Equity Release" at bounding box center [694, 103] width 370 height 23
click at [589, 95] on input "lifetime Mortgage Equity Release" at bounding box center [694, 103] width 370 height 23
click at [589, 95] on input "lifetime Mortgage Equity Release" at bounding box center [694, 103] width 370 height 23
click at [613, 93] on input "lifetime Mortgage Equity Release" at bounding box center [694, 103] width 370 height 23
click at [614, 93] on input "lifetime Mortgage Equity Release" at bounding box center [694, 103] width 370 height 23
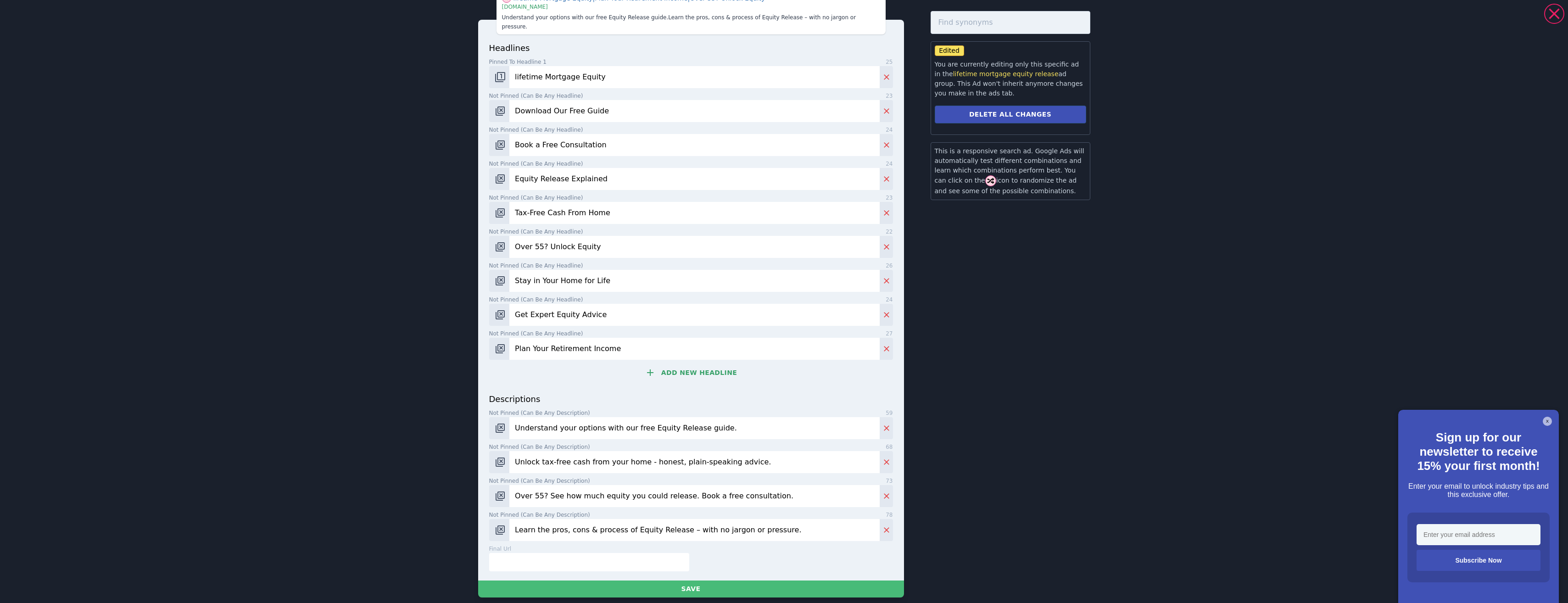
scroll to position [834, 0]
type input "lifetime Mortgage Equity"
click at [742, 581] on button "Save" at bounding box center [691, 589] width 426 height 17
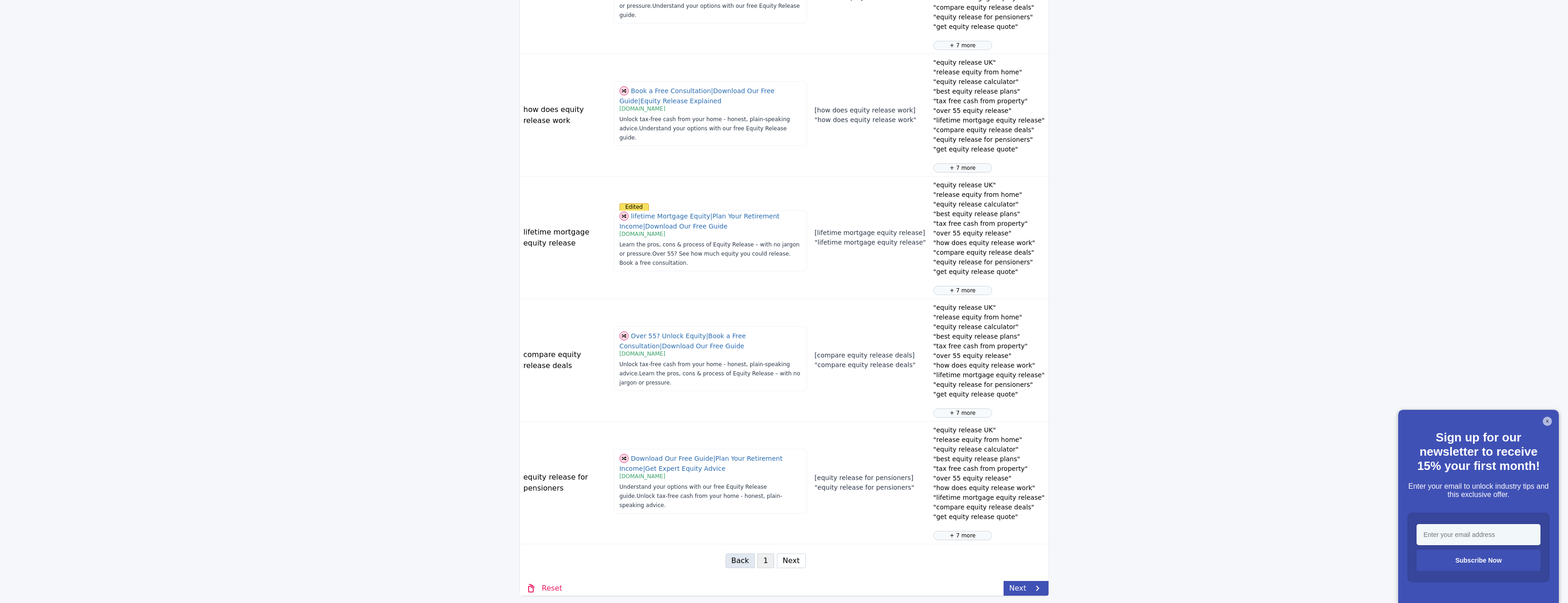
click at [787, 560] on button "Next" at bounding box center [791, 561] width 29 height 15
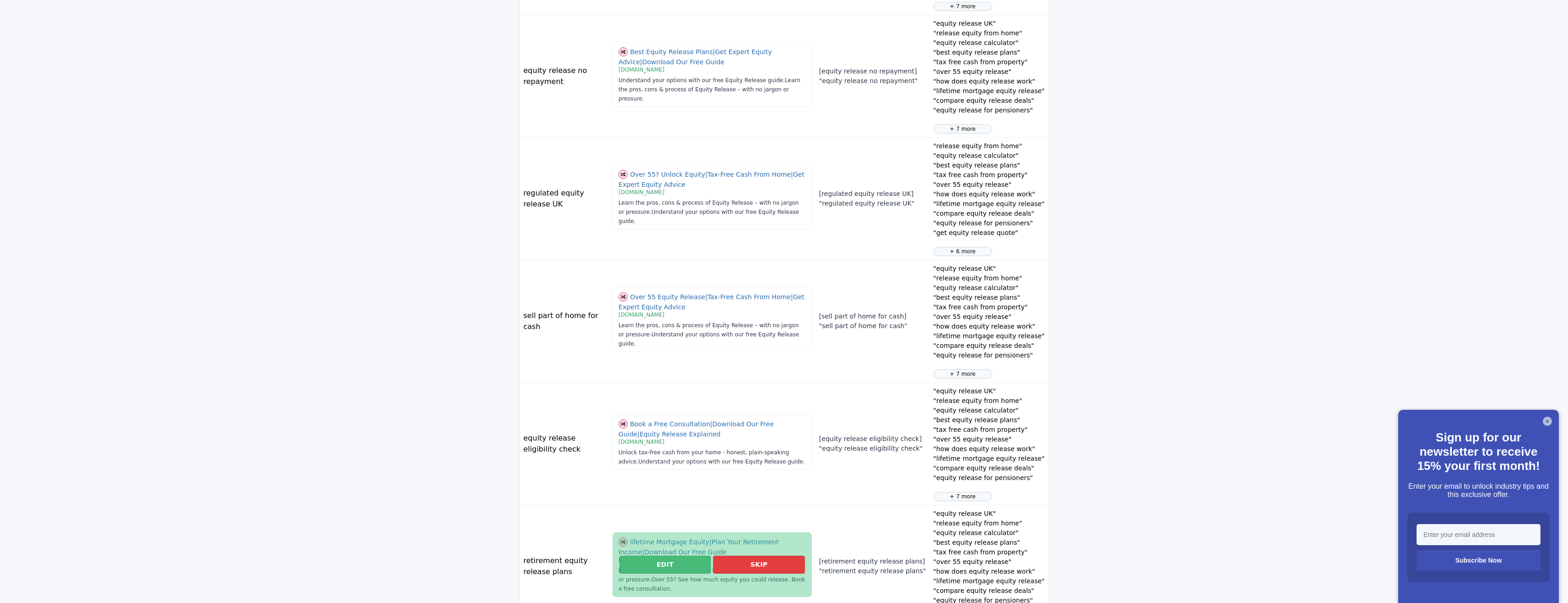
scroll to position [589, 0]
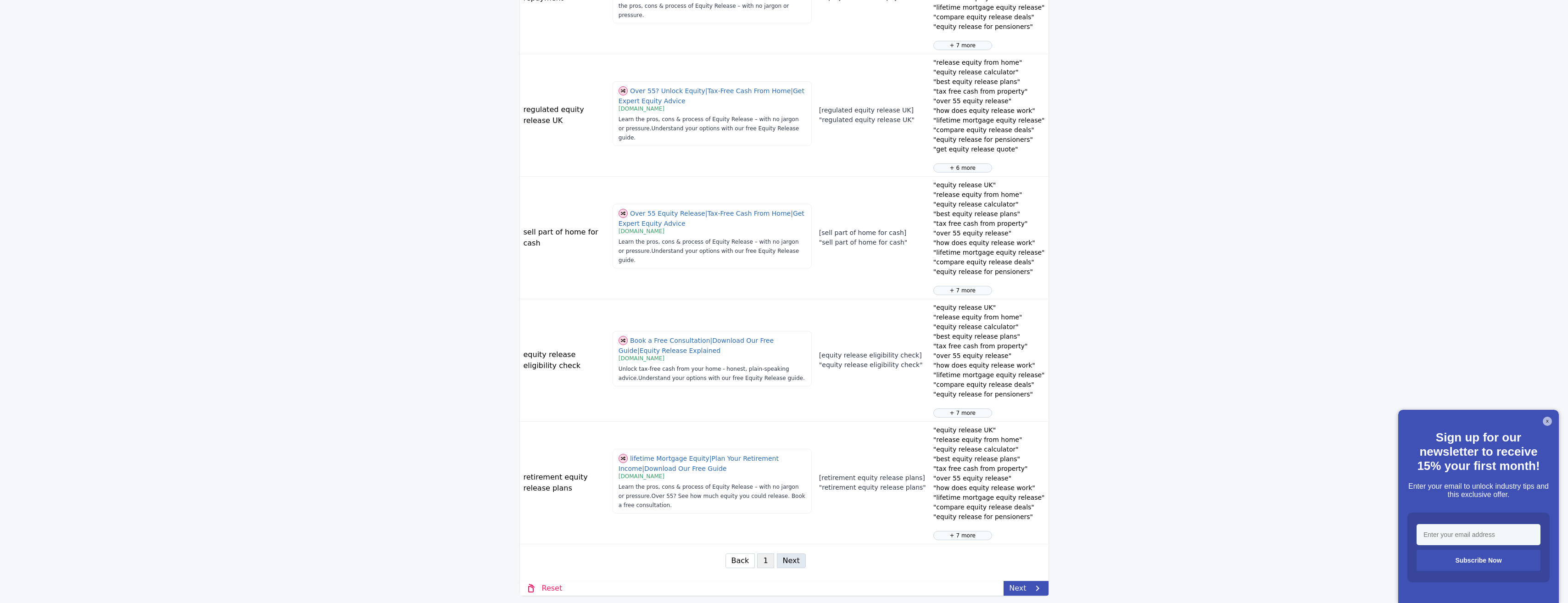
click at [1020, 586] on link "Next" at bounding box center [1026, 589] width 45 height 15
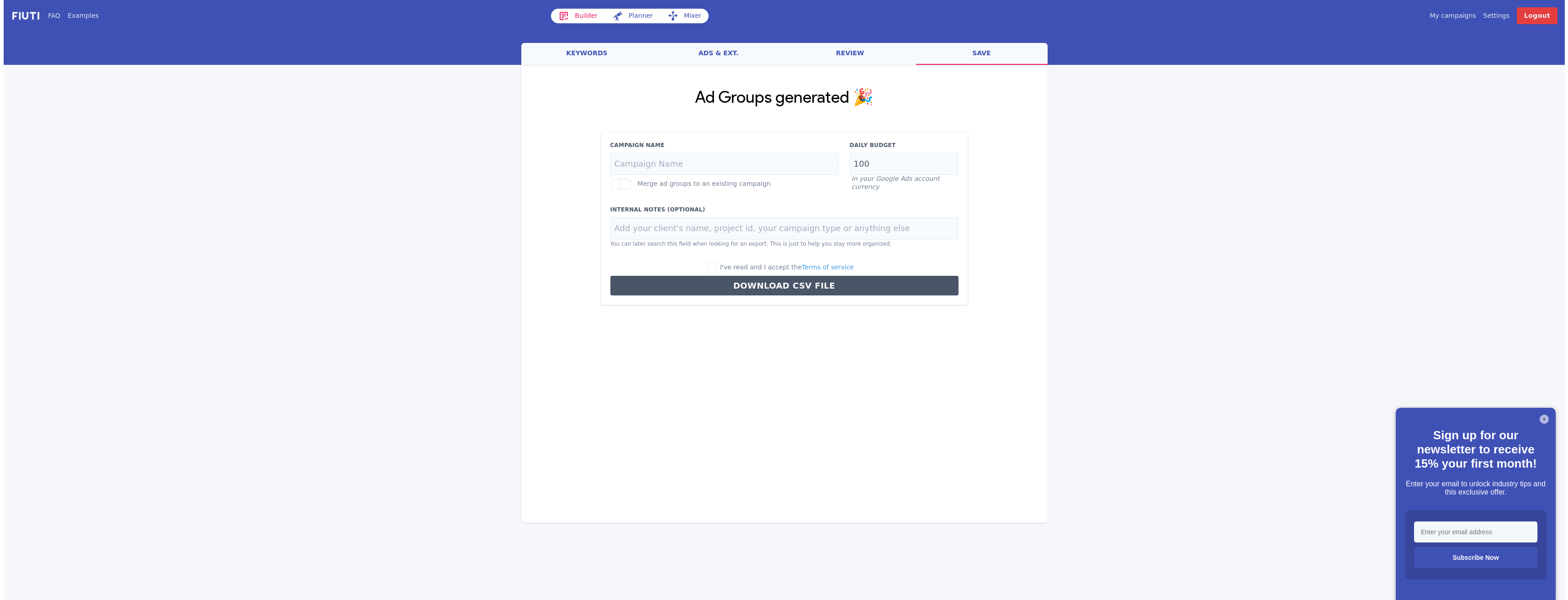
scroll to position [0, 0]
click at [720, 162] on input "Campaign Name" at bounding box center [724, 164] width 228 height 22
type input "l"
paste input "[GEOGRAPHIC_DATA]"
click at [683, 165] on input "Lakeview - Equity" at bounding box center [724, 164] width 228 height 22
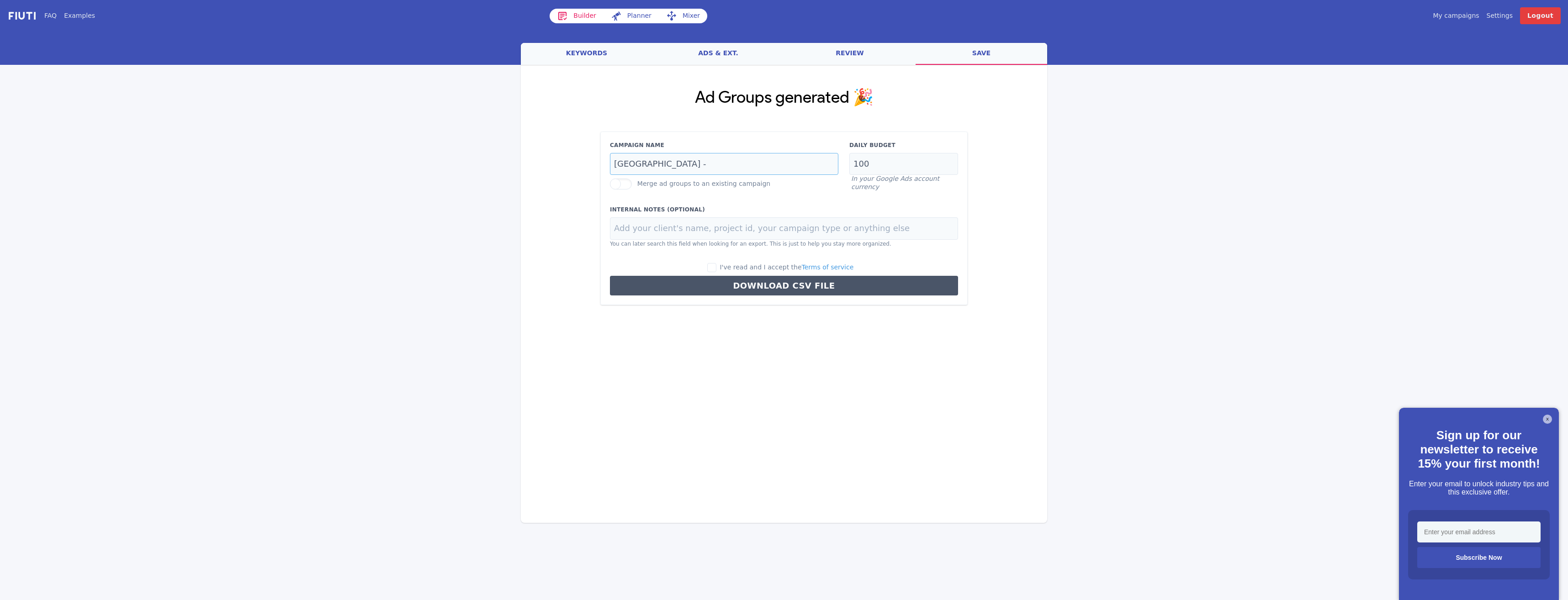
paste input "Equity Release"
type input "Lakeview - Equity Release"
drag, startPoint x: 880, startPoint y: 170, endPoint x: 797, endPoint y: 166, distance: 83.1
click at [799, 165] on div "Campaign Name Lakeview - Equity Release Merge ad groups to an existing campaign…" at bounding box center [784, 166] width 359 height 50
type input "25"
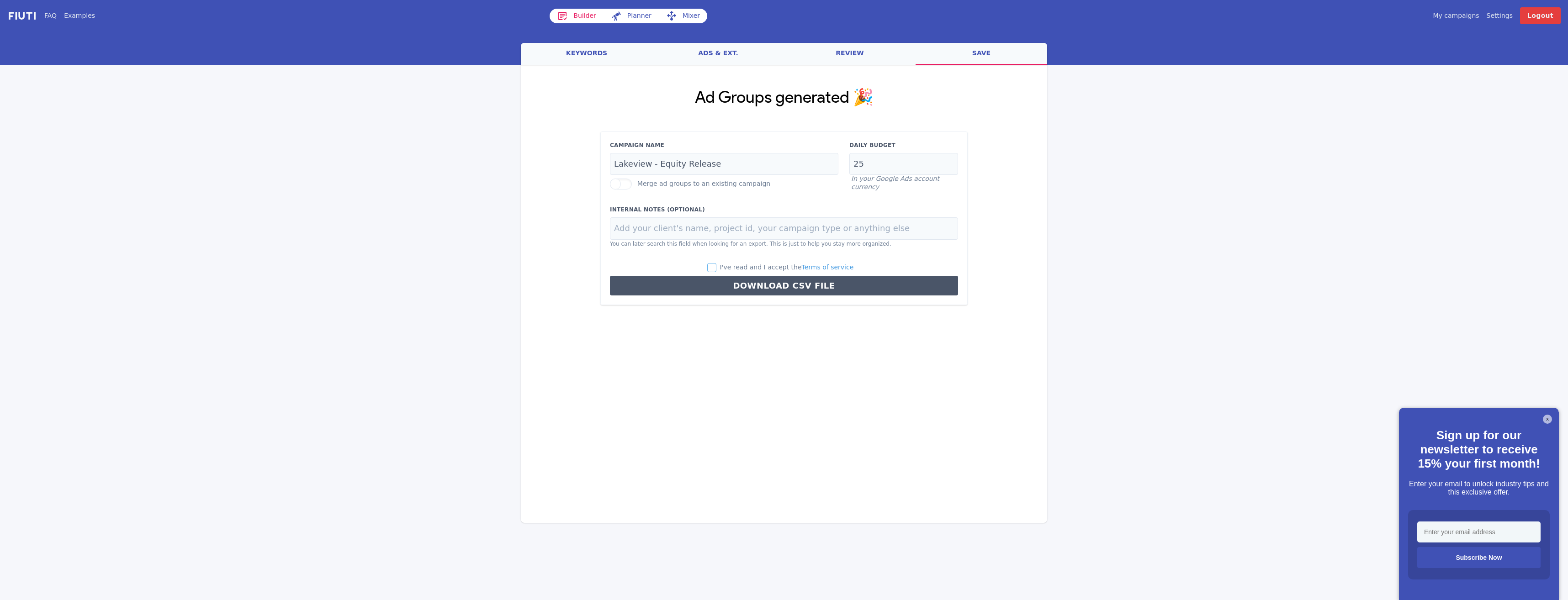
click at [716, 265] on input "I've read and I accept the Terms of service" at bounding box center [712, 268] width 9 height 9
checkbox input "true"
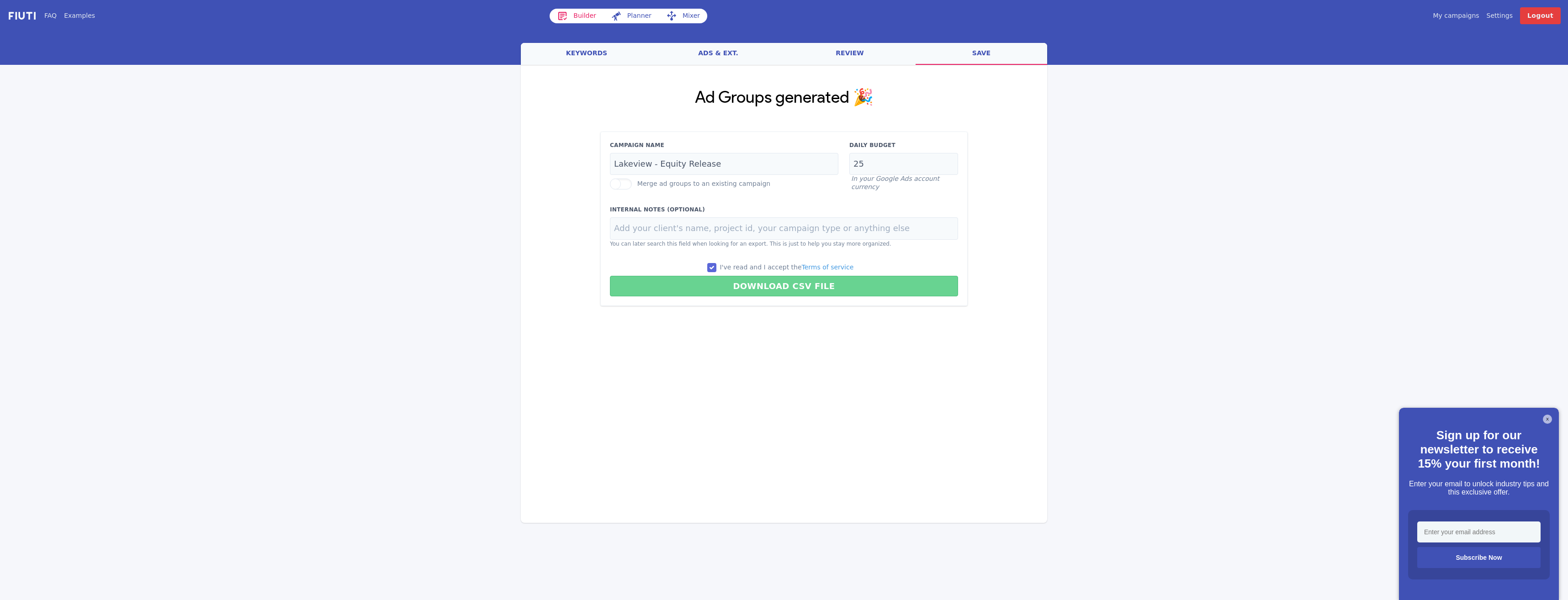
click at [765, 282] on button "Download CSV File" at bounding box center [784, 286] width 348 height 20
type input "Lakeview - Equity Release"
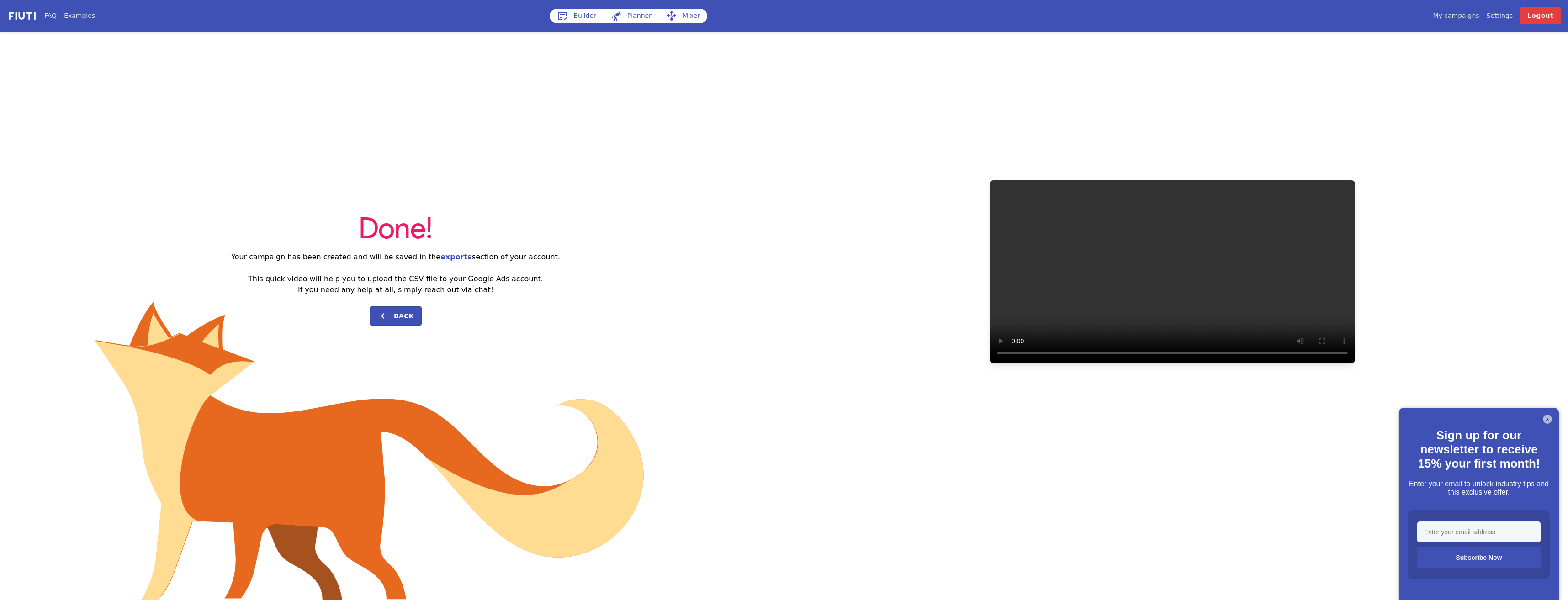
click at [576, 24] on nav "FAQ Examples Builder Planner Mixer My campaigns Price Settings Login Logout" at bounding box center [784, 15] width 1568 height 31
click at [577, 22] on link "Builder" at bounding box center [576, 16] width 54 height 15
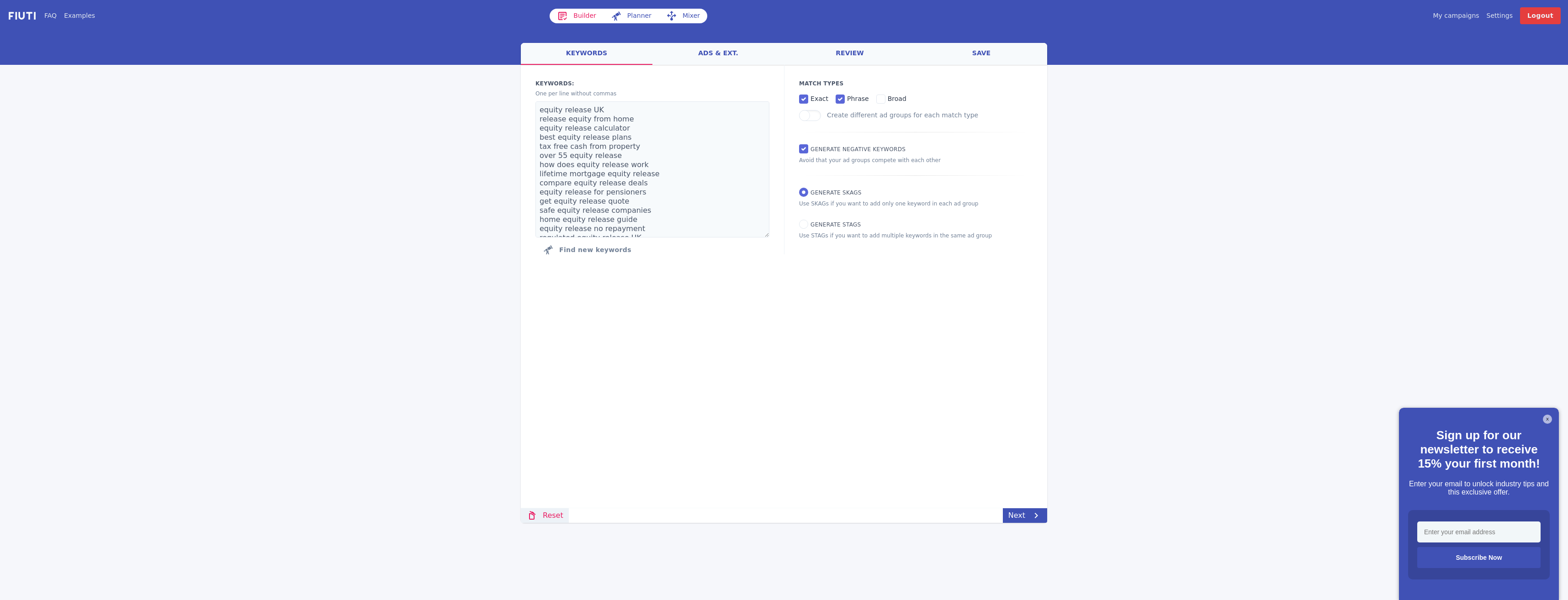
click at [548, 514] on link "Reset" at bounding box center [545, 516] width 48 height 15
click at [589, 118] on textarea at bounding box center [652, 169] width 234 height 136
paste textarea ""retirement planning advice" "financial advisor for retirement" "SJP retirement…"
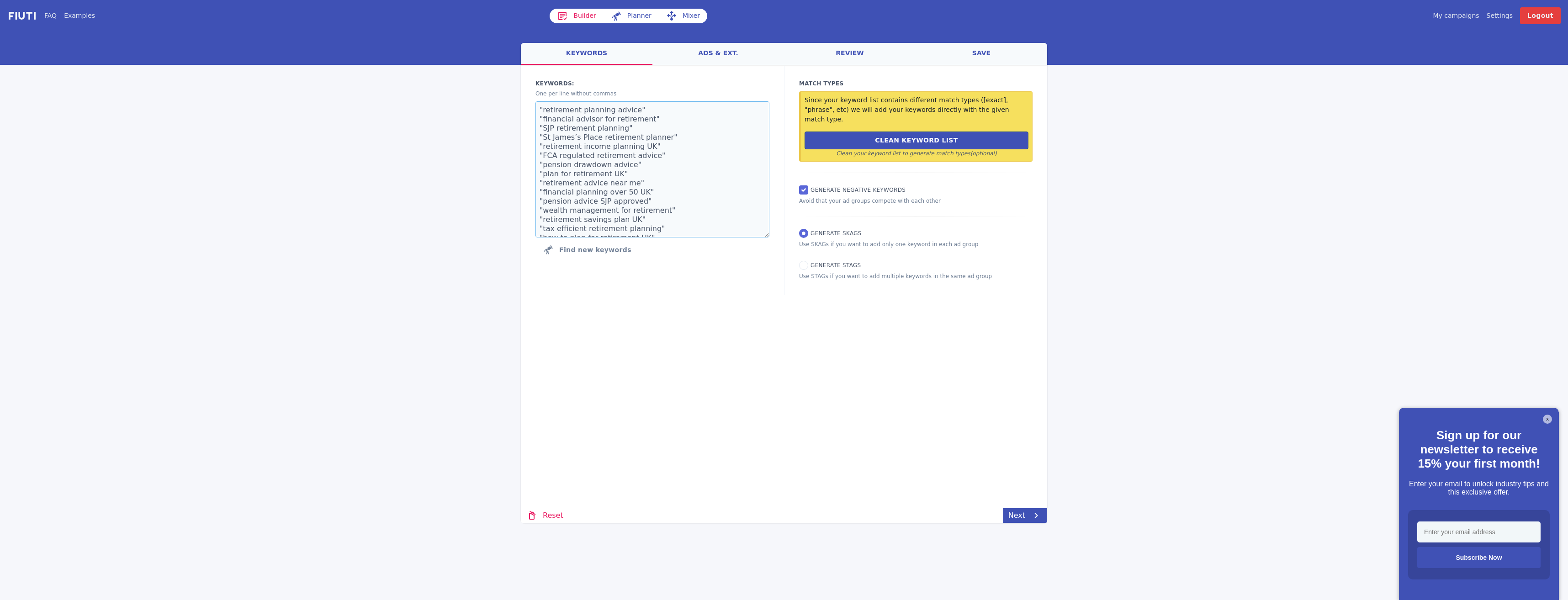
scroll to position [6, 0]
click at [857, 131] on button "Clean Keyword List" at bounding box center [916, 140] width 224 height 18
type textarea "retirement planning advice financial advisor for retirement SJP retirement plan…"
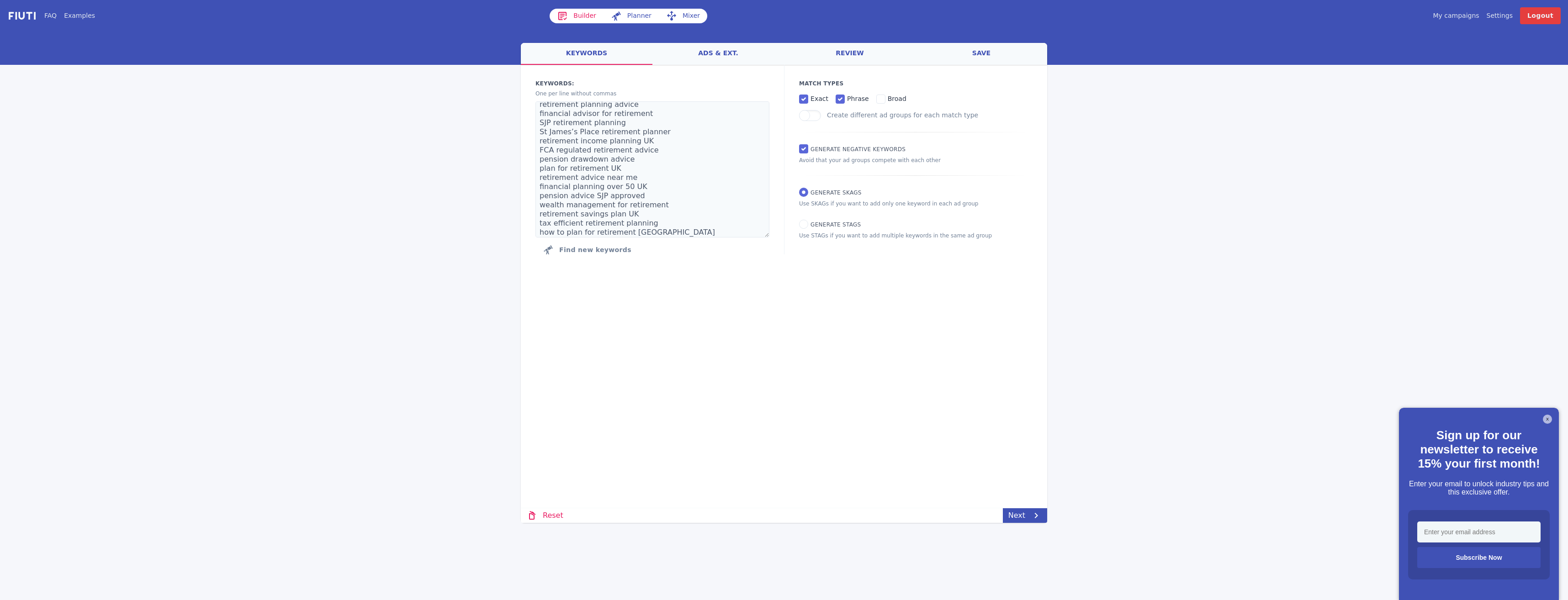
click at [700, 57] on link "ads & ext." at bounding box center [718, 54] width 131 height 22
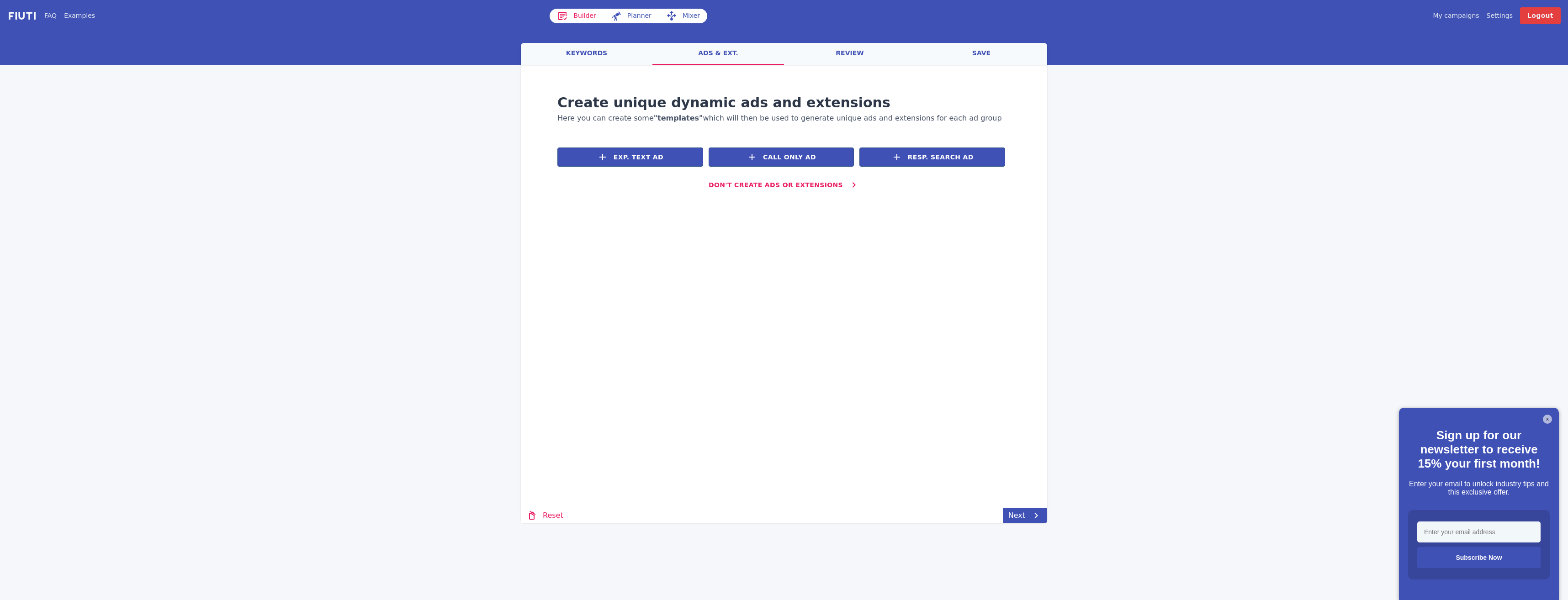
click at [851, 54] on link "review" at bounding box center [849, 54] width 131 height 22
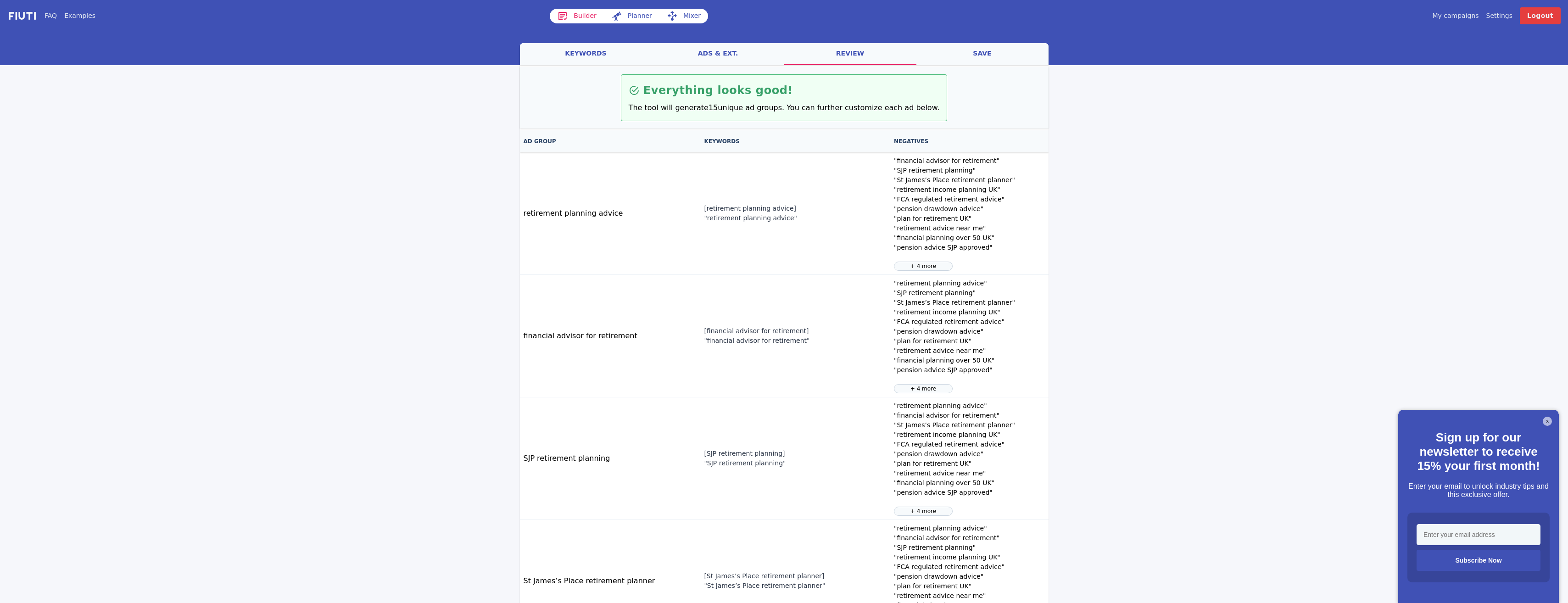
click at [729, 63] on link "ads & ext." at bounding box center [717, 55] width 132 height 22
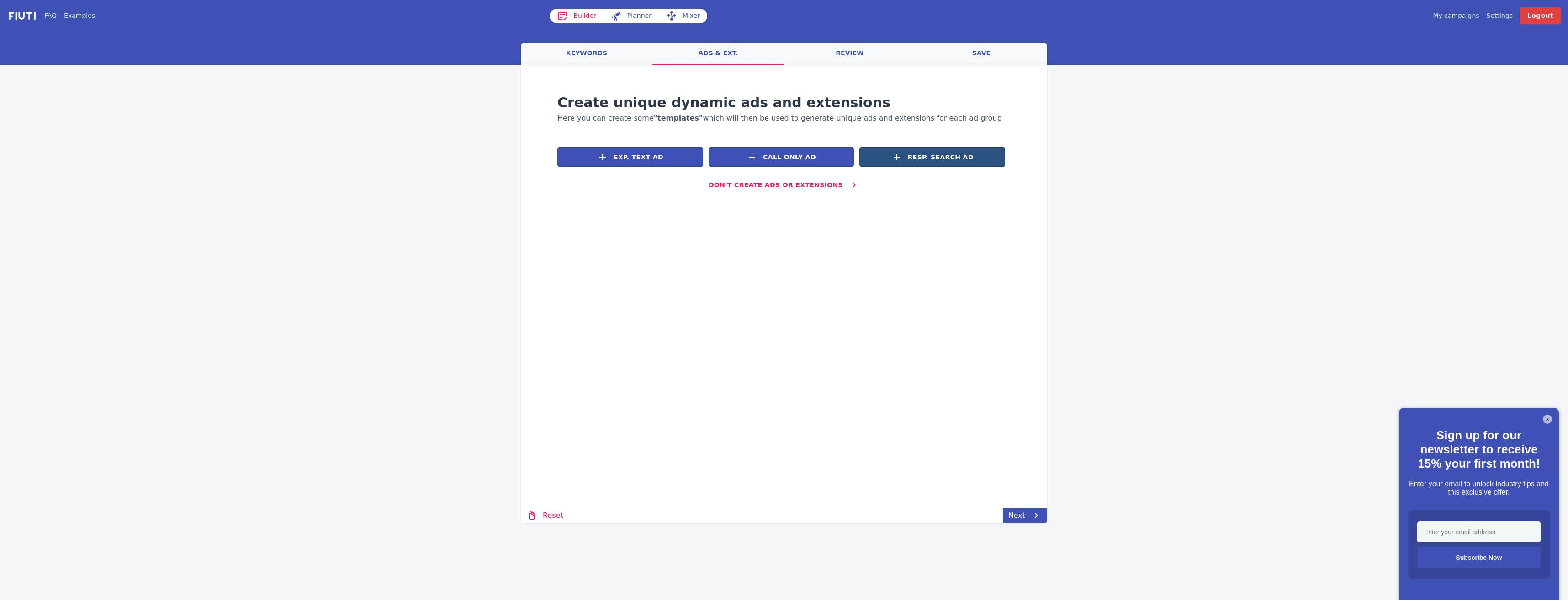
click at [917, 154] on span "Resp. Search Ad" at bounding box center [941, 157] width 66 height 10
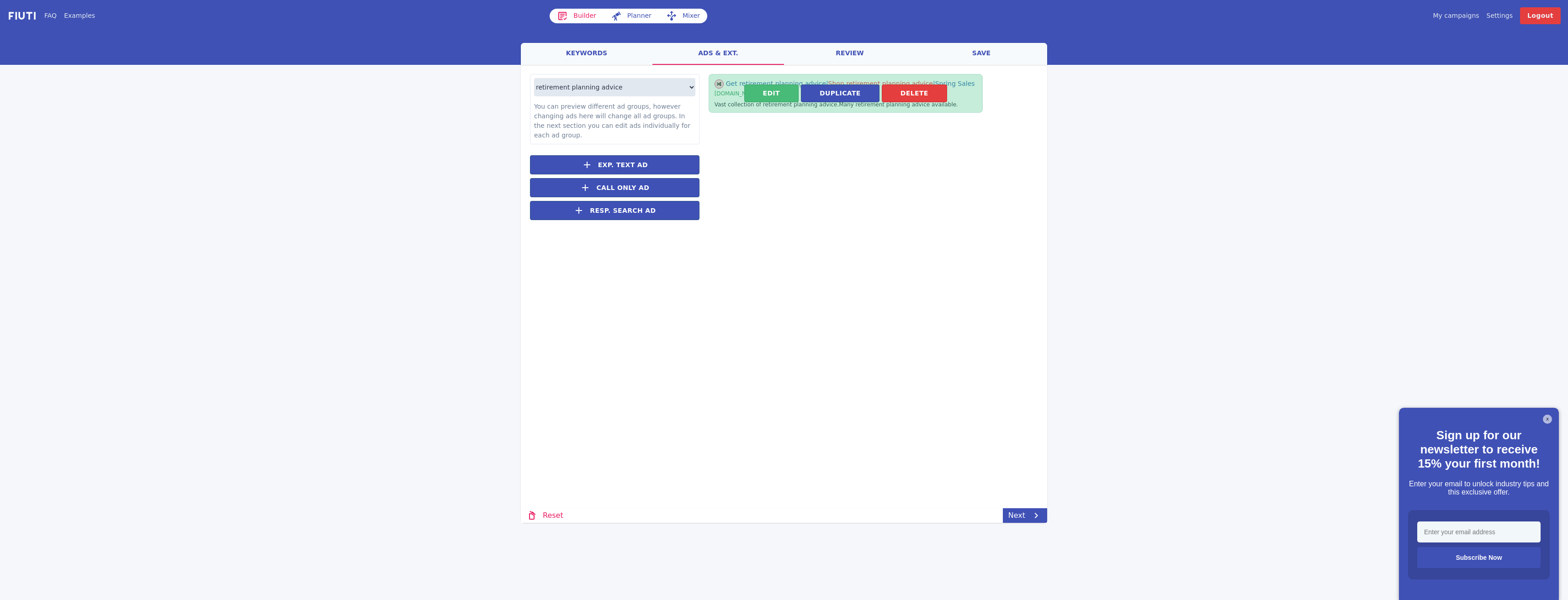
click at [774, 89] on button "Edit" at bounding box center [772, 93] width 54 height 18
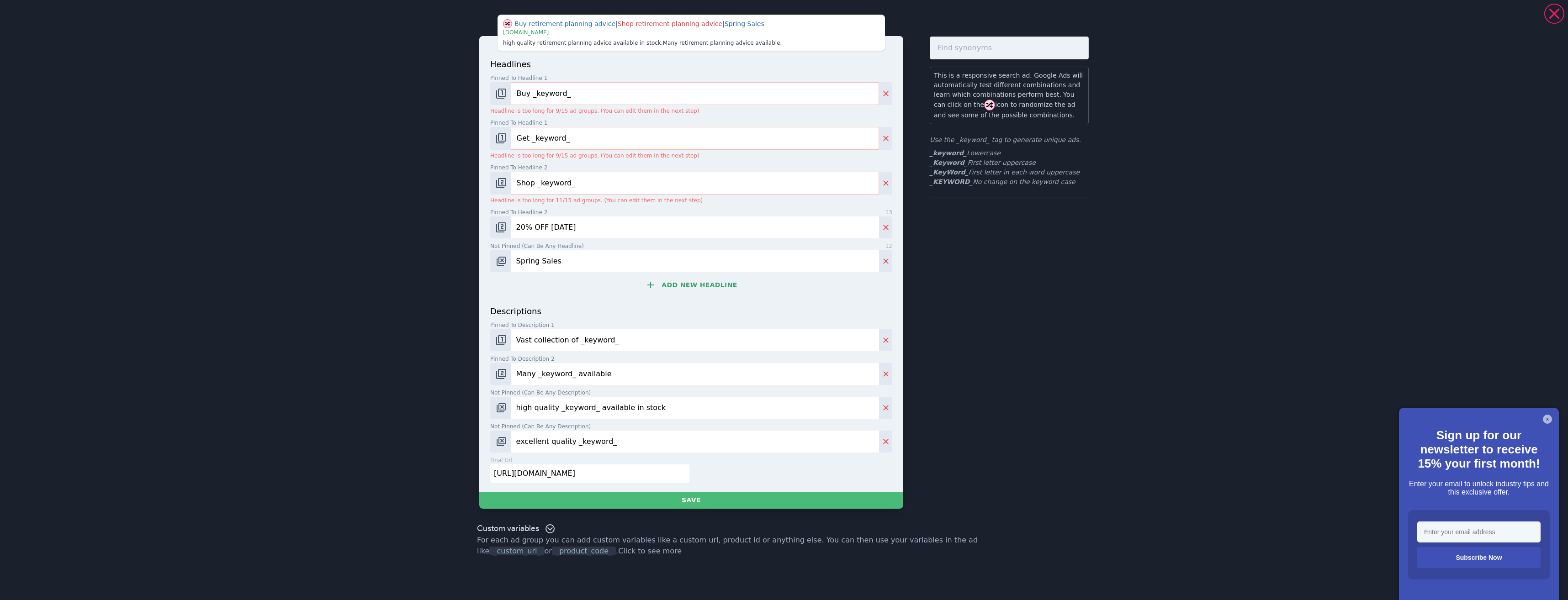
click at [531, 94] on input "Buy _keyword_" at bounding box center [695, 93] width 368 height 23
click at [523, 94] on input "_keyword_" at bounding box center [695, 93] width 368 height 23
click at [534, 94] on input "_Keyword_" at bounding box center [695, 93] width 368 height 23
click at [535, 94] on input "_Keyword_" at bounding box center [695, 93] width 368 height 23
type input "_KeyWord_"
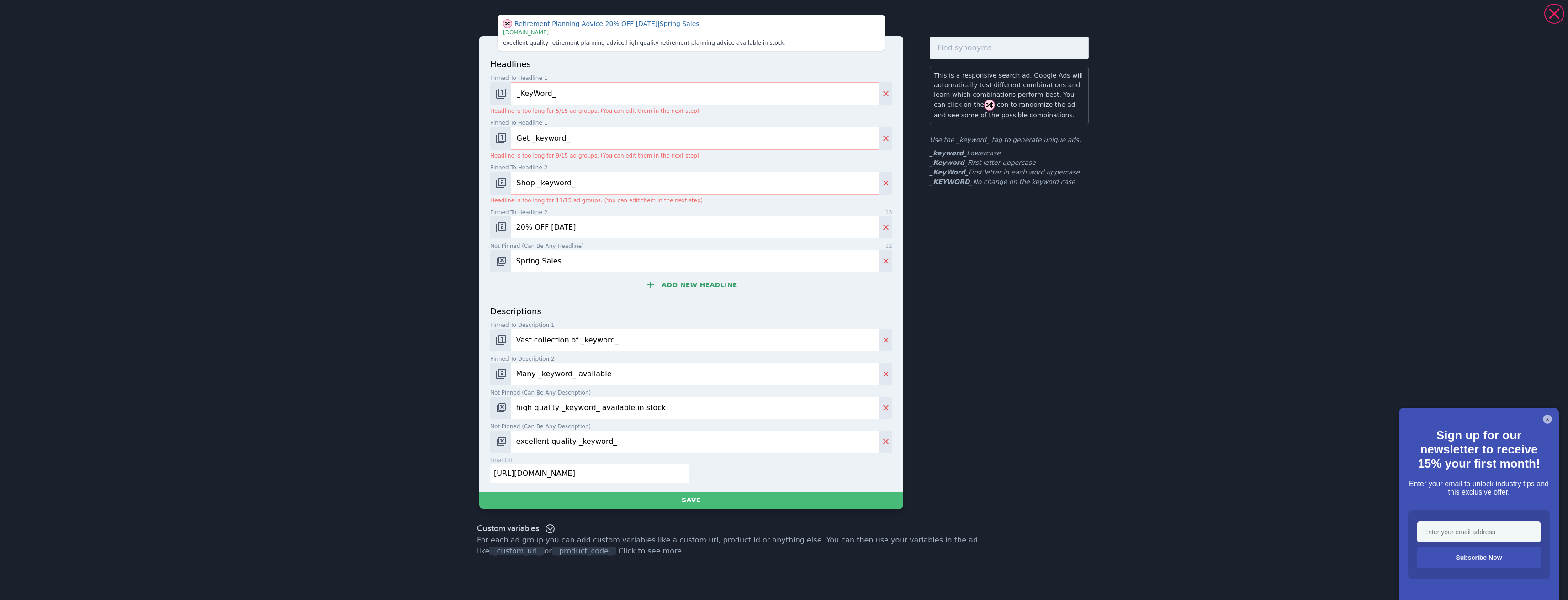
drag, startPoint x: 585, startPoint y: 144, endPoint x: 425, endPoint y: 126, distance: 161.0
click at [426, 129] on div "Retirement Planning Advice | 20% OFF Today | Spring Sales | www.books.com excel…" at bounding box center [784, 300] width 1568 height 600
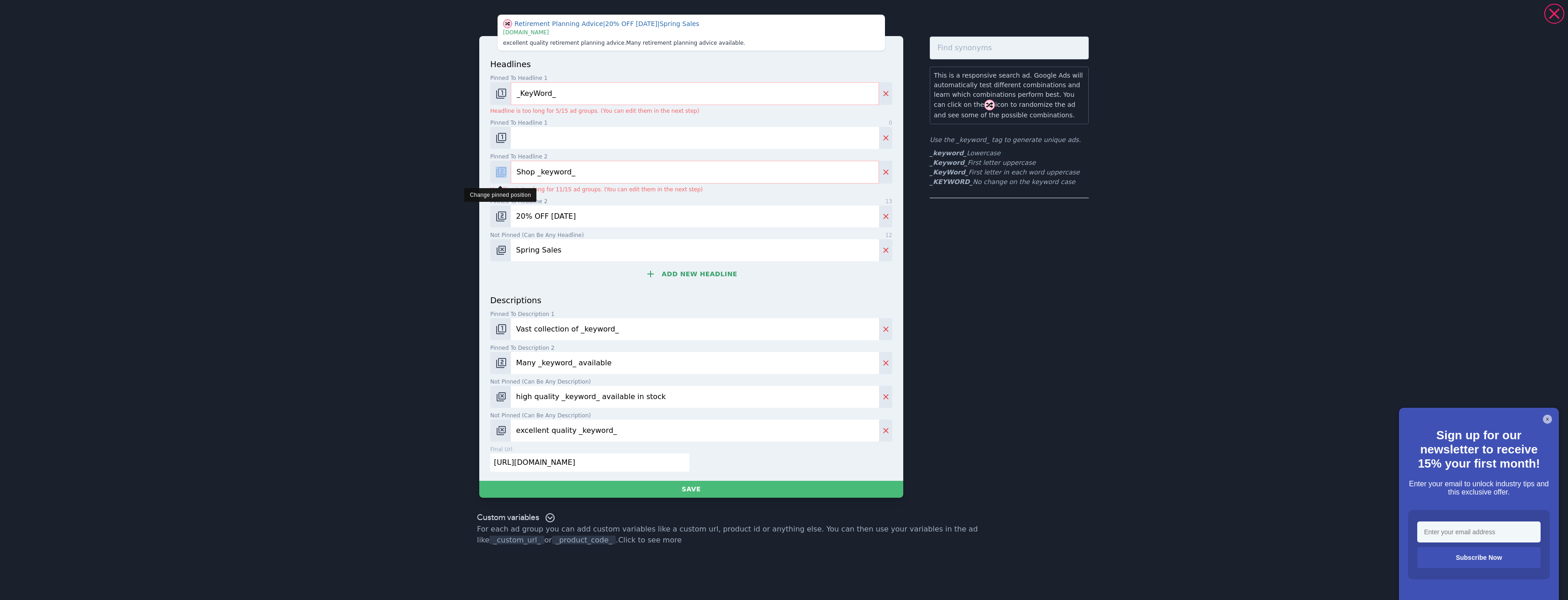
drag, startPoint x: 590, startPoint y: 160, endPoint x: 500, endPoint y: 164, distance: 90.1
click at [500, 164] on div "Pinned to headline 2 14 Shop _keyword_ Headline is too long for 11/15 ad groups…" at bounding box center [691, 173] width 402 height 41
drag, startPoint x: 571, startPoint y: 166, endPoint x: 508, endPoint y: 179, distance: 64.3
click at [436, 163] on div "Retirement Planning Advice | 20% OFF Today | Spring Sales | www.books.com excel…" at bounding box center [784, 300] width 1568 height 600
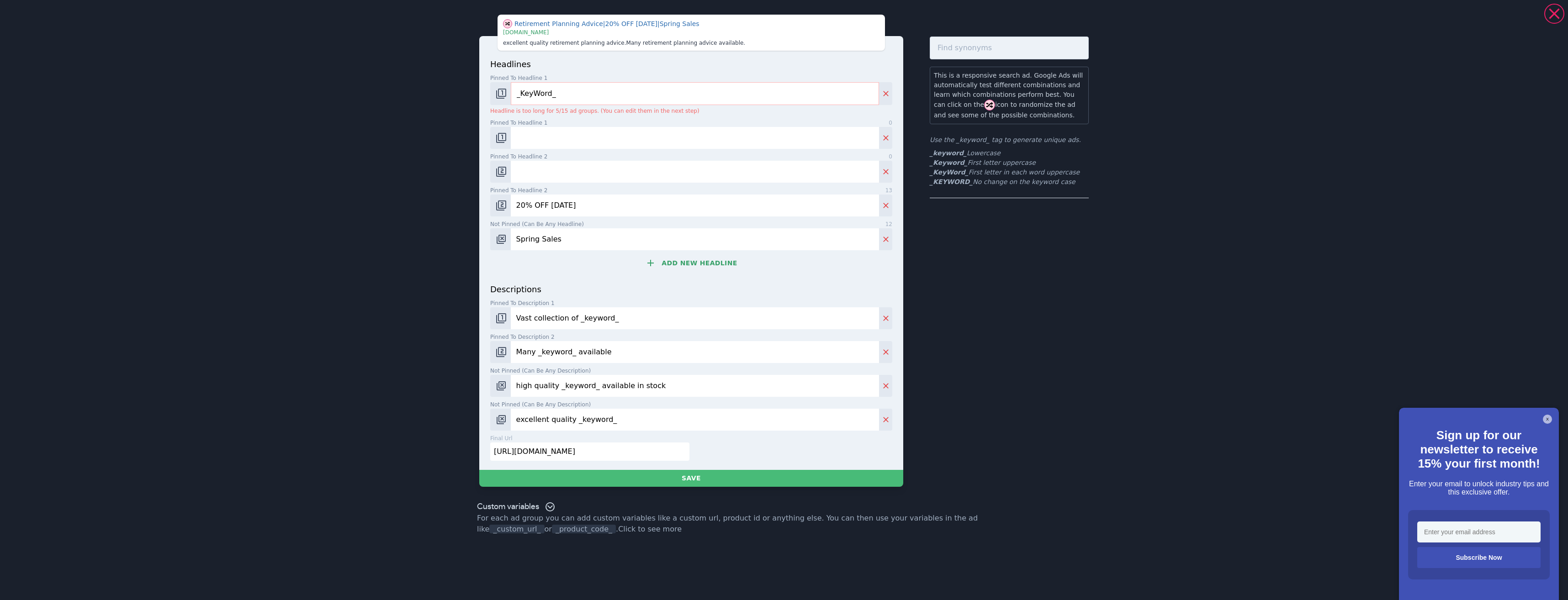
drag, startPoint x: 582, startPoint y: 202, endPoint x: 457, endPoint y: 193, distance: 125.3
click at [435, 193] on div "Retirement Planning Advice | 20% OFF Today | Spring Sales | www.books.com excel…" at bounding box center [784, 300] width 1568 height 600
drag, startPoint x: 577, startPoint y: 239, endPoint x: 452, endPoint y: 237, distance: 125.0
click at [444, 240] on div "Retirement Planning Advice | 20% OFF Today | Spring Sales | www.books.com excel…" at bounding box center [784, 300] width 1568 height 600
click at [493, 203] on button "Change pinned position" at bounding box center [500, 206] width 20 height 22
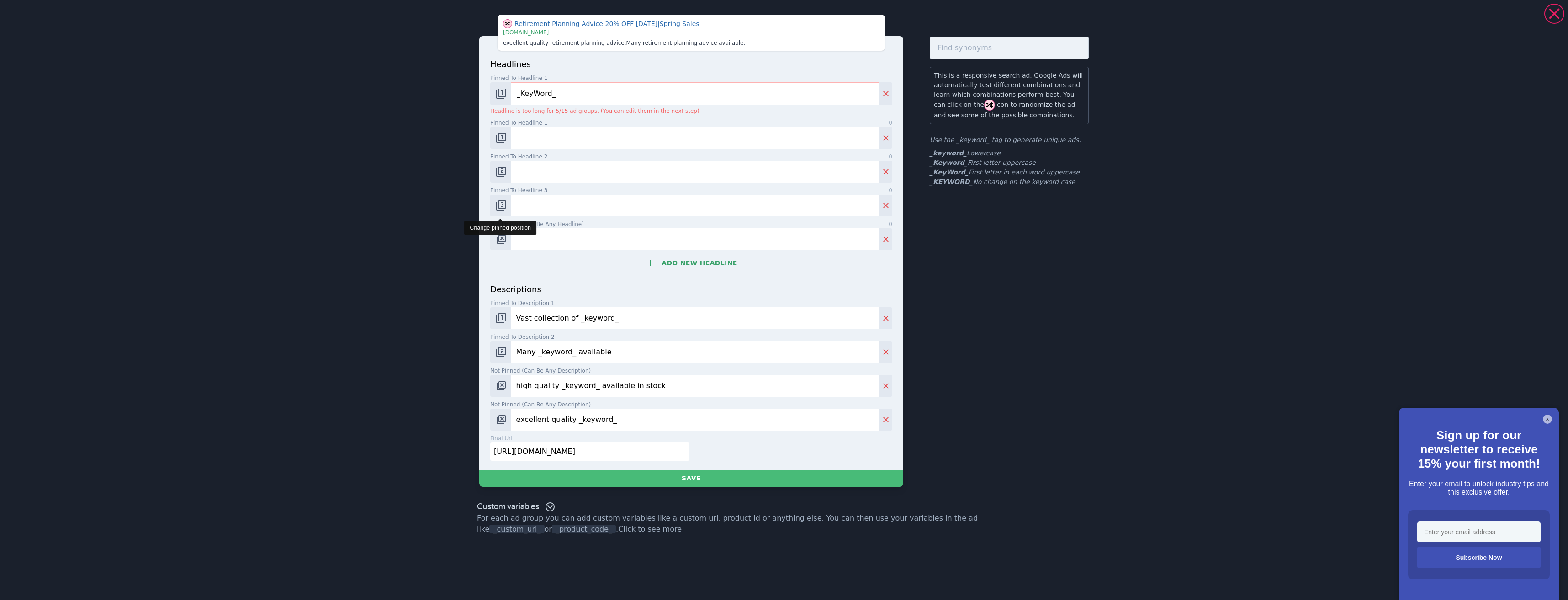
click at [496, 205] on img "Change pinned position" at bounding box center [501, 205] width 11 height 11
click at [497, 205] on img "Change pinned position" at bounding box center [501, 205] width 11 height 11
click at [498, 205] on img "Change pinned position" at bounding box center [501, 205] width 11 height 11
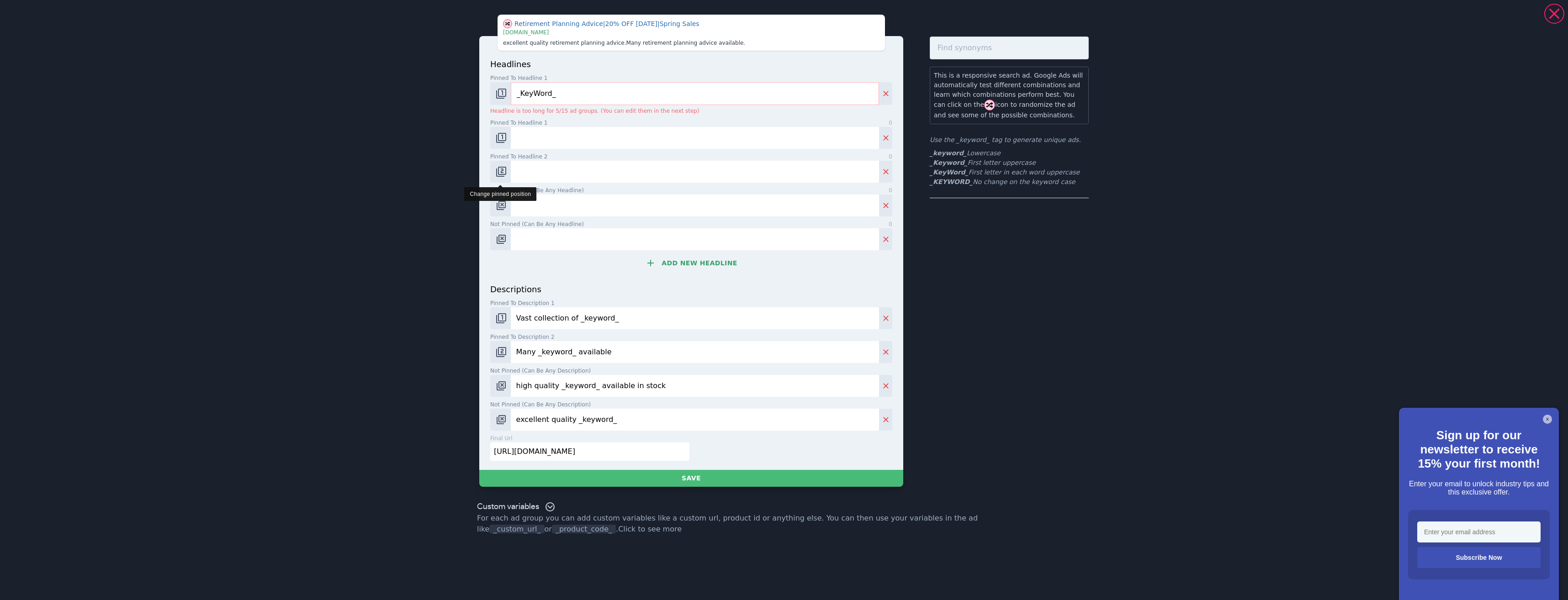
click at [496, 175] on img "Change pinned position" at bounding box center [501, 172] width 11 height 11
click at [497, 139] on img "Change pinned position" at bounding box center [501, 138] width 11 height 11
click at [498, 139] on img "Change pinned position" at bounding box center [501, 138] width 11 height 11
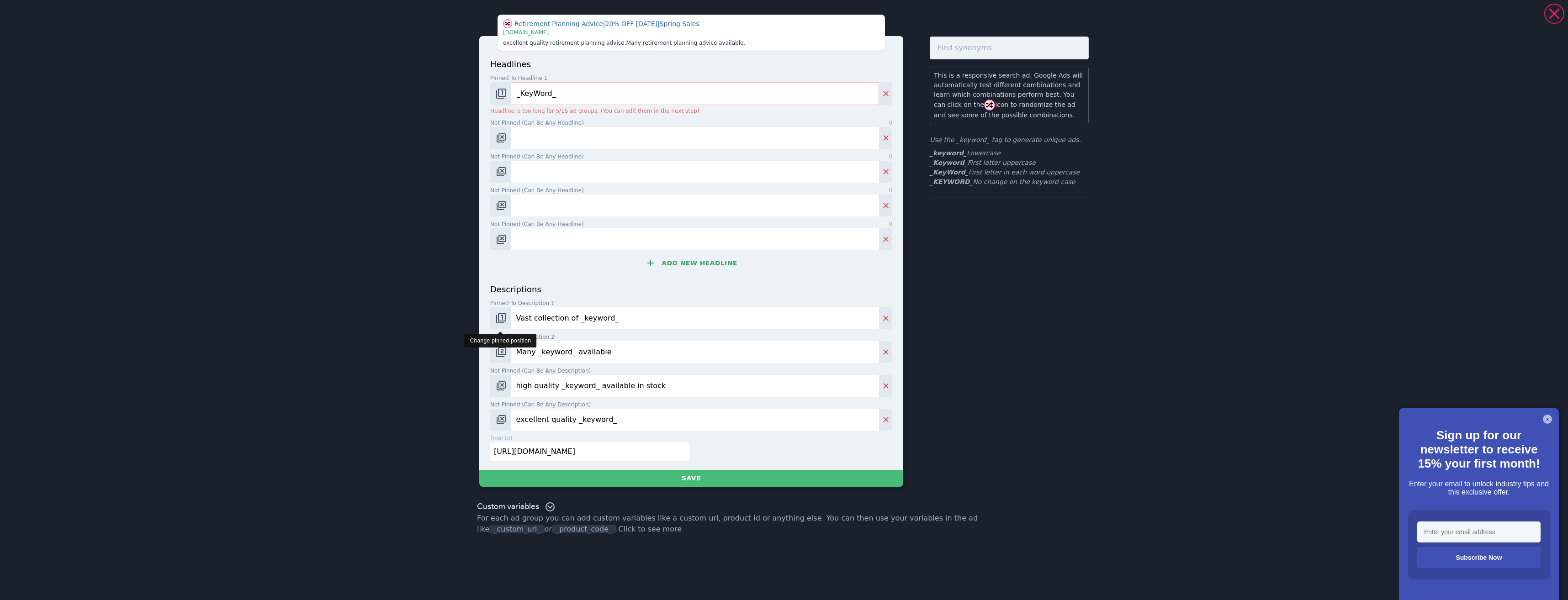
click at [498, 314] on img "Change pinned position" at bounding box center [501, 318] width 11 height 11
click at [497, 315] on img "Change pinned position" at bounding box center [501, 318] width 11 height 11
drag, startPoint x: 500, startPoint y: 348, endPoint x: 500, endPoint y: 353, distance: 5.0
click at [499, 348] on img "Change pinned position" at bounding box center [501, 352] width 11 height 11
click at [501, 385] on img "Change pinned position" at bounding box center [501, 386] width 11 height 11
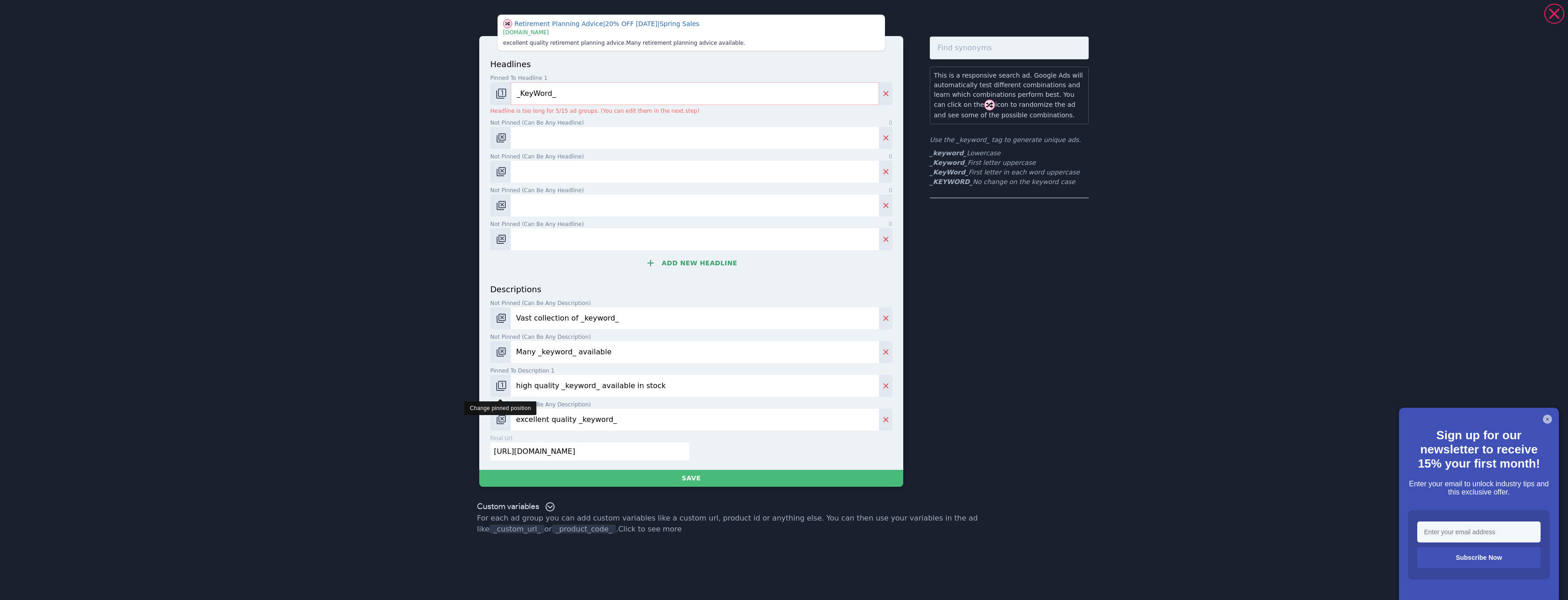
click at [502, 391] on img "Change pinned position" at bounding box center [501, 386] width 11 height 11
click at [502, 390] on img "Change pinned position" at bounding box center [501, 386] width 11 height 11
drag, startPoint x: 595, startPoint y: 450, endPoint x: 430, endPoint y: 430, distance: 166.2
click at [431, 432] on div "Retirement Planning Advice | 20% OFF Today | Spring Sales | www.books.com excel…" at bounding box center [784, 300] width 1568 height 600
drag, startPoint x: 630, startPoint y: 419, endPoint x: 446, endPoint y: 393, distance: 185.8
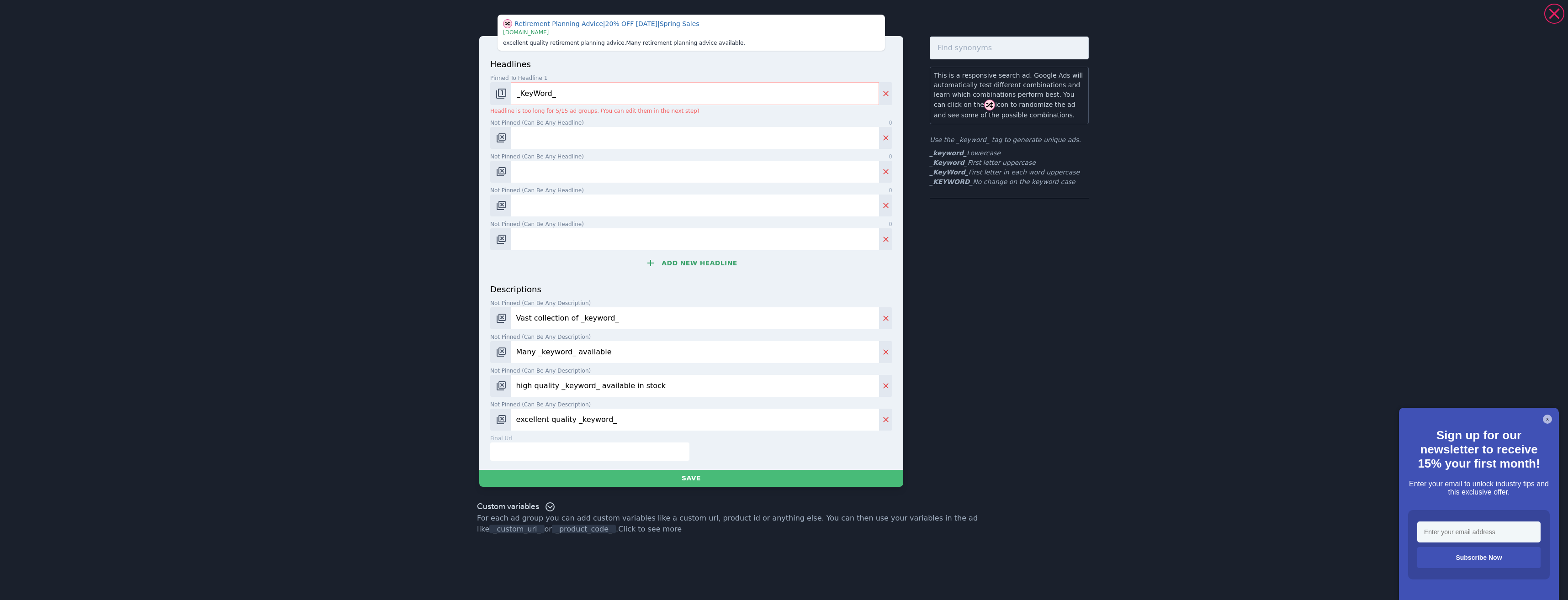
click at [401, 392] on div "Retirement Planning Advice | 20% OFF Today | Spring Sales | www.books.com excel…" at bounding box center [784, 300] width 1568 height 600
drag, startPoint x: 653, startPoint y: 387, endPoint x: 453, endPoint y: 355, distance: 202.5
click at [443, 361] on div "Retirement Planning Advice | 20% OFF Today | Spring Sales | www.books.com excel…" at bounding box center [784, 300] width 1568 height 600
drag, startPoint x: 557, startPoint y: 354, endPoint x: 408, endPoint y: 340, distance: 149.7
click at [405, 341] on div "Retirement Planning Advice | 20% OFF Today | Spring Sales | www.books.com excel…" at bounding box center [784, 300] width 1568 height 600
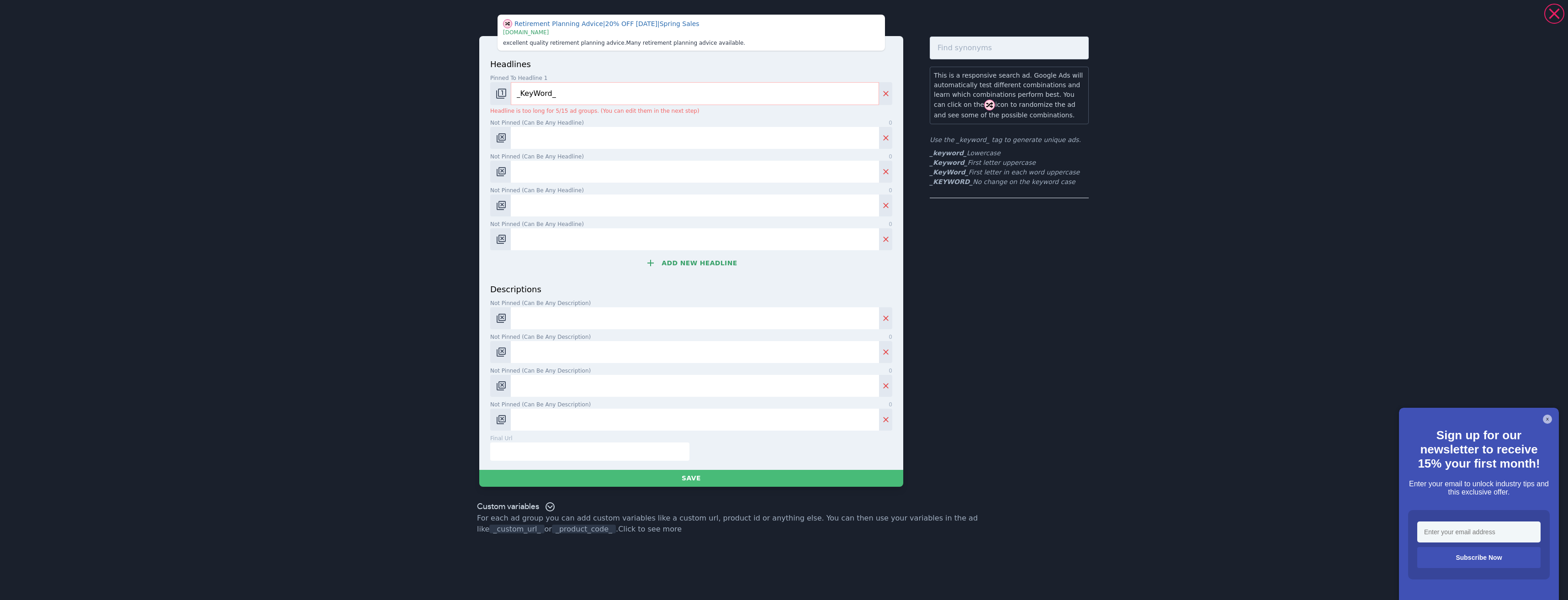
drag, startPoint x: 625, startPoint y: 321, endPoint x: 445, endPoint y: 305, distance: 180.7
click at [441, 306] on div "Retirement Planning Advice | 20% OFF Today | Spring Sales | www.books.com excel…" at bounding box center [784, 300] width 1568 height 600
drag, startPoint x: 529, startPoint y: 133, endPoint x: 540, endPoint y: 146, distance: 17.0
click at [533, 138] on input "Not pinned (Can be any headline) 0" at bounding box center [695, 138] width 368 height 22
click at [707, 261] on button "Add new headline" at bounding box center [691, 263] width 402 height 18
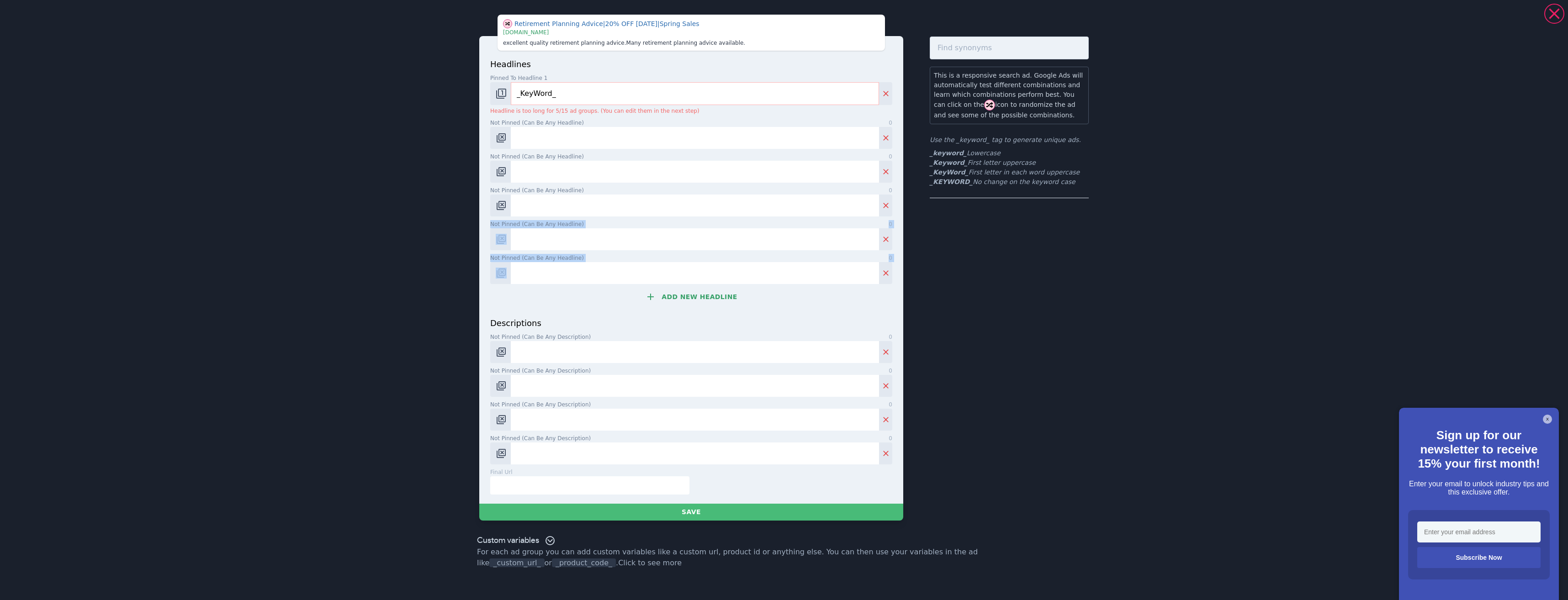
click at [706, 302] on button "Add new headline" at bounding box center [691, 297] width 402 height 18
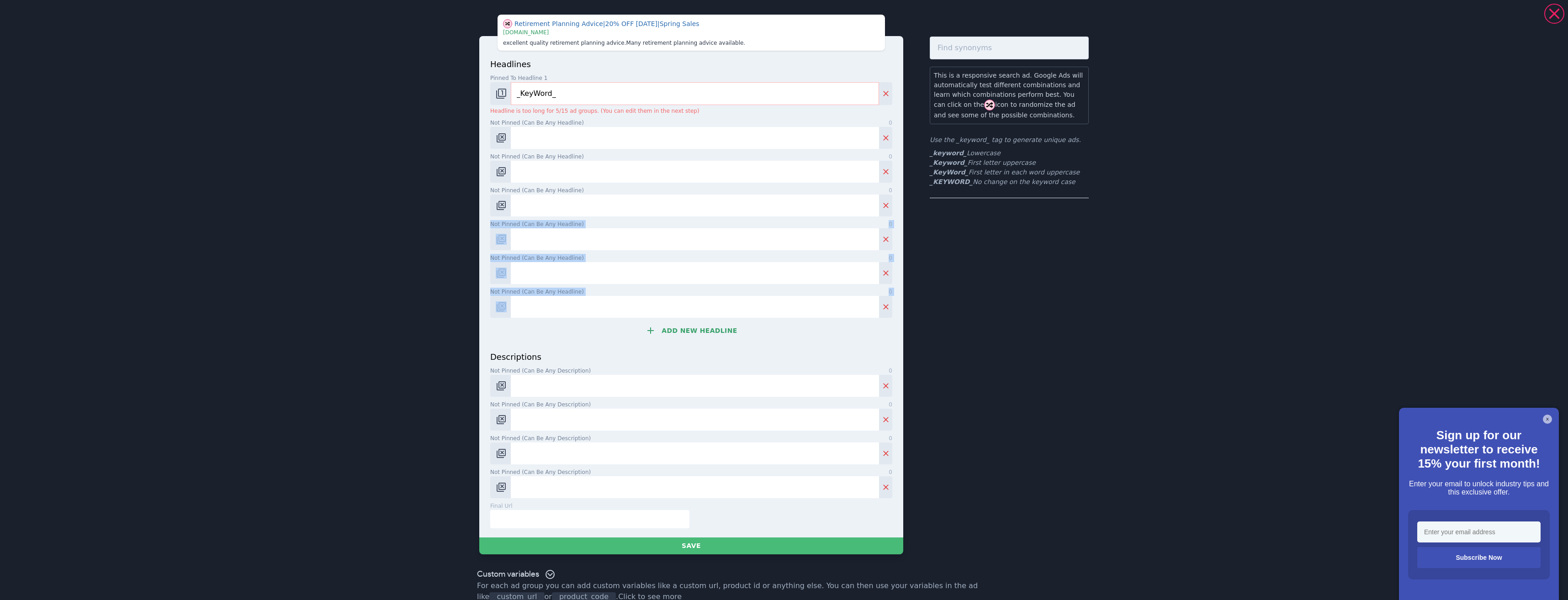
click at [703, 332] on button "Add new headline" at bounding box center [691, 331] width 402 height 18
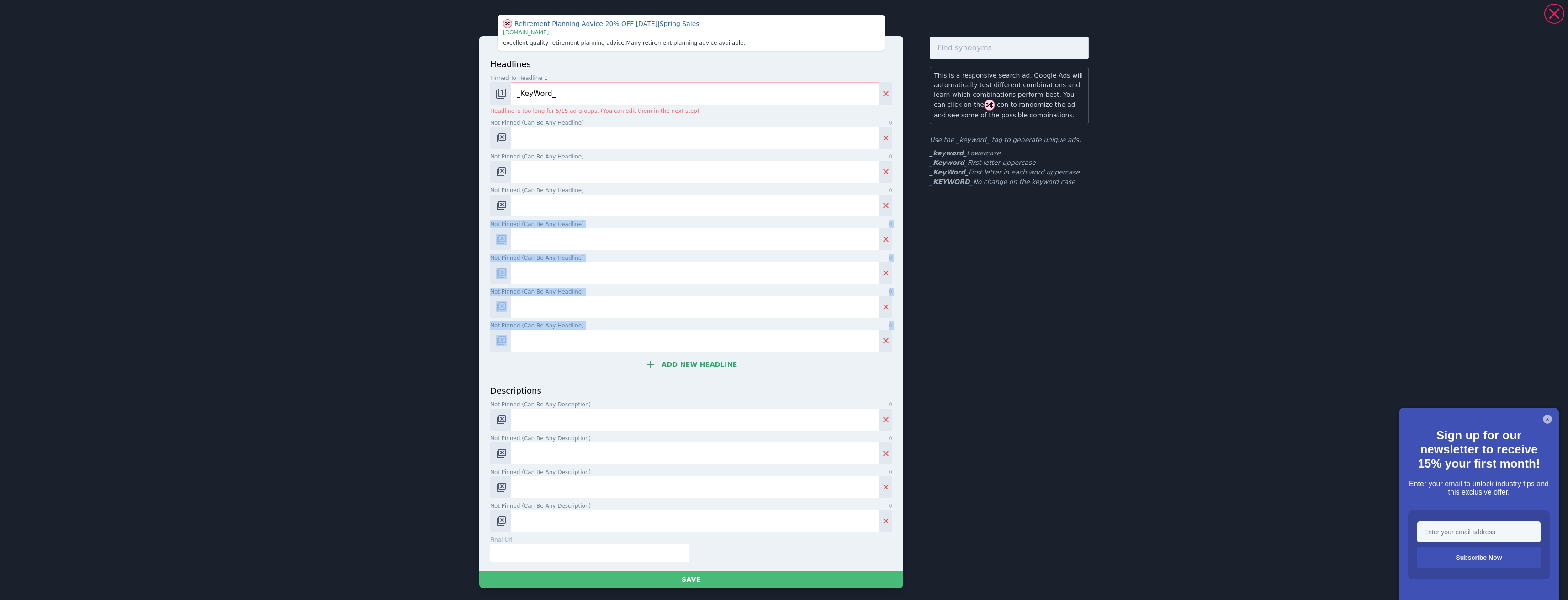
click at [695, 366] on button "Add new headline" at bounding box center [691, 364] width 402 height 18
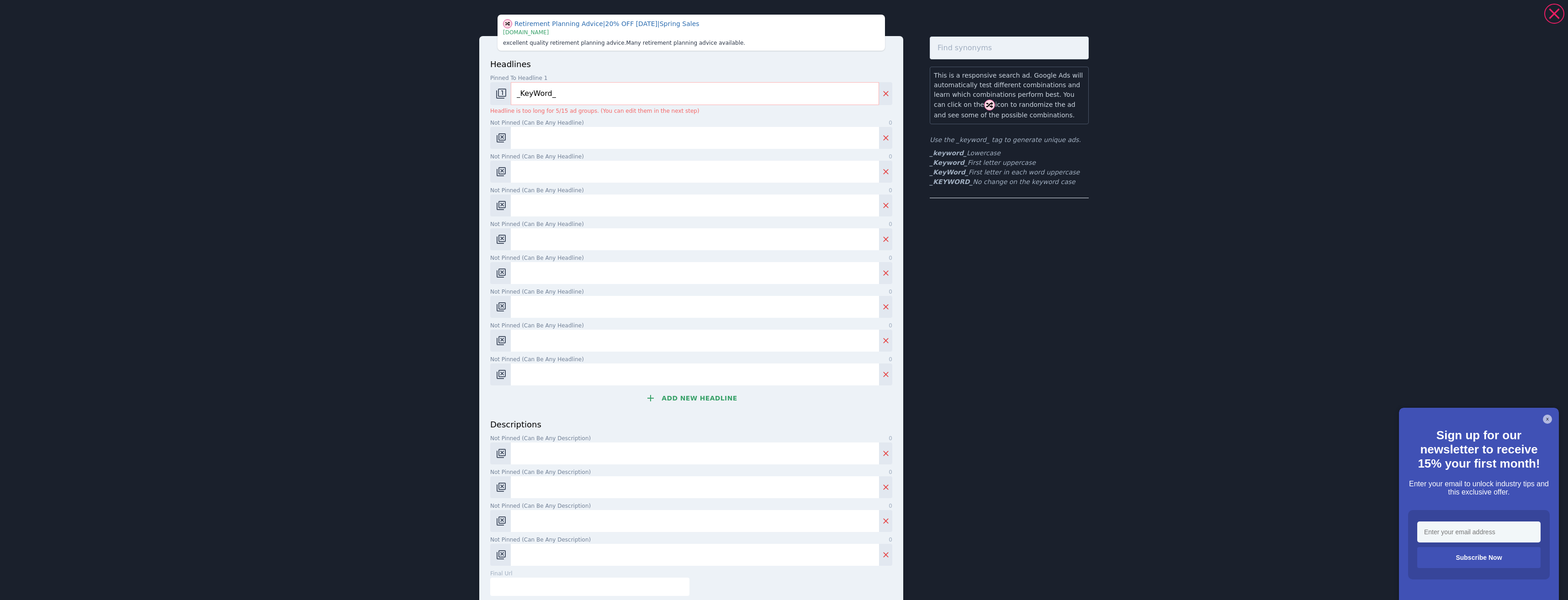
click at [545, 136] on input "Not pinned (Can be any headline) 0" at bounding box center [695, 138] width 368 height 22
paste input "Plan for Retirement Today"
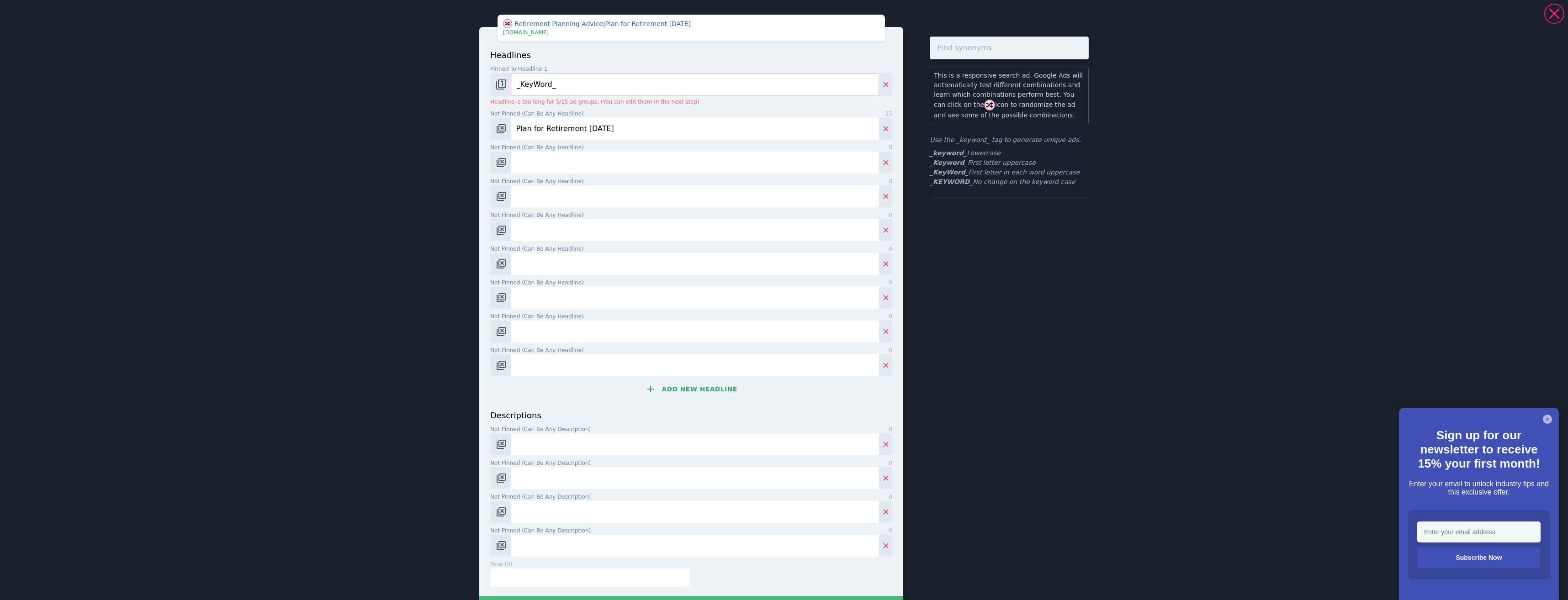
type input "Plan for Retirement Today"
click at [540, 170] on input "Not pinned (Can be any headline) 0" at bounding box center [695, 163] width 368 height 22
paste input "Trusted Retirement Planners"
type input "Trusted Retirement Planners"
drag, startPoint x: 553, startPoint y: 191, endPoint x: 547, endPoint y: 191, distance: 6.0
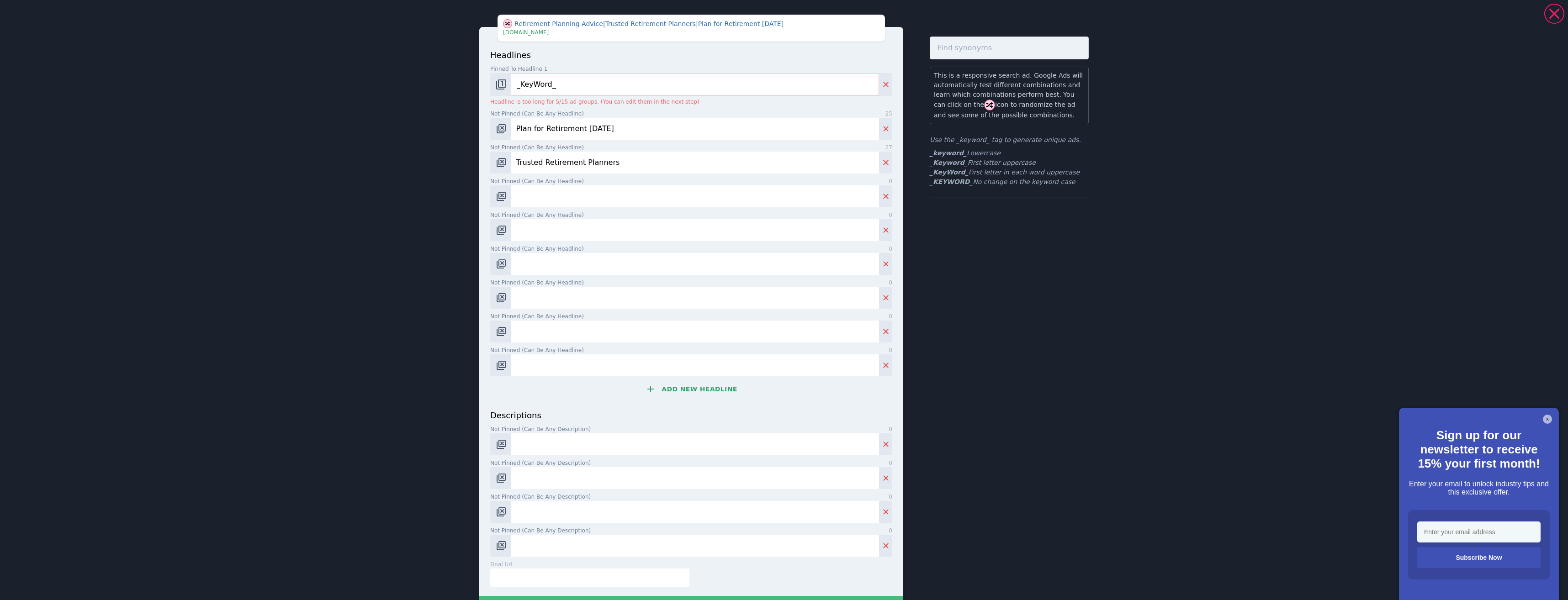
click at [550, 191] on input "Not pinned (Can be any headline) 0" at bounding box center [695, 197] width 368 height 22
paste input "SJP Approved Advice"
type input "SJP Approved Advice"
drag, startPoint x: 622, startPoint y: 255, endPoint x: 607, endPoint y: 252, distance: 15.3
click at [616, 255] on input "Not pinned (Can be any headline) 0" at bounding box center [695, 264] width 368 height 22
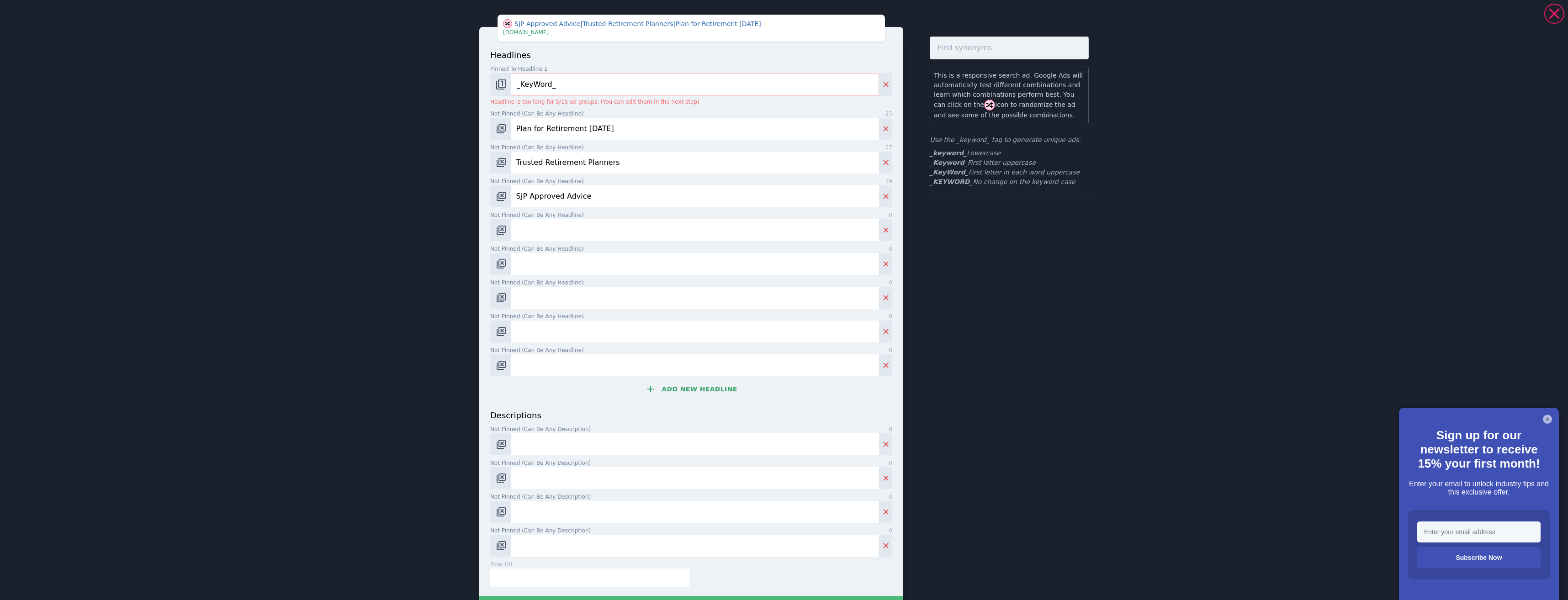
drag, startPoint x: 594, startPoint y: 235, endPoint x: 585, endPoint y: 235, distance: 9.0
click at [592, 237] on input "Not pinned (Can be any headline) 0" at bounding box center [695, 231] width 368 height 22
paste input "Retirement Income Planning"
type input "Retirement Income Planning"
click at [550, 273] on input "Not pinned (Can be any headline) 0" at bounding box center [695, 264] width 368 height 22
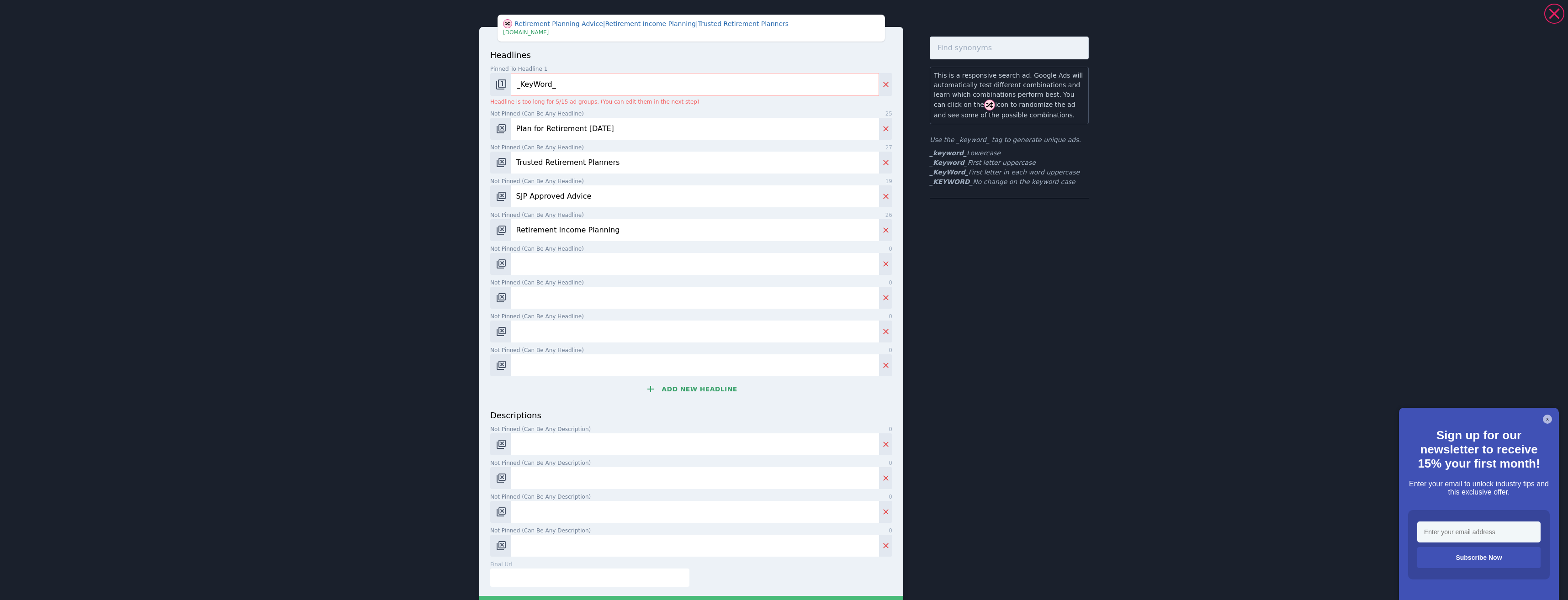
paste input "Over 50? Start Planning Now"
type input "Over 50? Start Planning Now"
click at [575, 310] on div "headlines Pinned to headline 1 9 _KeyWord_ Headline is too long for 5/15 ad gro…" at bounding box center [691, 229] width 402 height 360
drag, startPoint x: 567, startPoint y: 290, endPoint x: 558, endPoint y: 286, distance: 9.8
click at [565, 290] on input "Not pinned (Can be any headline) 0" at bounding box center [695, 298] width 368 height 22
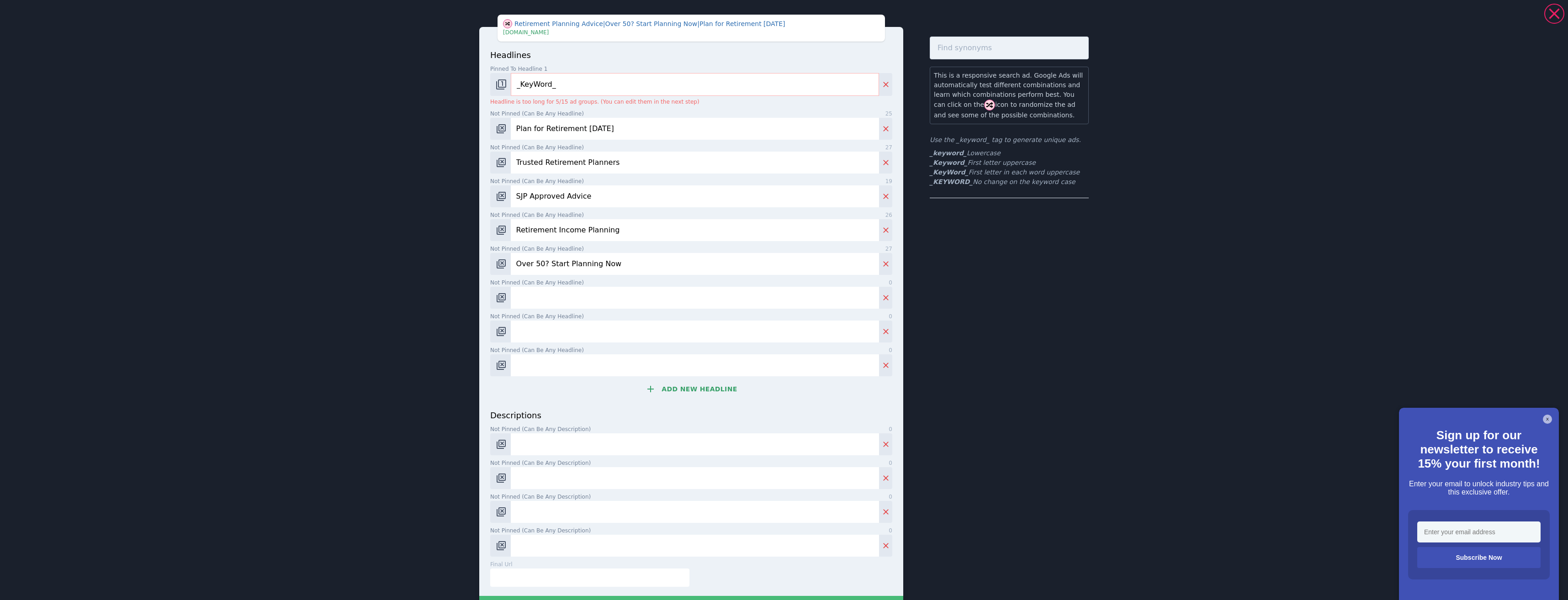
paste input "Plan Your Pension Properly"
type input "Plan Your Pension Properly"
click at [596, 336] on input "Not pinned (Can be any headline) 0" at bounding box center [695, 332] width 368 height 22
paste input "Trusted Wealth Advice UK"
type input "Trusted Wealth Advice UK"
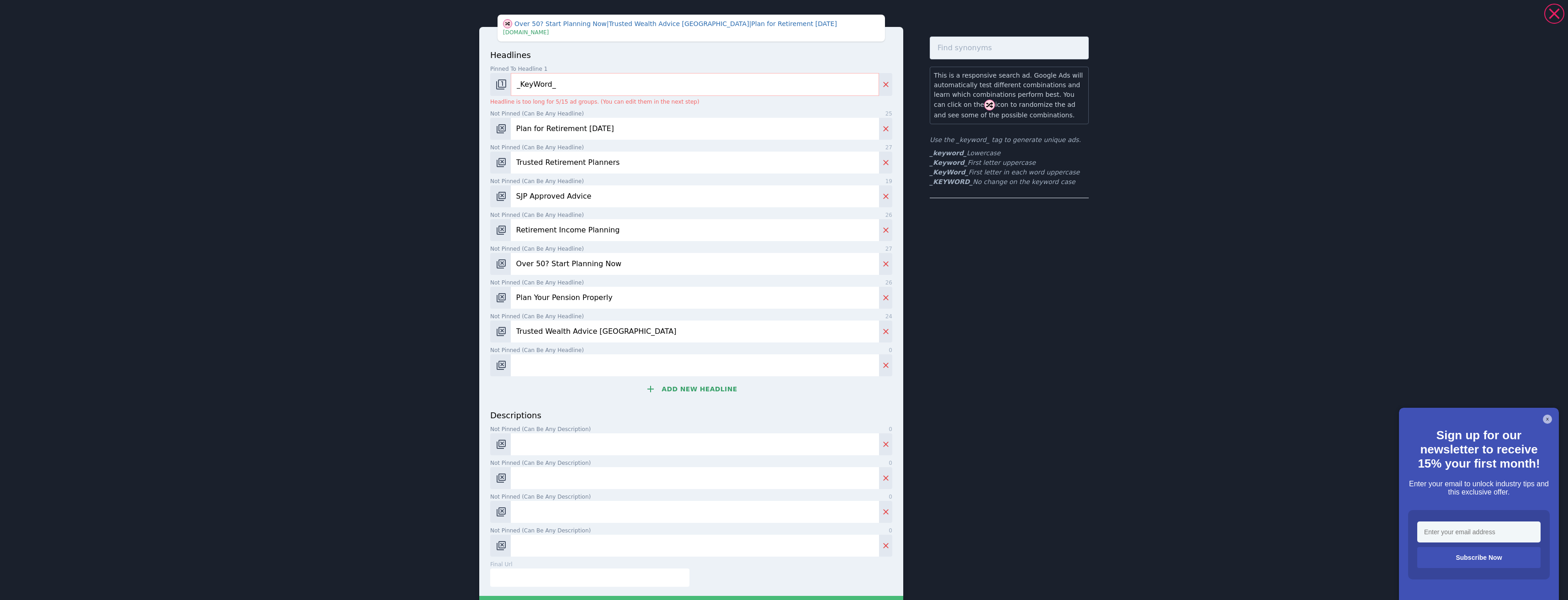
drag, startPoint x: 553, startPoint y: 360, endPoint x: 537, endPoint y: 342, distance: 24.1
click at [552, 359] on input "Not pinned (Can be any headline) 0" at bounding box center [695, 366] width 368 height 22
paste input "Advice Backed by SJP"
type input "Advice Backed by SJP"
click at [660, 389] on button "Add new headline" at bounding box center [691, 389] width 402 height 18
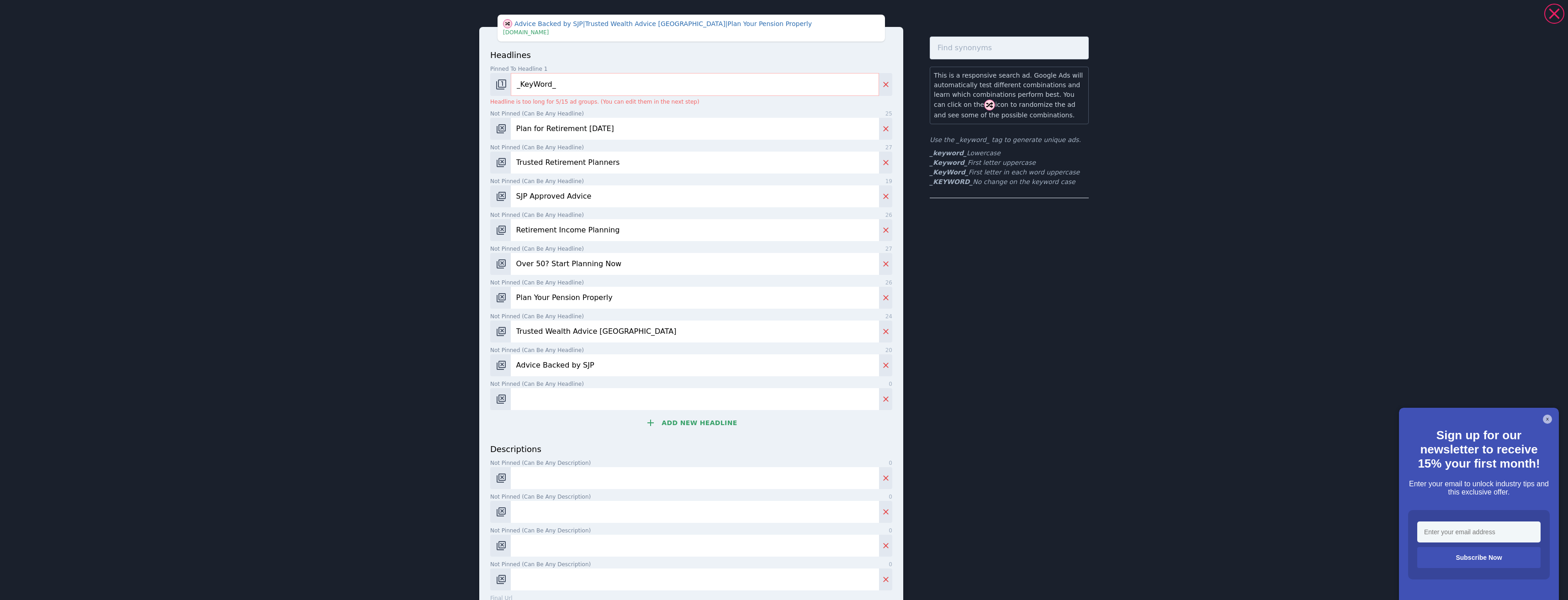
click at [555, 399] on input "Not pinned (Can be any headline) 0" at bounding box center [695, 400] width 368 height 22
paste input "Get Personalised Advice Now"
type input "Get Personalised Advice Now"
click at [681, 416] on button "Add new headline" at bounding box center [691, 423] width 402 height 18
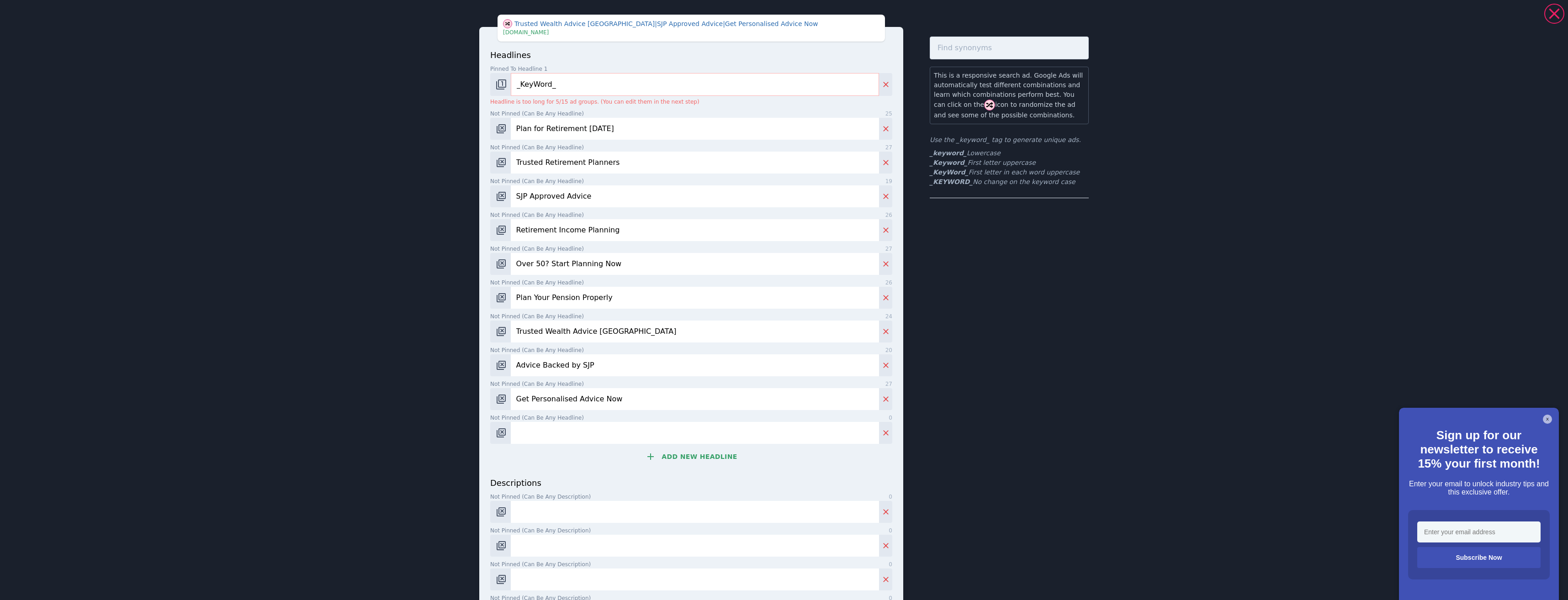
click at [712, 427] on input "Not pinned (Can be any headline) 0" at bounding box center [695, 433] width 368 height 22
drag, startPoint x: 712, startPoint y: 427, endPoint x: 724, endPoint y: 434, distance: 13.9
click at [720, 430] on input "Not pinned (Can be any headline) 0" at bounding box center [695, 433] width 368 height 22
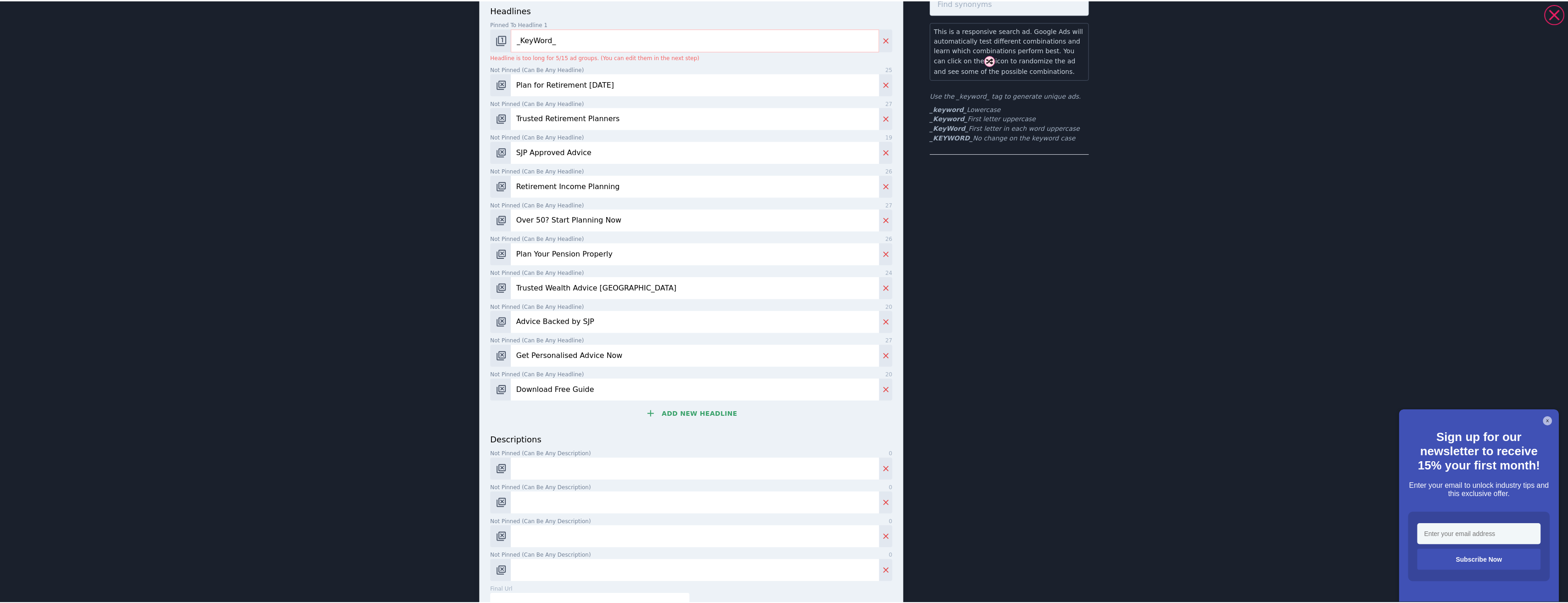
scroll to position [138, 0]
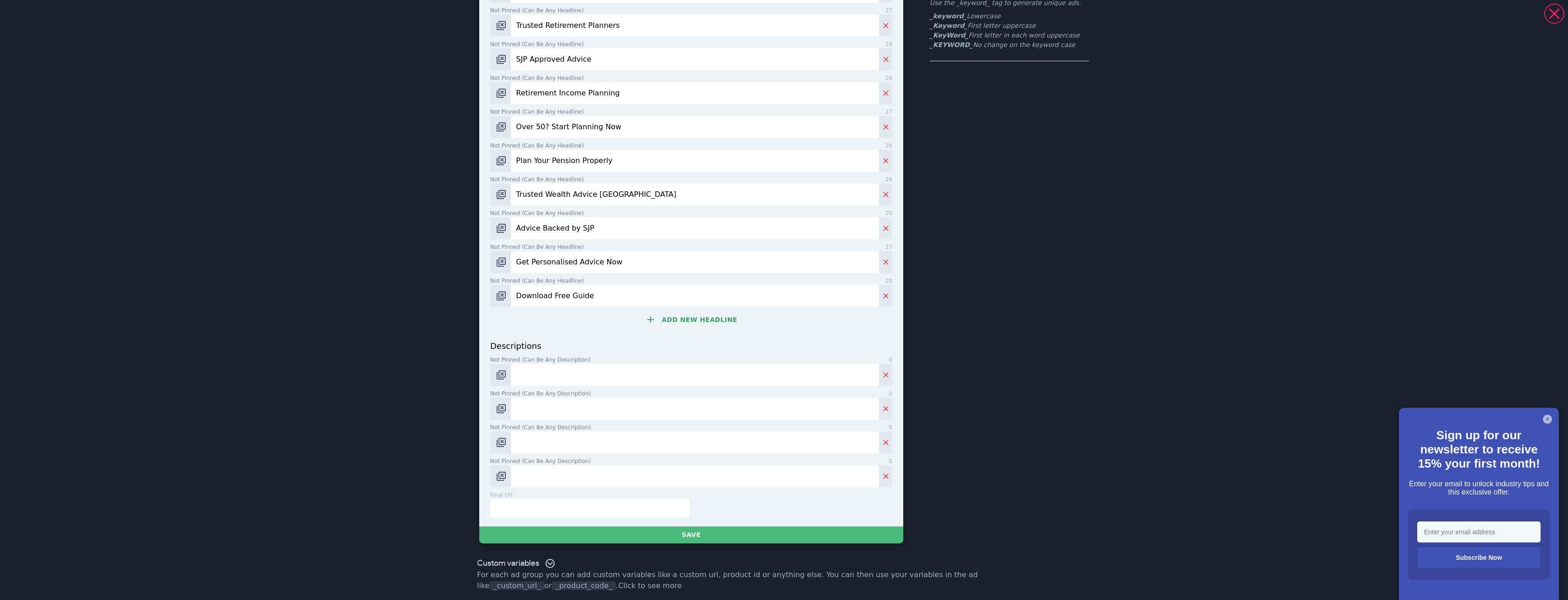
type input "Download Free Guide"
click at [547, 378] on input "Not pinned (Can be any description) 0" at bounding box center [695, 375] width 368 height 22
paste input "Get SJP-Approved Retirement Planning. Personalised Advice from FCA-Regulated Ad…"
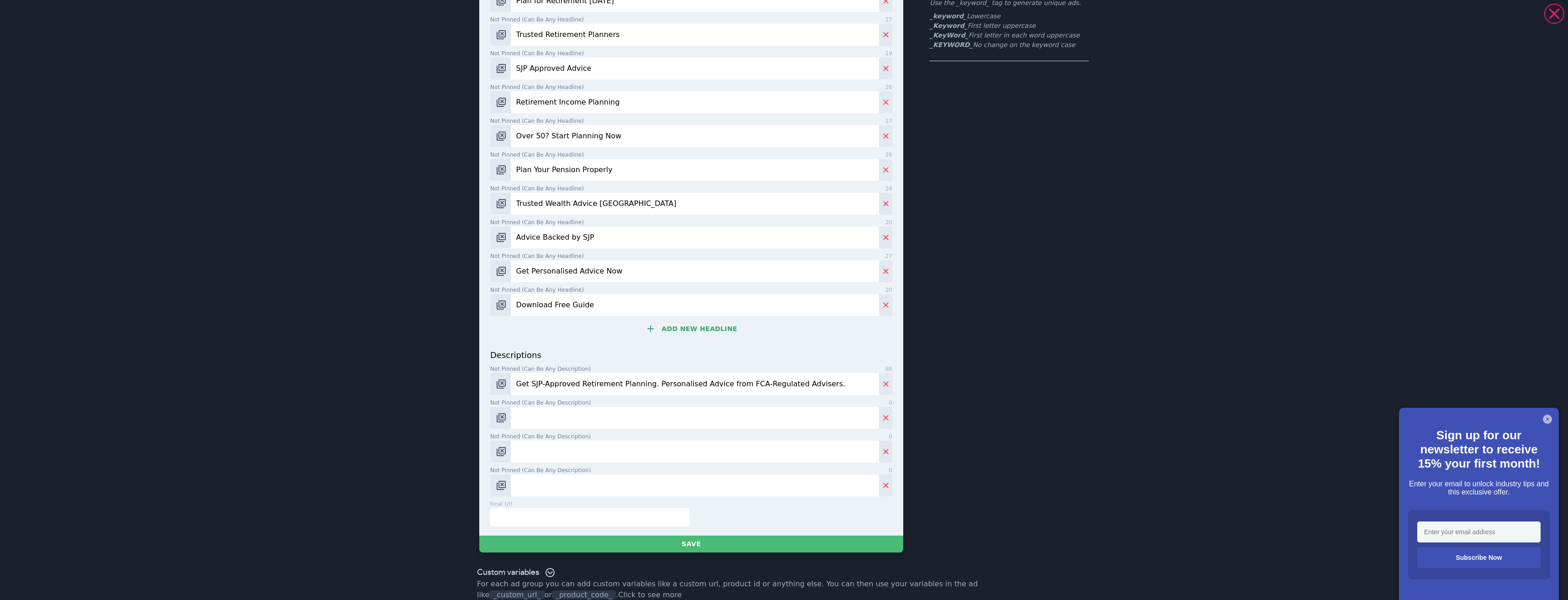
type input "Get SJP-Approved Retirement Planning. Personalised Advice from FCA-Regulated Ad…"
click at [619, 433] on label "Not pinned (Can be any description) 0" at bounding box center [691, 436] width 402 height 8
click at [619, 441] on input "Not pinned (Can be any description) 0" at bounding box center [695, 452] width 368 height 22
click at [603, 417] on input "Not pinned (Can be any description) 0" at bounding box center [695, 418] width 368 height 22
paste input "Secure Your Financial Future. Talk to a Trusted SJP-Approved Retirement Planner…"
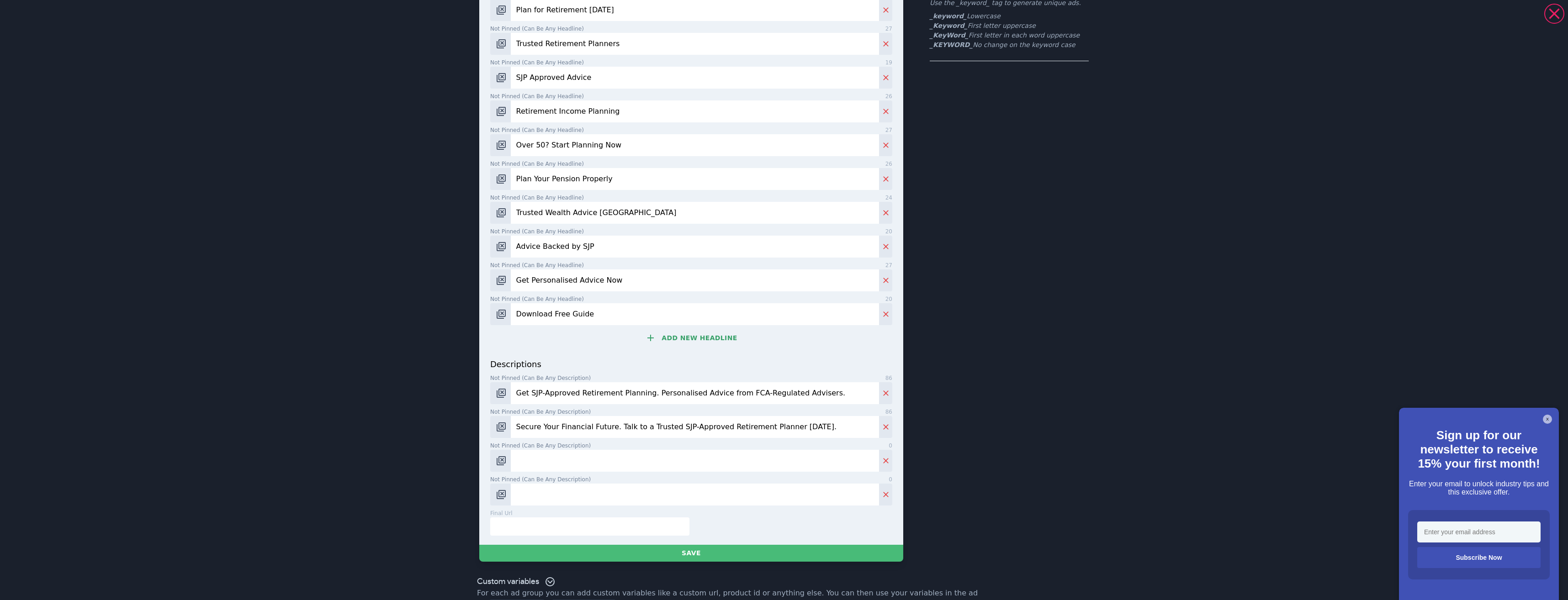
type input "Secure Your Financial Future. Talk to a Trusted SJP-Approved Retirement Planner…"
click at [552, 463] on input "Not pinned (Can be any description) 0" at bounding box center [695, 461] width 368 height 22
paste input "Looking to Retire Comfortably? Start With a Clear, FCA-Compliant Retirement Pla…"
type input "Looking to Retire Comfortably? Start With a Clear, FCA-Compliant Retirement Pla…"
click at [628, 492] on input "Not pinned (Can be any description) 0" at bounding box center [695, 495] width 368 height 22
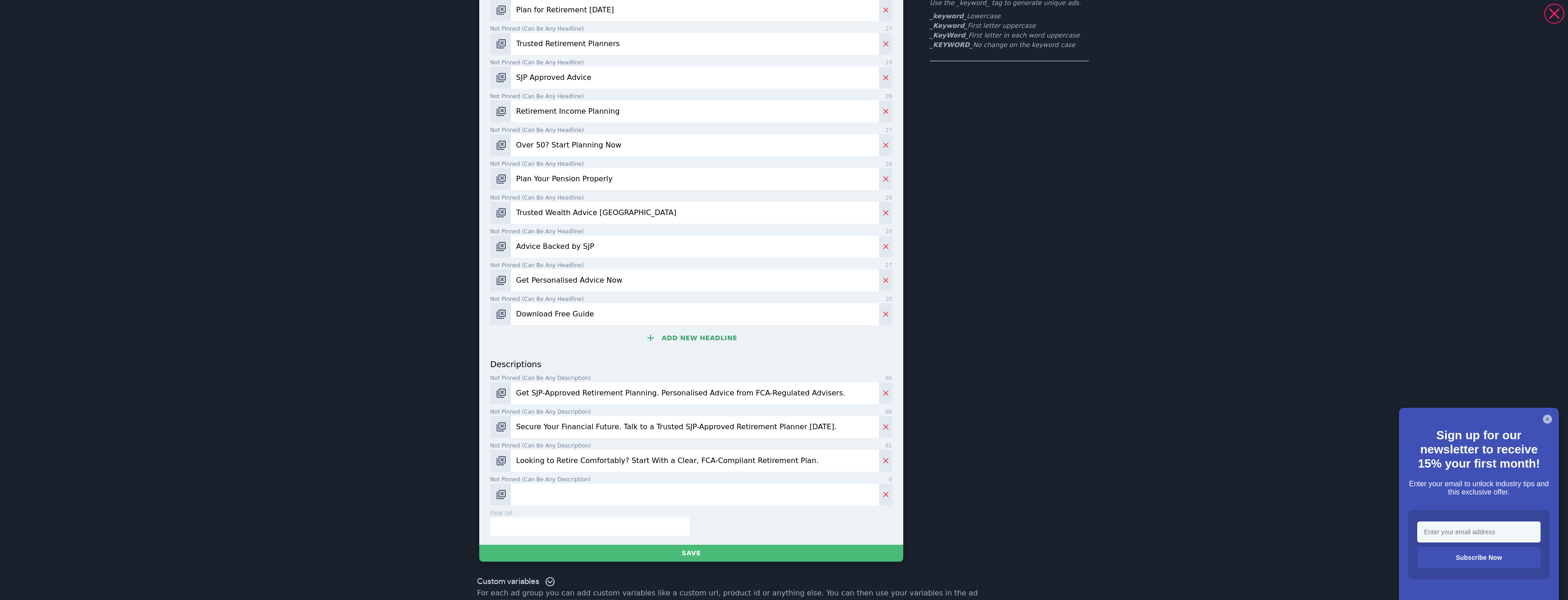
paste input "Maximise Your Pension & Savings. Speak to an SJP-Backed Retirement Expert Now."
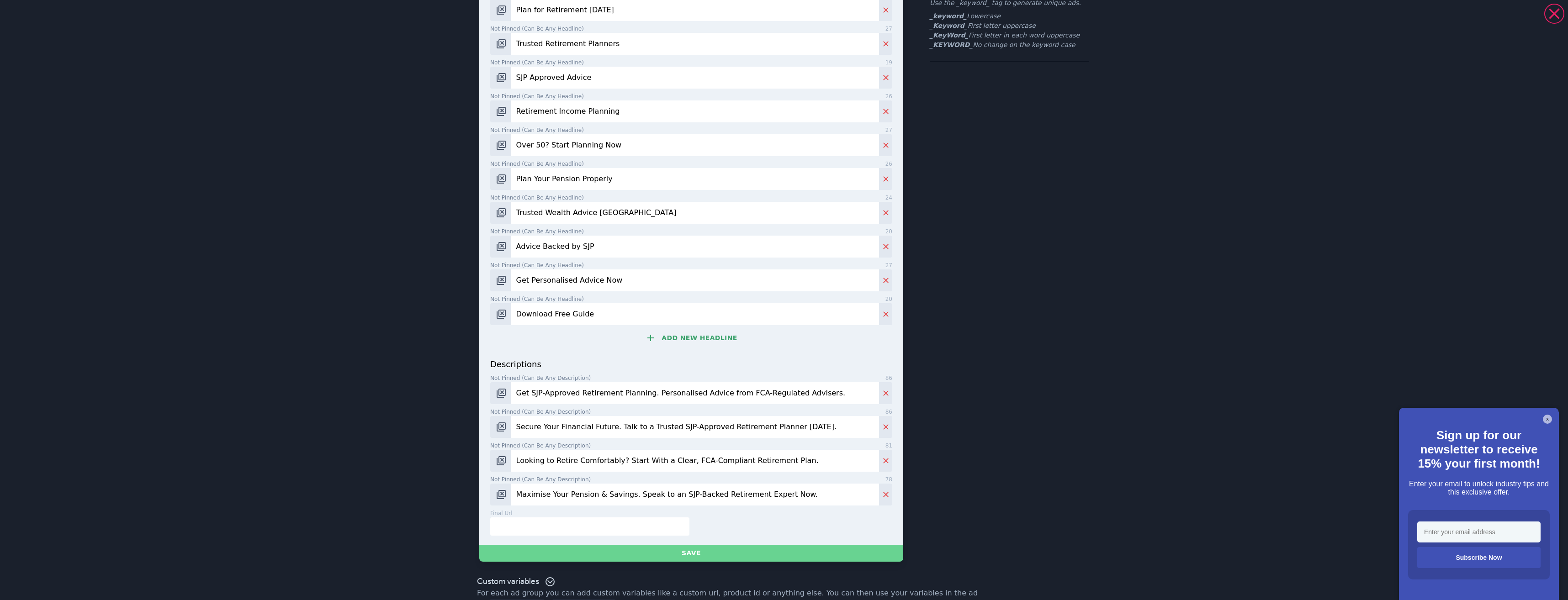
type input "Maximise Your Pension & Savings. Speak to an SJP-Backed Retirement Expert Now."
click at [669, 557] on button "Save" at bounding box center [691, 553] width 424 height 17
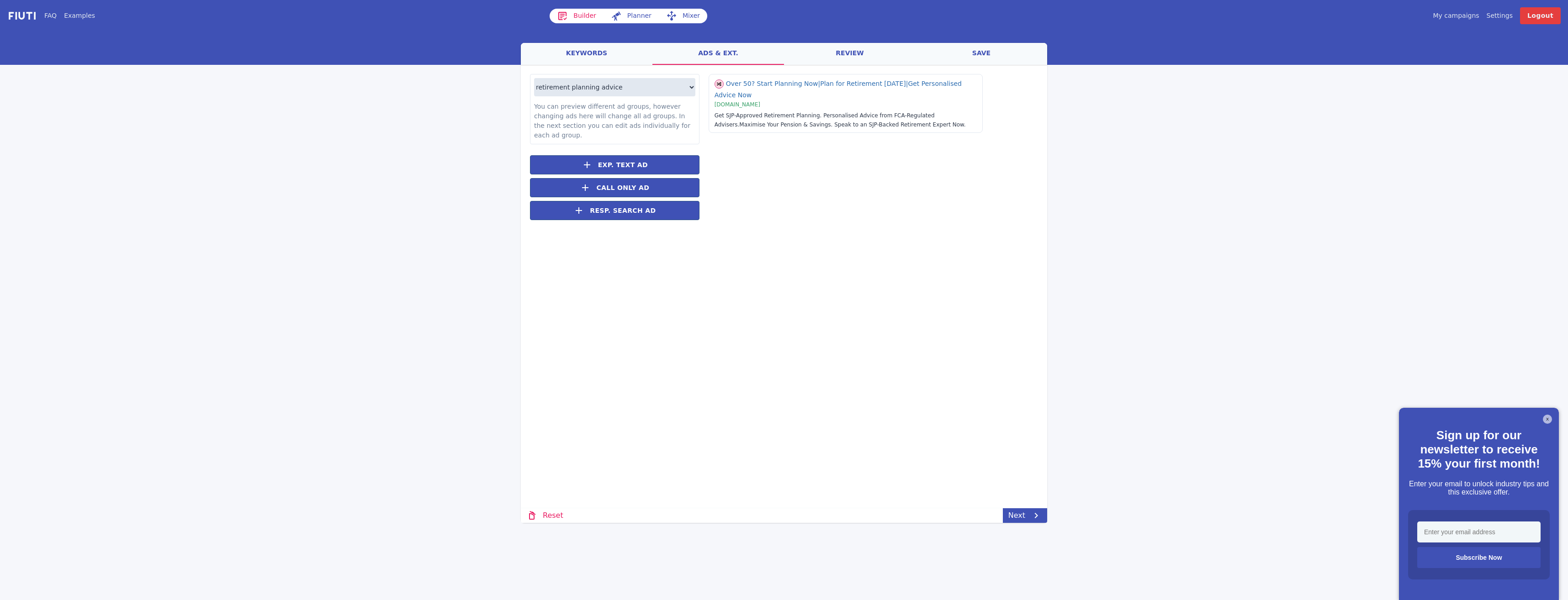
click at [825, 61] on link "review" at bounding box center [849, 54] width 131 height 22
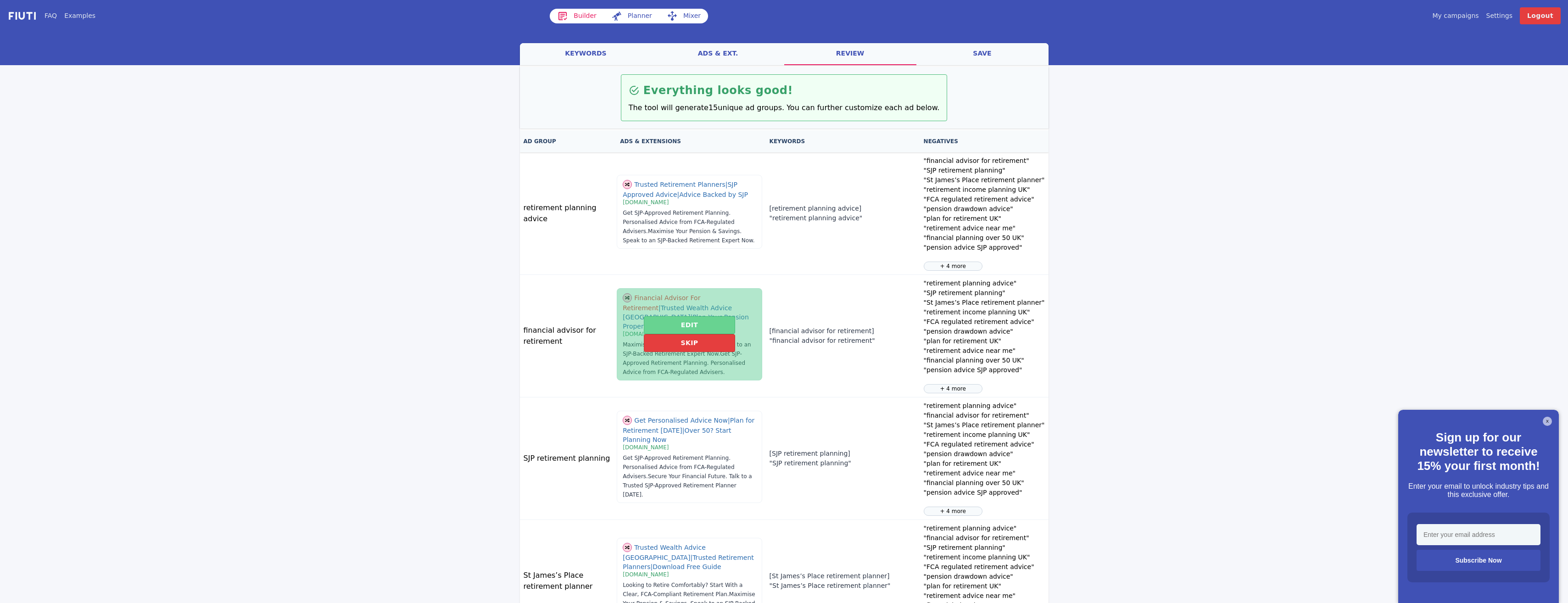
click at [665, 334] on button "Edit" at bounding box center [689, 325] width 91 height 18
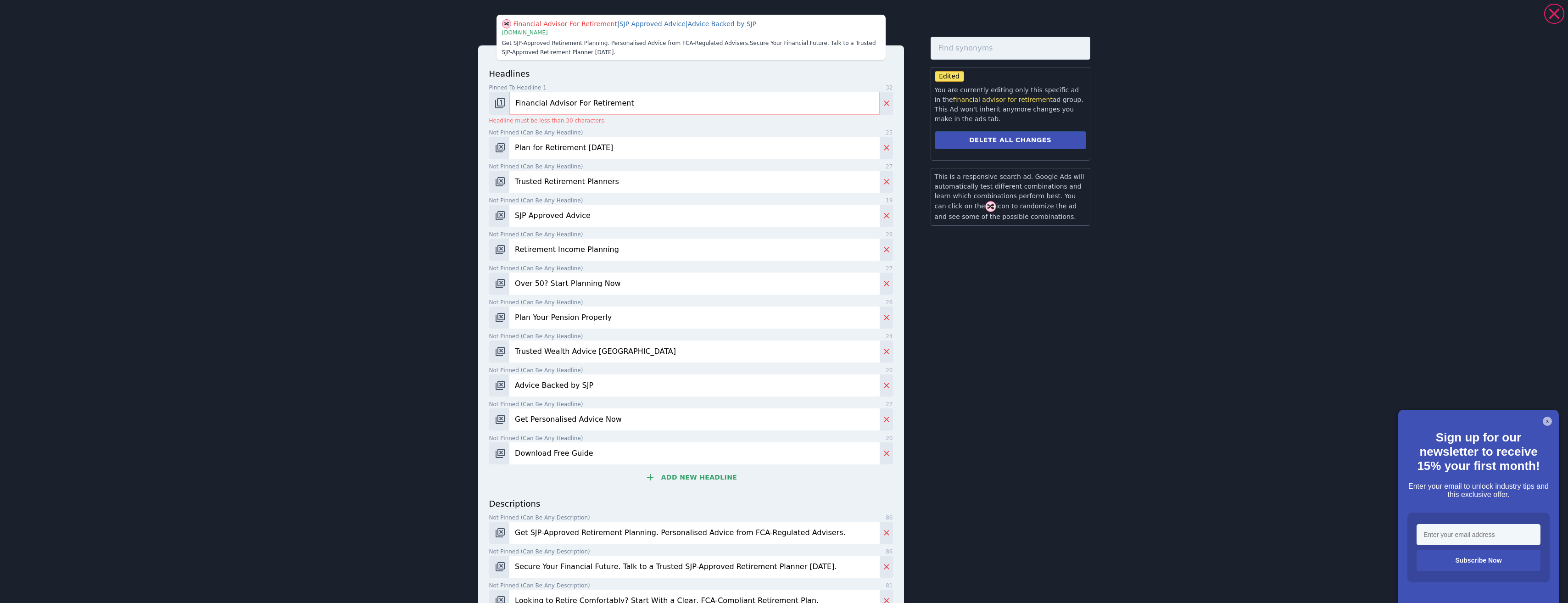
click at [584, 105] on input "Financial Advisor For Retirement" at bounding box center [694, 103] width 370 height 23
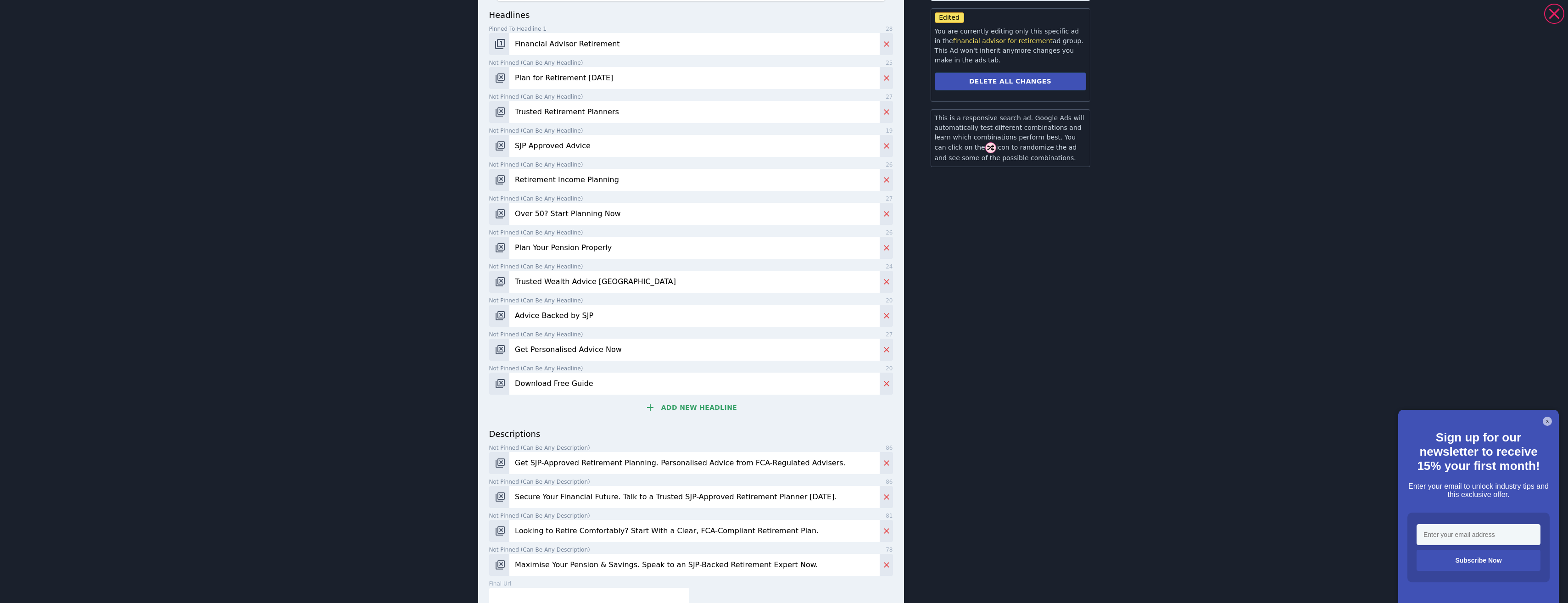
scroll to position [103, 0]
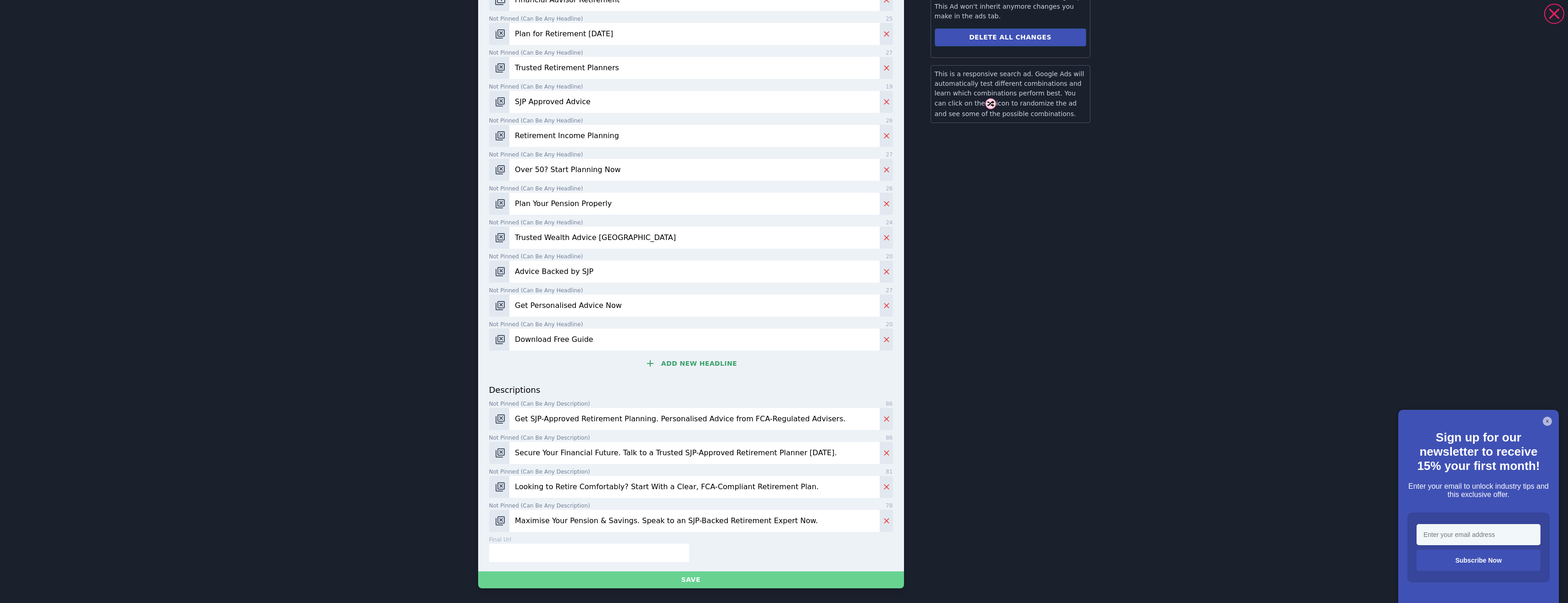
type input "Financial Advisor Retirement"
click at [700, 581] on button "Save" at bounding box center [691, 579] width 426 height 17
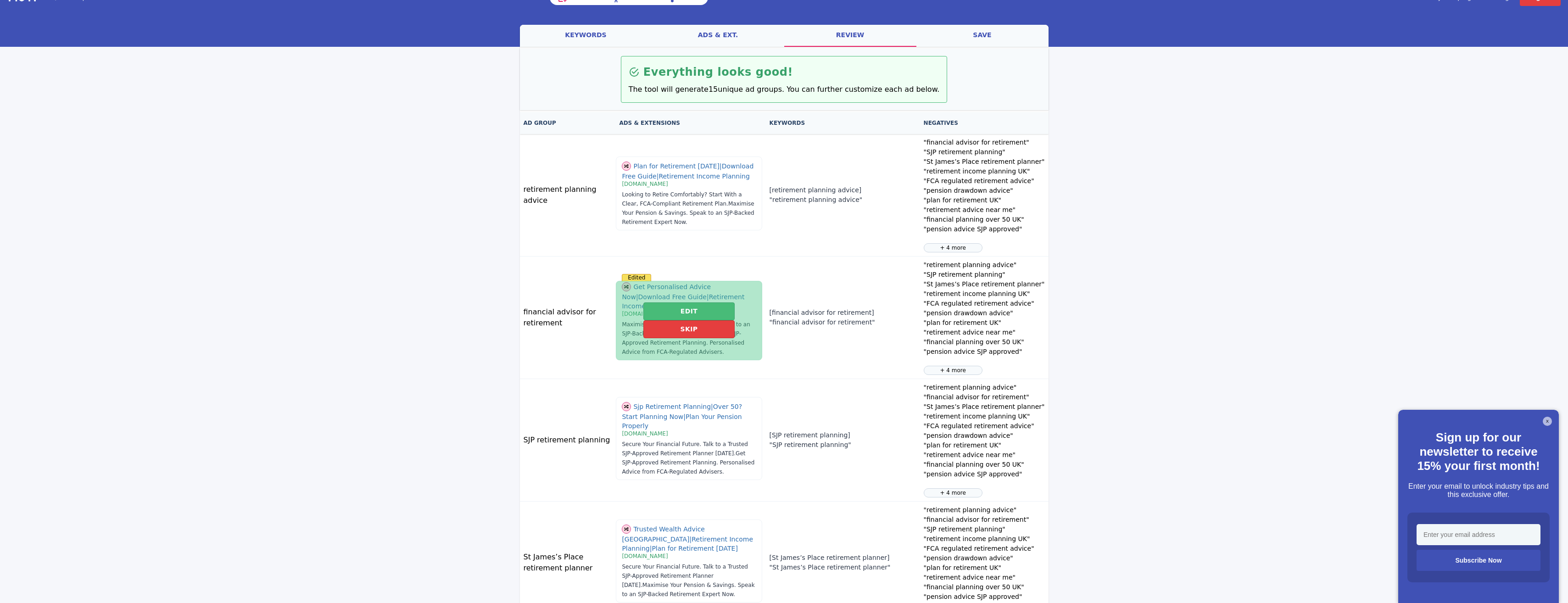
scroll to position [0, 0]
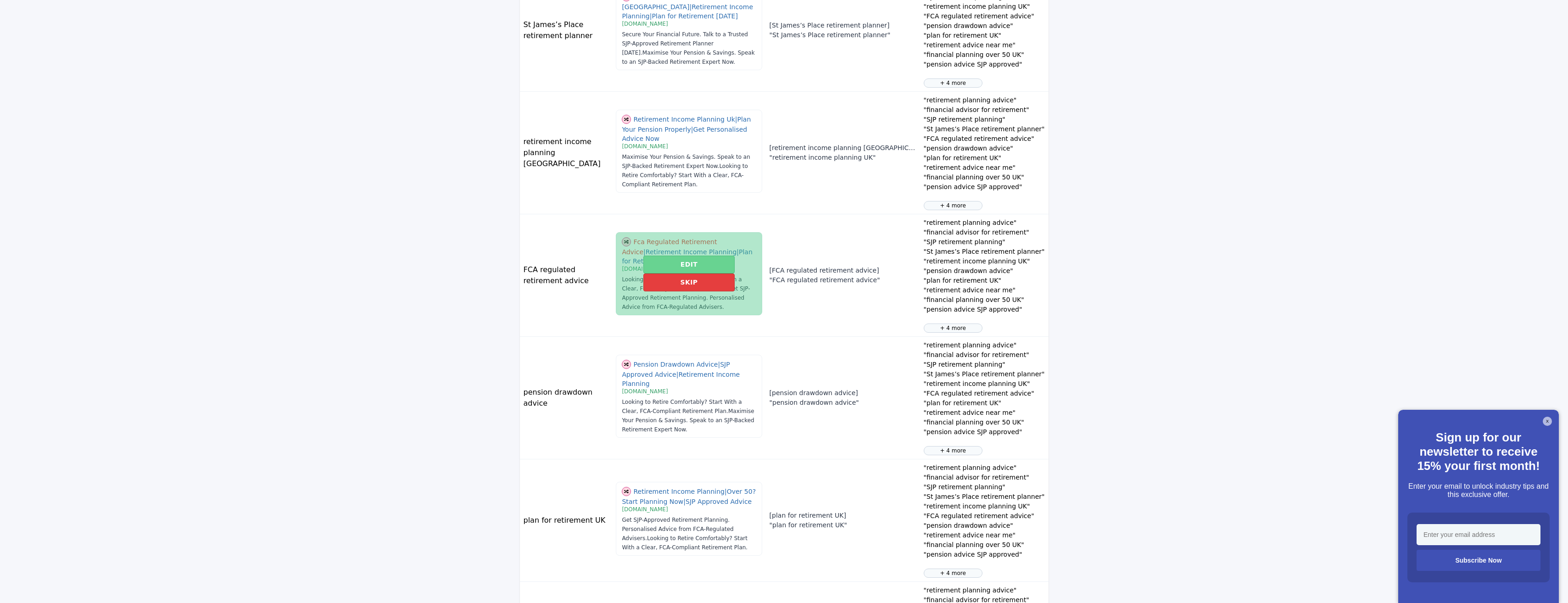
click at [663, 273] on button "Edit" at bounding box center [688, 265] width 91 height 18
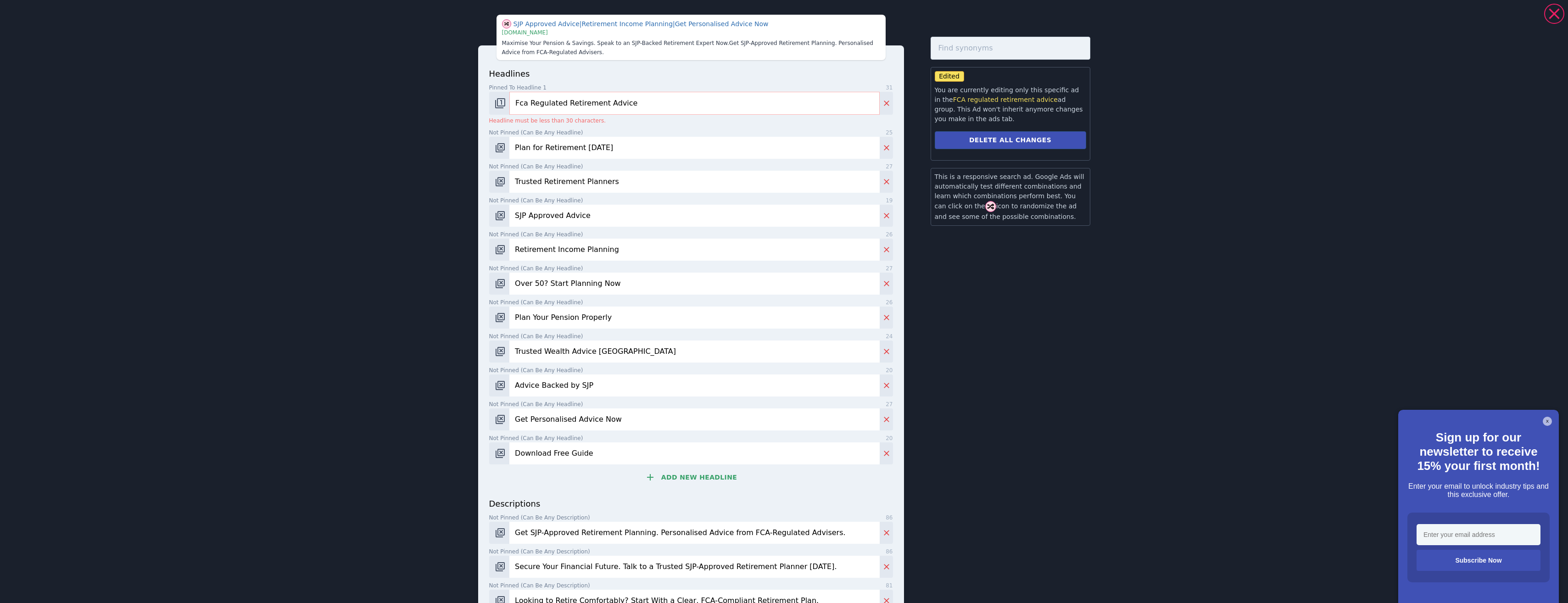
scroll to position [557, 0]
click at [527, 103] on input "Fca Regulated Retirement Advice" at bounding box center [694, 103] width 370 height 23
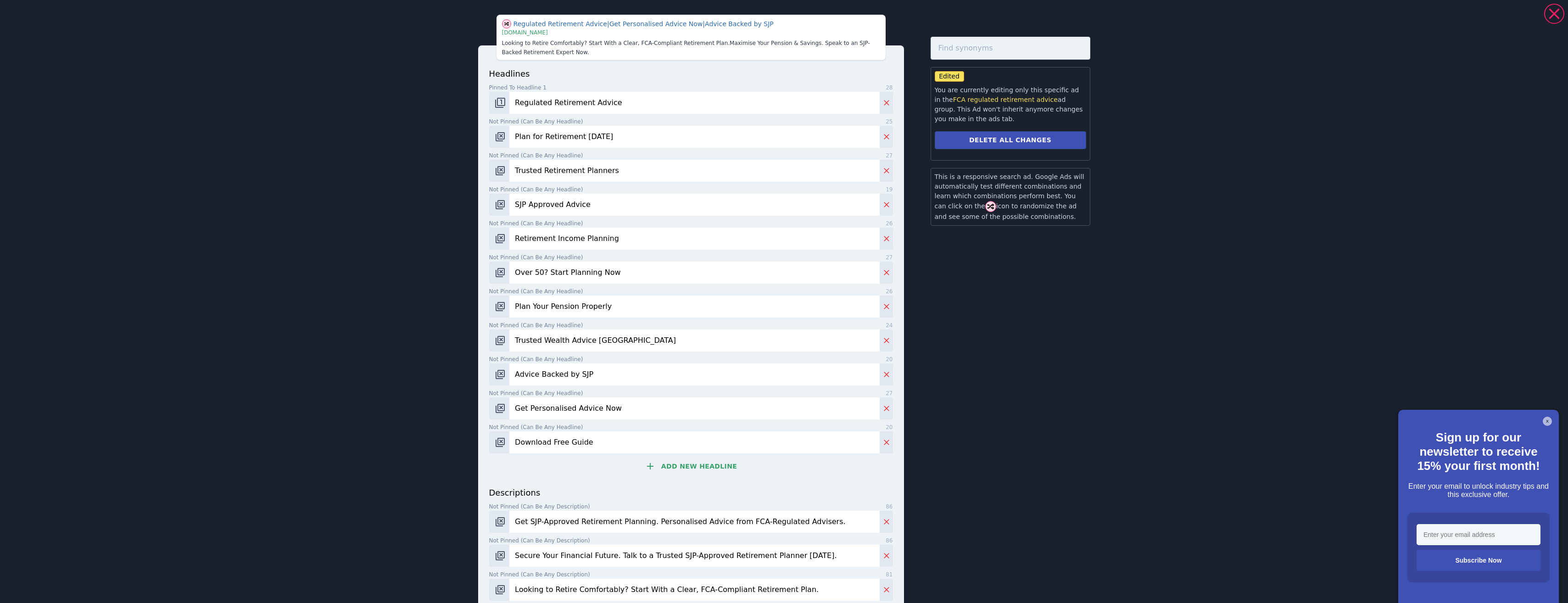
click at [519, 102] on input "Regulated Retirement Advice" at bounding box center [694, 103] width 370 height 22
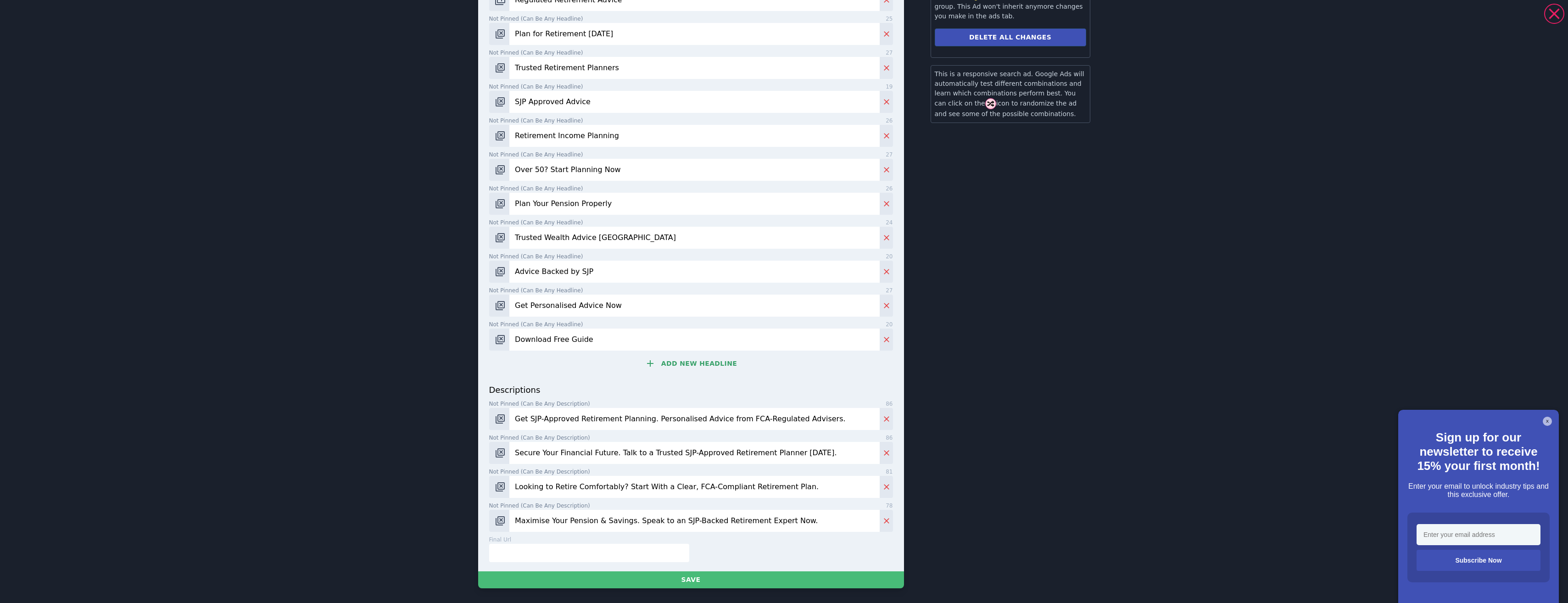
scroll to position [832, 0]
type input "Regulated Retirement Advice"
click at [748, 569] on div "final url 0" at bounding box center [690, 552] width 408 height 34
click at [758, 579] on button "Save" at bounding box center [691, 579] width 426 height 17
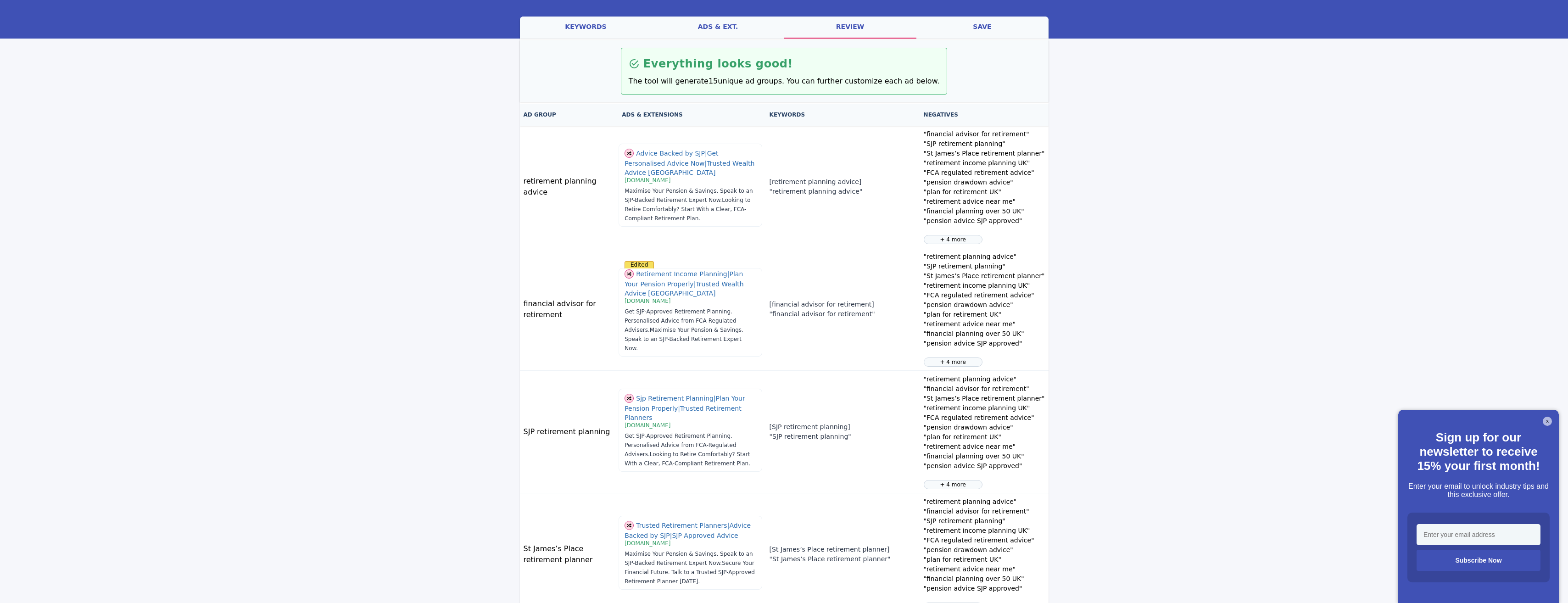
scroll to position [0, 0]
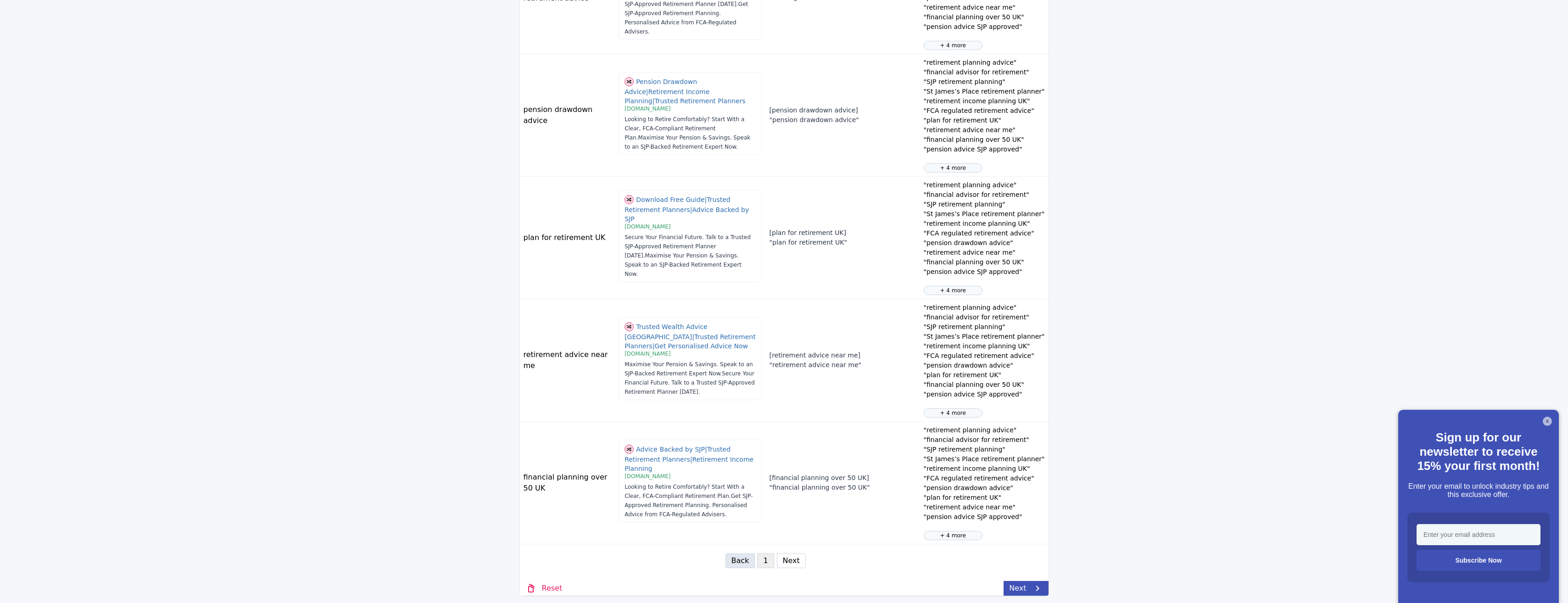
click at [789, 560] on button "Next" at bounding box center [791, 561] width 29 height 15
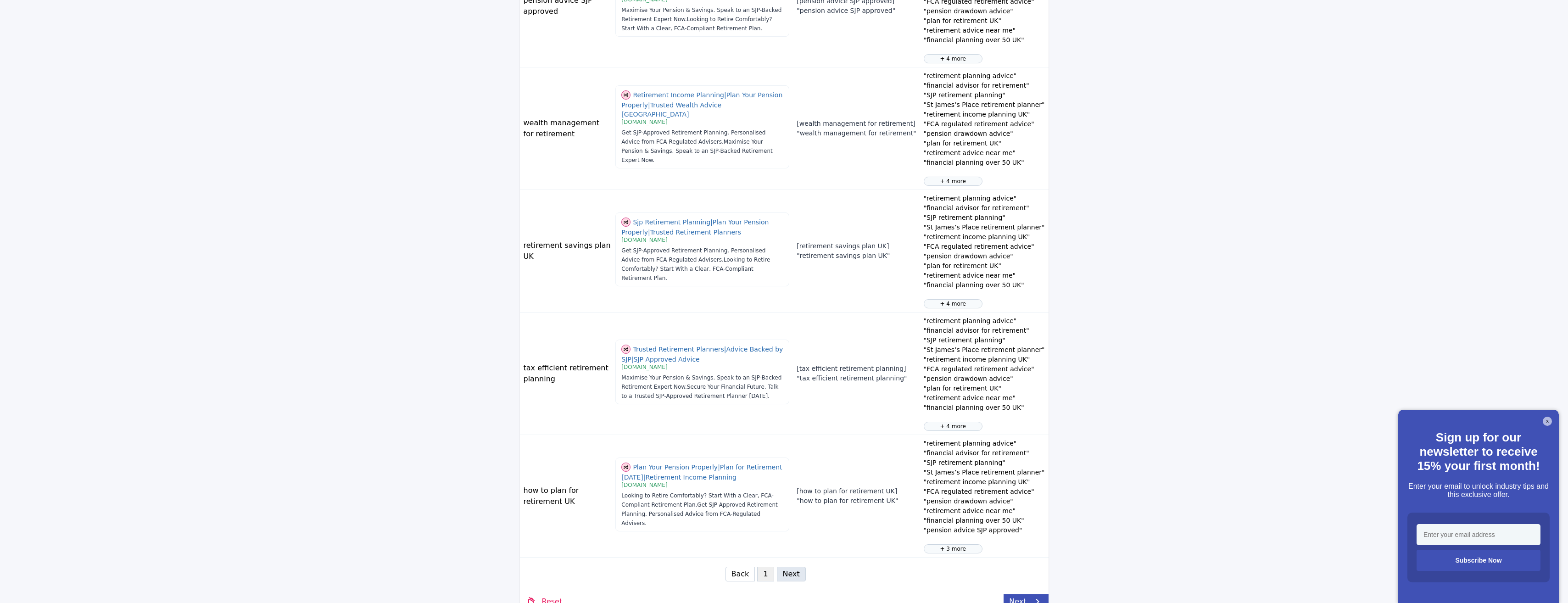
scroll to position [221, 0]
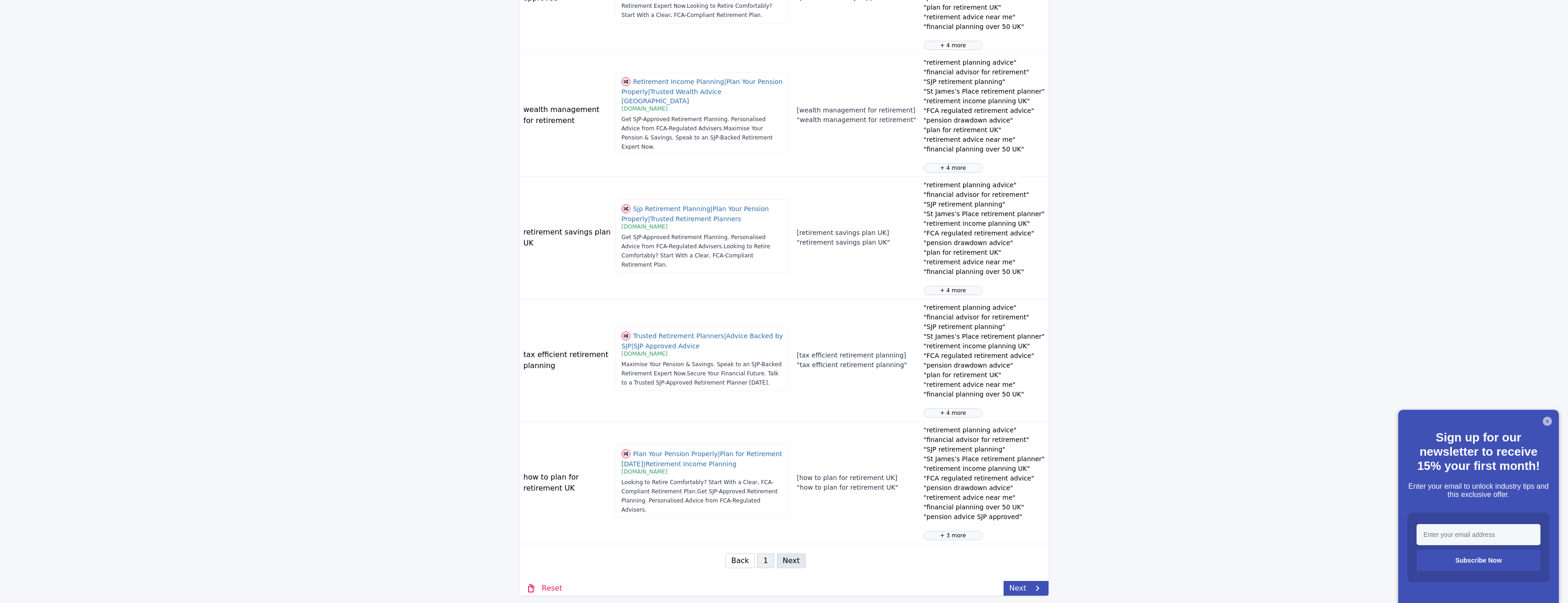
click at [1023, 584] on link "Next" at bounding box center [1026, 589] width 45 height 15
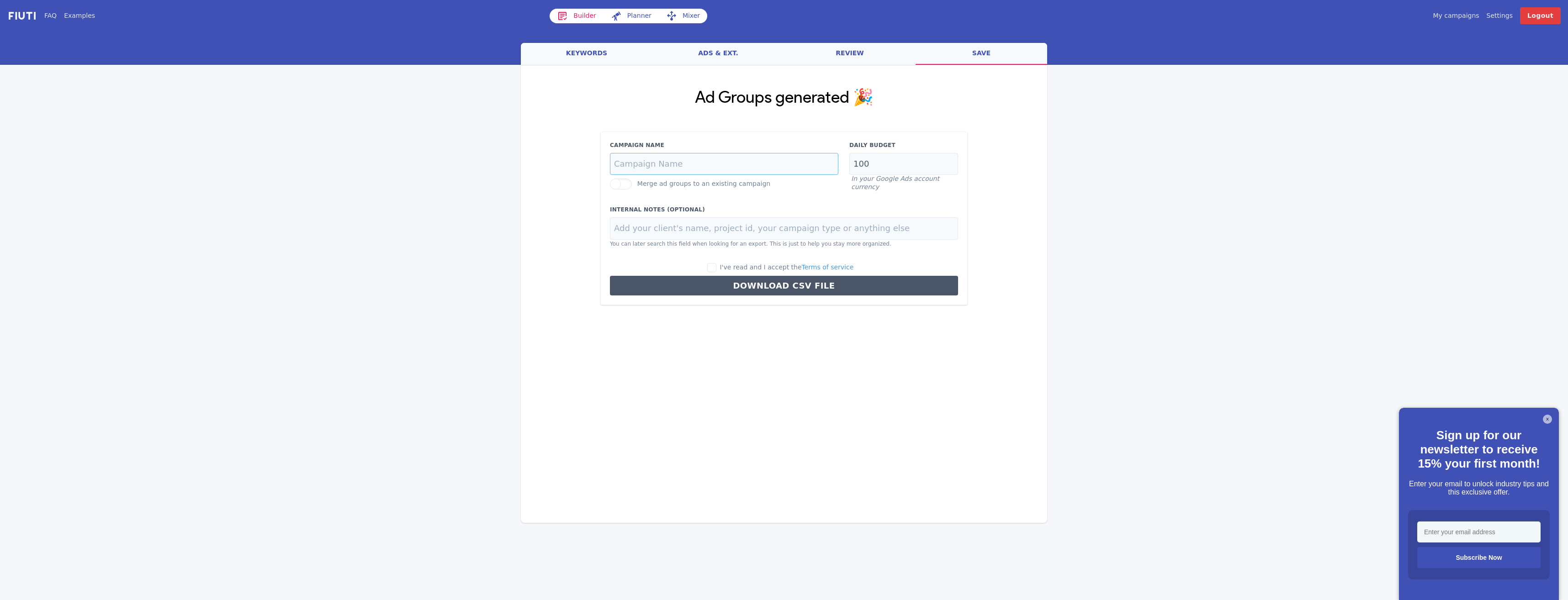
click at [787, 170] on input "Campaign Name" at bounding box center [724, 164] width 228 height 22
type input "Sam Morris SJPP - Retirement planning"
click at [767, 191] on div "Campaign Name Sam Morris SJPP - Retirement planning Merge ad groups to an exist…" at bounding box center [783, 218] width 367 height 174
drag, startPoint x: 880, startPoint y: 168, endPoint x: 791, endPoint y: 150, distance: 90.8
click at [791, 150] on div "Campaign Name Sam Morris SJPP - Retirement planning Merge ad groups to an exist…" at bounding box center [784, 166] width 359 height 50
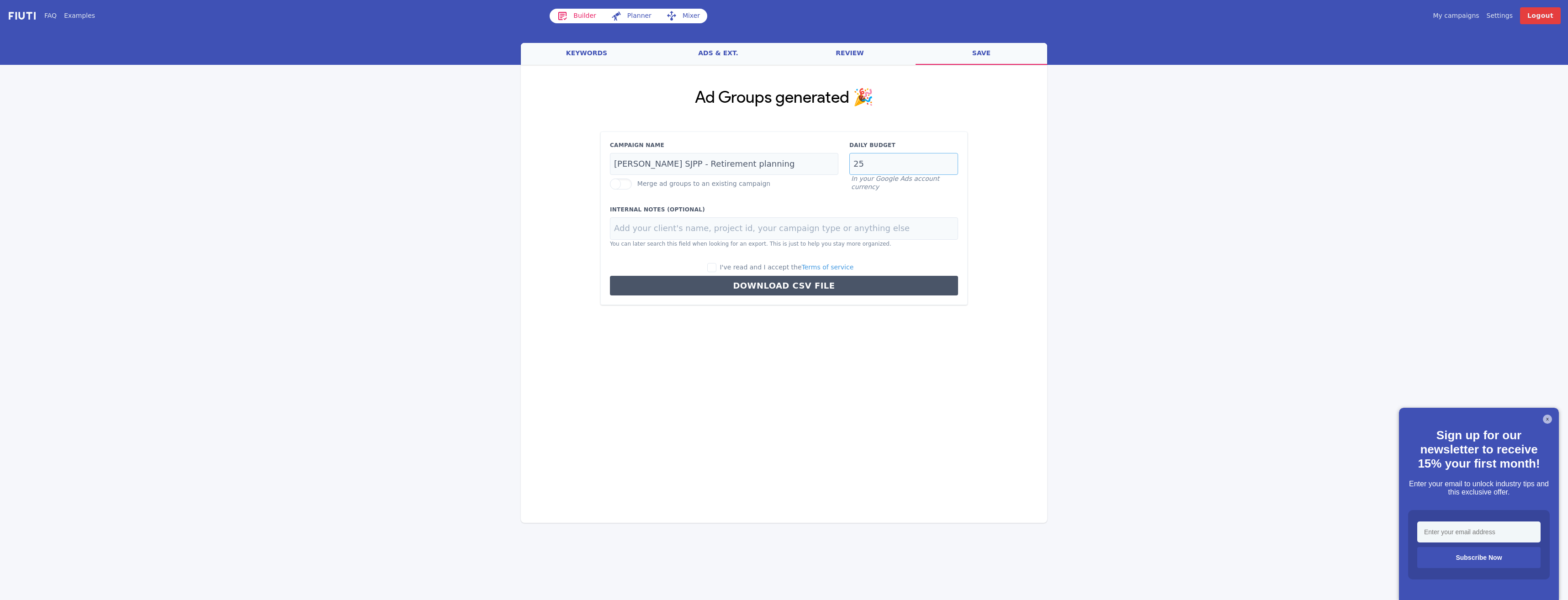
type input "25"
click at [719, 261] on div "Campaign Name Sam Morris SJPP - Retirement planning Merge ad groups to an exist…" at bounding box center [783, 218] width 367 height 174
click at [716, 265] on input "I've read and I accept the Terms of service" at bounding box center [712, 268] width 9 height 9
checkbox input "true"
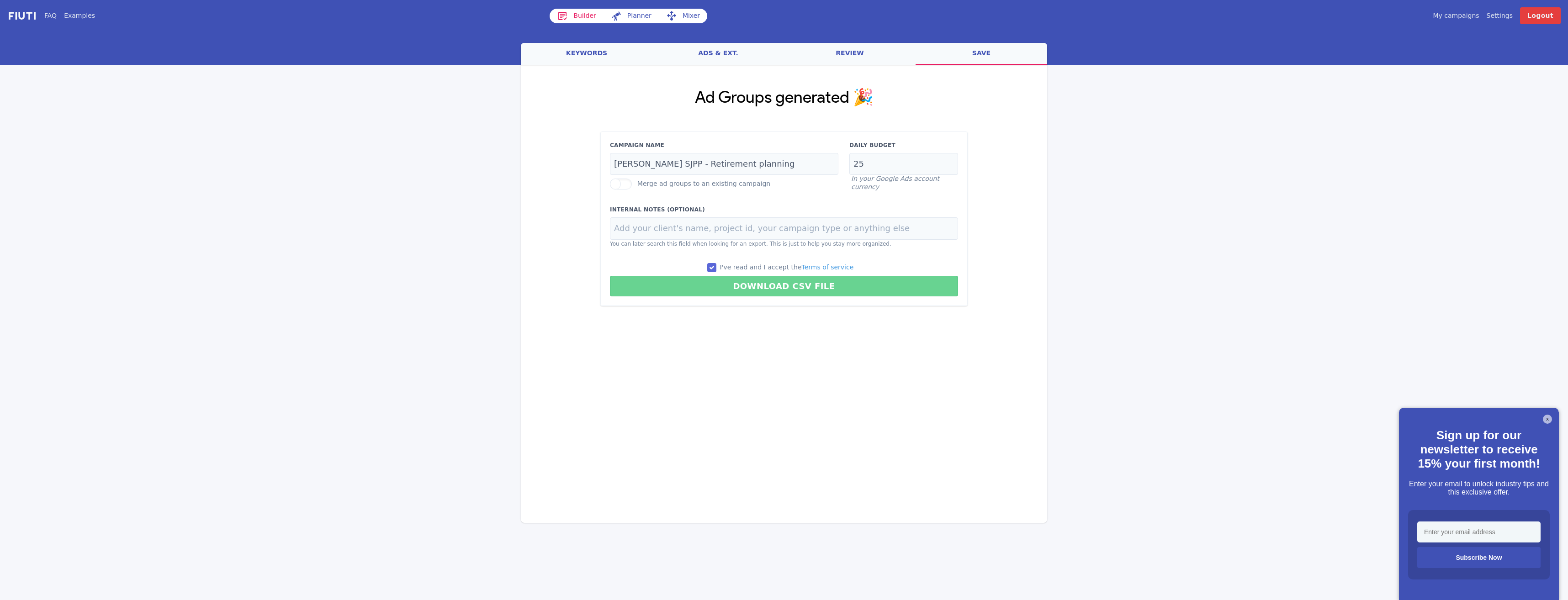
click at [751, 287] on button "Download CSV File" at bounding box center [784, 286] width 348 height 20
